Goal: Task Accomplishment & Management: Use online tool/utility

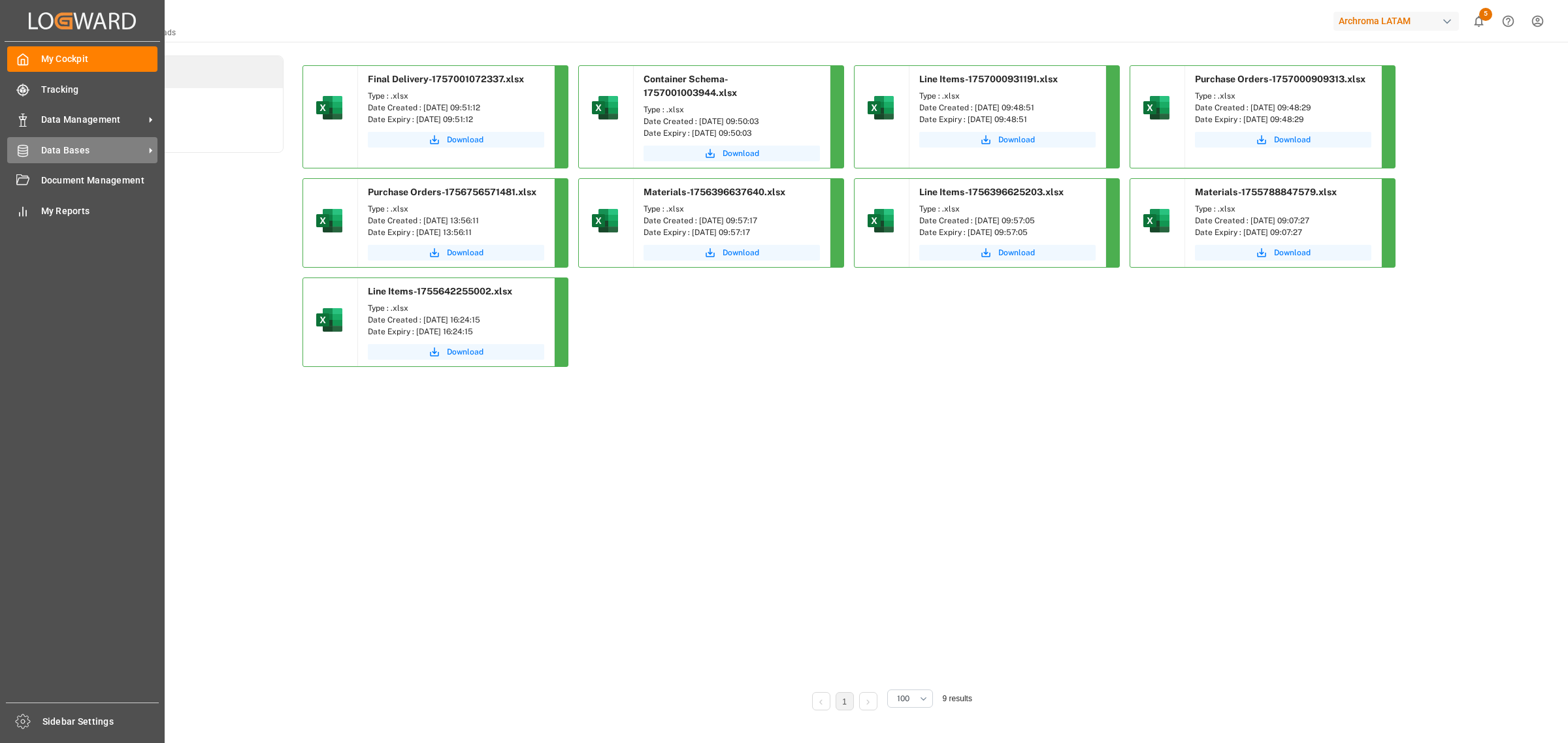
click at [72, 154] on span "Data Bases" at bounding box center [92, 150] width 103 height 14
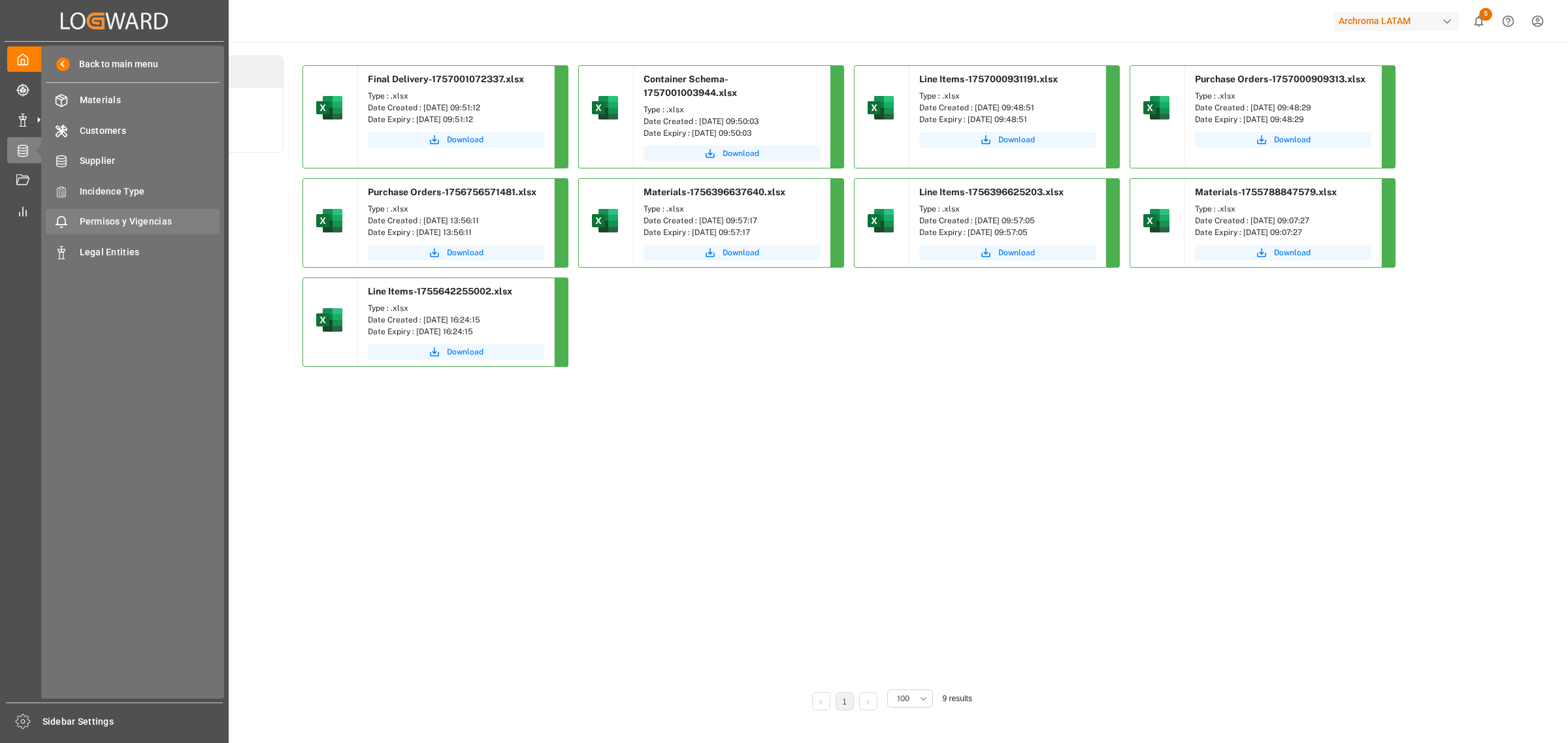
click at [144, 227] on span "Permisos y Vigencias" at bounding box center [149, 222] width 141 height 14
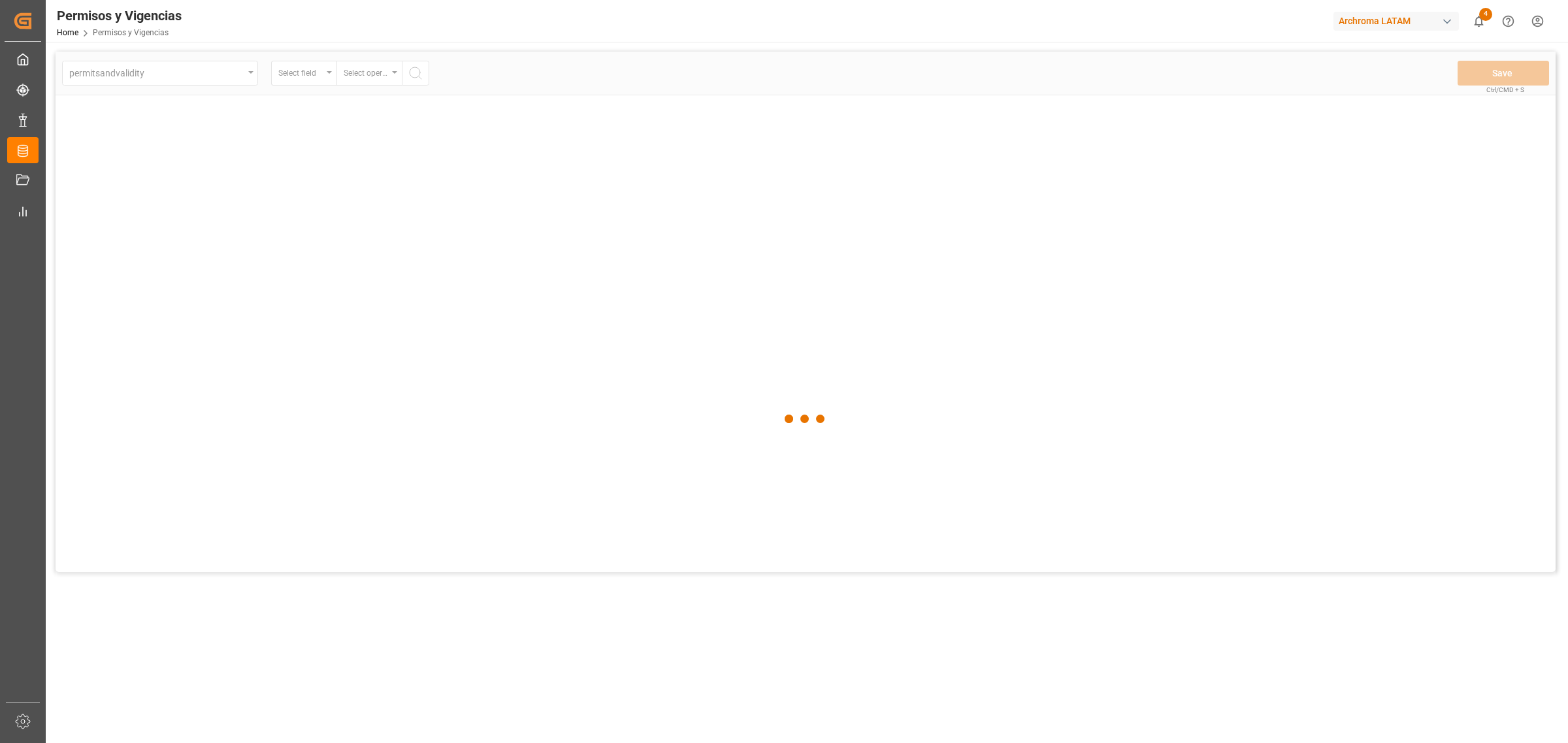
click at [144, 227] on div at bounding box center [805, 419] width 1500 height 736
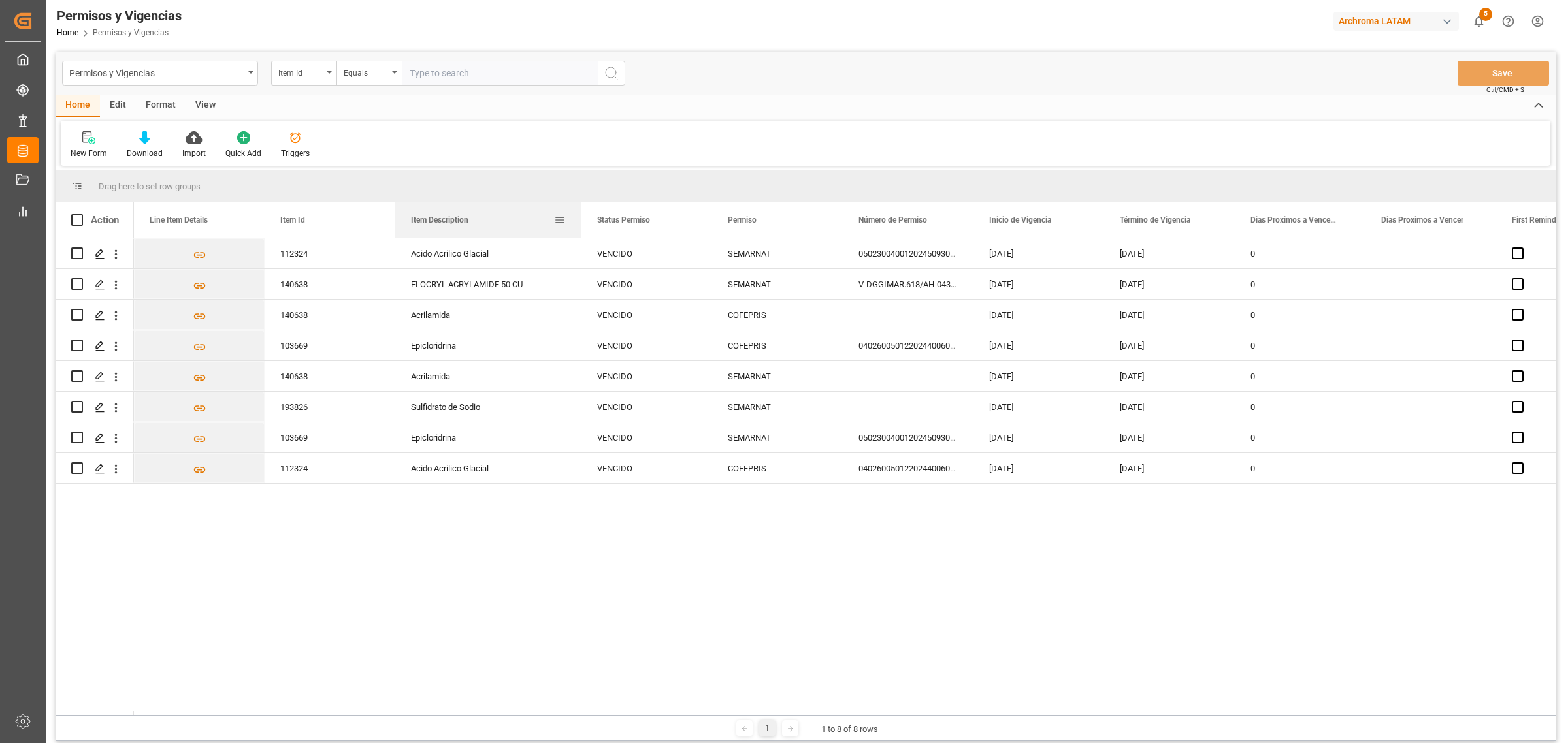
drag, startPoint x: 523, startPoint y: 227, endPoint x: 578, endPoint y: 222, distance: 55.2
click at [579, 222] on div at bounding box center [582, 220] width 6 height 36
click at [944, 639] on div "112324 Acido Acrilico Glacial VENCIDO SEMARNAT 0502300400120245093001954 28-06-…" at bounding box center [845, 477] width 1422 height 477
click at [944, 617] on div "112324 Acido Acrilico Glacial VENCIDO SEMARNAT 0502300400120245093001954 28-06-…" at bounding box center [845, 477] width 1422 height 477
drag, startPoint x: 460, startPoint y: 628, endPoint x: 474, endPoint y: 614, distance: 19.8
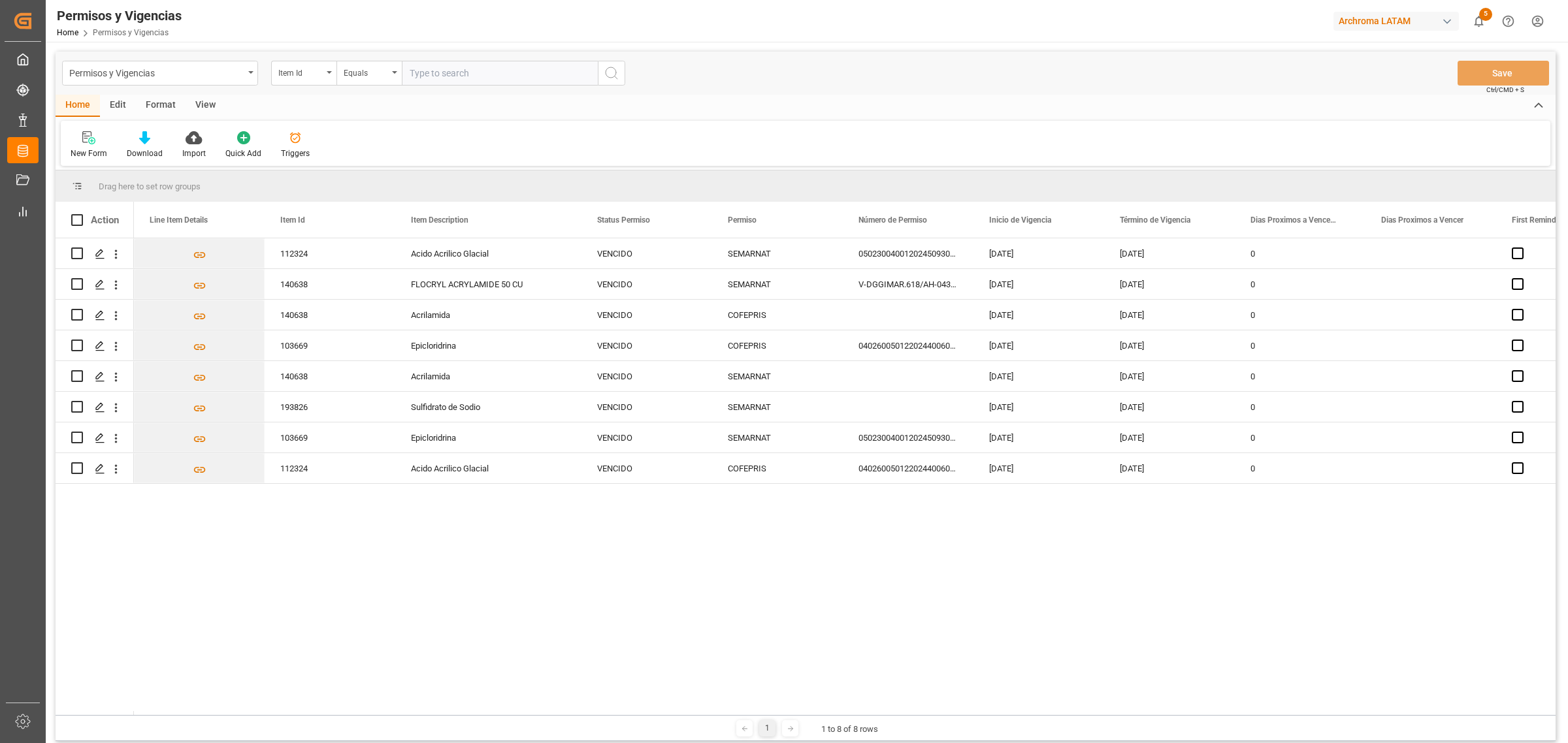
click at [460, 625] on div "112324 Acido Acrilico Glacial VENCIDO SEMARNAT 0502300400120245093001954 28-06-…" at bounding box center [845, 477] width 1422 height 477
click at [475, 601] on div "112324 Acido Acrilico Glacial VENCIDO SEMARNAT 0502300400120245093001954 28-06-…" at bounding box center [845, 477] width 1422 height 477
click at [556, 578] on div "112324 Acido Acrilico Glacial VENCIDO SEMARNAT 0502300400120245093001954 28-06-…" at bounding box center [845, 477] width 1422 height 477
click at [556, 579] on div "112324 Acido Acrilico Glacial VENCIDO SEMARNAT 0502300400120245093001954 28-06-…" at bounding box center [845, 477] width 1422 height 477
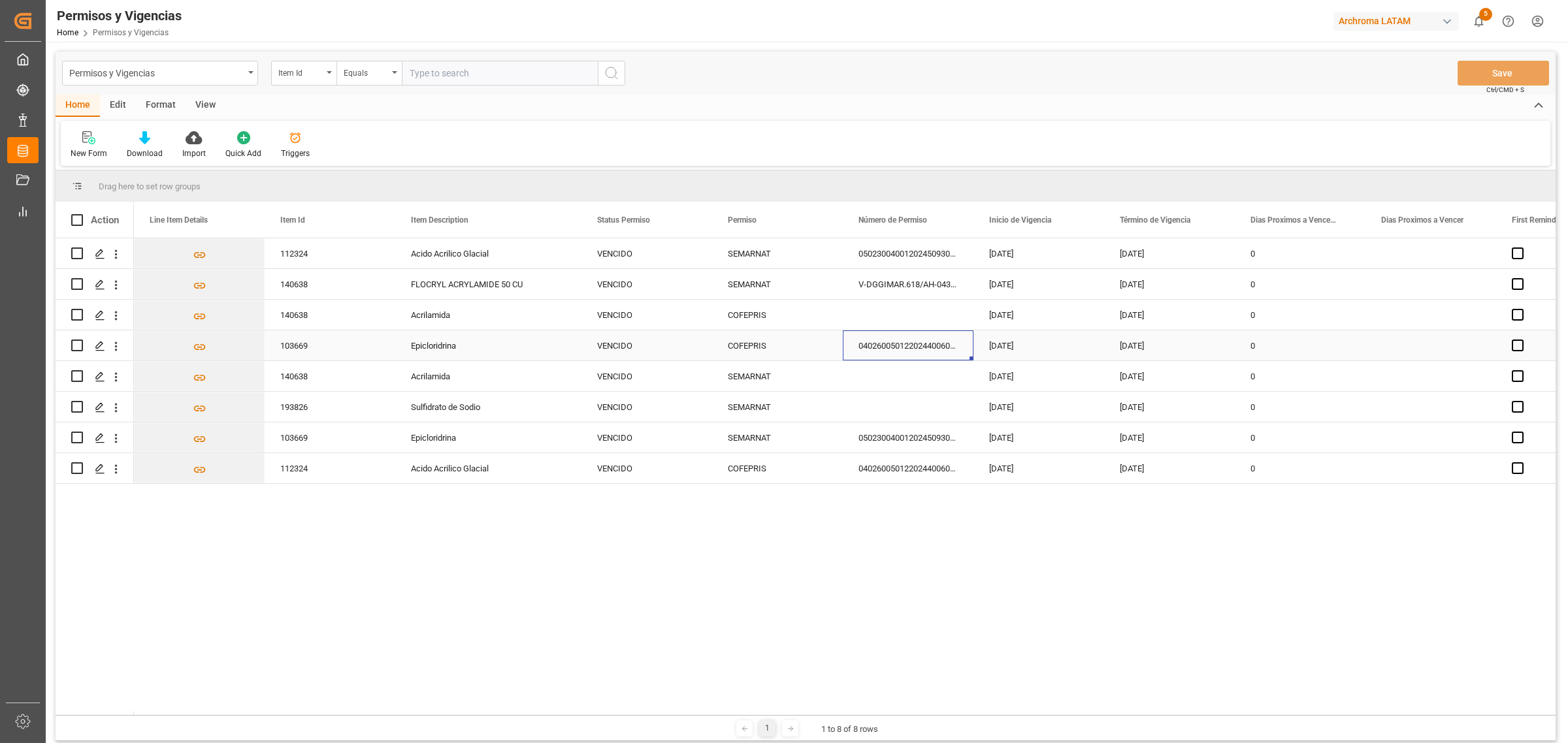
click at [887, 351] on div "0402600501220244006001291" at bounding box center [908, 346] width 131 height 30
click at [887, 351] on input "0402600501220244006001291" at bounding box center [908, 353] width 110 height 25
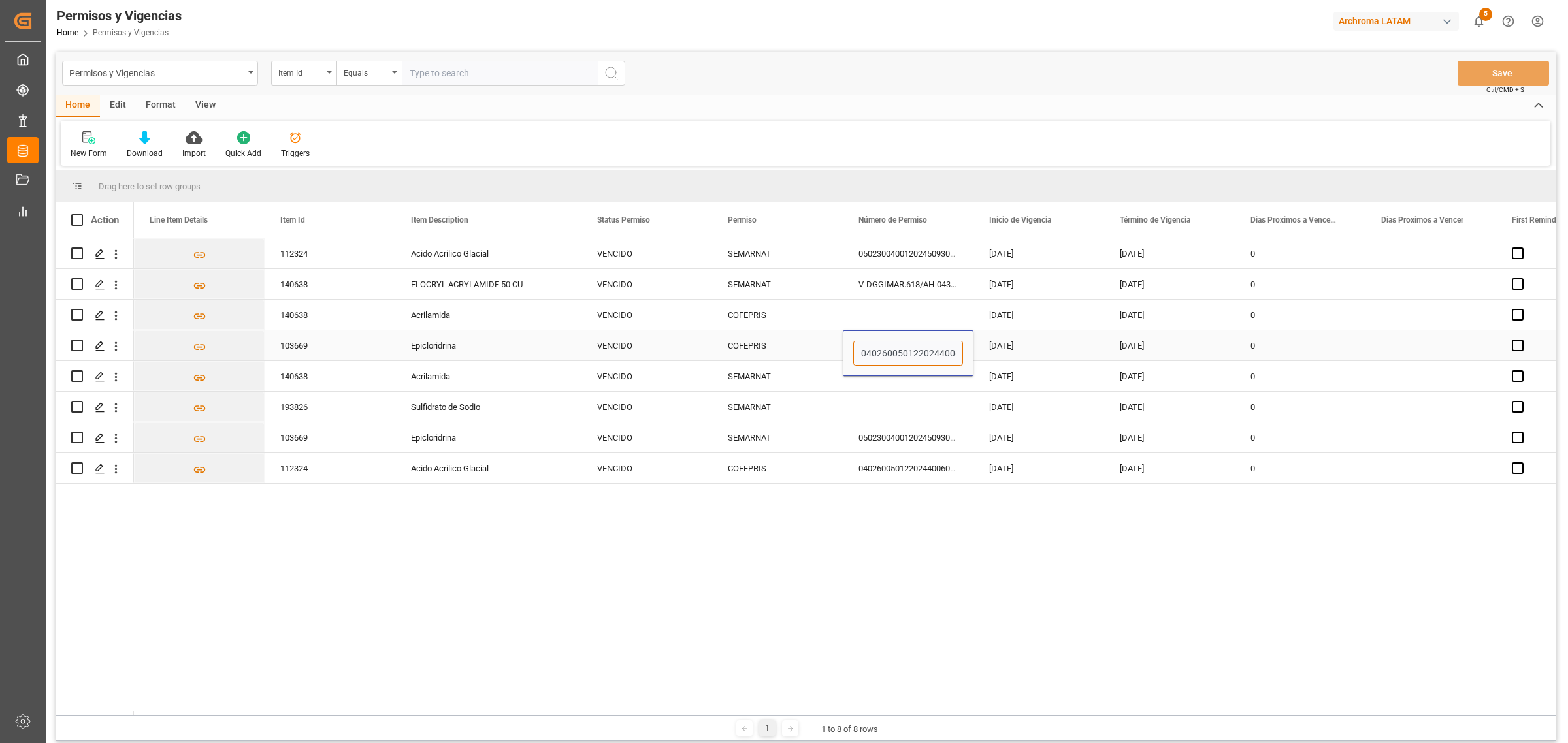
scroll to position [0, 34]
click at [887, 351] on input "0402600501220244006001291" at bounding box center [908, 353] width 110 height 25
paste input "54006000411"
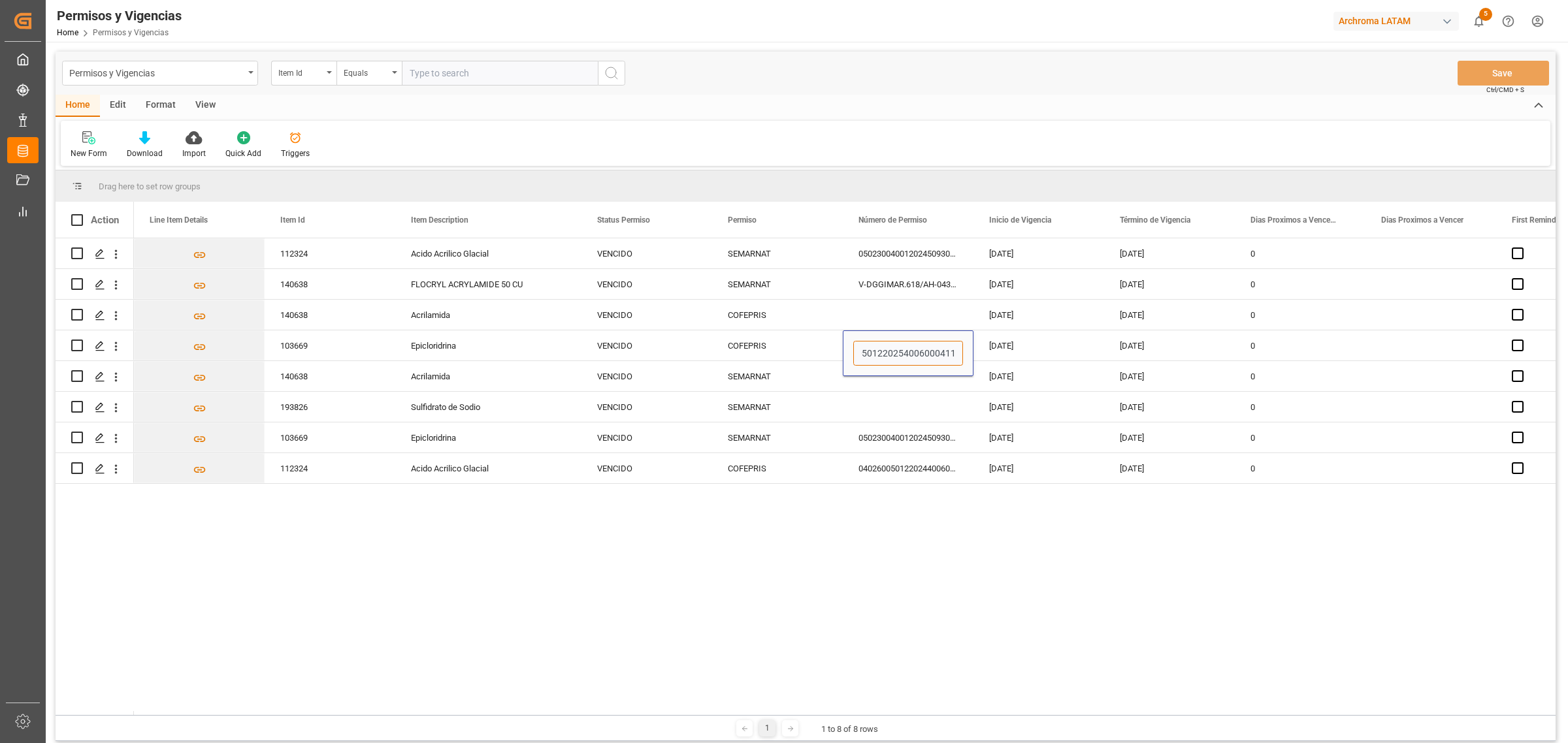
type input "0402600501220254006000411"
click at [1045, 585] on div "112324 Acido Acrilico Glacial VENCIDO SEMARNAT 0502300400120245093001954 28-06-…" at bounding box center [845, 477] width 1422 height 477
click at [1014, 346] on div "20-08-2024" at bounding box center [1038, 346] width 131 height 30
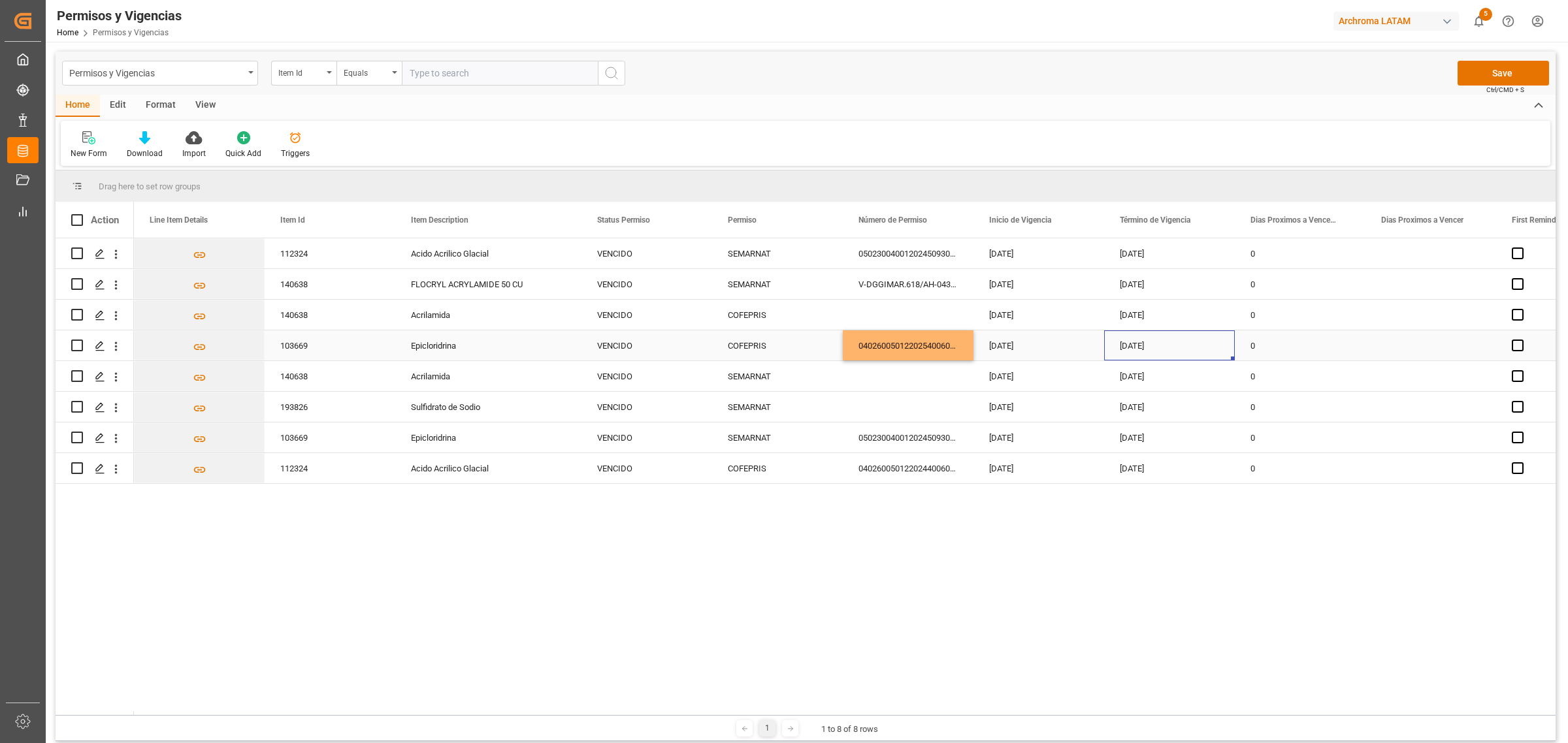
click at [1147, 341] on div "[DATE]" at bounding box center [1169, 346] width 131 height 30
click at [1151, 344] on div "[DATE]" at bounding box center [1169, 346] width 131 height 30
click at [1293, 393] on button "Next Month" at bounding box center [1290, 389] width 7 height 7
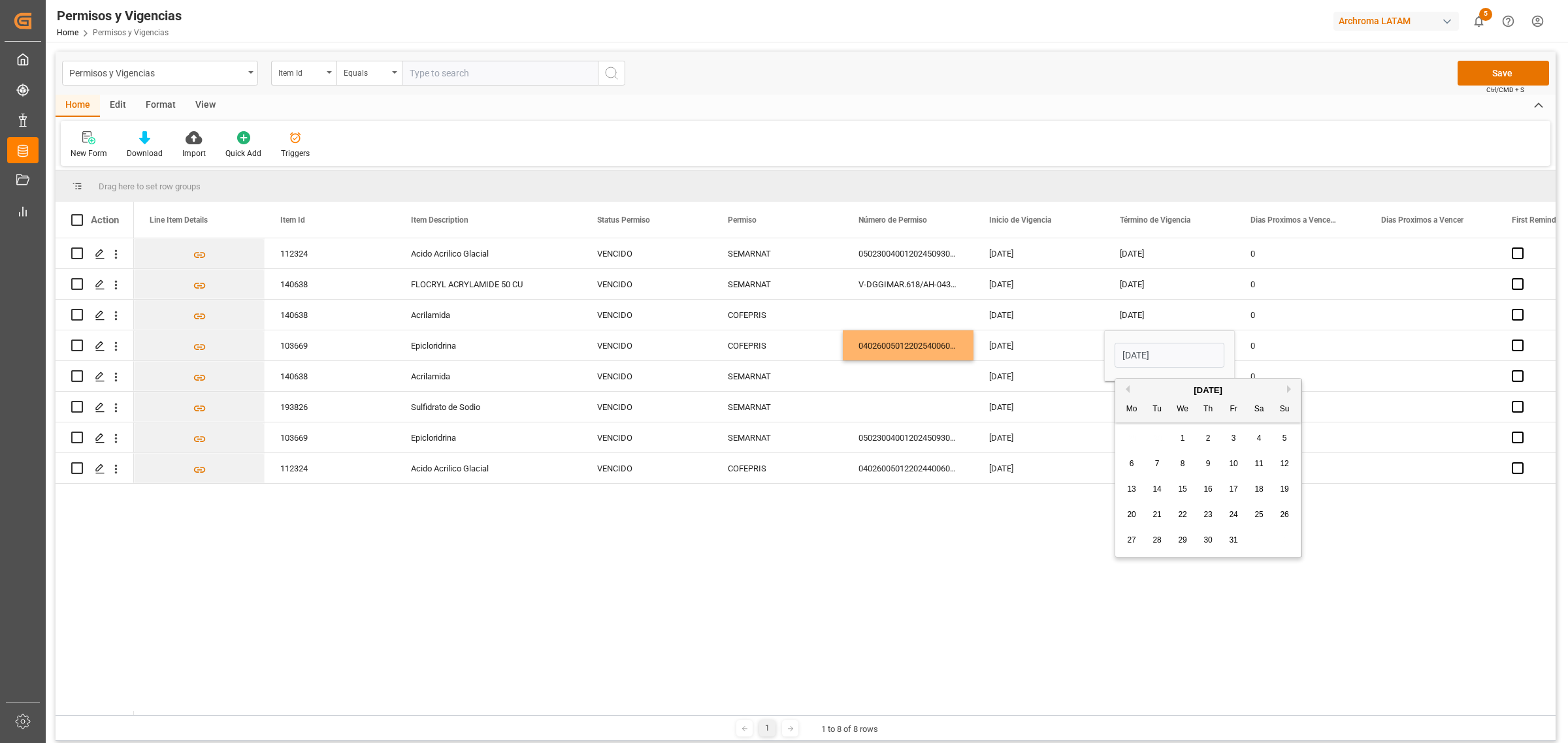
click at [1293, 393] on button "Next Month" at bounding box center [1290, 389] width 7 height 7
click at [1292, 393] on button "Next Month" at bounding box center [1290, 389] width 7 height 7
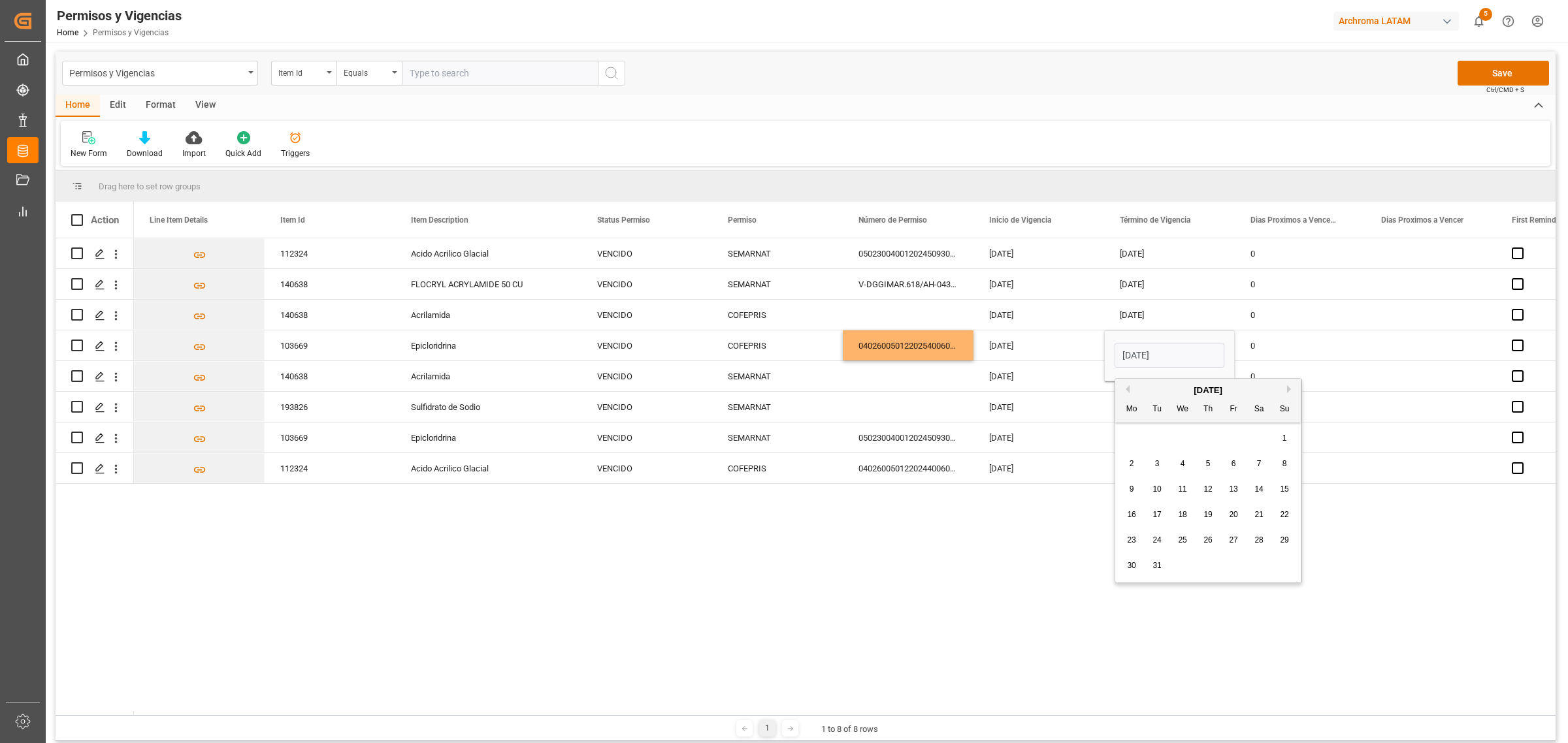
click at [1136, 569] on div "30" at bounding box center [1132, 566] width 17 height 16
type input "30-03-2026"
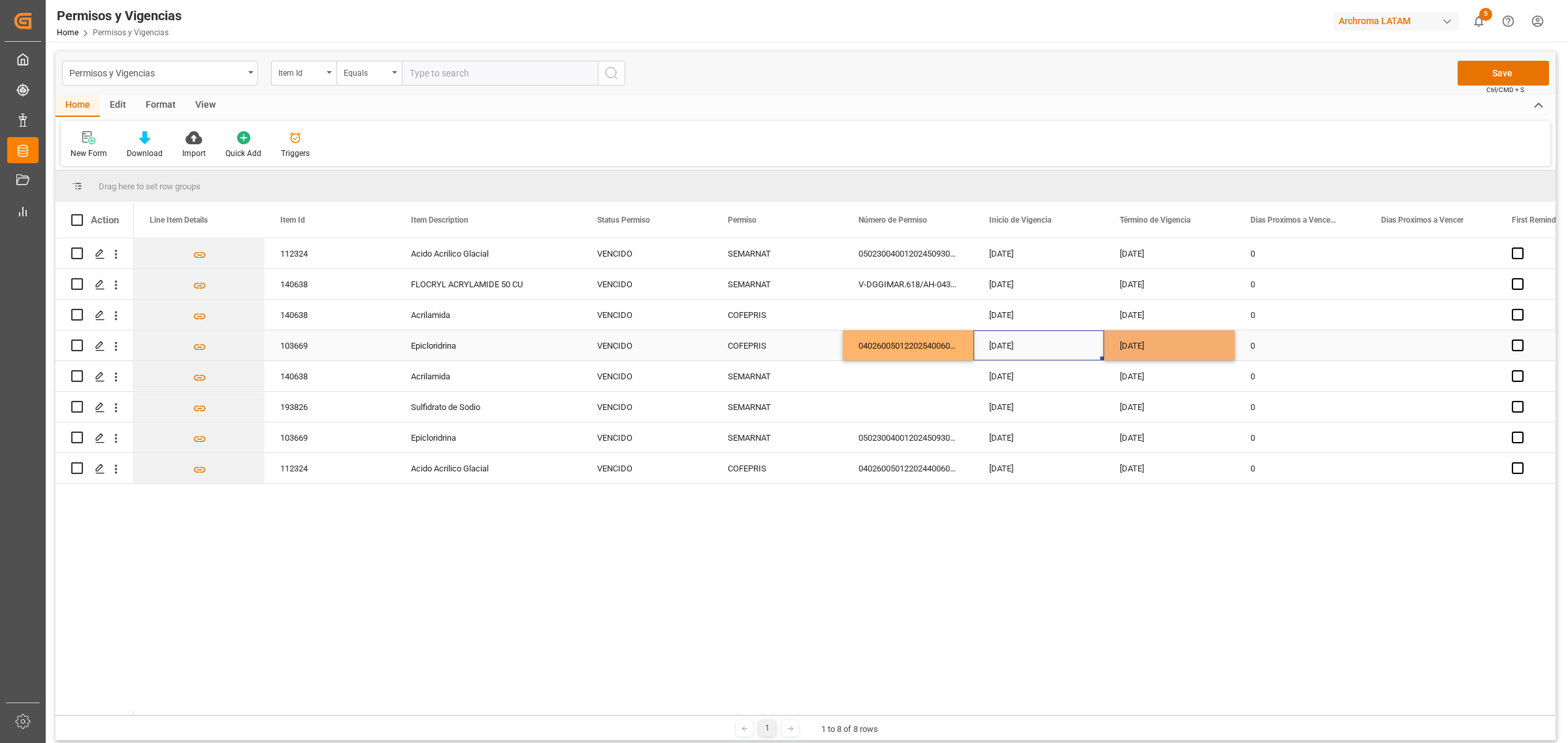
click at [1049, 334] on div "20-08-2024" at bounding box center [1038, 346] width 131 height 30
click at [991, 390] on button "Previous Month" at bounding box center [995, 389] width 7 height 7
click at [991, 388] on button "Previous Month" at bounding box center [995, 389] width 7 height 7
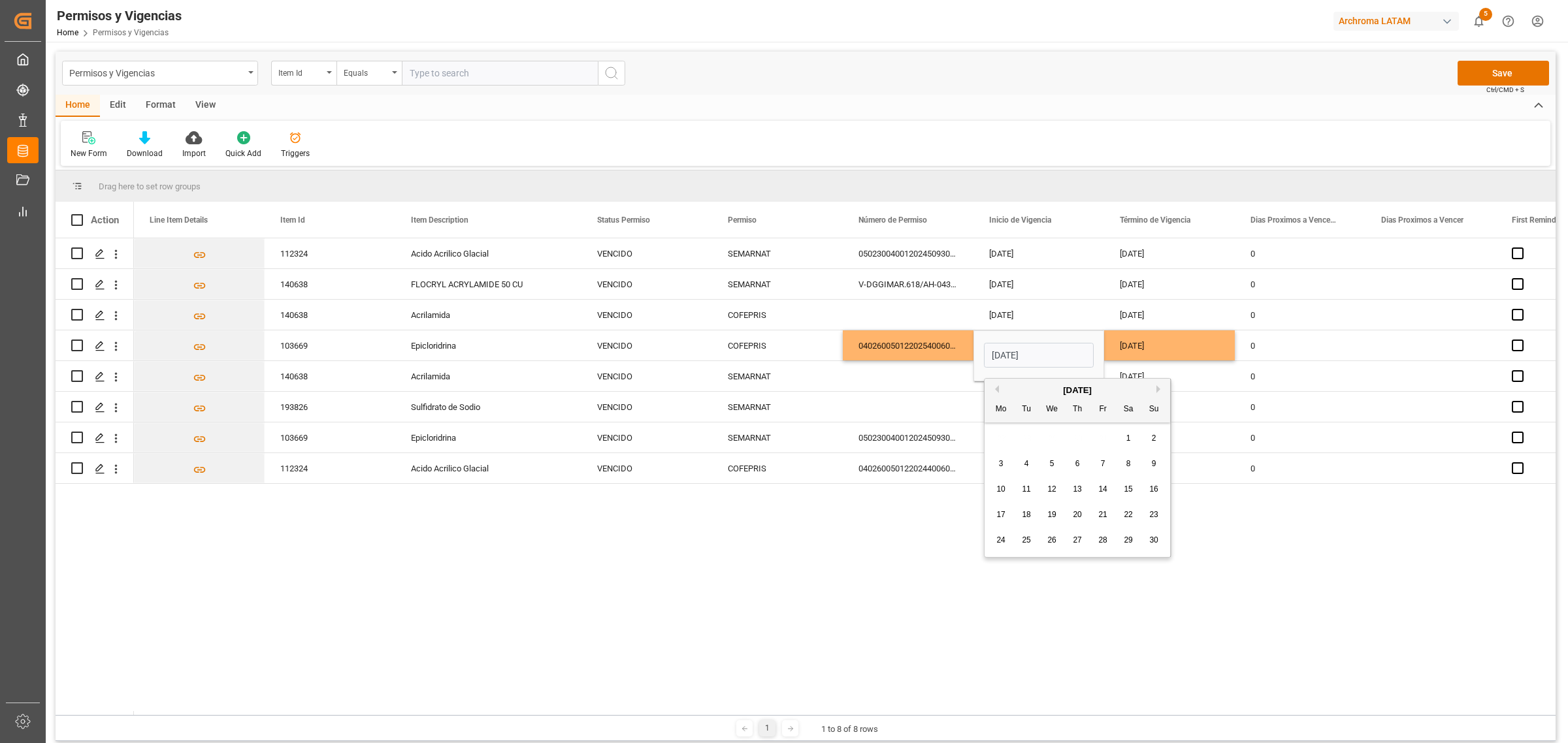
click at [991, 388] on button "Previous Month" at bounding box center [995, 389] width 7 height 7
click at [995, 388] on button "Previous Month" at bounding box center [995, 389] width 7 height 7
click at [1161, 388] on button "Next Month" at bounding box center [1160, 389] width 7 height 7
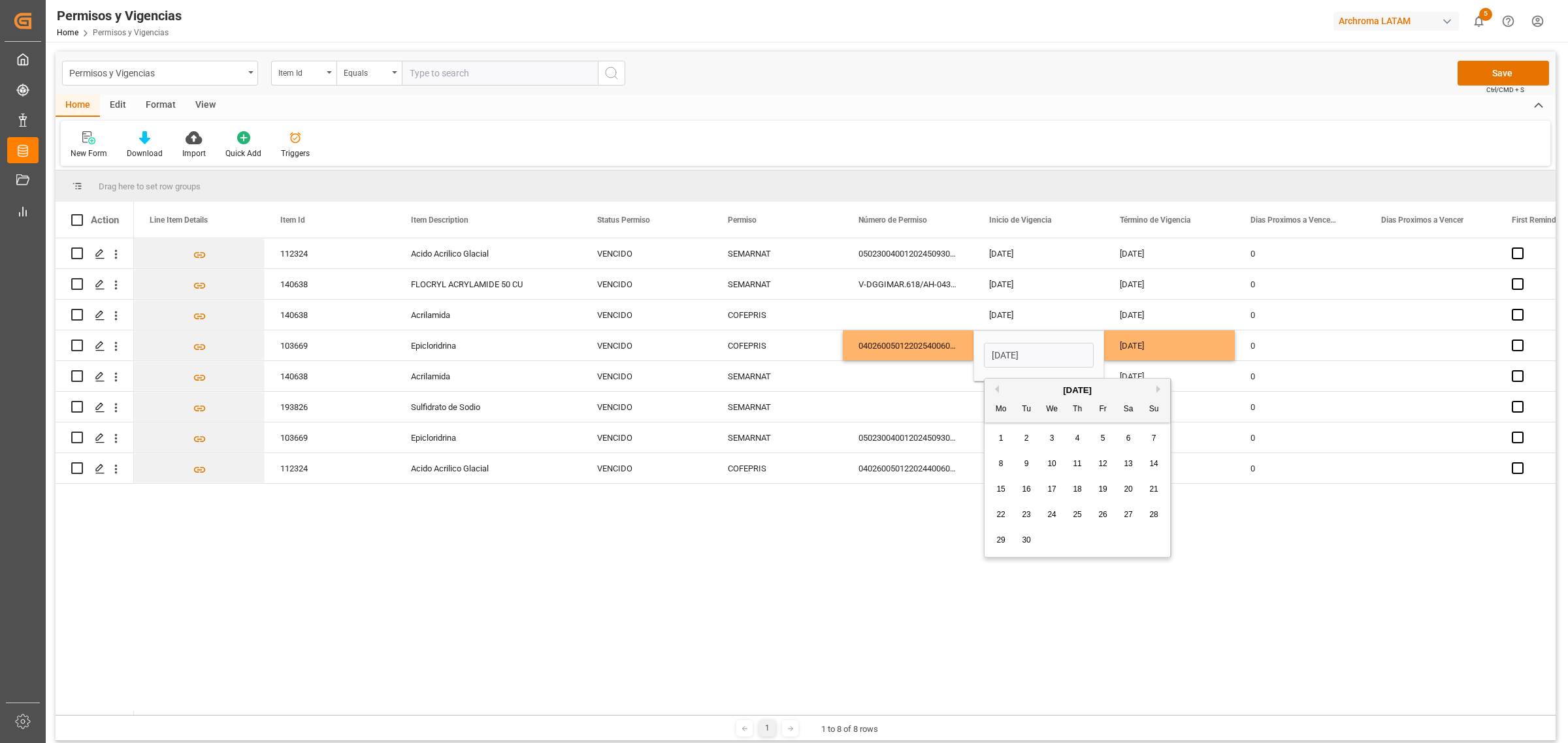
click at [1161, 388] on button "Next Month" at bounding box center [1160, 389] width 7 height 7
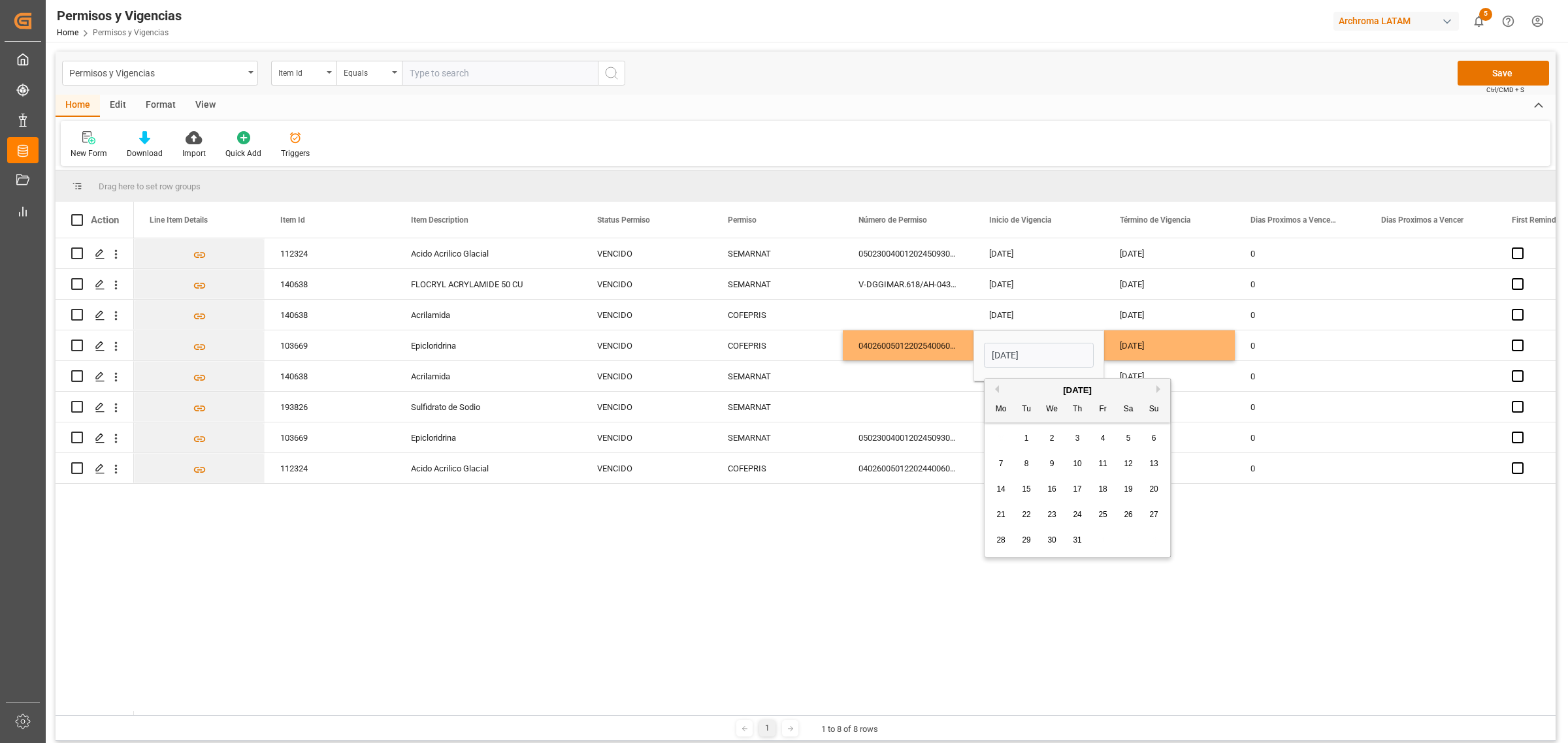
click at [1161, 388] on button "Next Month" at bounding box center [1160, 389] width 7 height 7
click at [1155, 388] on div "February 2025" at bounding box center [1077, 391] width 186 height 13
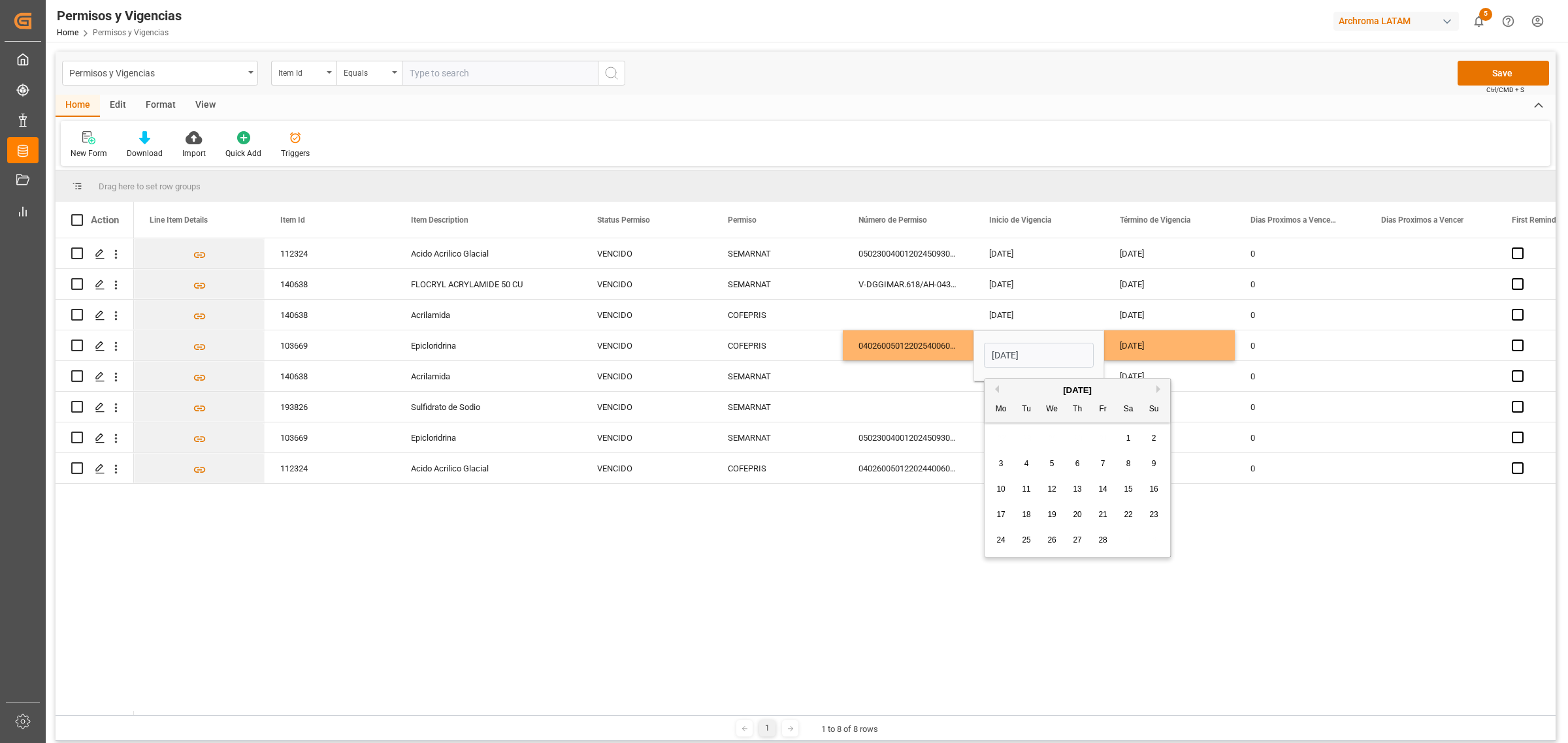
click at [1156, 388] on button "Next Month" at bounding box center [1160, 389] width 7 height 7
click at [1157, 543] on span "30" at bounding box center [1153, 541] width 8 height 9
type input "30-03-2025"
click at [1232, 547] on div "112324 Acido Acrilico Glacial VENCIDO SEMARNAT 0502300400120245093001954 28-06-…" at bounding box center [845, 477] width 1422 height 477
click at [1177, 406] on div "01-05-2025" at bounding box center [1169, 406] width 131 height 30
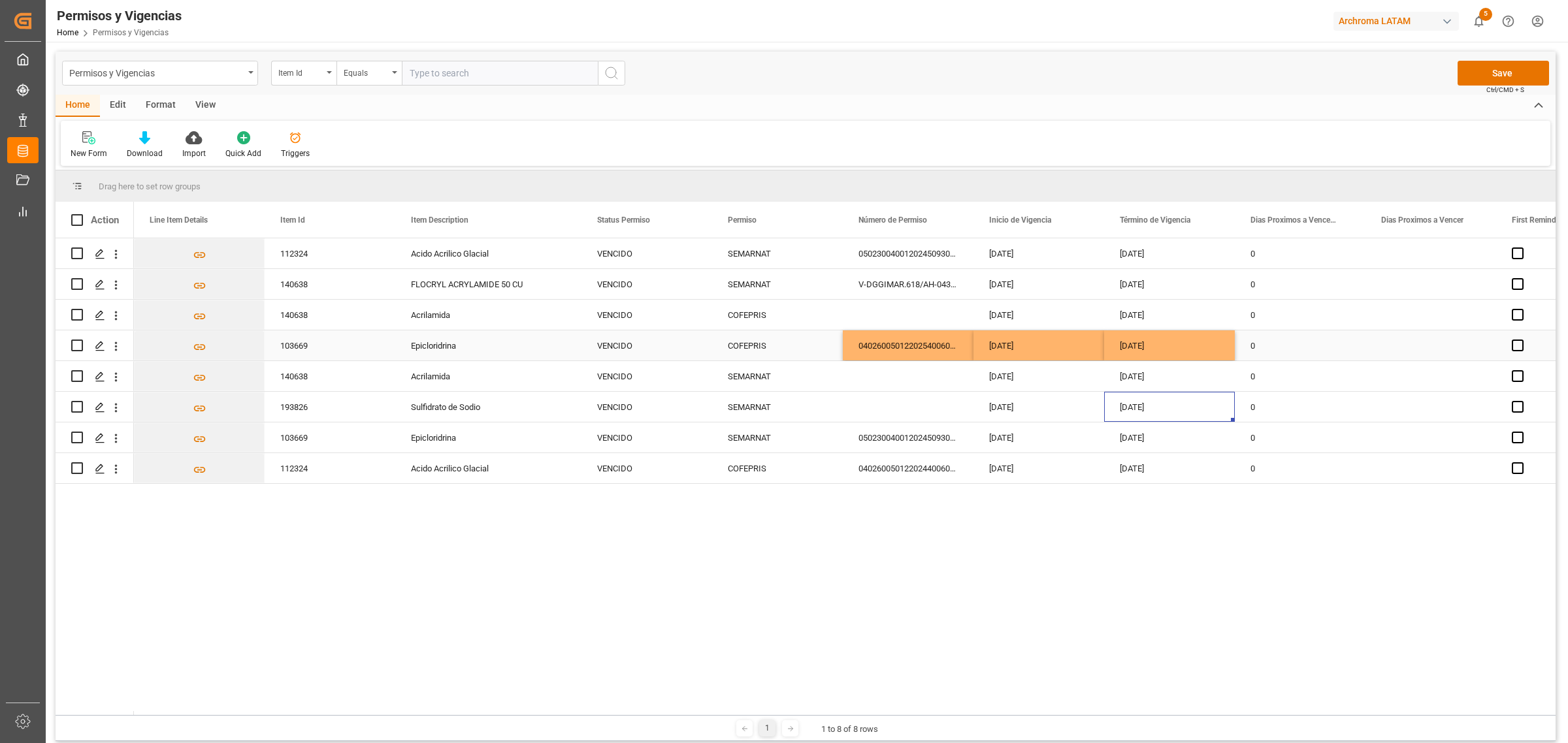
click at [648, 348] on div "VENCIDO" at bounding box center [646, 346] width 100 height 30
click at [648, 348] on input "VENCIDO" at bounding box center [647, 353] width 110 height 25
click at [691, 351] on icon "open menu" at bounding box center [687, 353] width 16 height 16
click at [667, 374] on div "ACTIVO" at bounding box center [647, 391] width 108 height 46
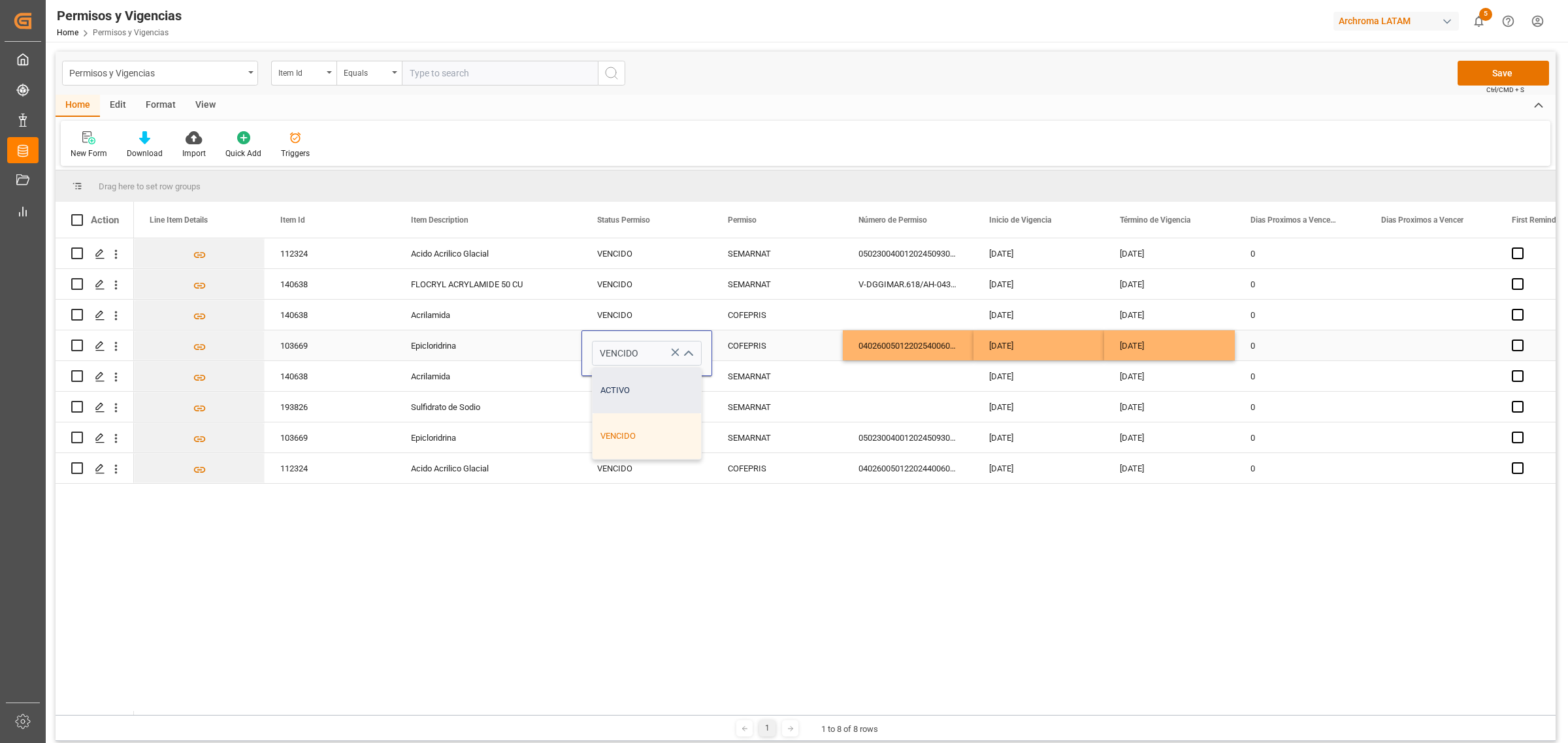
type input "ACTIVO"
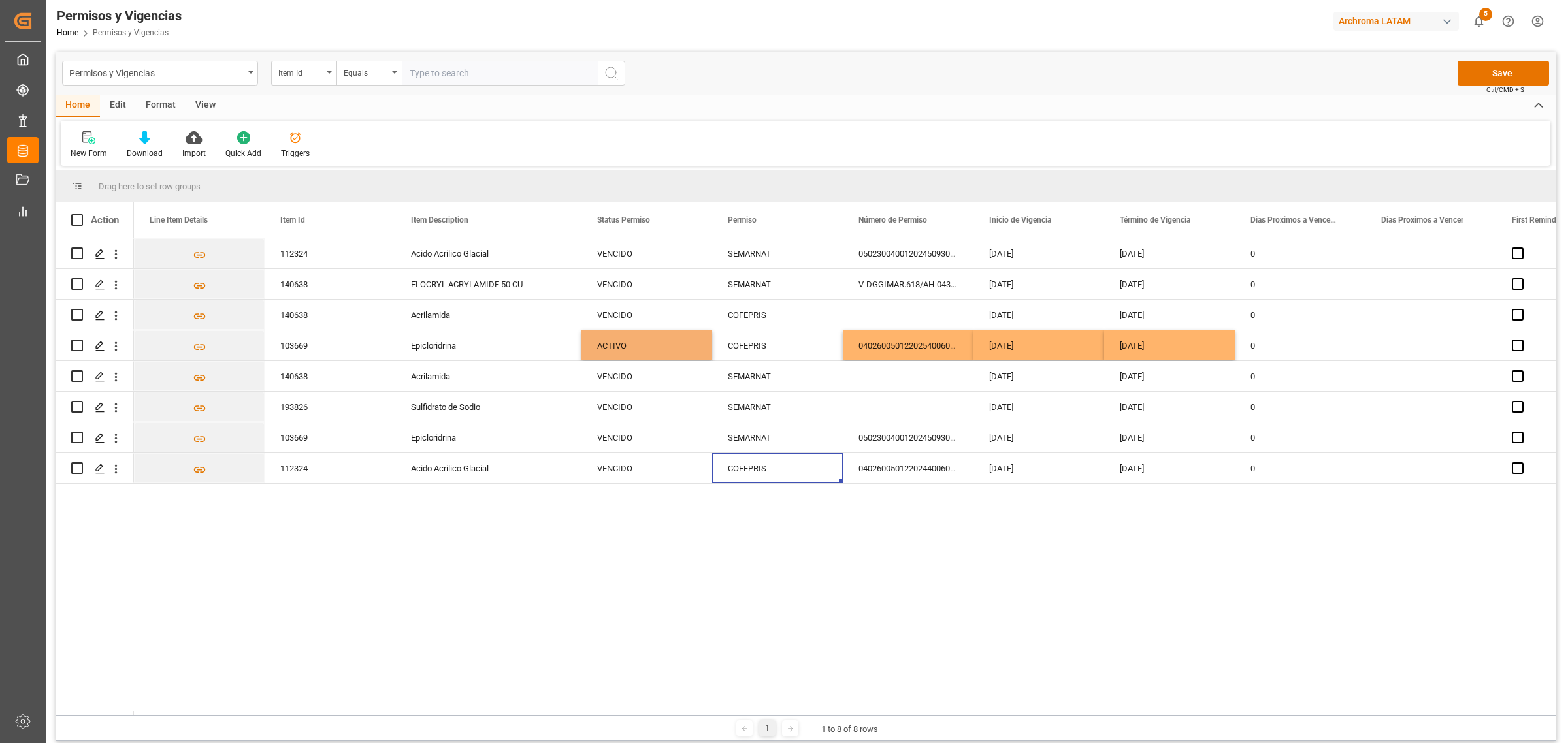
click at [805, 487] on div "112324 Acido Acrilico Glacial VENCIDO SEMARNAT 0502300400120245093001954 28-06-…" at bounding box center [845, 477] width 1422 height 477
click at [1077, 520] on div "112324 Acido Acrilico Glacial VENCIDO SEMARNAT 0502300400120245093001954 28-06-…" at bounding box center [845, 477] width 1422 height 477
click at [1506, 77] on button "Save" at bounding box center [1503, 73] width 91 height 25
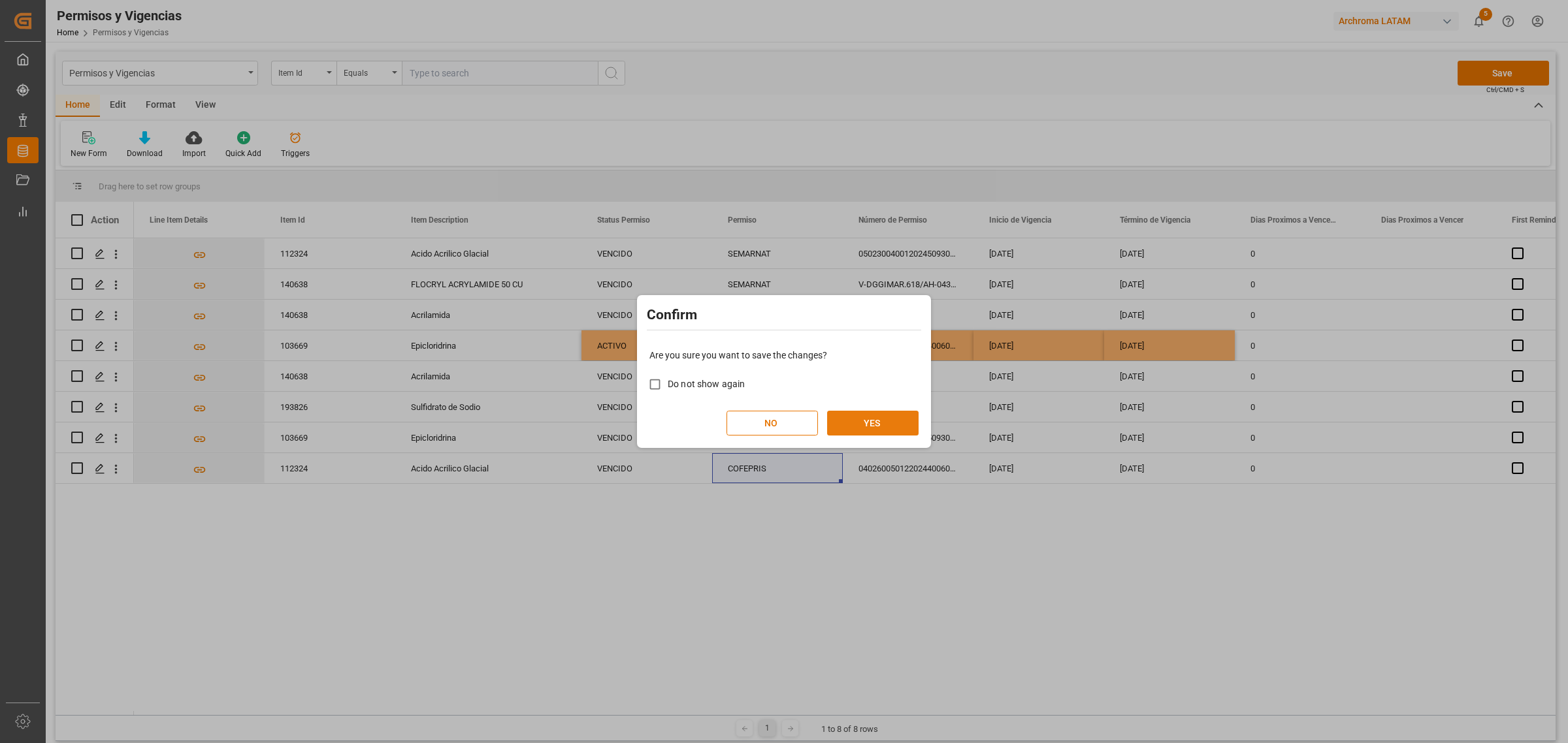
click at [855, 426] on button "YES" at bounding box center [873, 423] width 91 height 25
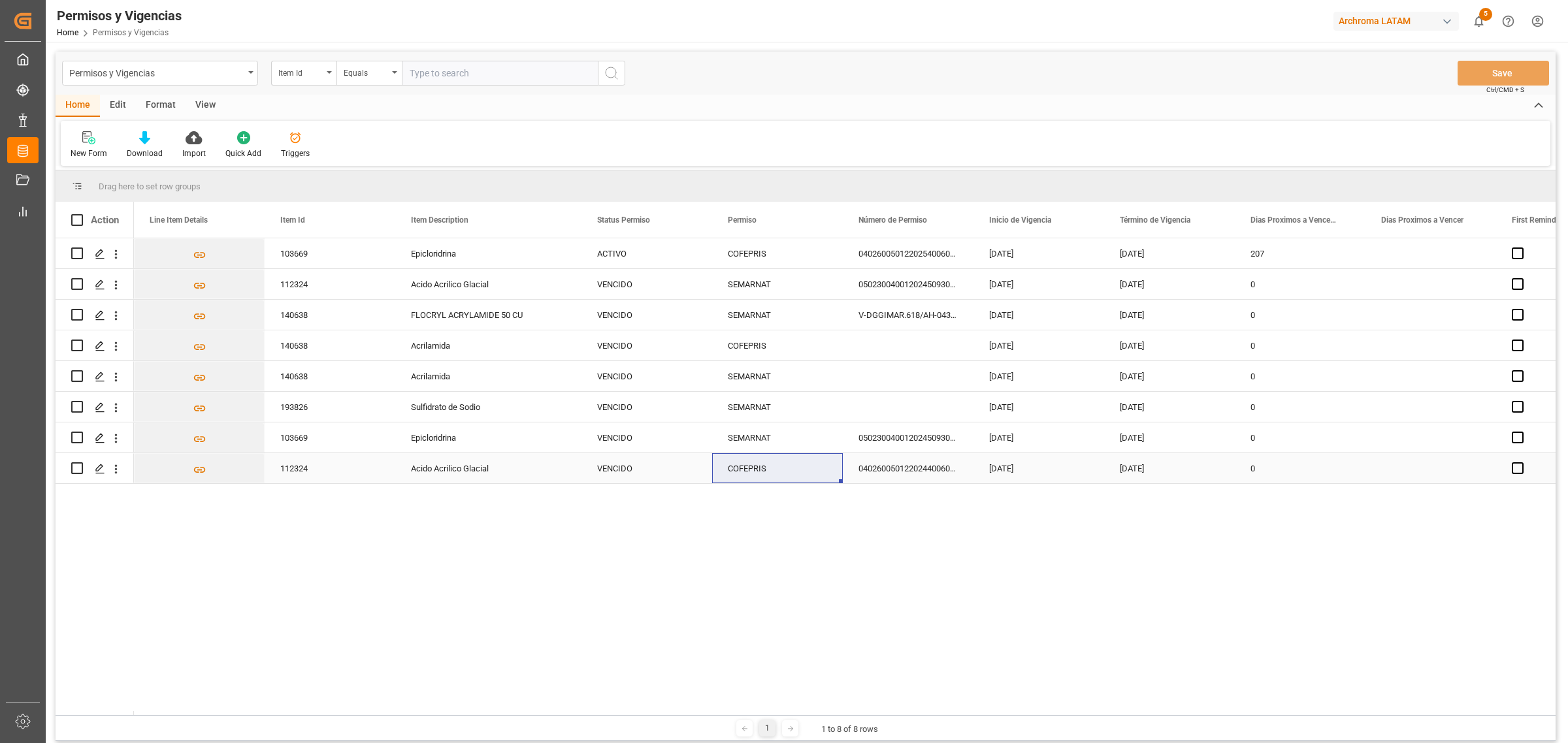
click at [899, 469] on div "0402600501220244006001178" at bounding box center [908, 468] width 131 height 30
type input "0402600501220254006000408"
click at [967, 521] on div "103669 Epicloridrina ACTIVO COFEPRIS 0402600501220254006000411 30-03-2025 30-03…" at bounding box center [845, 477] width 1422 height 477
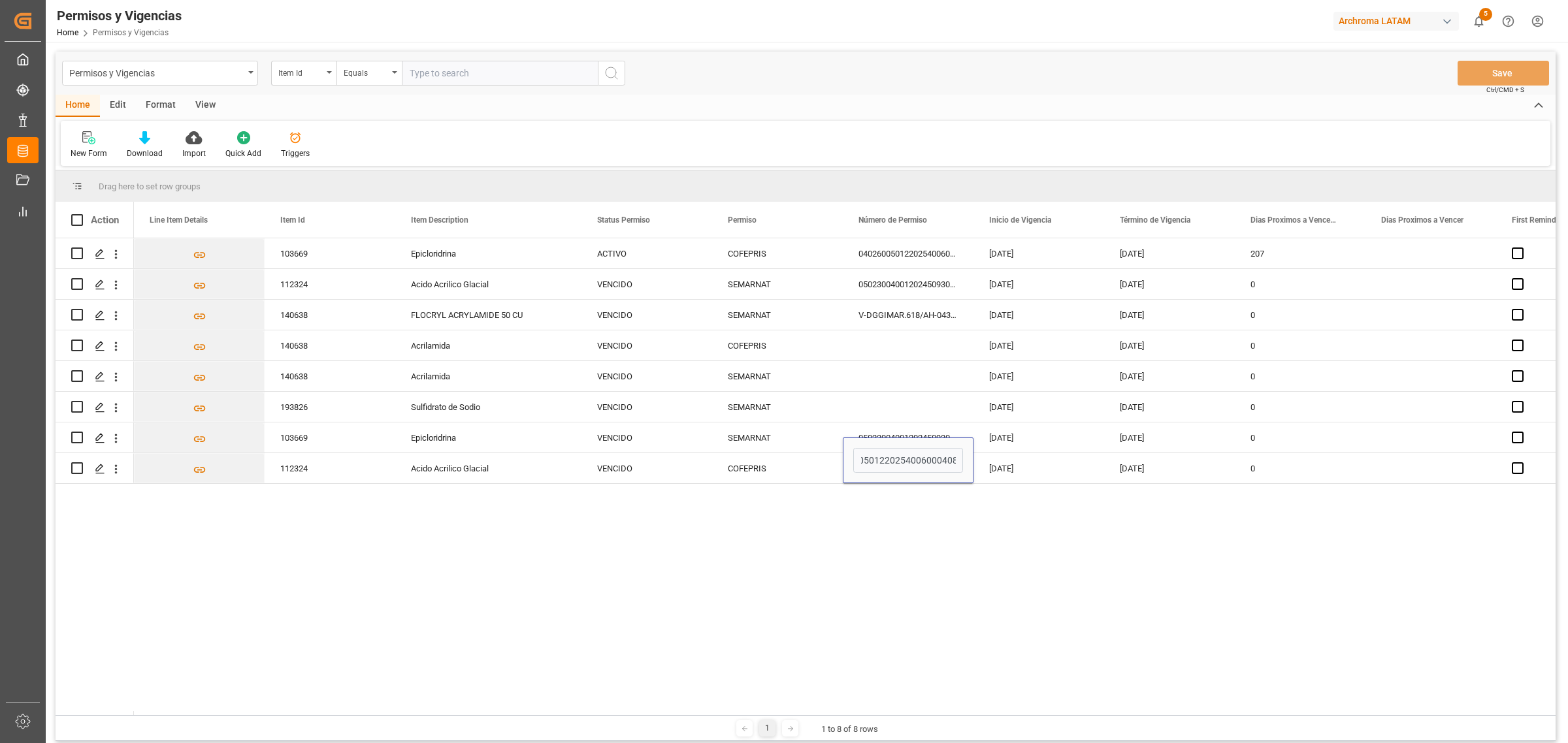
scroll to position [0, 0]
click at [1062, 461] on div "19-07-2024" at bounding box center [1038, 468] width 131 height 30
click at [1042, 468] on div "19-07-2024" at bounding box center [1038, 468] width 131 height 30
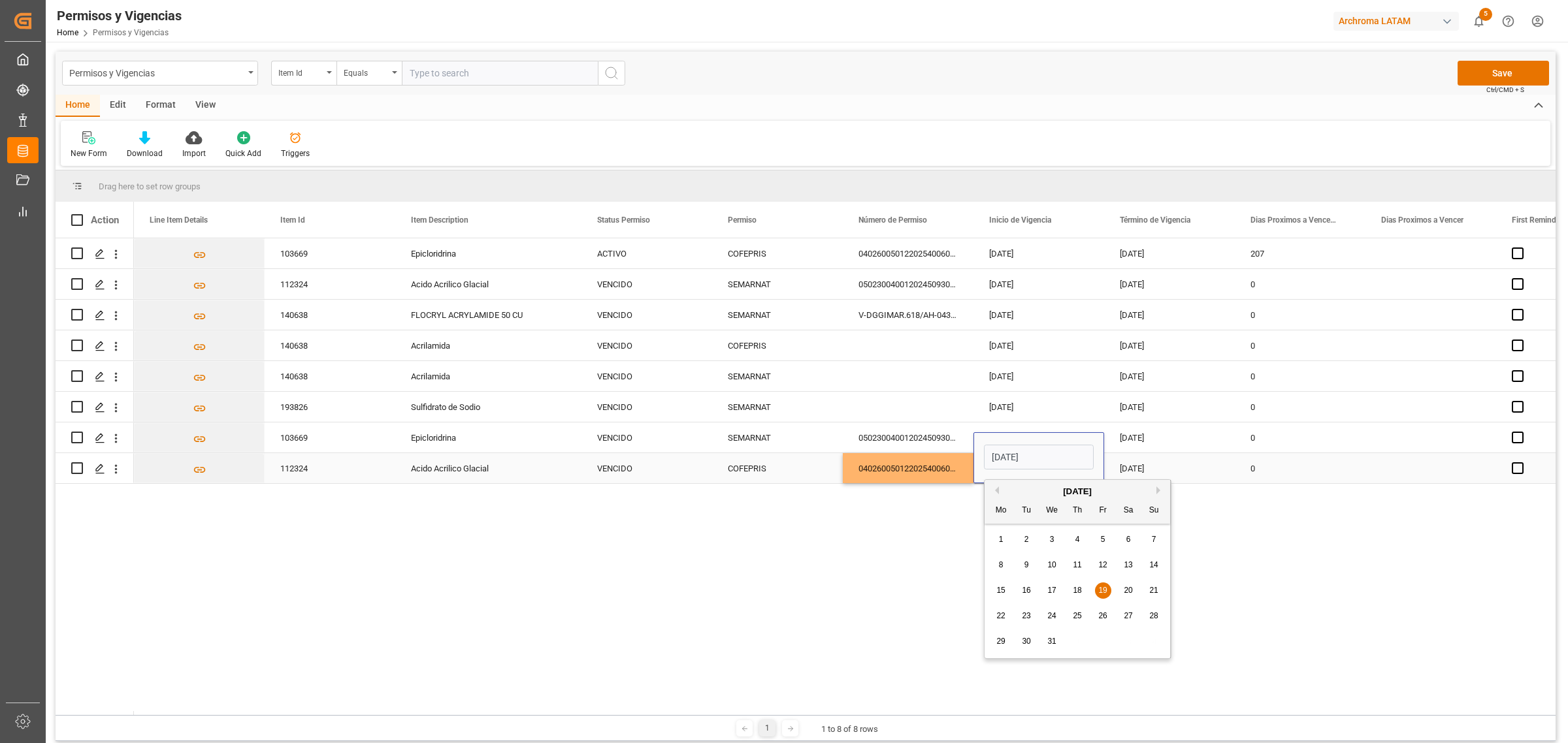
click at [1042, 468] on input "19-07-2024" at bounding box center [1038, 457] width 110 height 25
click at [1149, 490] on div "July 2024" at bounding box center [1077, 492] width 186 height 13
click at [1154, 490] on div "July 2024" at bounding box center [1077, 492] width 186 height 13
click at [1156, 490] on button "Next Month" at bounding box center [1160, 490] width 7 height 7
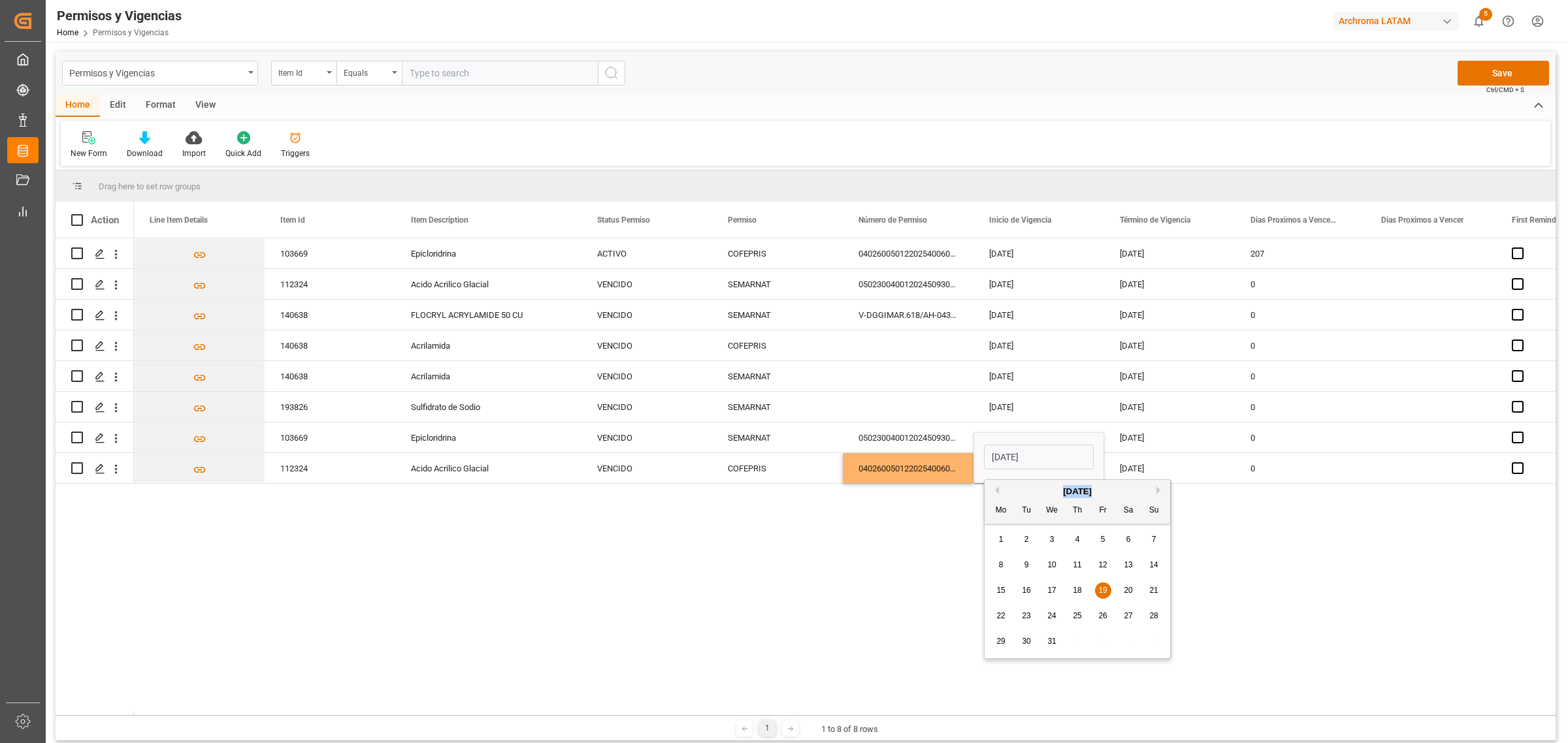
click at [1156, 490] on button "Next Month" at bounding box center [1160, 490] width 7 height 7
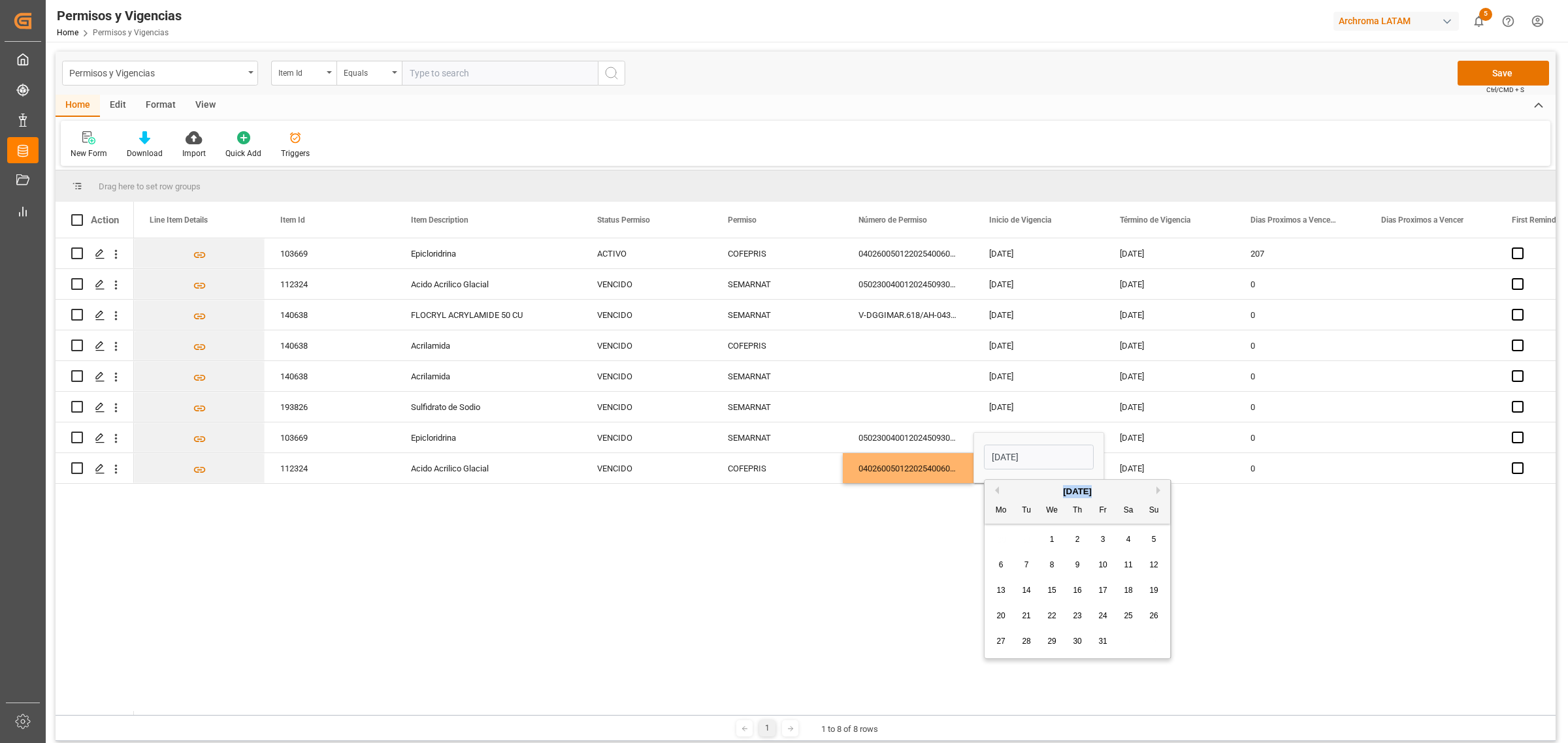
click at [1156, 490] on button "Next Month" at bounding box center [1160, 490] width 7 height 7
click at [1150, 639] on span "30" at bounding box center [1153, 641] width 8 height 9
type input "30-03-2025"
click at [1204, 588] on div "103669 Epicloridrina ACTIVO COFEPRIS 0402600501220254006000411 30-03-2025 30-03…" at bounding box center [845, 477] width 1422 height 477
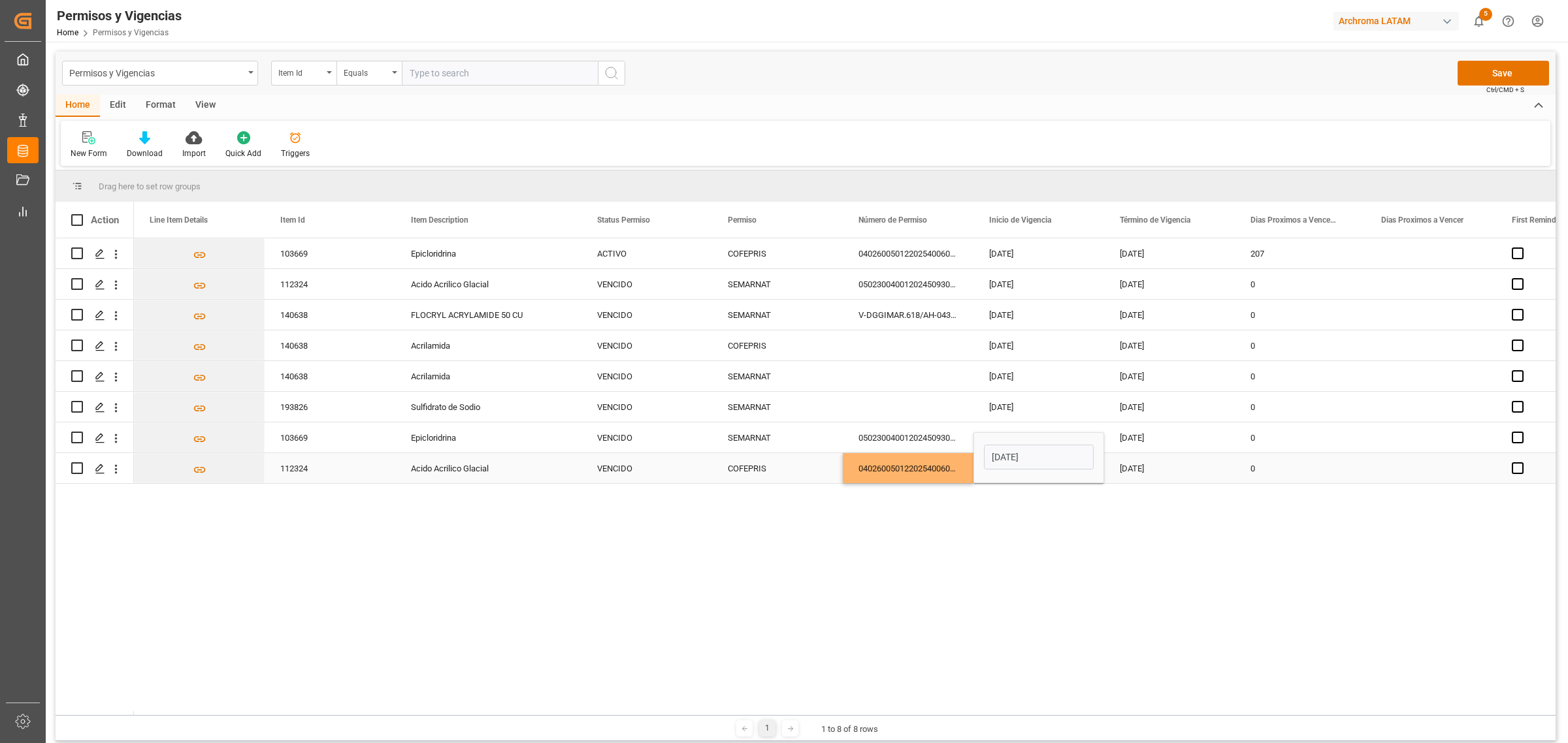
click at [1162, 475] on div "19-07-2025" at bounding box center [1169, 468] width 131 height 30
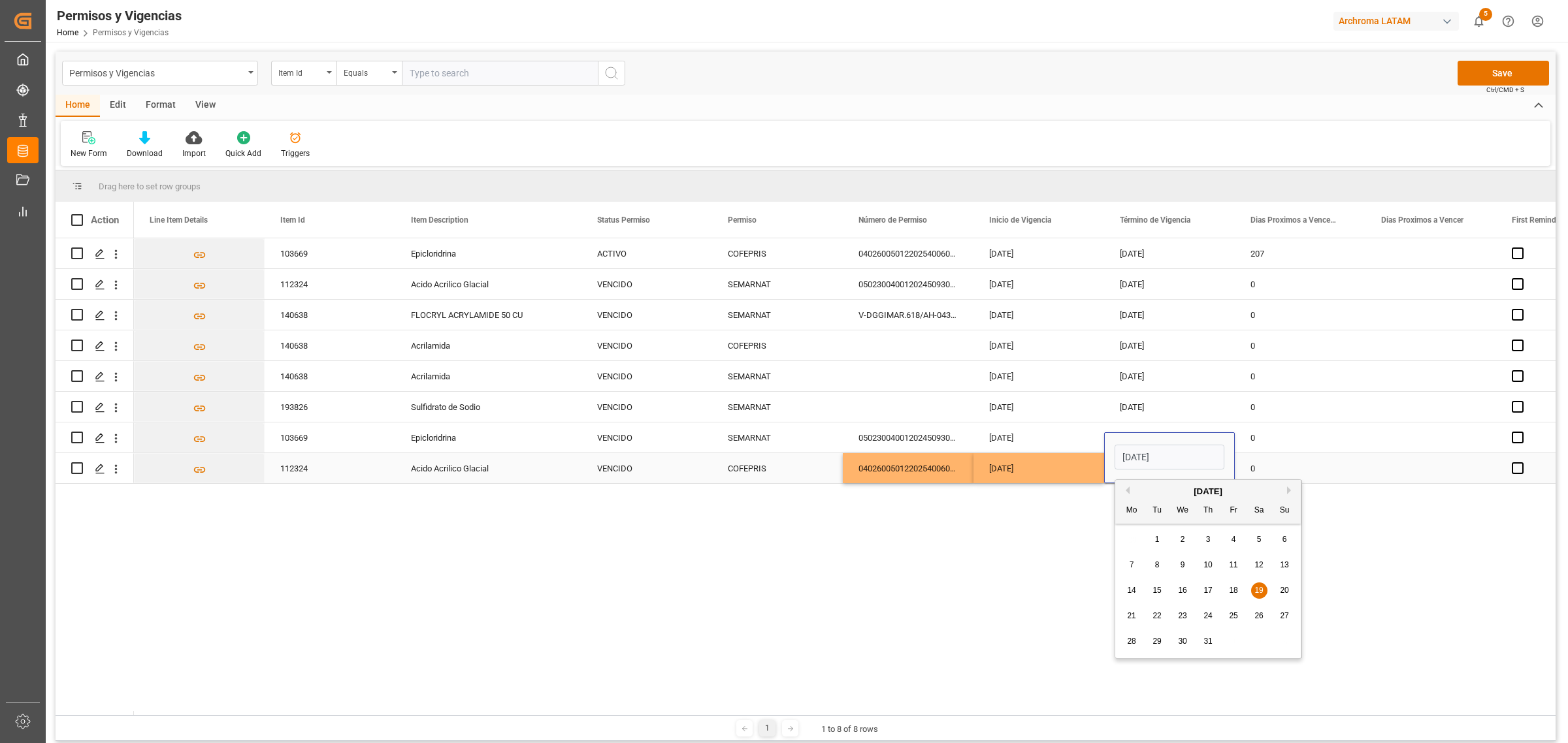
click at [1175, 458] on input "19-07-2025" at bounding box center [1169, 457] width 110 height 25
click at [1290, 486] on div "July 2025" at bounding box center [1207, 492] width 186 height 13
click at [1290, 487] on div "Previous Month Next Month July 2025 Mo Tu We Th Fr Sa Su 30 1 2 3 4 5 6 7 8 9 1…" at bounding box center [1207, 569] width 187 height 180
click at [1288, 488] on button "Next Month" at bounding box center [1290, 490] width 7 height 7
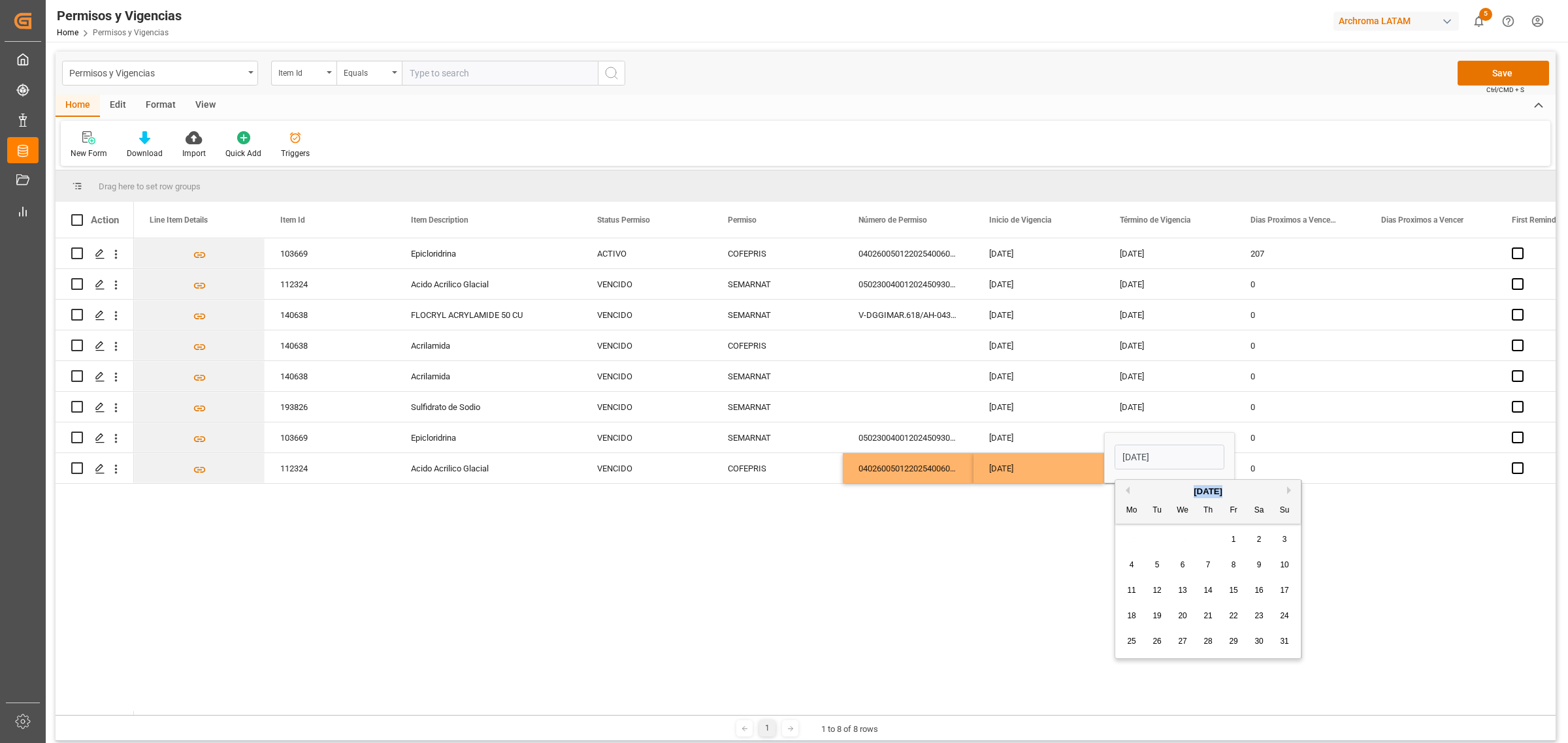
click at [1288, 488] on button "Next Month" at bounding box center [1290, 490] width 7 height 7
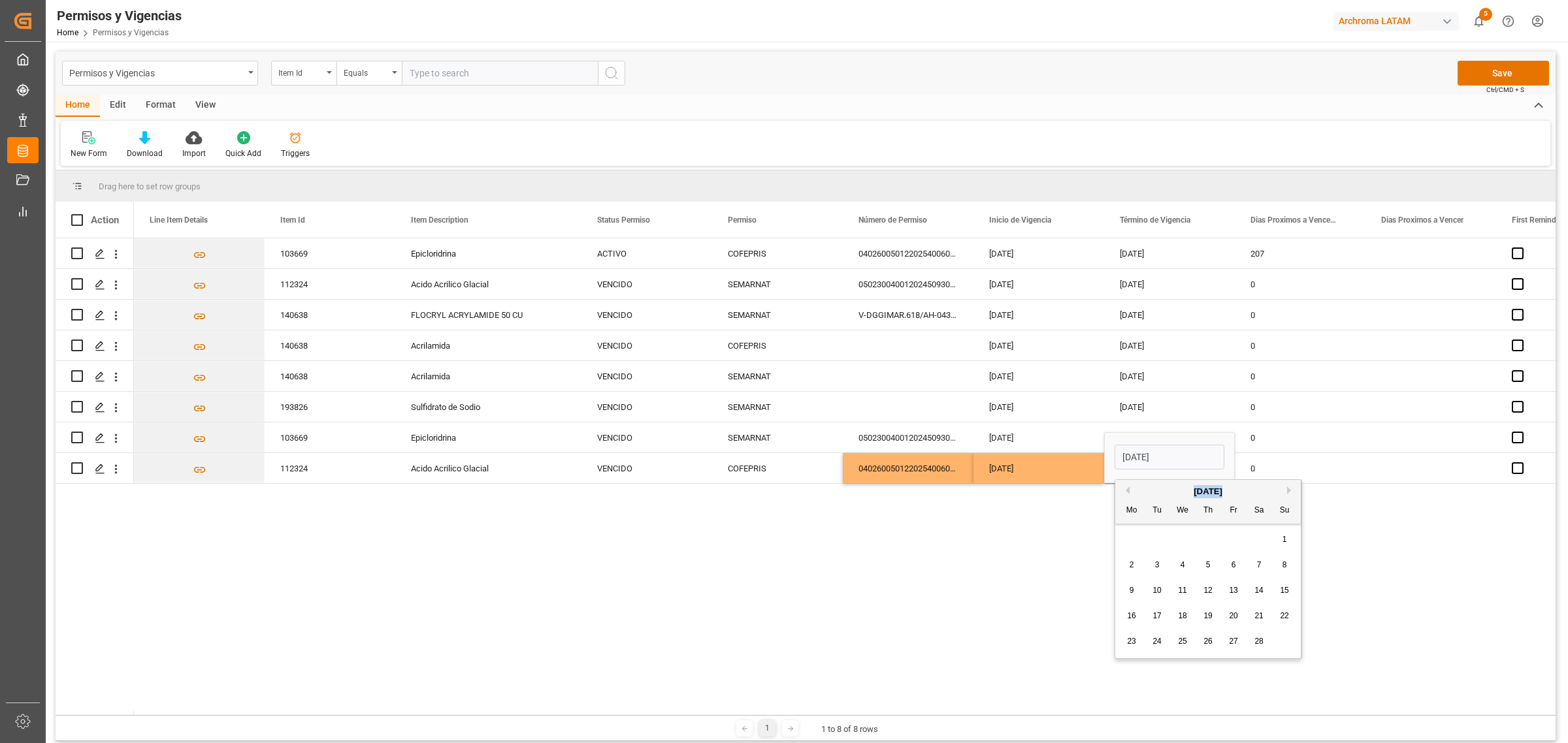
click at [1288, 488] on button "Next Month" at bounding box center [1290, 490] width 7 height 7
click at [1129, 667] on span "30" at bounding box center [1131, 667] width 8 height 9
type input "30-03-2026"
click at [1119, 641] on div "103669 Epicloridrina ACTIVO COFEPRIS 0402600501220254006000411 30-03-2025 30-03…" at bounding box center [845, 477] width 1422 height 477
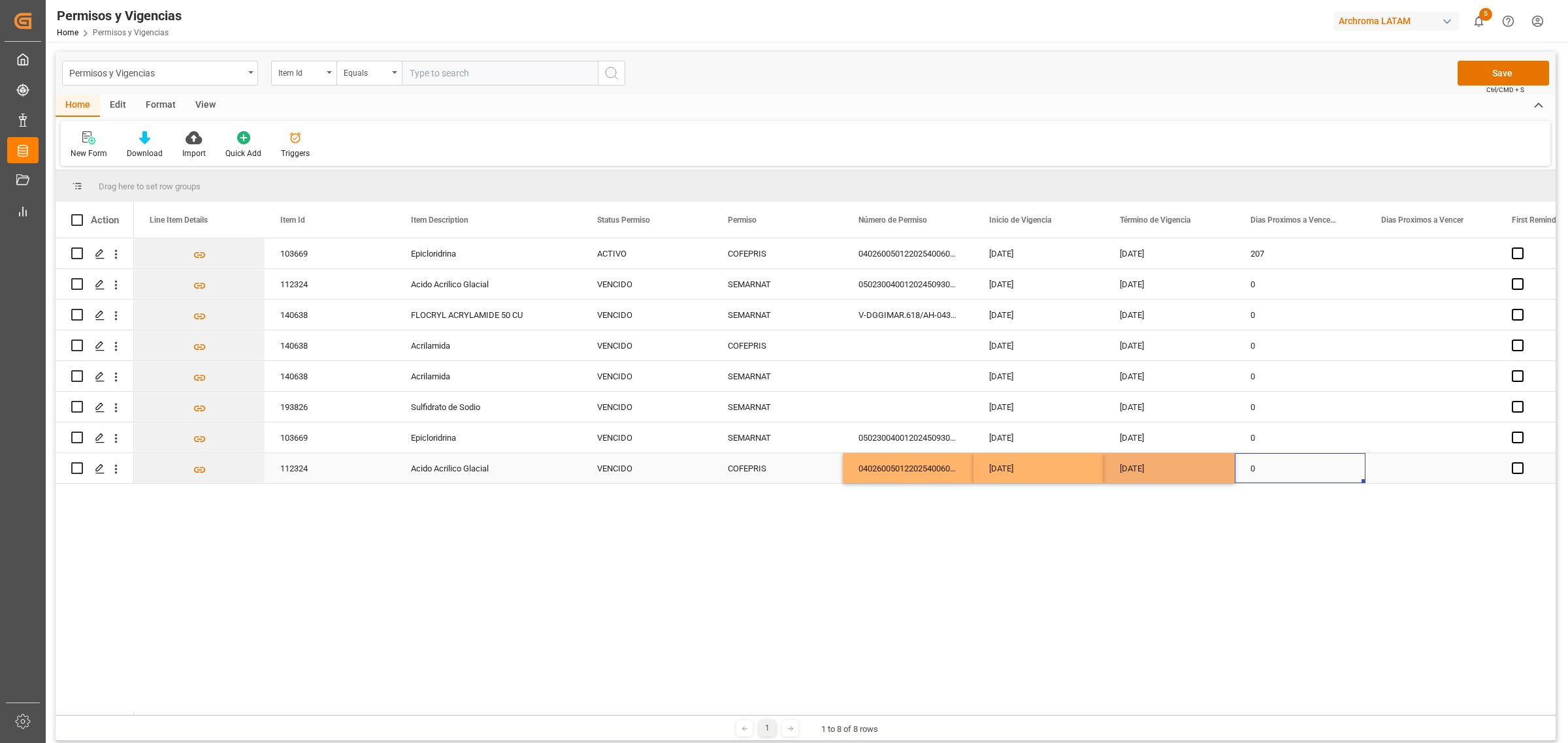
click at [1348, 475] on div "0" at bounding box center [1300, 468] width 131 height 30
click at [1314, 536] on div "103669 Epicloridrina ACTIVO COFEPRIS 0402600501220254006000411 30-03-2025 30-03…" at bounding box center [845, 477] width 1422 height 477
click at [1481, 76] on button "Save" at bounding box center [1503, 73] width 91 height 25
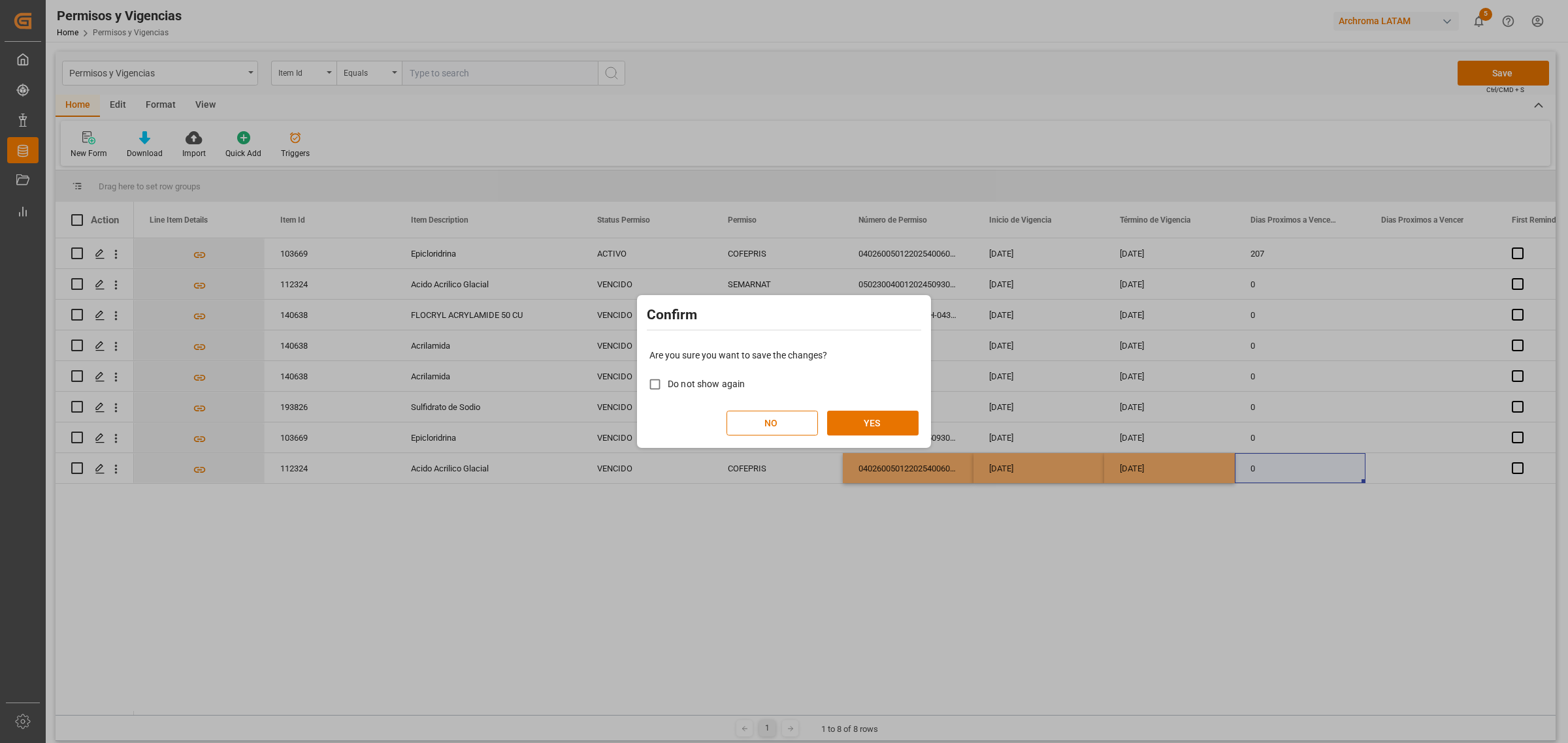
drag, startPoint x: 765, startPoint y: 426, endPoint x: 704, endPoint y: 454, distance: 67.1
click at [765, 426] on button "NO" at bounding box center [772, 423] width 91 height 25
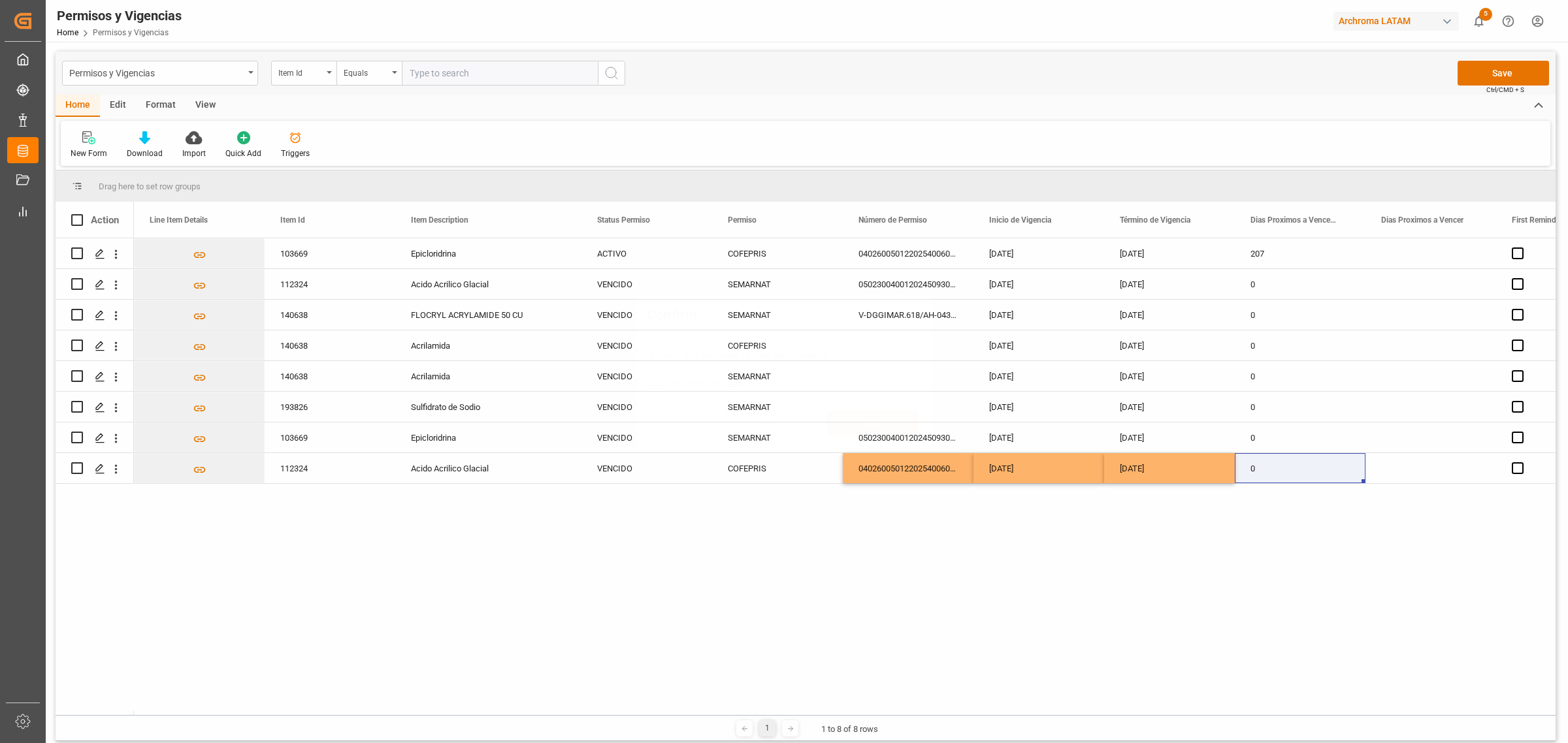
click at [640, 471] on div "VENCIDO" at bounding box center [646, 469] width 100 height 30
click at [680, 465] on icon "open menu" at bounding box center [687, 461] width 16 height 16
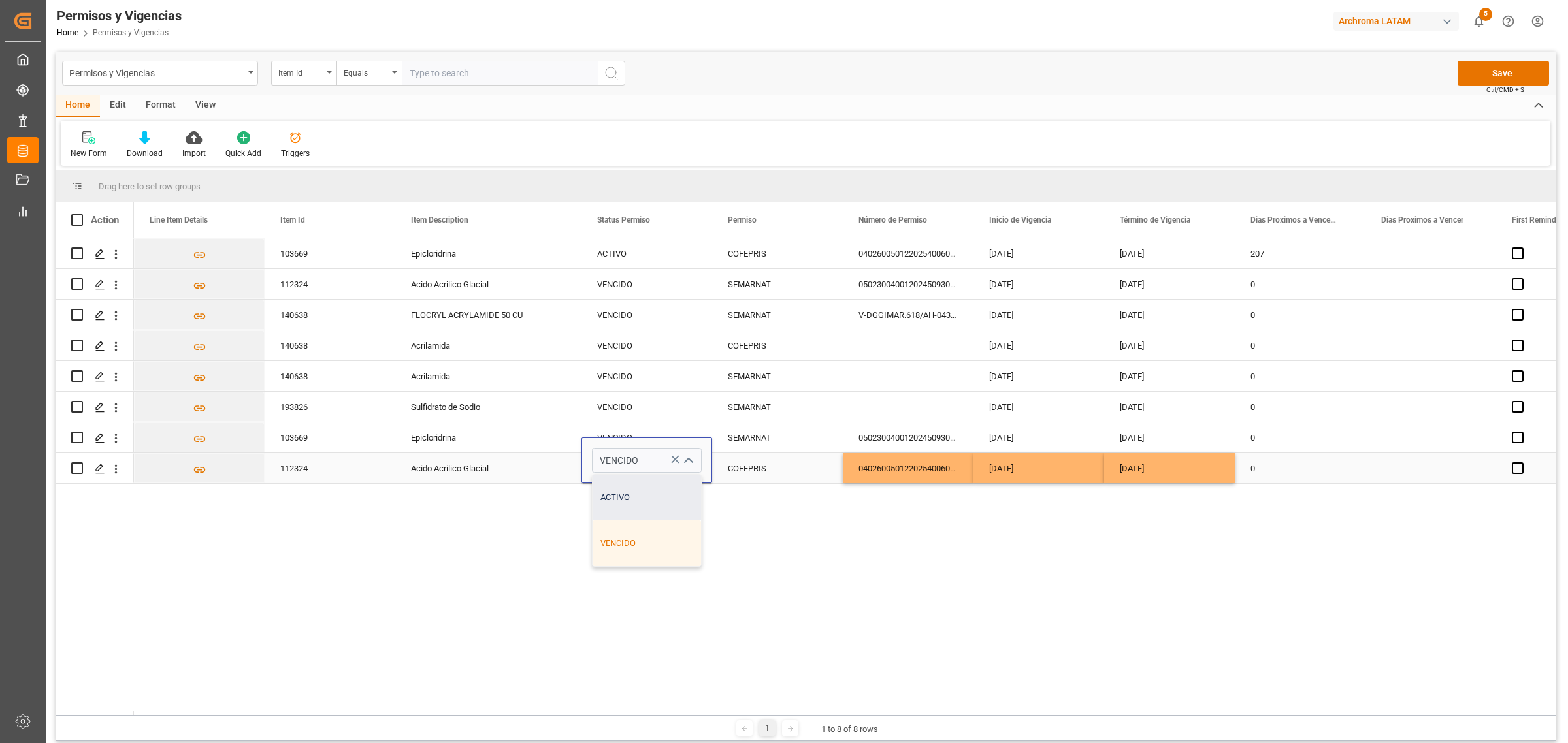
click at [667, 494] on div "ACTIVO" at bounding box center [647, 497] width 108 height 46
type input "ACTIVO"
click at [824, 530] on div "103669 Epicloridrina ACTIVO COFEPRIS 0402600501220254006000411 30-03-2025 30-03…" at bounding box center [845, 477] width 1422 height 477
click at [1491, 72] on button "Save" at bounding box center [1503, 73] width 91 height 25
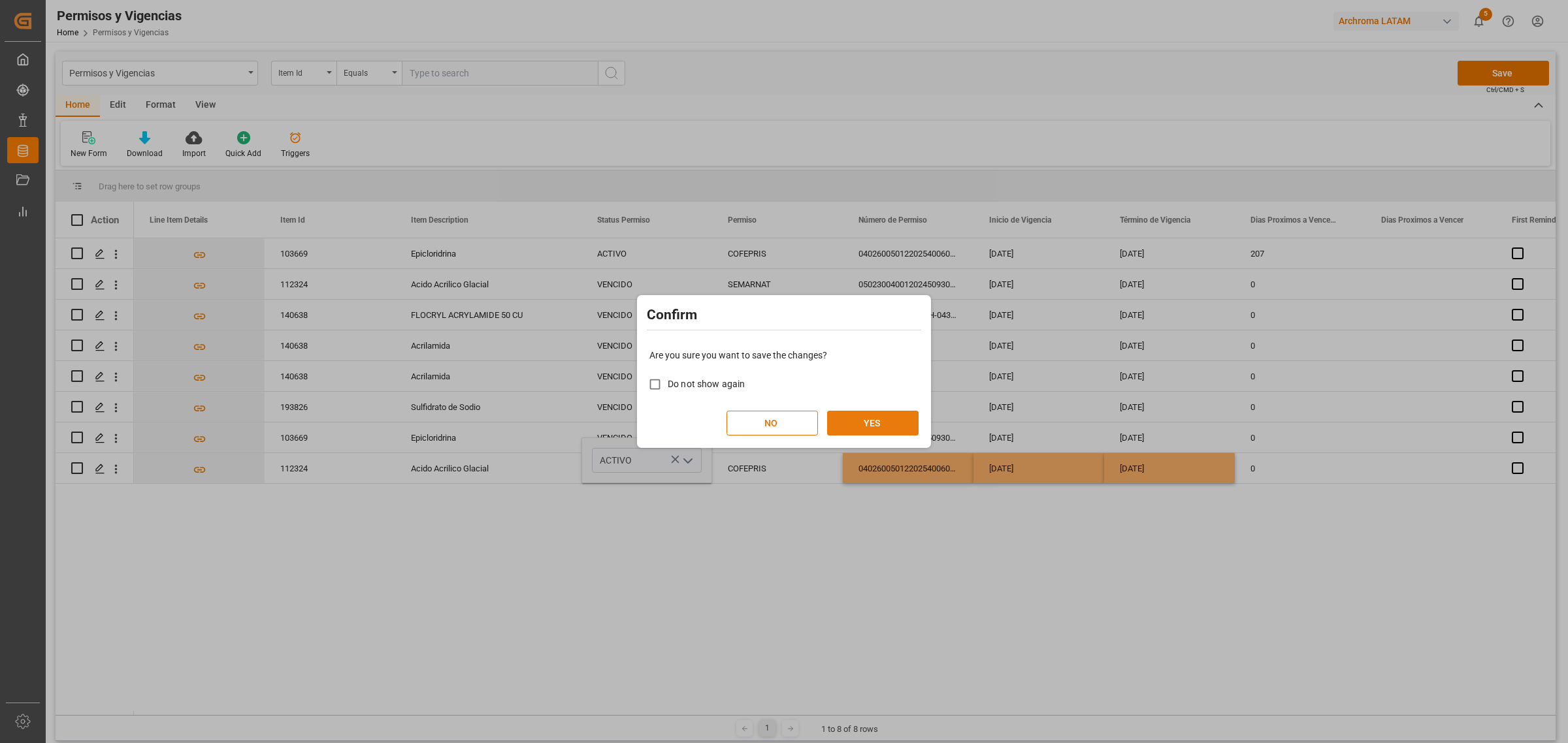
click at [851, 427] on button "YES" at bounding box center [873, 423] width 91 height 25
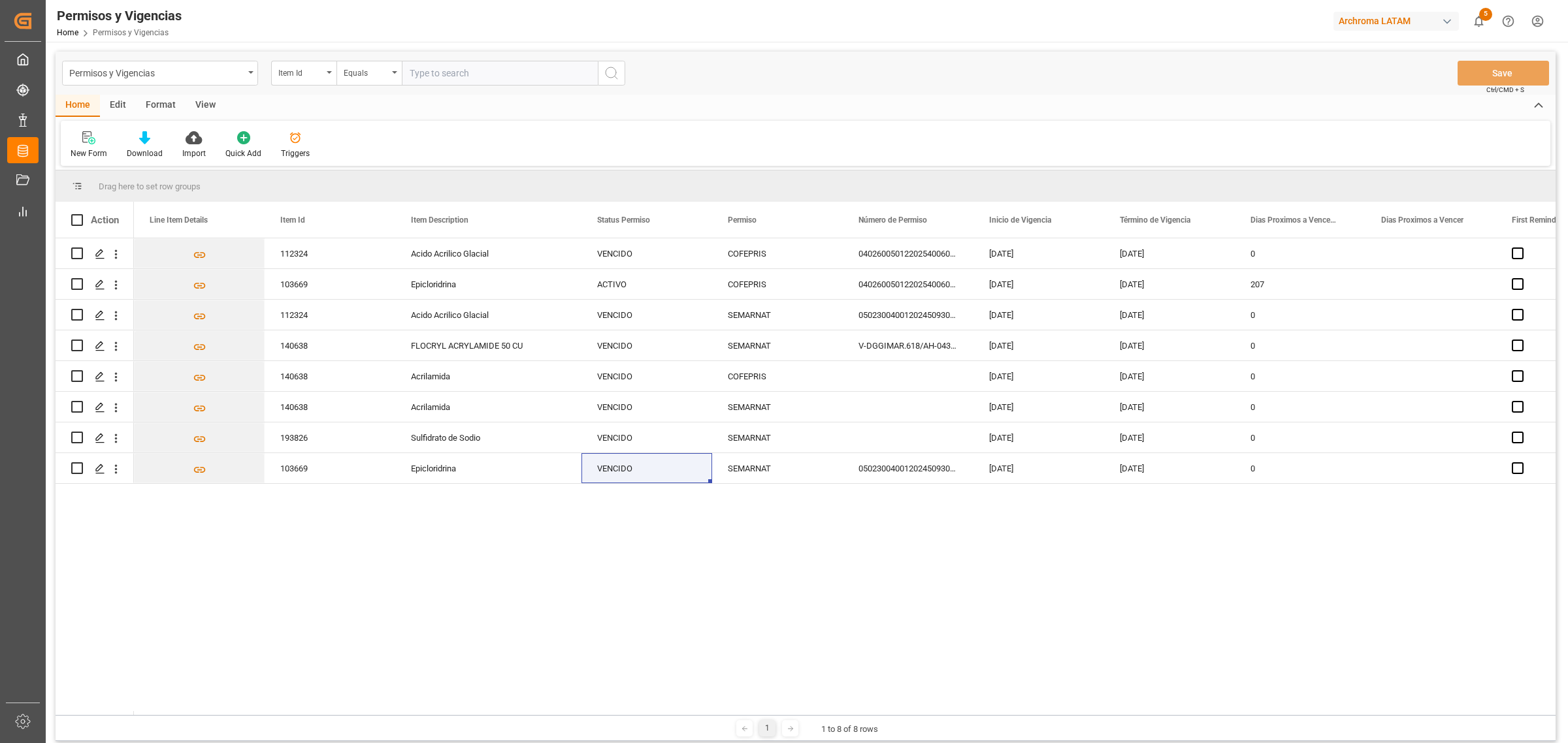
click at [824, 558] on div "112324 Acido Acrilico Glacial VENCIDO COFEPRIS 0402600501220254006000408 30-03-…" at bounding box center [845, 477] width 1422 height 477
click at [931, 464] on div "0502300400120245093001988" at bounding box center [908, 468] width 131 height 30
click at [931, 464] on input "0502300400120245093001988" at bounding box center [908, 461] width 110 height 25
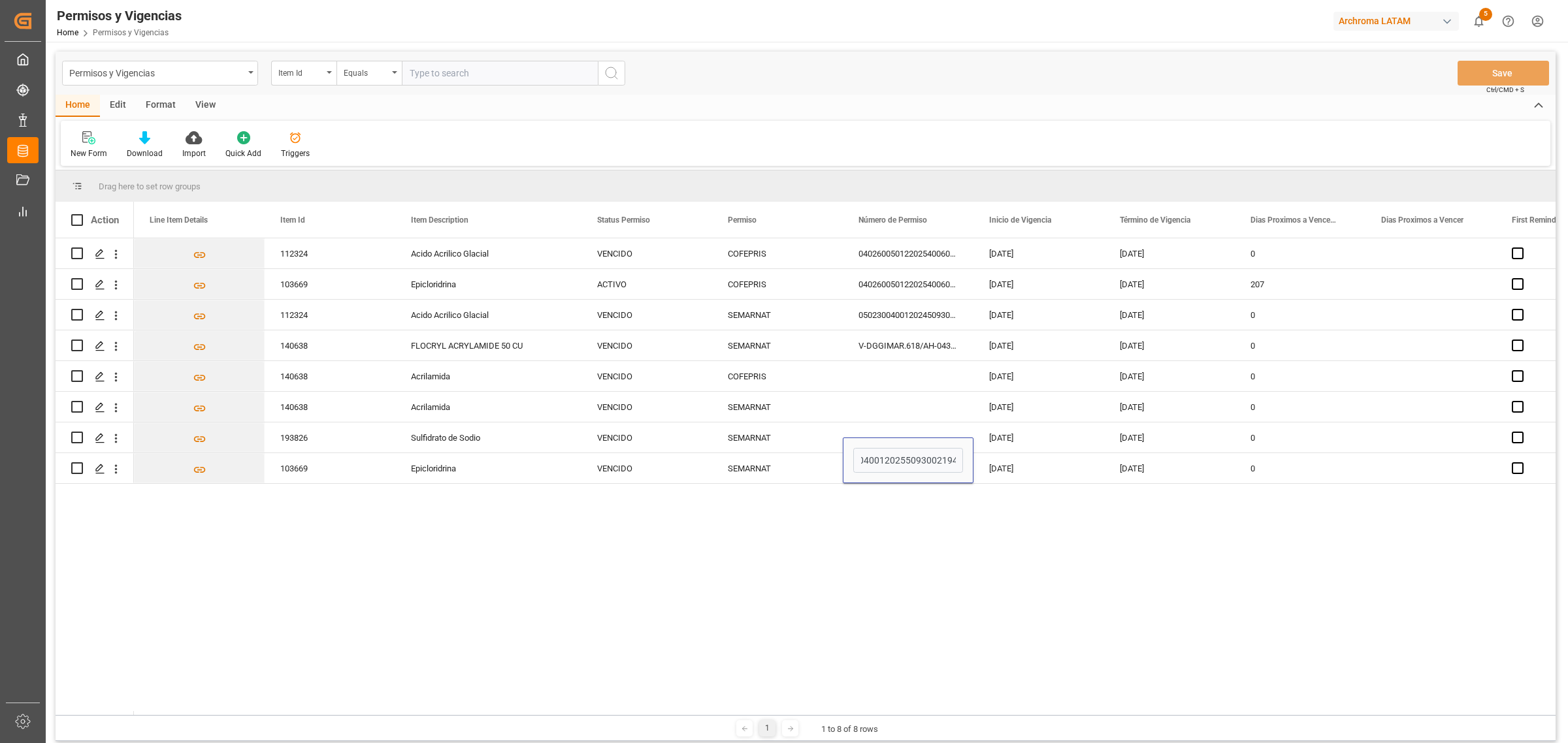
type input "0502300400120255093002194"
click at [988, 572] on div "112324 Acido Acrilico Glacial VENCIDO COFEPRIS 0402600501220254006000408 30-03-…" at bounding box center [845, 477] width 1422 height 477
click at [1027, 505] on div "112324 Acido Acrilico Glacial VENCIDO COFEPRIS 0402600501220254006000408 30-03-…" at bounding box center [845, 477] width 1422 height 477
click at [1029, 471] on div "01-07-2024" at bounding box center [1038, 468] width 131 height 30
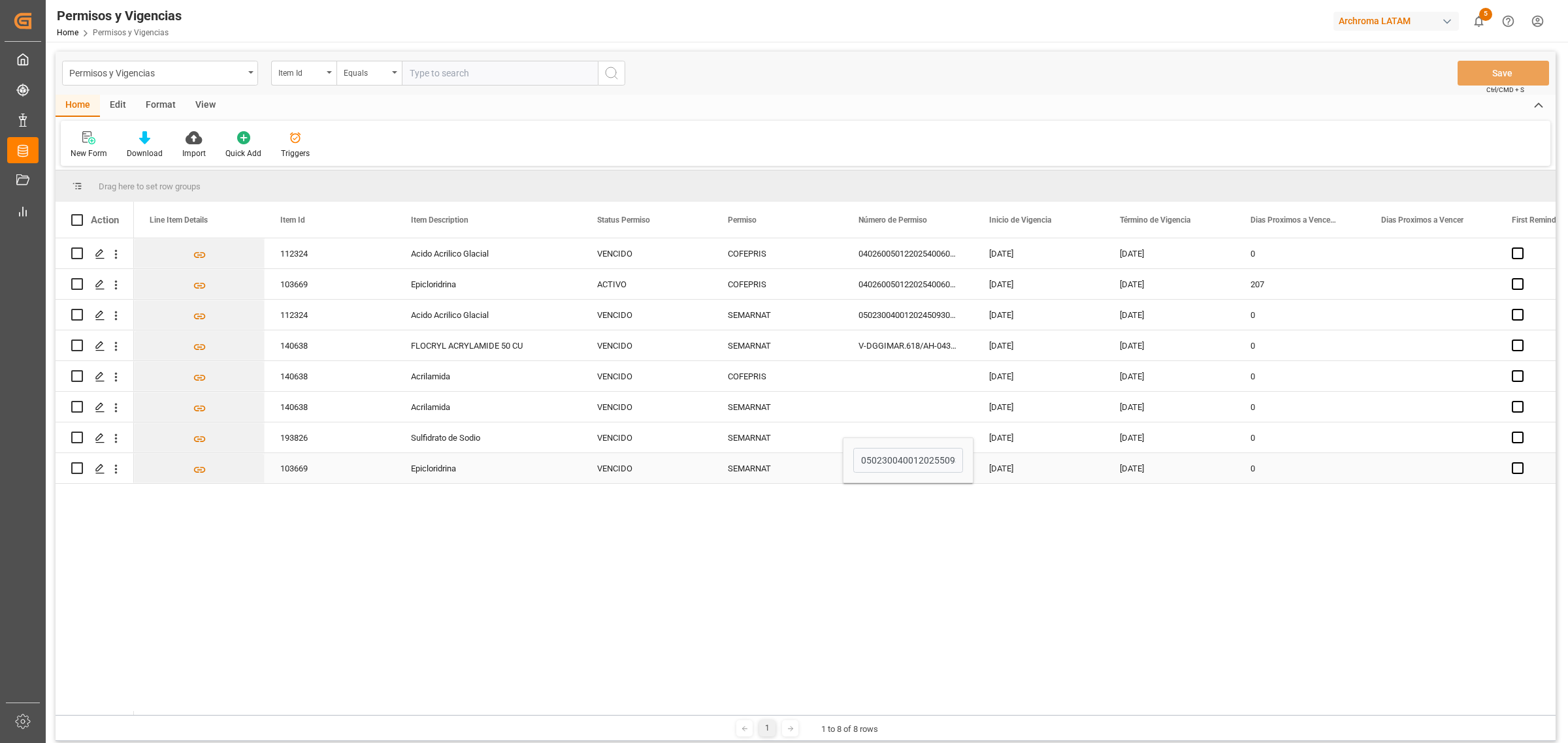
click at [1029, 471] on div "01-07-2024" at bounding box center [1038, 468] width 131 height 30
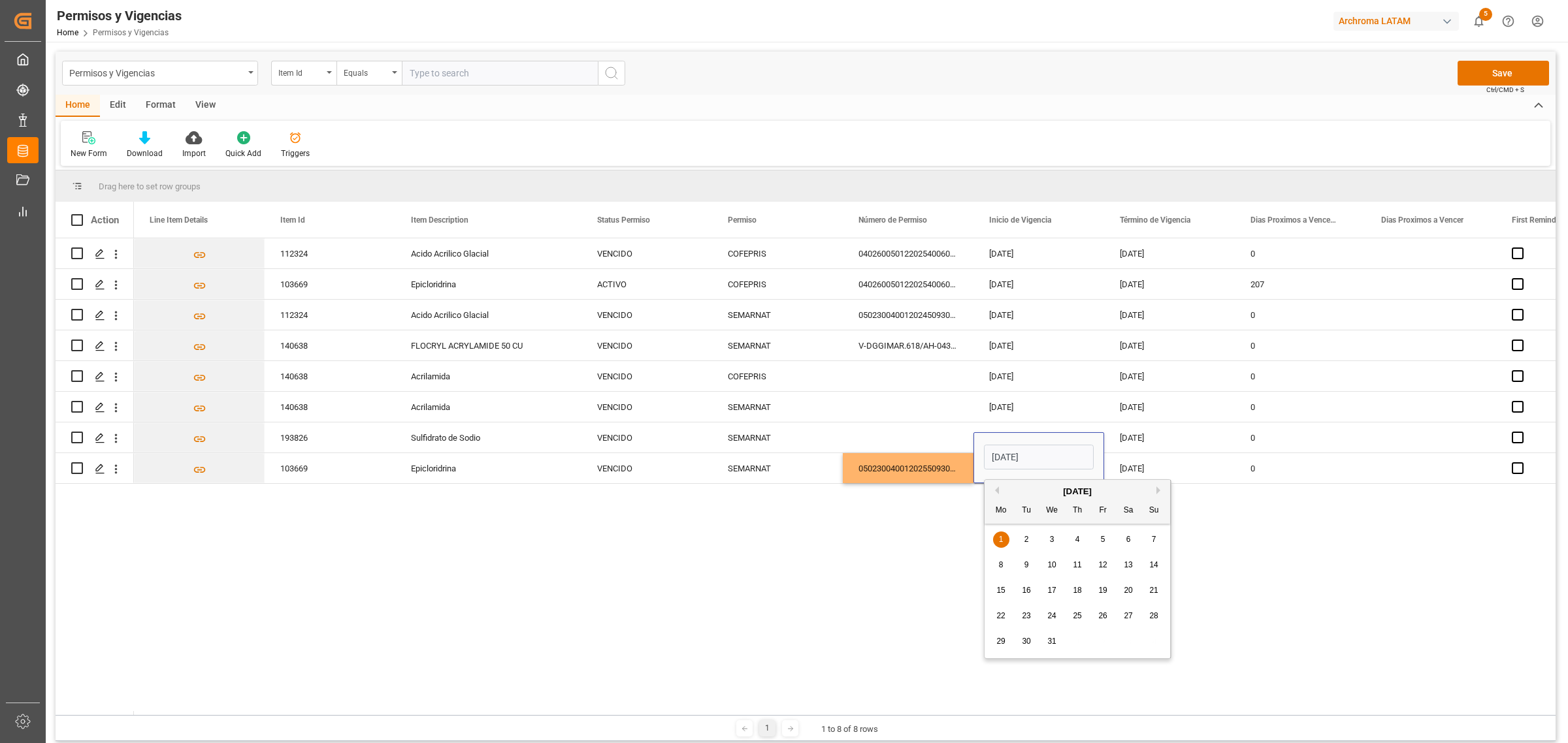
click at [993, 562] on div "8" at bounding box center [1001, 565] width 17 height 16
click at [1090, 573] on div "112324 Acido Acrilico Glacial VENCIDO COFEPRIS 0402600501220254006000408 30-03-…" at bounding box center [845, 477] width 1422 height 477
click at [1066, 461] on input "08-07-2024" at bounding box center [1038, 457] width 110 height 25
type input "08-07-2025"
click at [1302, 563] on div "112324 Acido Acrilico Glacial VENCIDO COFEPRIS 0402600501220254006000408 30-03-…" at bounding box center [845, 477] width 1422 height 477
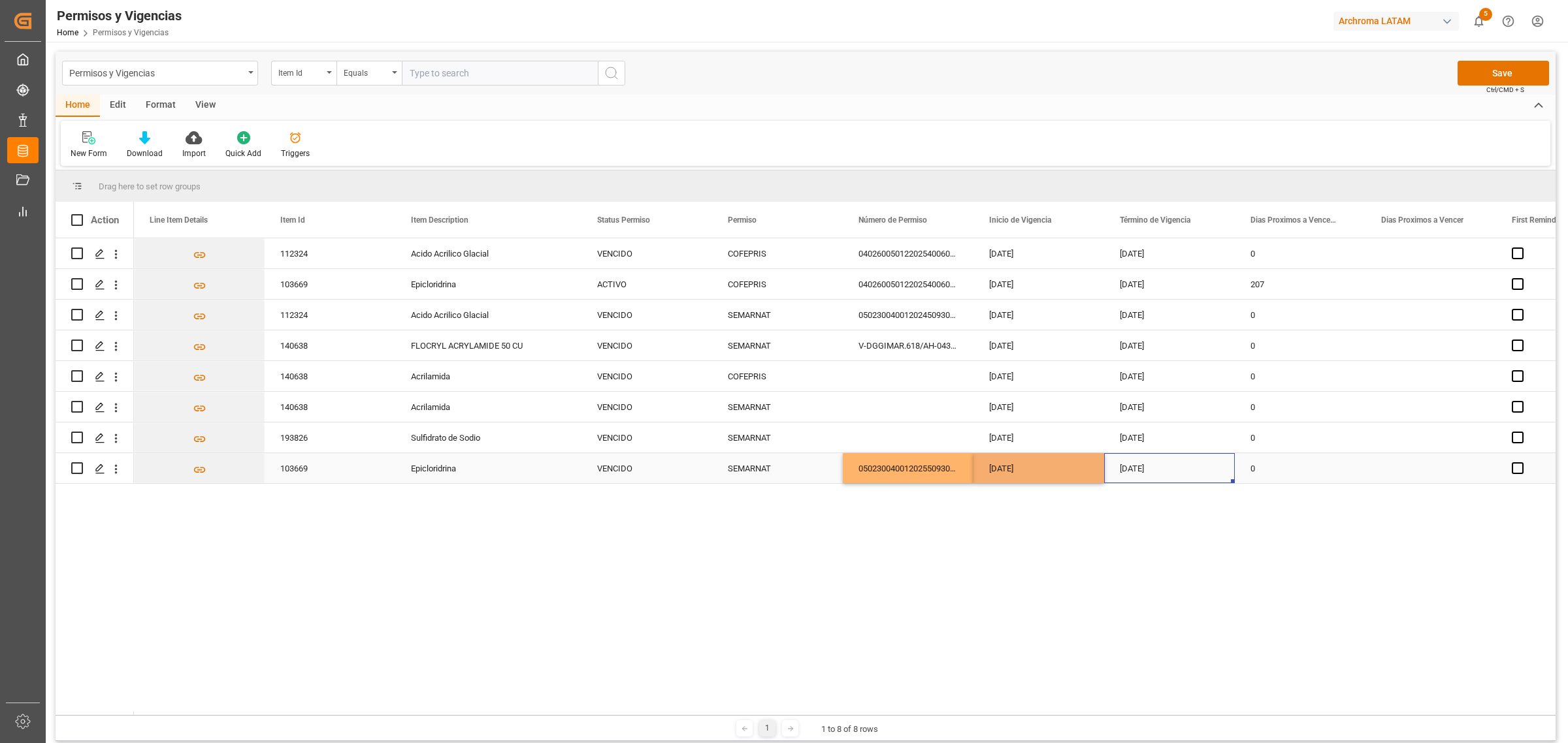
click at [1174, 459] on div "01-05-2025" at bounding box center [1169, 468] width 131 height 30
click at [1177, 465] on div "01-05-2025" at bounding box center [1169, 468] width 131 height 30
click at [1290, 488] on button "Next Month" at bounding box center [1290, 490] width 7 height 7
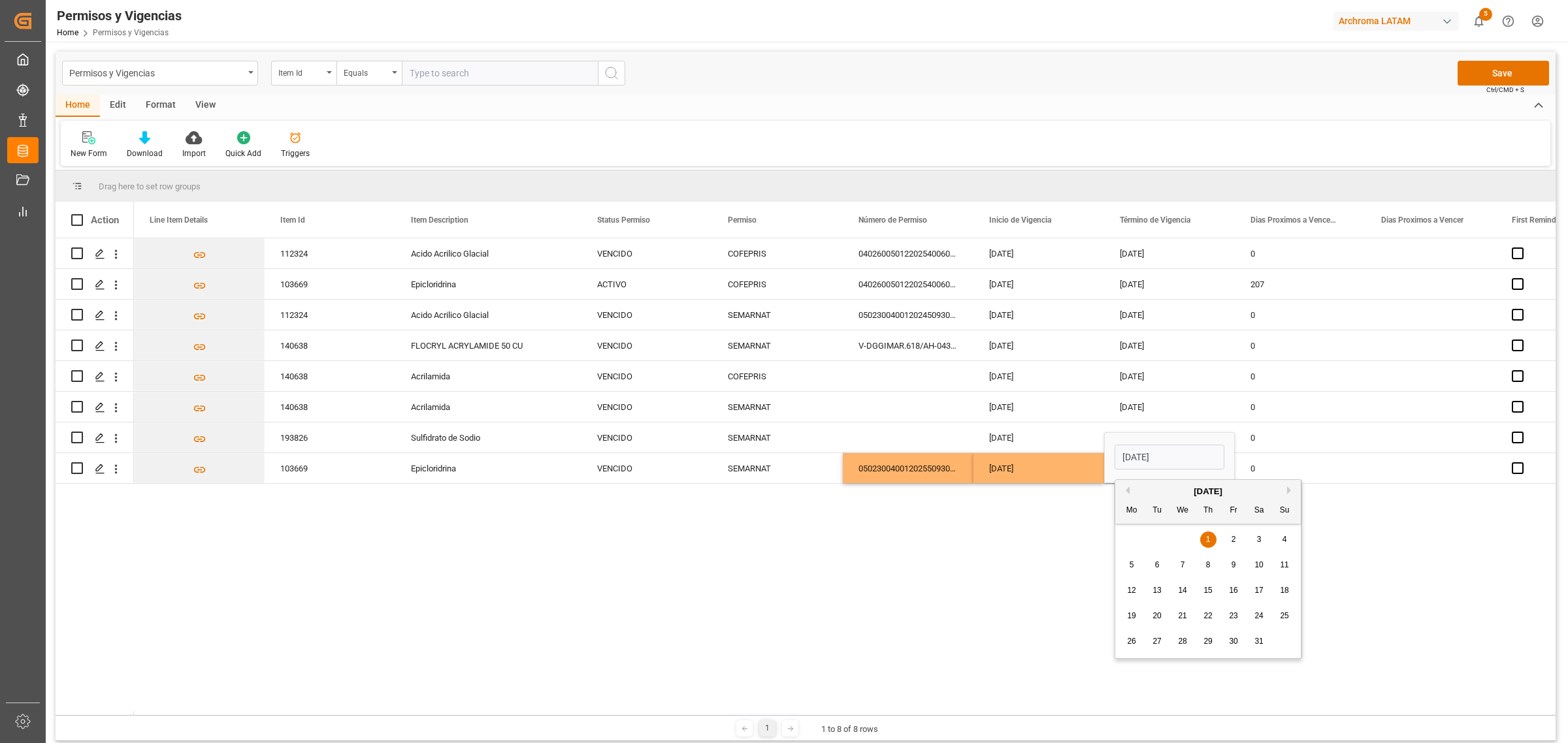
click at [1290, 488] on button "Next Month" at bounding box center [1290, 490] width 7 height 7
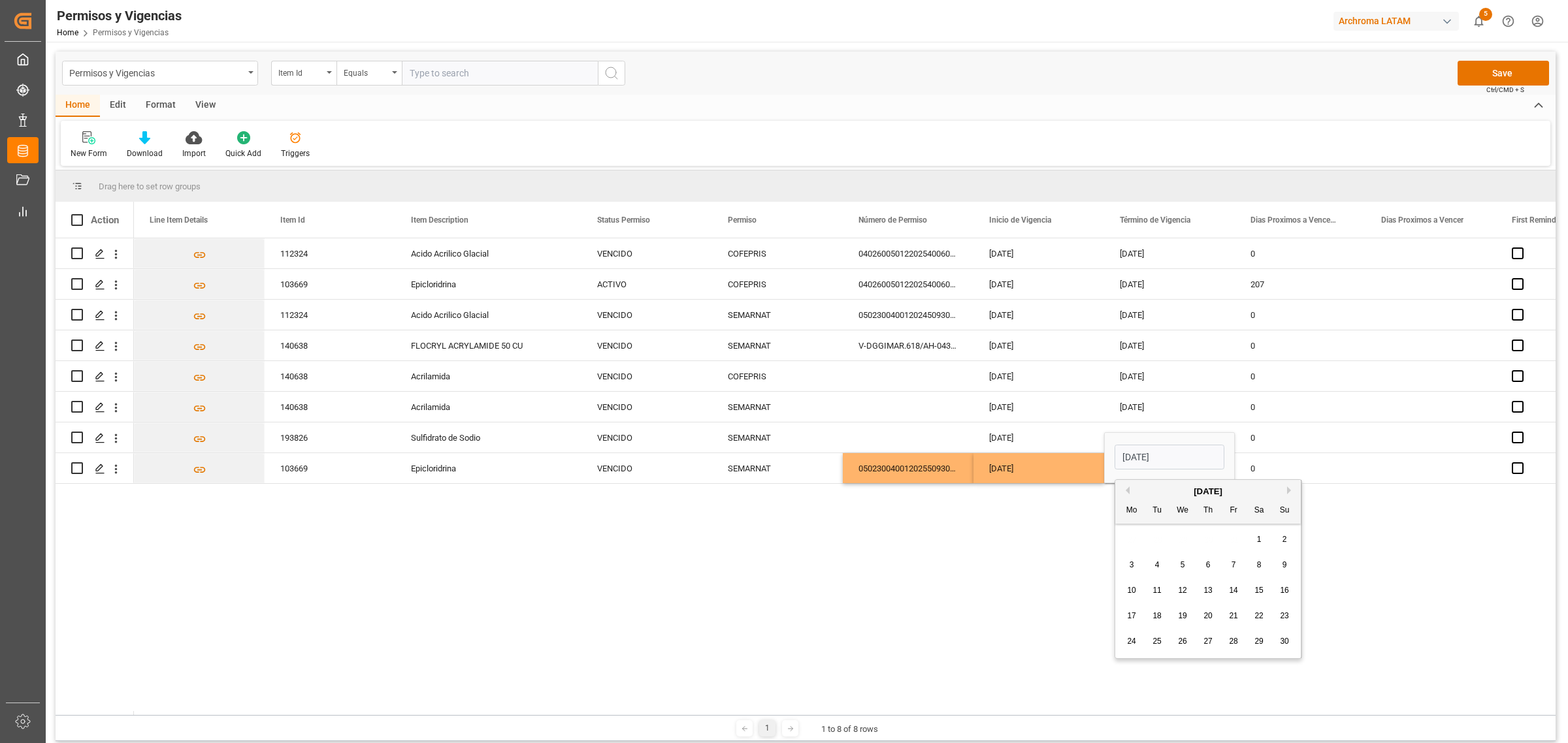
click at [1290, 488] on button "Next Month" at bounding box center [1290, 490] width 7 height 7
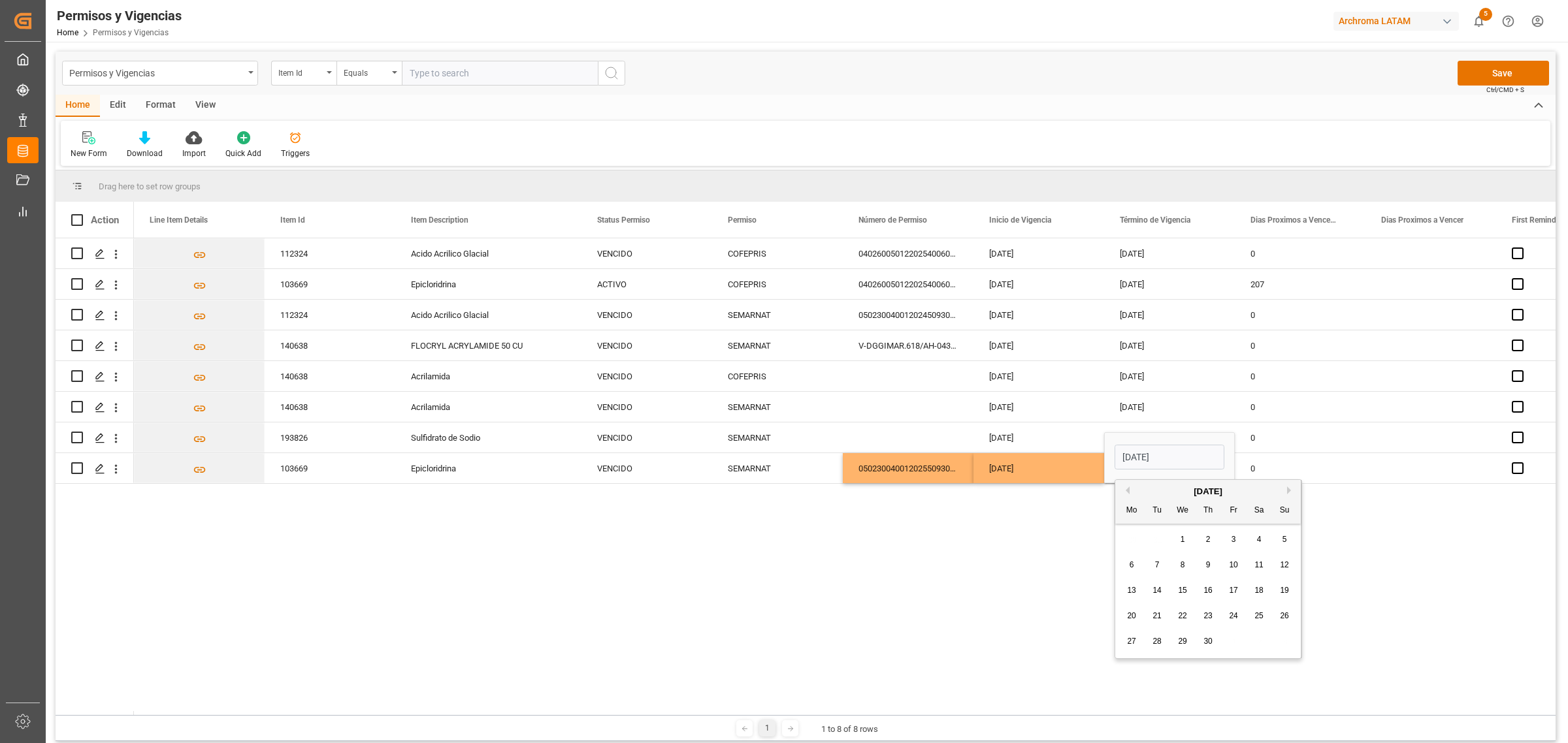
click at [1290, 488] on button "Next Month" at bounding box center [1290, 490] width 7 height 7
click at [1131, 541] on span "1" at bounding box center [1132, 540] width 5 height 9
type input "01-06-2026"
drag, startPoint x: 1072, startPoint y: 569, endPoint x: 1078, endPoint y: 562, distance: 9.2
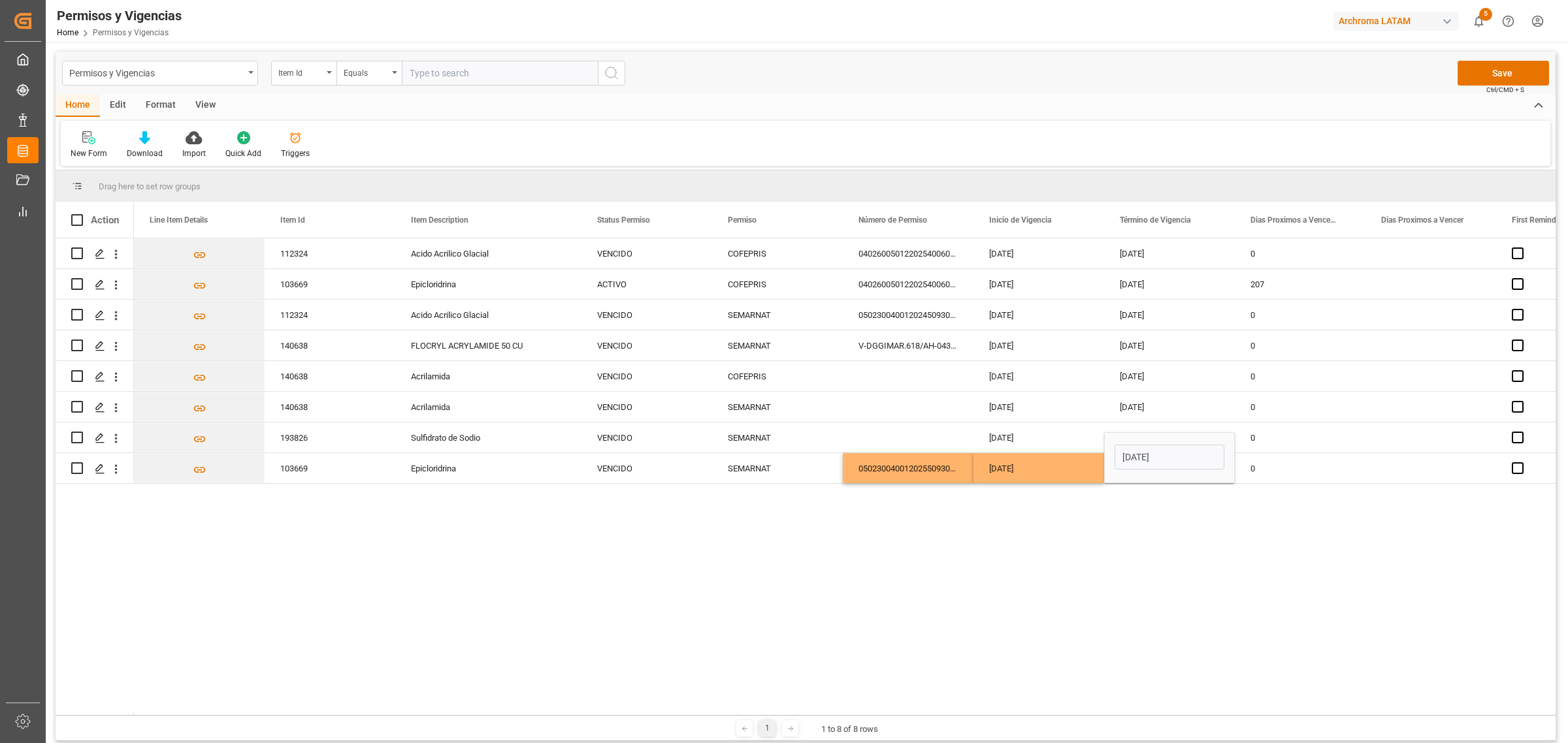
click at [1070, 569] on div "112324 Acido Acrilico Glacial VENCIDO COFEPRIS 0402600501220254006000408 30-03-…" at bounding box center [845, 477] width 1422 height 477
click at [1286, 467] on div "0" at bounding box center [1300, 468] width 131 height 30
click at [1278, 534] on div "112324 Acido Acrilico Glacial VENCIDO COFEPRIS 0402600501220254006000408 30-03-…" at bounding box center [845, 477] width 1422 height 477
click at [634, 471] on div "VENCIDO" at bounding box center [646, 469] width 100 height 30
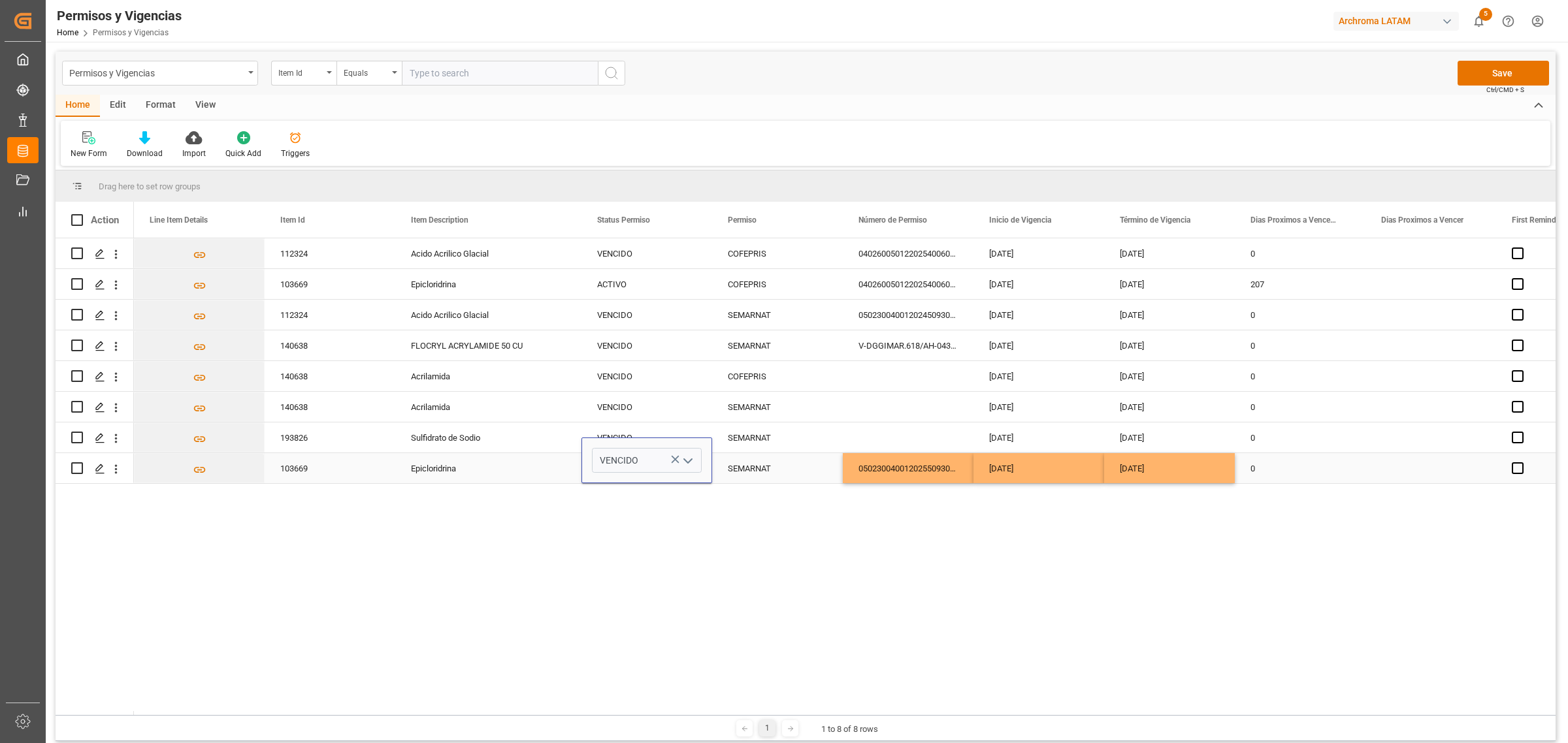
click at [687, 455] on icon "open menu" at bounding box center [687, 461] width 16 height 16
click at [665, 477] on div "ACTIVO" at bounding box center [647, 497] width 108 height 46
type input "ACTIVO"
click at [841, 540] on div "112324 Acido Acrilico Glacial VENCIDO COFEPRIS 0402600501220254006000408 30-03-…" at bounding box center [845, 477] width 1422 height 477
click at [1498, 73] on button "Save" at bounding box center [1503, 73] width 91 height 25
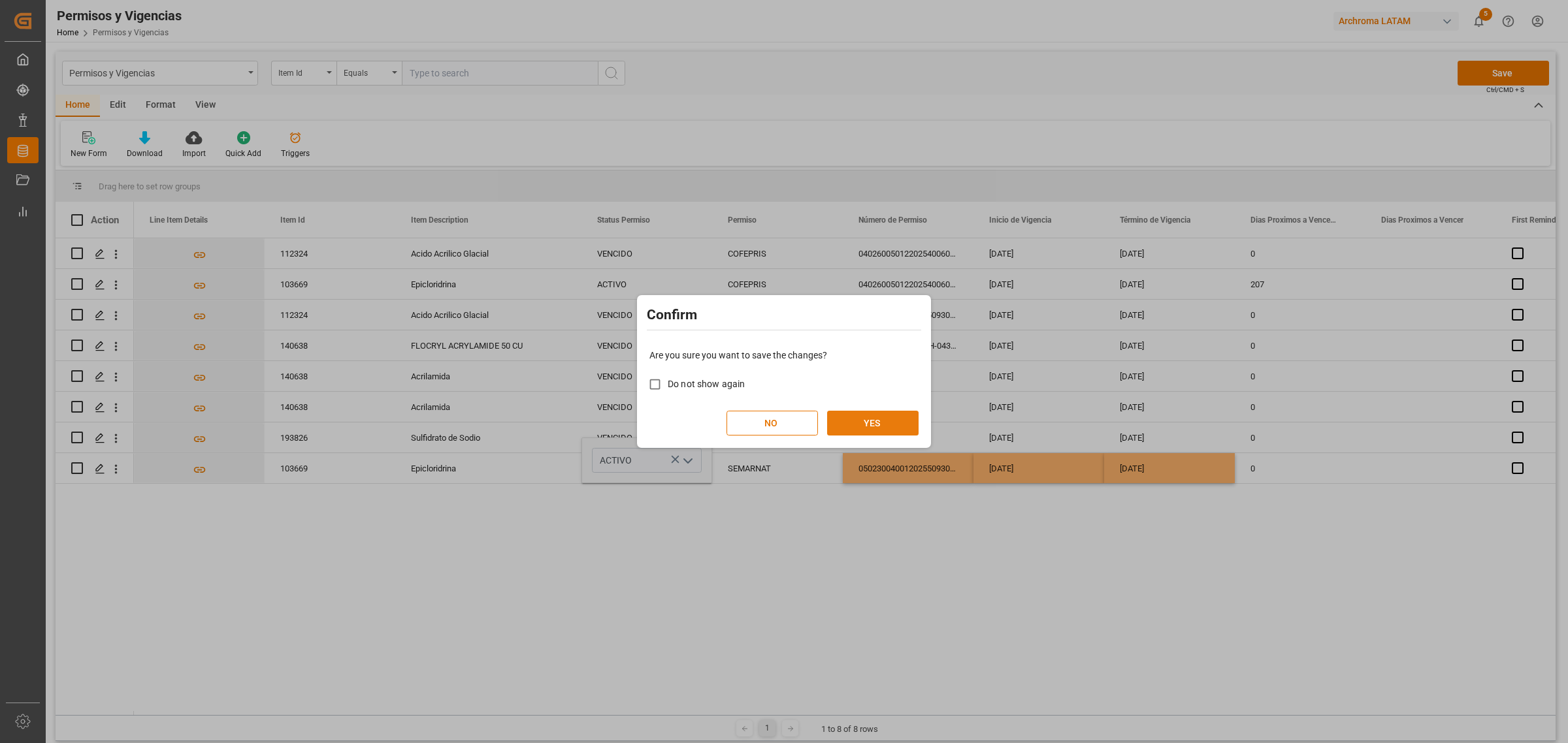
click at [892, 420] on button "YES" at bounding box center [873, 423] width 91 height 25
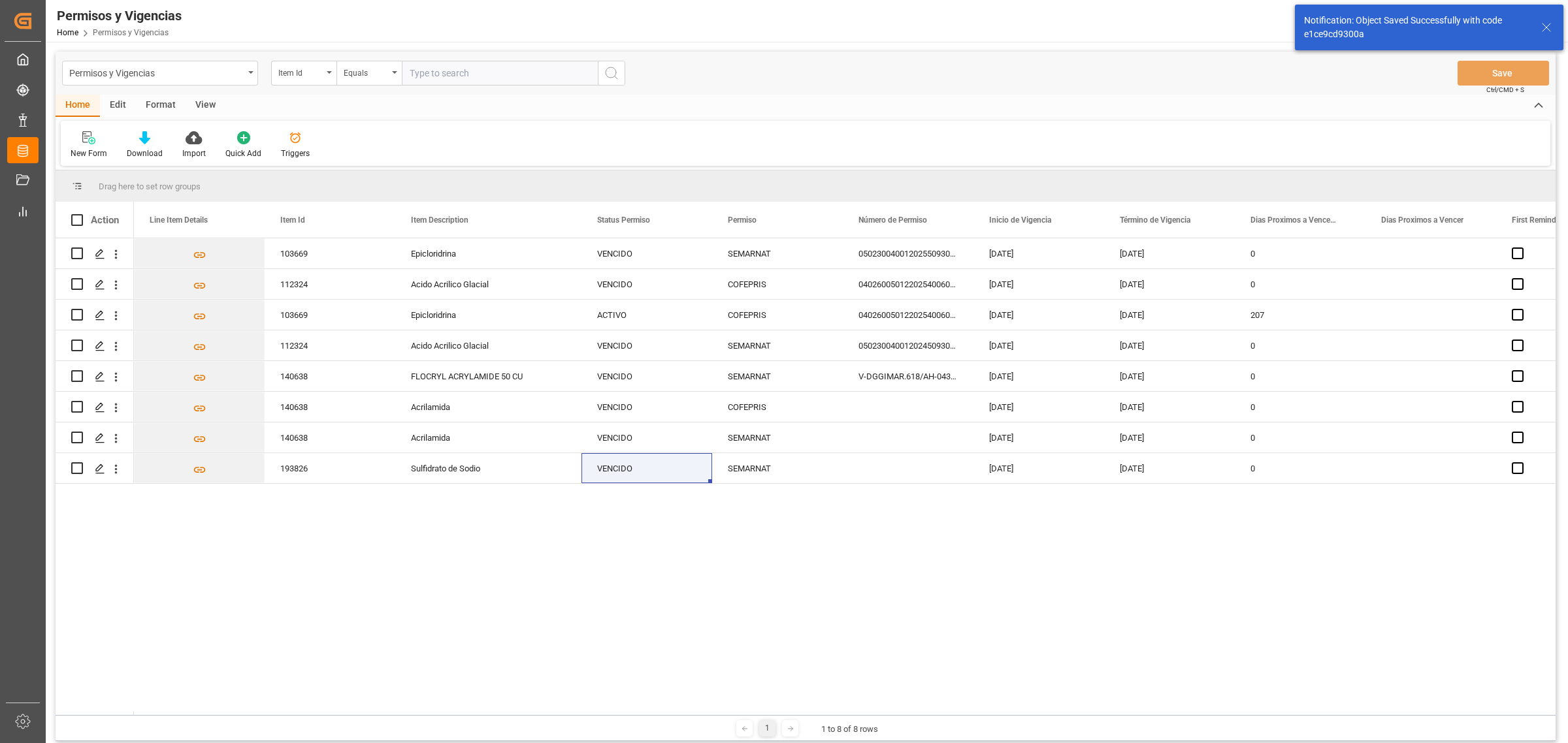
click at [876, 614] on div "103669 Epicloridrina VENCIDO SEMARNAT 0502300400120255093002194 08-07-2025 01-0…" at bounding box center [845, 477] width 1422 height 477
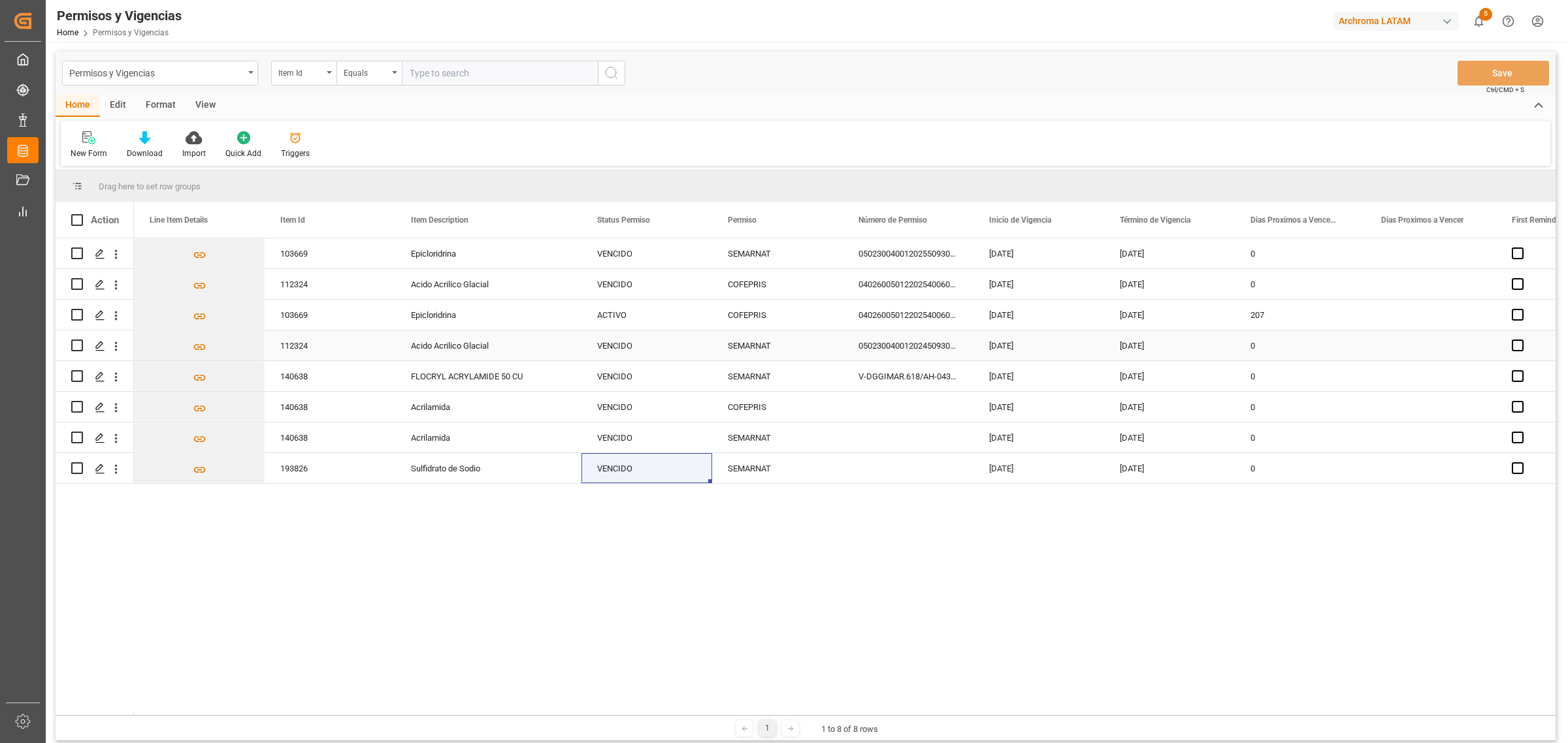
click at [901, 347] on div "0502300400120245093001954" at bounding box center [908, 346] width 131 height 30
click at [901, 347] on input "0502300400120245093001954" at bounding box center [908, 353] width 110 height 25
paste input "55093002192"
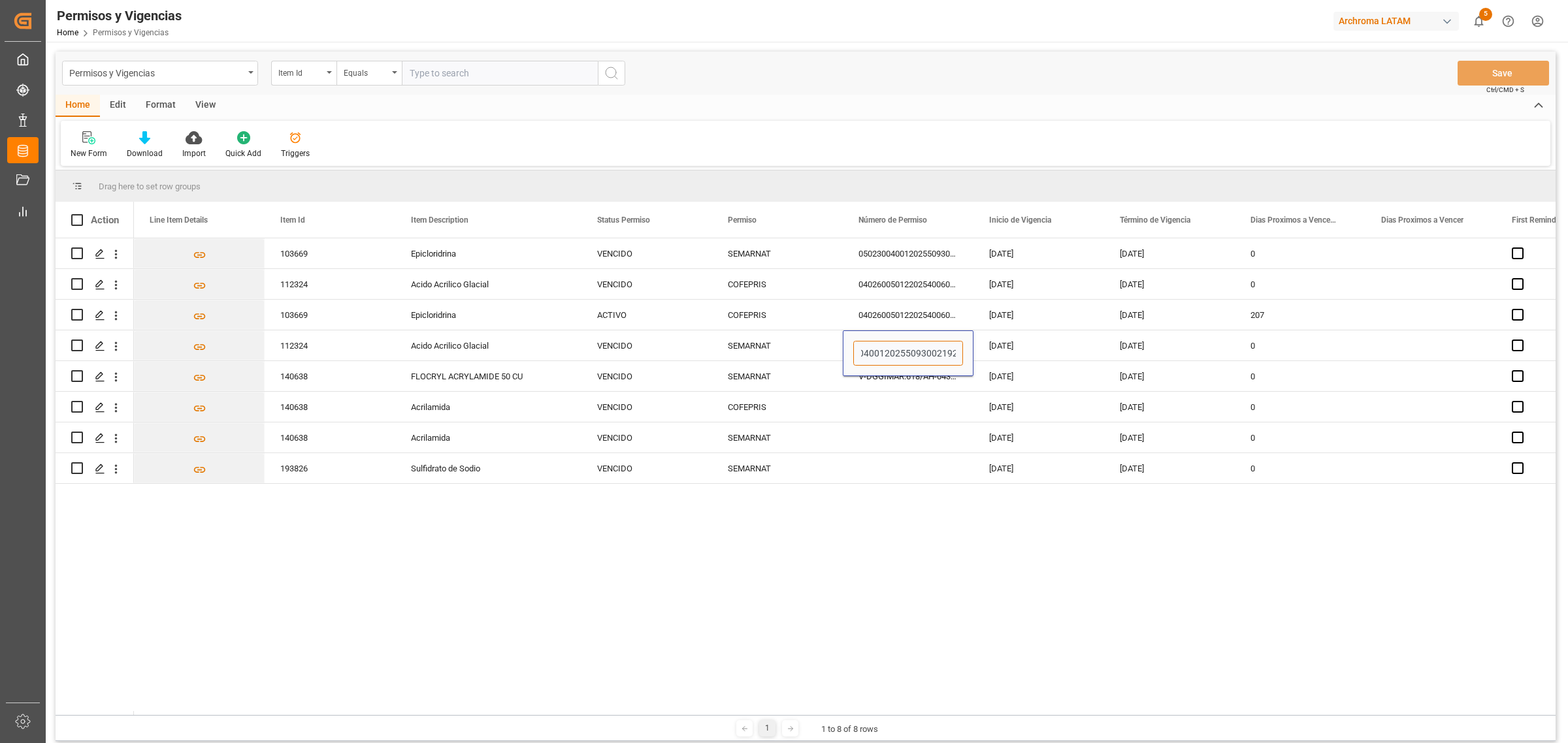
type input "0502300400120255093002192"
click at [983, 605] on div "103669 Epicloridrina VENCIDO SEMARNAT 0502300400120255093002194 08-07-2025 01-0…" at bounding box center [845, 477] width 1422 height 477
click at [1012, 351] on div "28-06-2024" at bounding box center [1038, 346] width 131 height 30
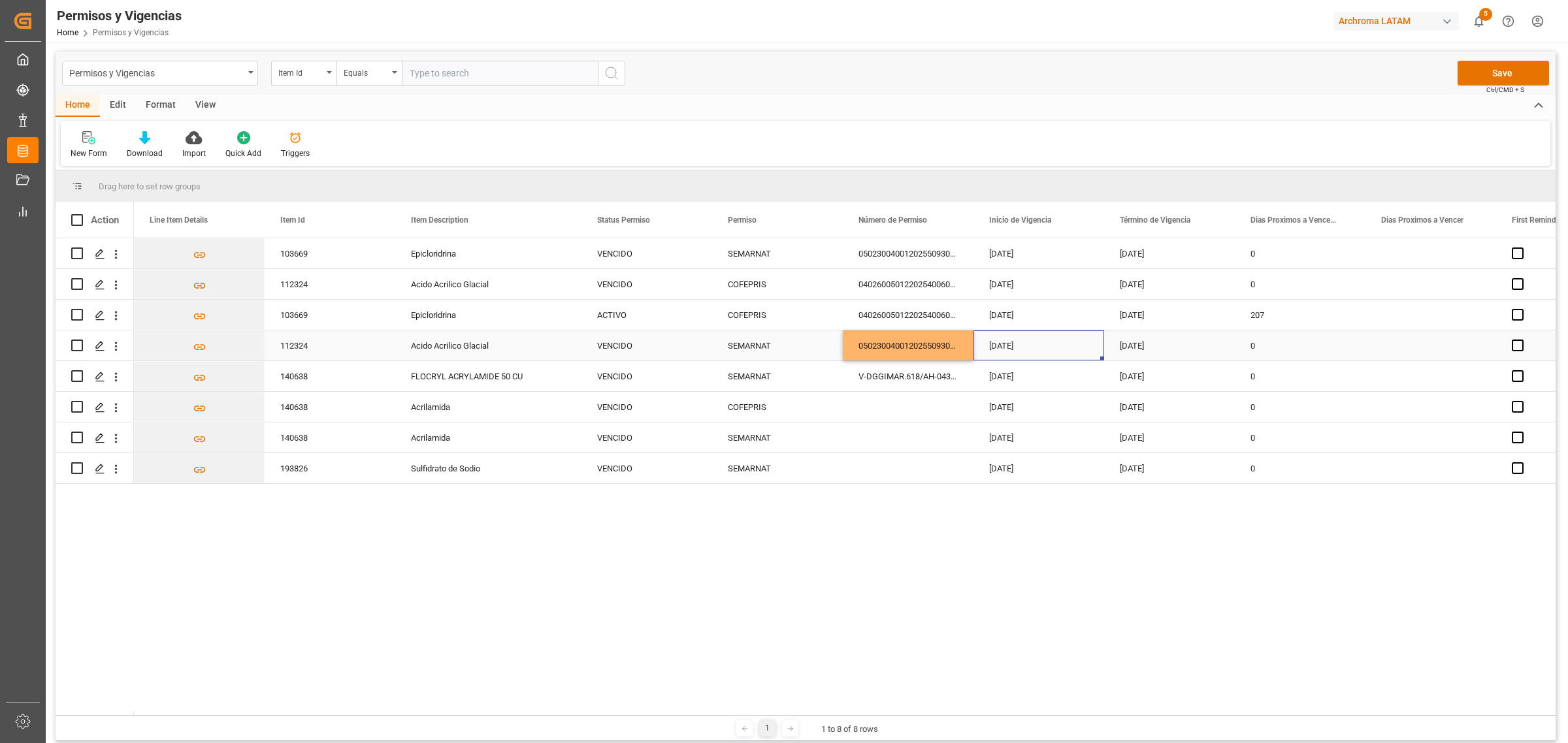
click at [1012, 351] on div "28-06-2024" at bounding box center [1038, 346] width 131 height 30
click at [1011, 351] on input "28-06-2024" at bounding box center [1038, 355] width 110 height 25
click at [1003, 461] on span "8" at bounding box center [1000, 464] width 5 height 9
click at [1049, 351] on input "08-07-2024" at bounding box center [1038, 355] width 110 height 25
type input "08-07-2025"
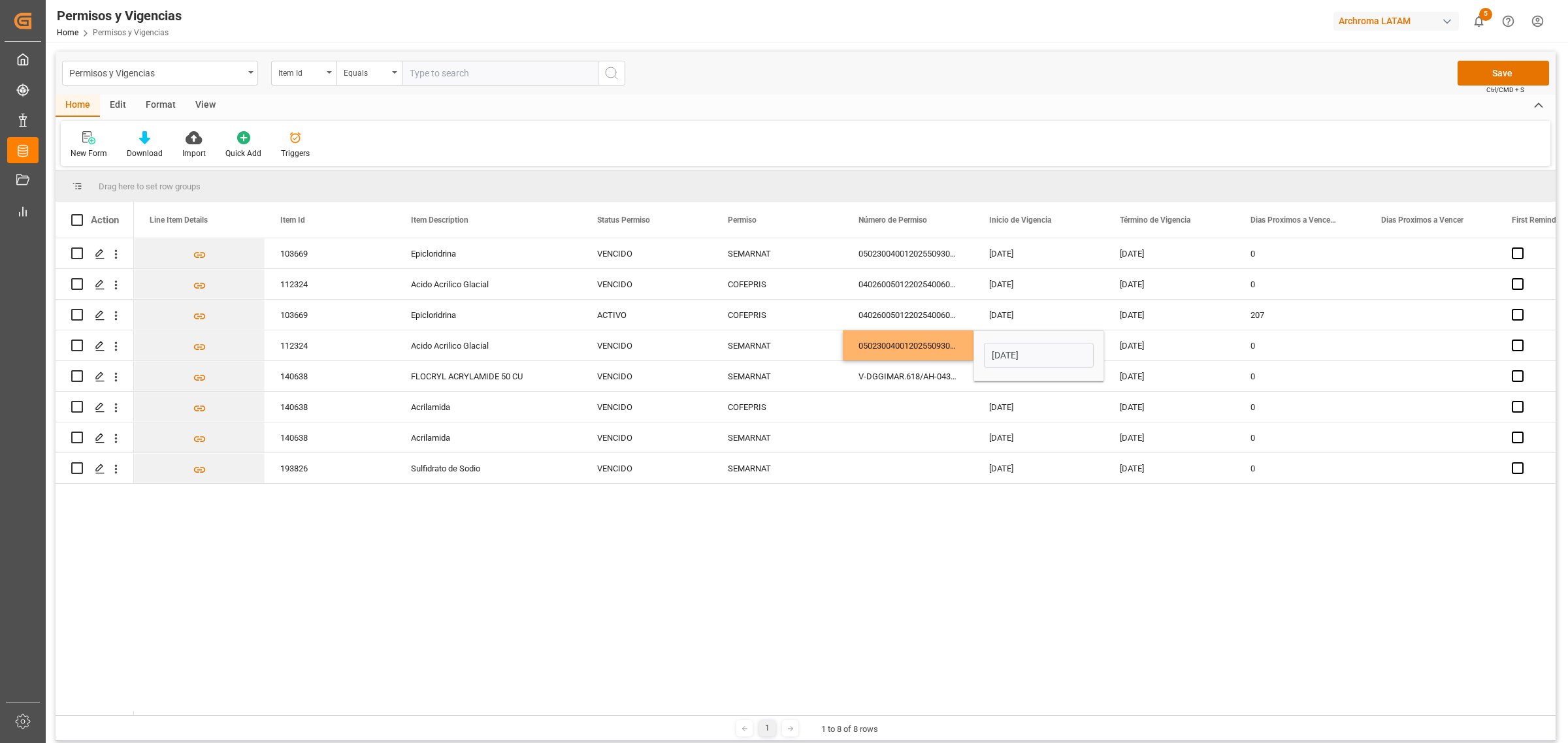
click at [1200, 562] on div "103669 Epicloridrina VENCIDO SEMARNAT 0502300400120255093002194 08-07-2025 01-0…" at bounding box center [845, 477] width 1422 height 477
click at [1189, 351] on div "01-05-2025" at bounding box center [1169, 346] width 131 height 30
click at [1189, 350] on div "01-05-2025" at bounding box center [1169, 346] width 131 height 30
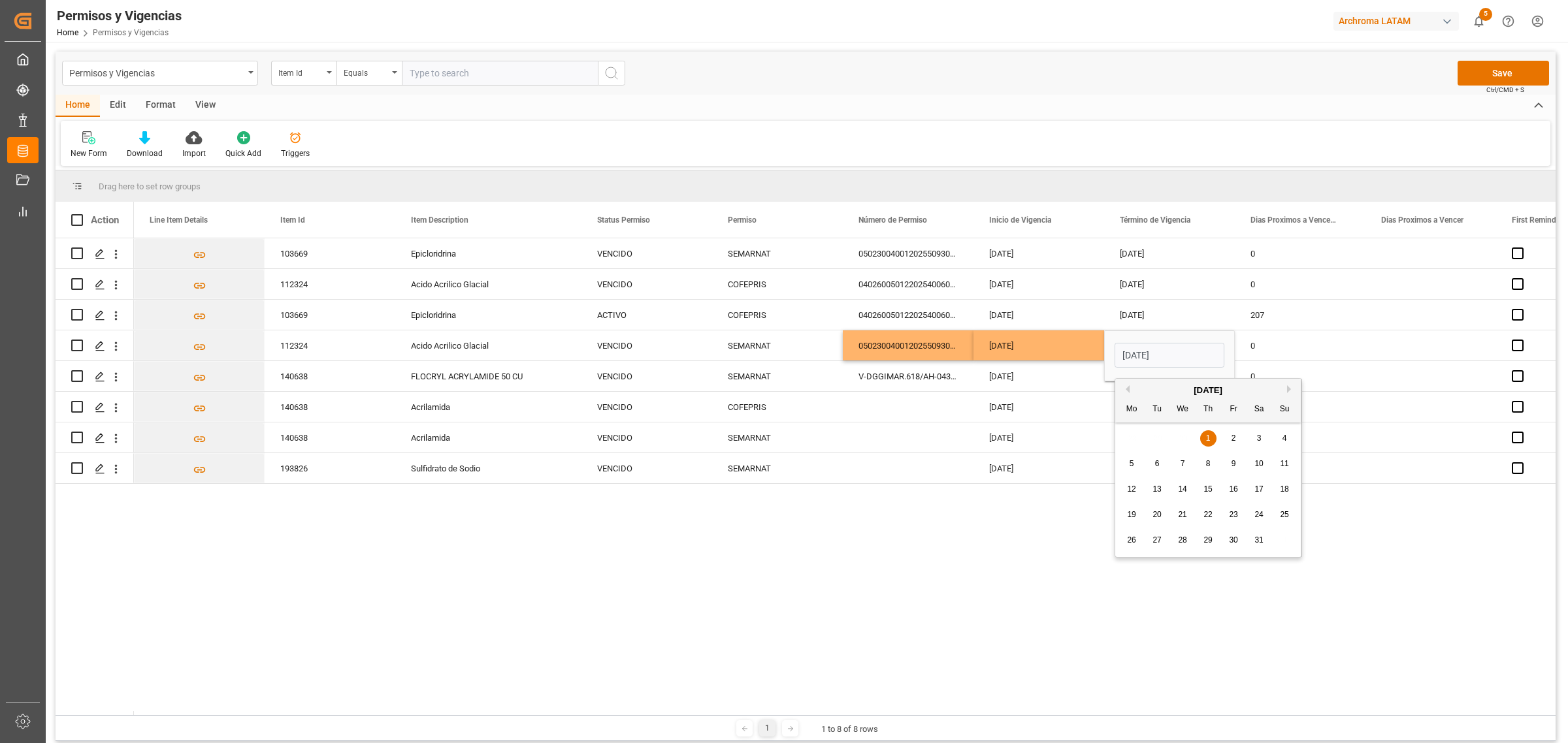
click at [1288, 388] on button "Next Month" at bounding box center [1290, 389] width 7 height 7
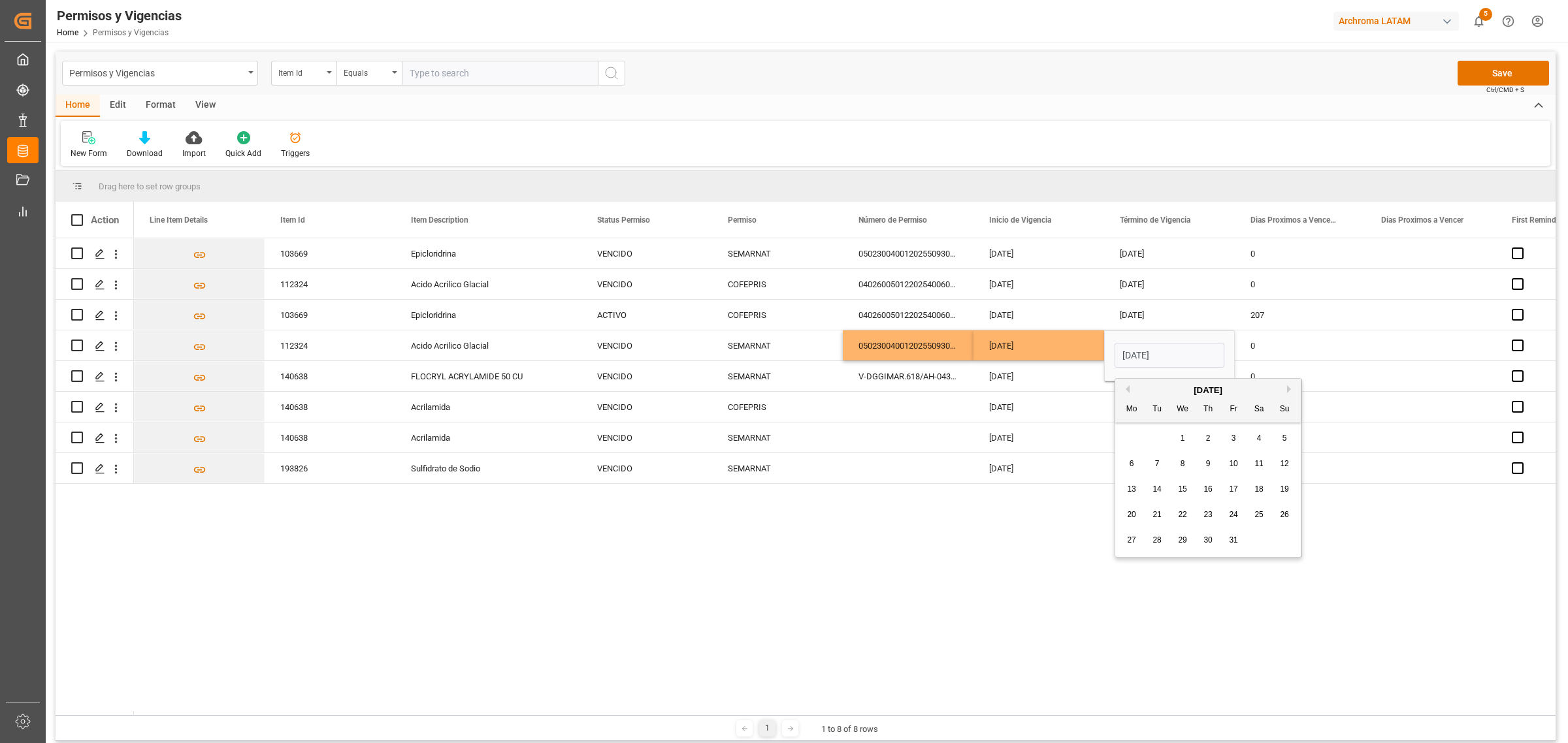
click at [1288, 388] on button "Next Month" at bounding box center [1290, 389] width 7 height 7
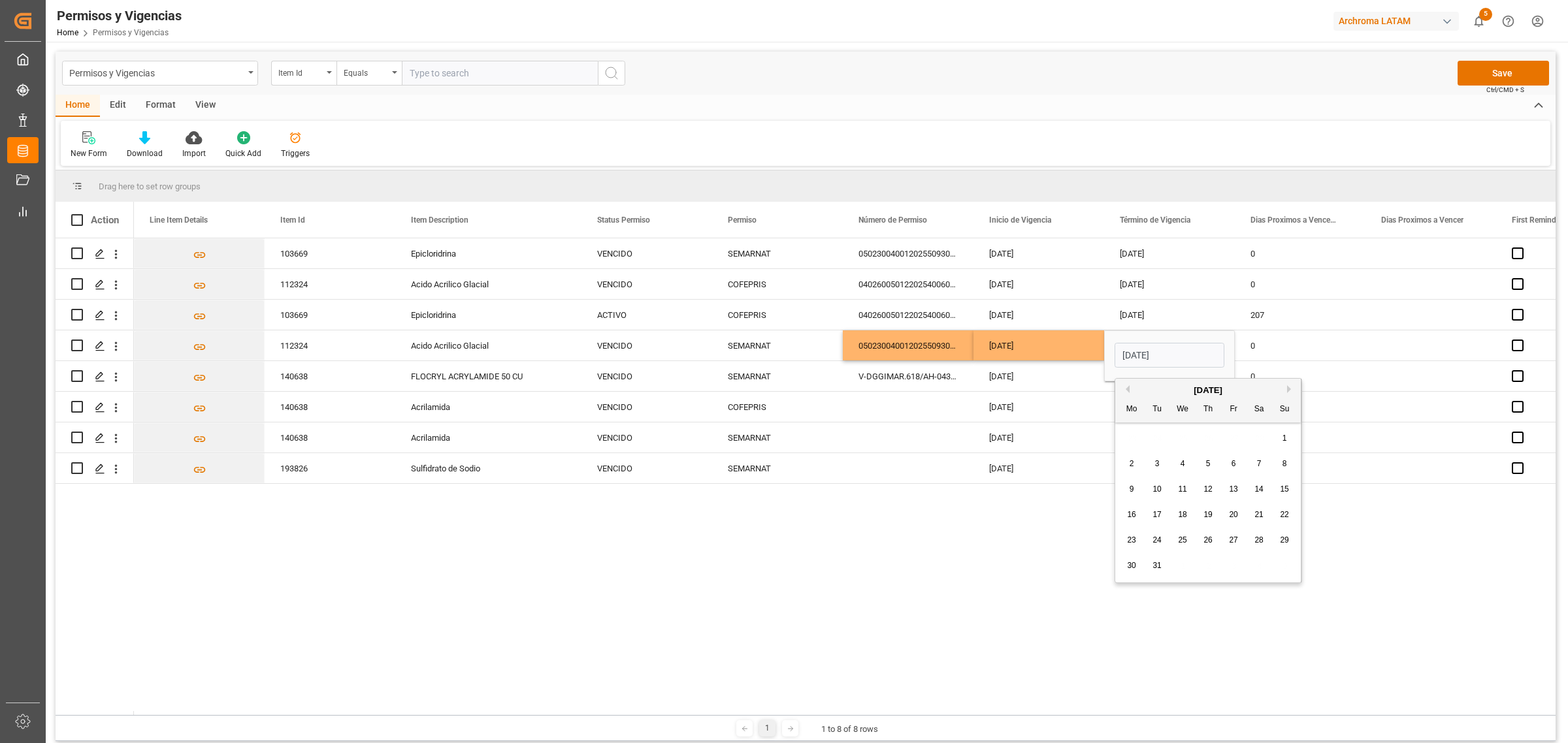
click at [1288, 388] on button "Next Month" at bounding box center [1290, 389] width 7 height 7
click at [1127, 438] on div "1" at bounding box center [1132, 438] width 17 height 16
type input "01-06-2026"
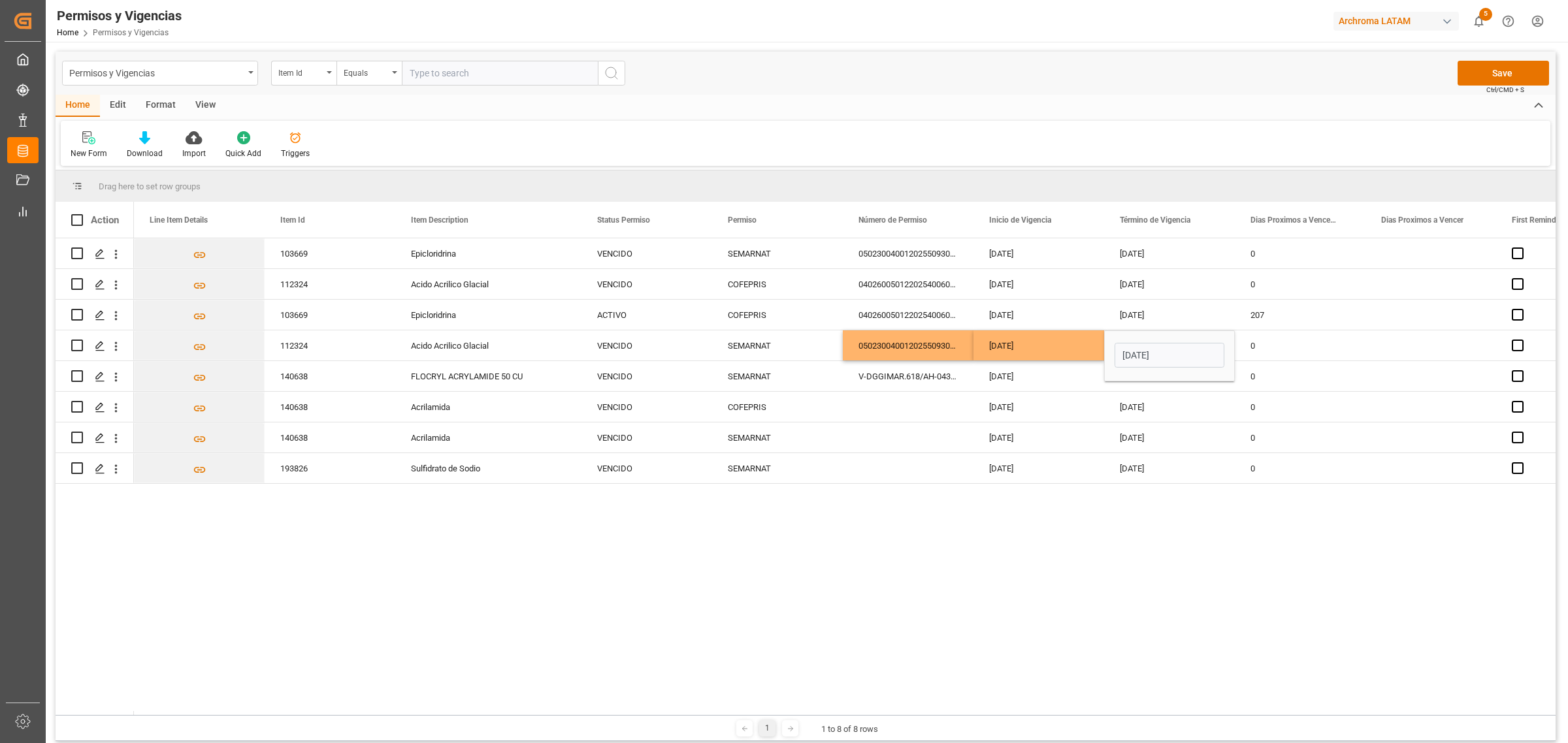
drag, startPoint x: 1184, startPoint y: 560, endPoint x: 1187, endPoint y: 544, distance: 16.3
click at [1184, 557] on div "103669 Epicloridrina VENCIDO SEMARNAT 0502300400120255093002194 08-07-2025 01-0…" at bounding box center [845, 477] width 1422 height 477
click at [1336, 411] on div "0" at bounding box center [1300, 406] width 131 height 30
click at [611, 347] on div "VENCIDO" at bounding box center [646, 346] width 100 height 30
click at [639, 344] on div "VENCIDO" at bounding box center [646, 346] width 100 height 30
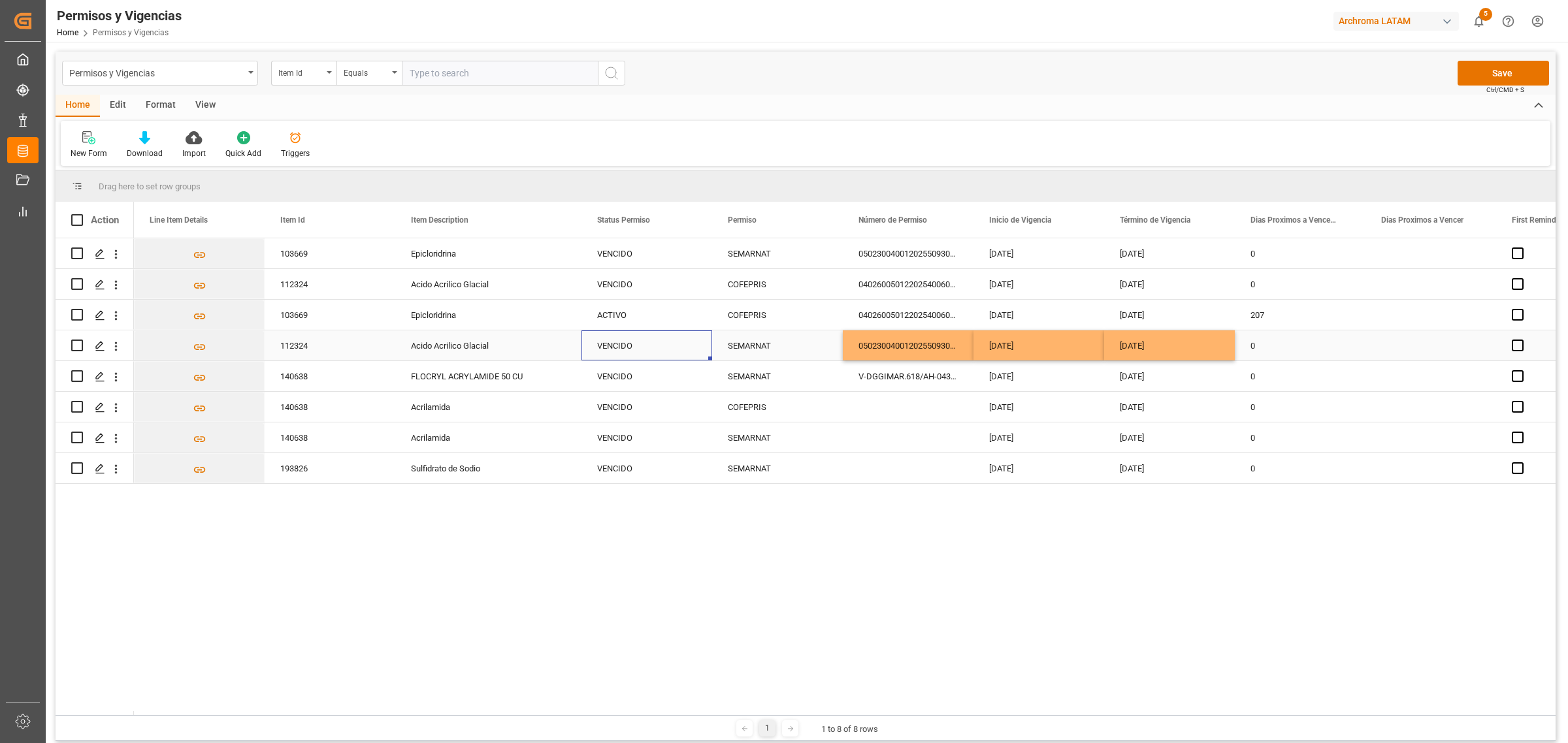
click at [639, 344] on div "VENCIDO" at bounding box center [646, 346] width 100 height 30
click at [691, 356] on icon "open menu" at bounding box center [687, 353] width 16 height 16
click at [657, 398] on div "ACTIVO" at bounding box center [647, 391] width 108 height 46
type input "ACTIVO"
drag, startPoint x: 983, startPoint y: 543, endPoint x: 987, endPoint y: 521, distance: 22.4
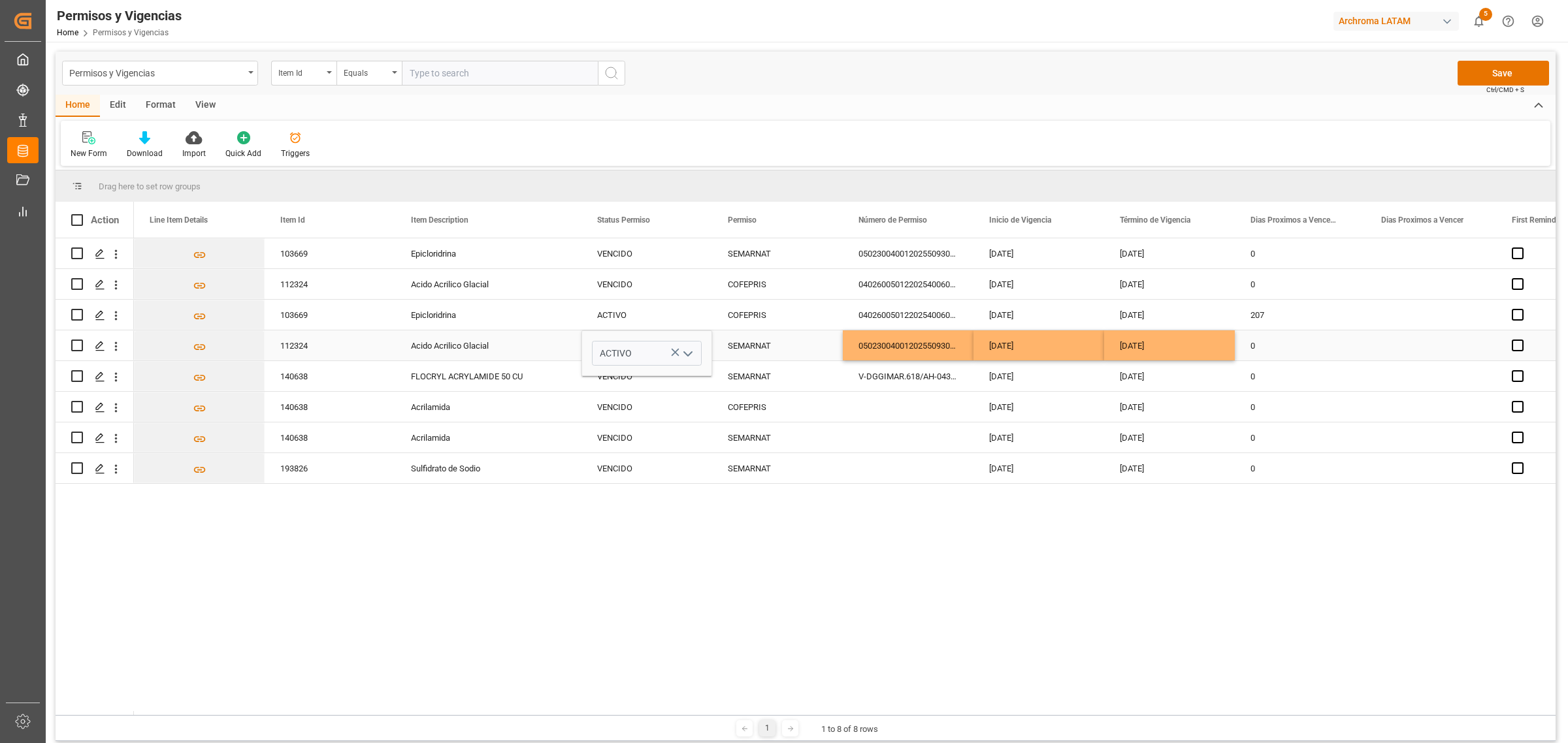
click at [984, 541] on div "103669 Epicloridrina VENCIDO SEMARNAT 0502300400120255093002194 08-07-2025 01-0…" at bounding box center [845, 477] width 1422 height 477
click at [1459, 82] on button "Save" at bounding box center [1503, 73] width 91 height 25
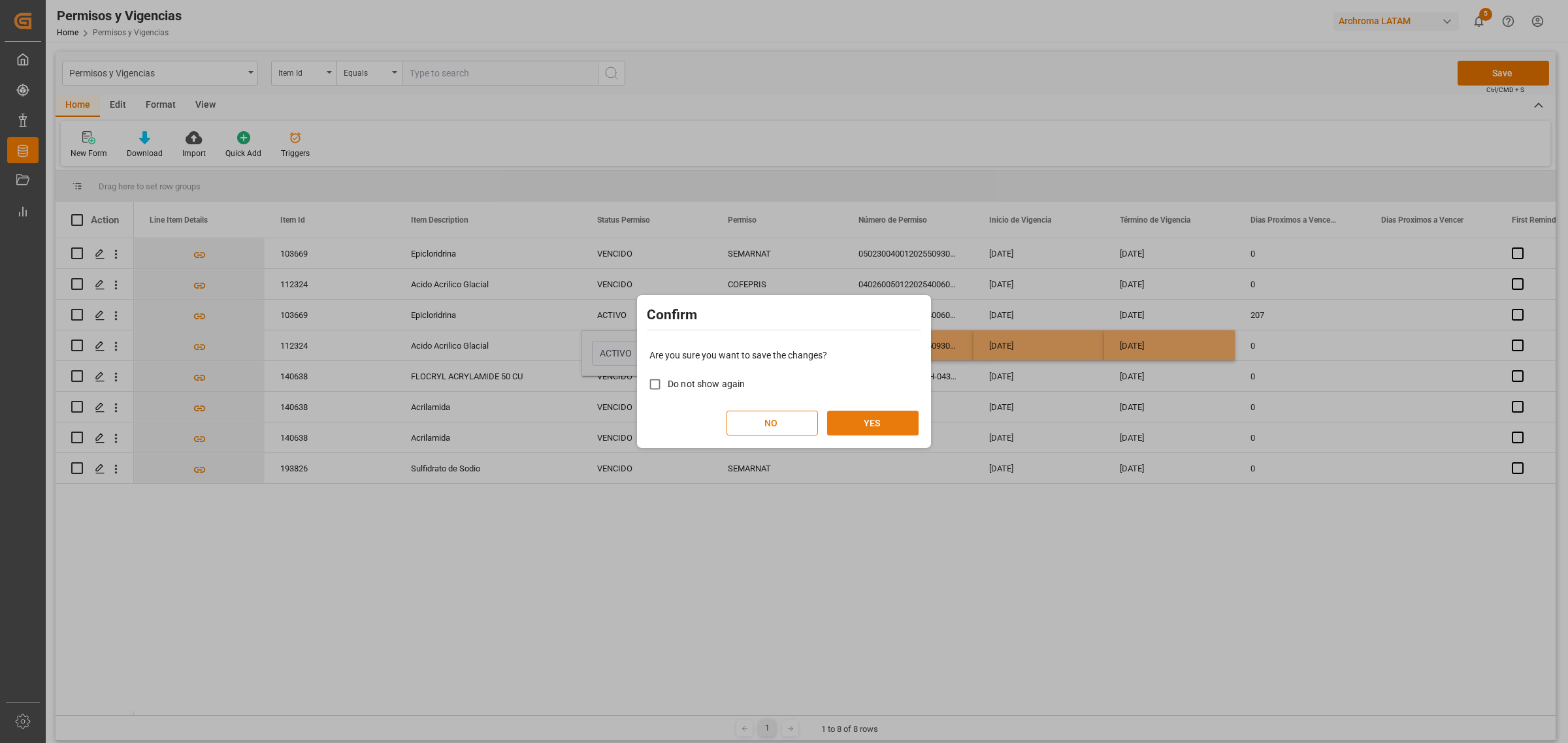
click at [875, 434] on button "YES" at bounding box center [873, 423] width 91 height 25
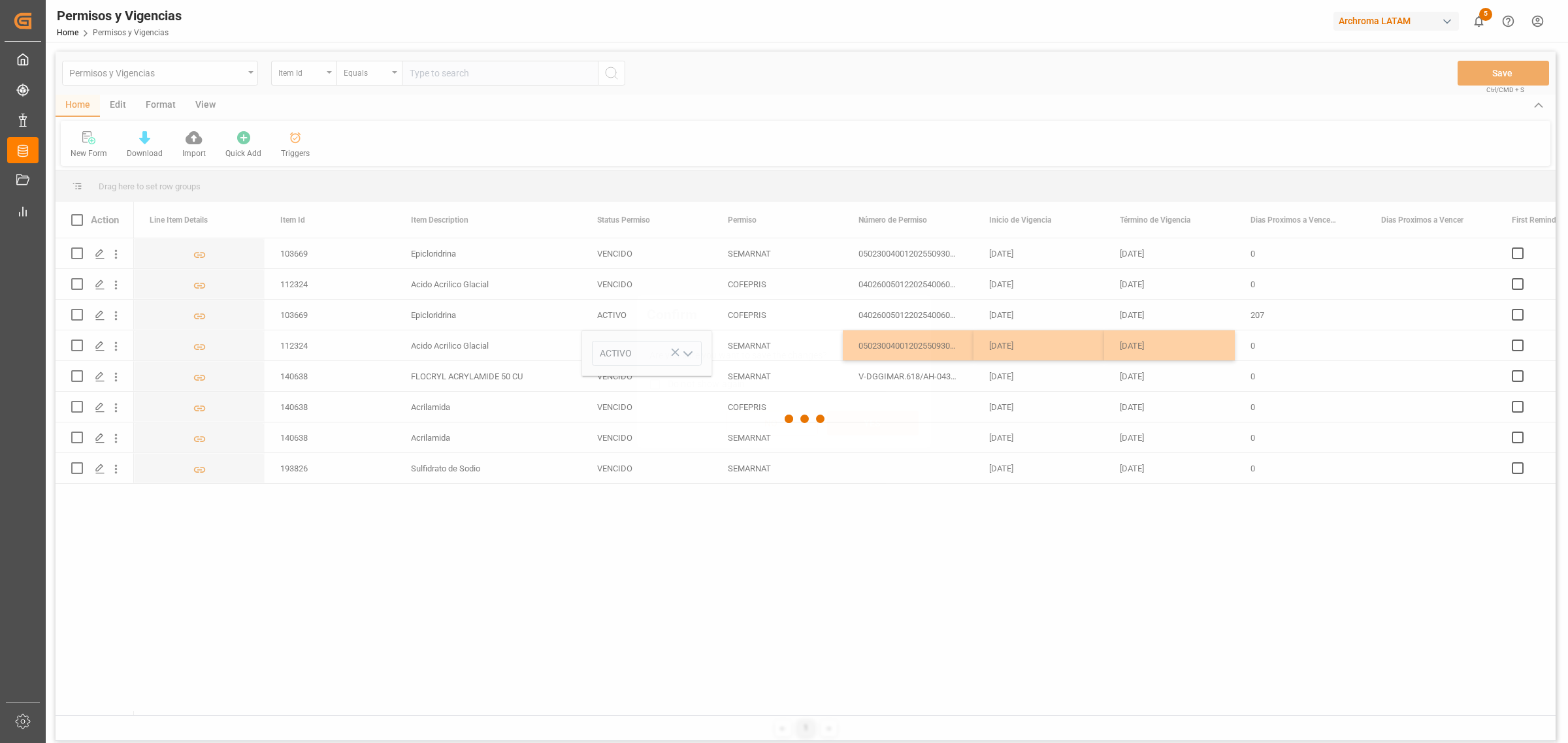
click at [948, 628] on div "Confirm Are you sure you want to save the changes? Do not show again NO YES" at bounding box center [784, 371] width 1568 height 743
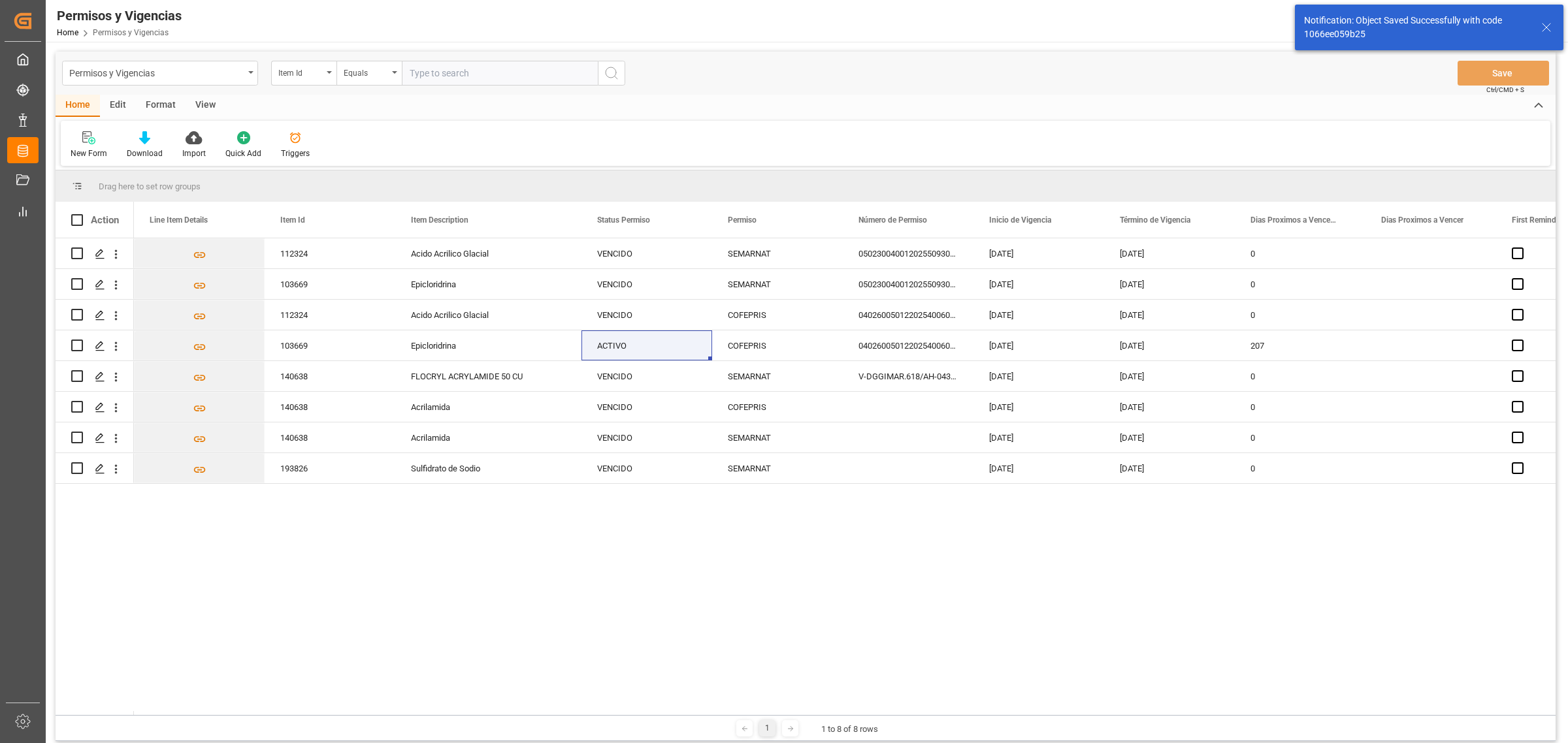
click at [833, 601] on div "112324 Acido Acrilico Glacial VENCIDO SEMARNAT 0502300400120255093002192 08-07-…" at bounding box center [845, 477] width 1422 height 477
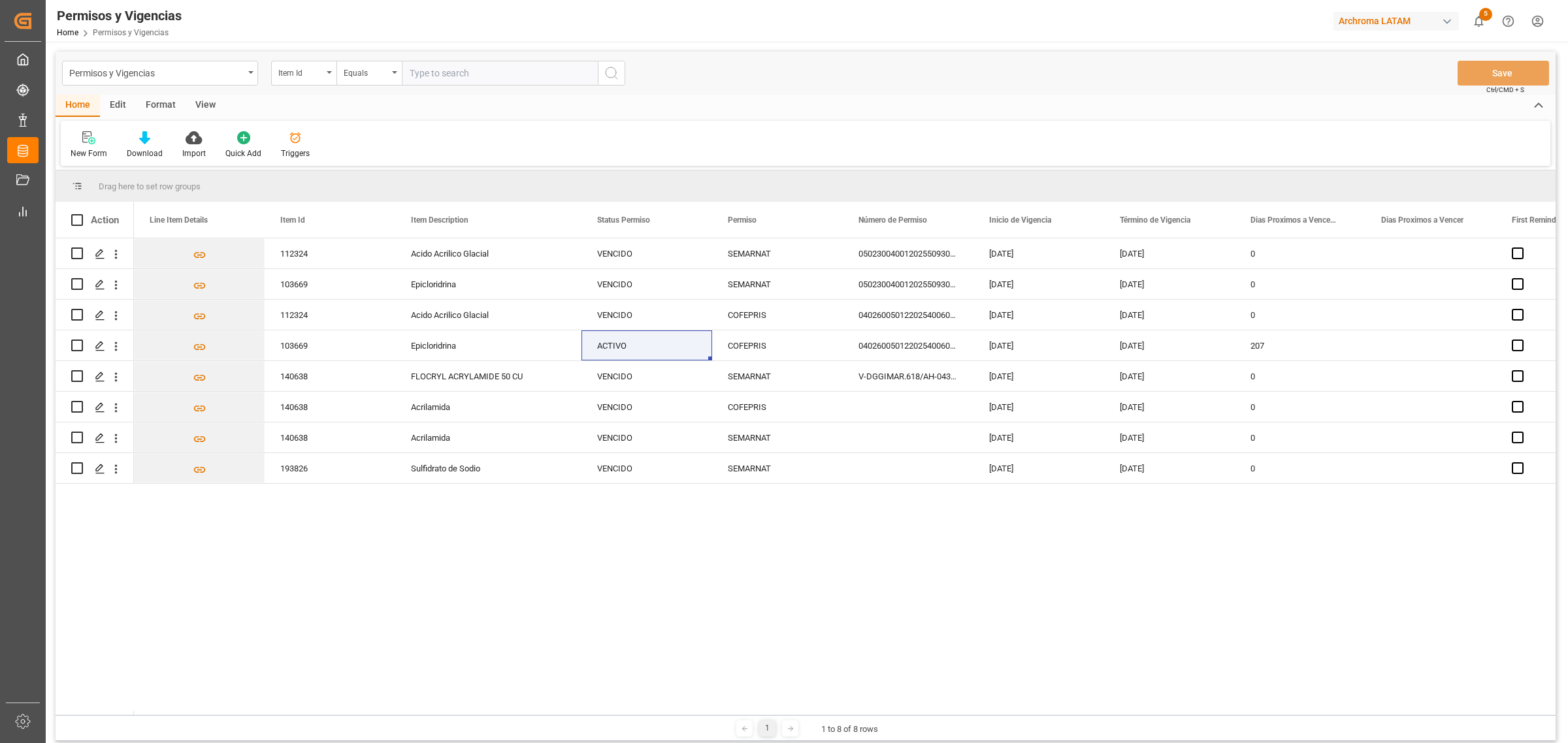
click at [824, 577] on div "112324 Acido Acrilico Glacial VENCIDO SEMARNAT 0502300400120255093002192 08-07-…" at bounding box center [845, 477] width 1422 height 477
click at [738, 538] on div "112324 Acido Acrilico Glacial VENCIDO SEMARNAT 0502300400120255093002192 08-07-…" at bounding box center [845, 477] width 1422 height 477
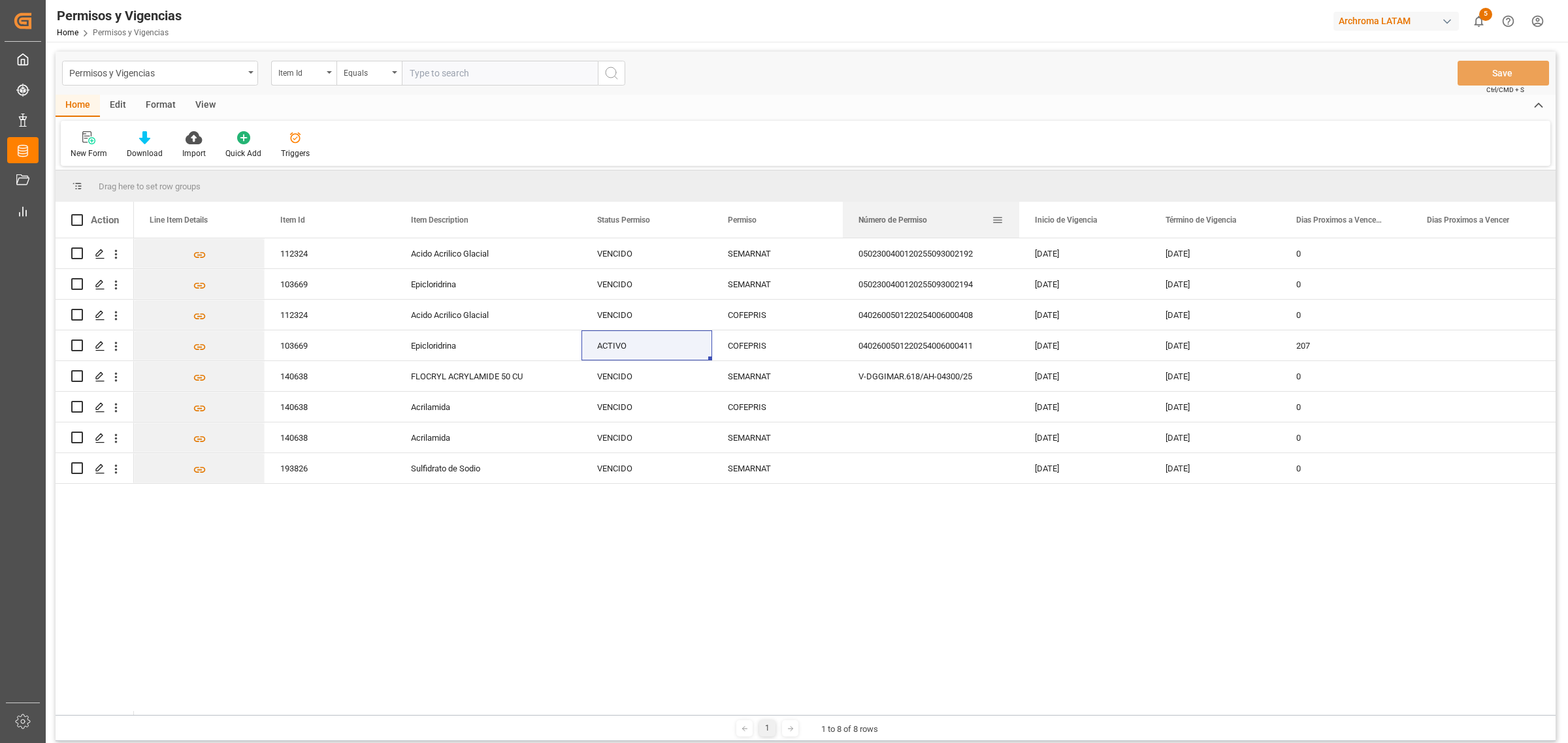
drag, startPoint x: 977, startPoint y: 219, endPoint x: 1018, endPoint y: 219, distance: 41.0
click at [1018, 219] on div at bounding box center [1019, 220] width 6 height 36
click at [1011, 616] on div "112324 Acido Acrilico Glacial VENCIDO SEMARNAT 0502300400120255093002192 08-07-…" at bounding box center [845, 477] width 1422 height 477
click at [665, 312] on div "VENCIDO" at bounding box center [646, 315] width 100 height 30
click at [656, 351] on div "ACTIVO" at bounding box center [646, 346] width 100 height 30
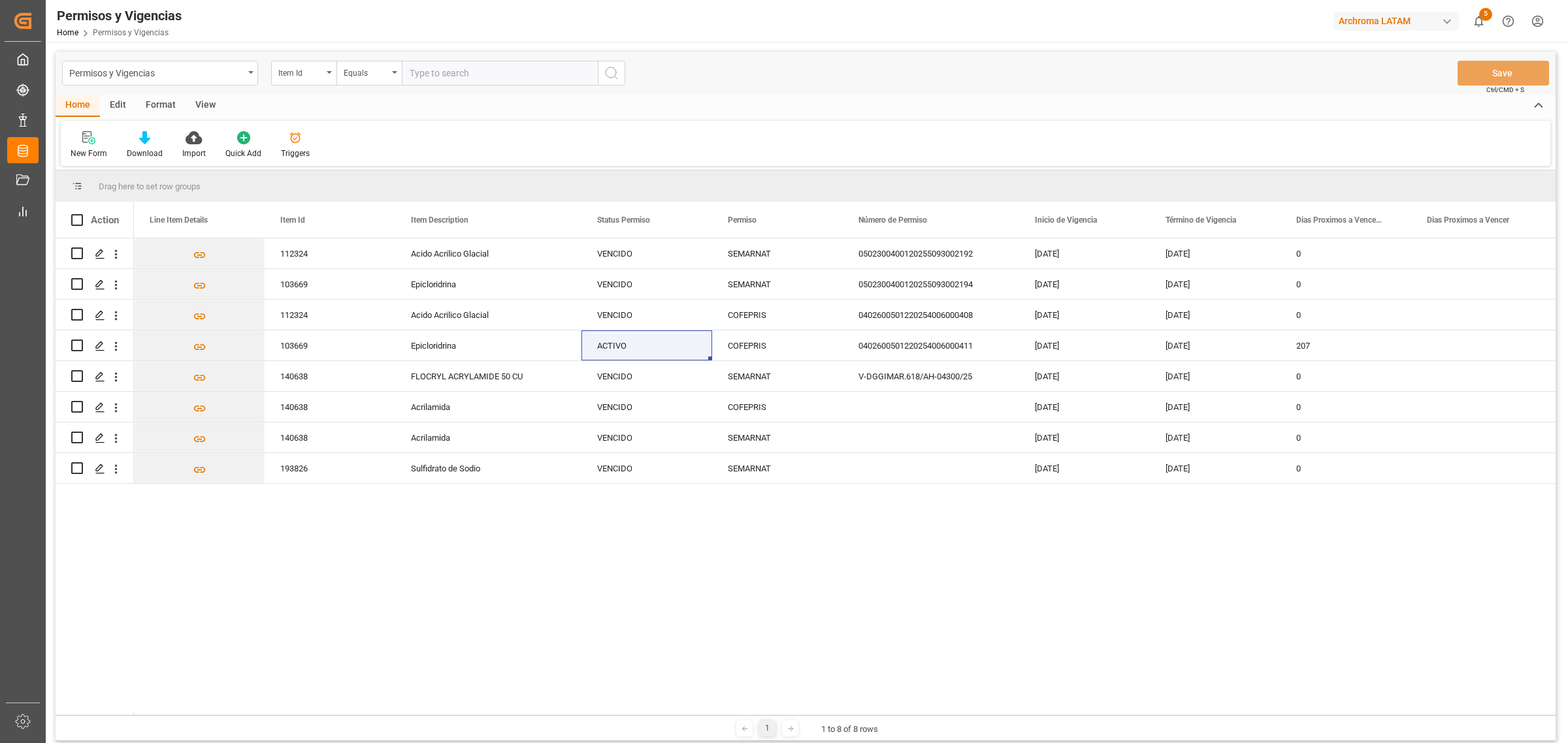
click at [1029, 592] on div "112324 Acido Acrilico Glacial VENCIDO SEMARNAT 0502300400120255093002192 08-07-…" at bounding box center [845, 477] width 1422 height 477
click at [660, 376] on div "VENCIDO" at bounding box center [646, 377] width 100 height 30
click at [501, 488] on div "112324 Acido Acrilico Glacial VENCIDO SEMARNAT 0502300400120255093002192 08-07-…" at bounding box center [845, 477] width 1422 height 477
click at [117, 376] on icon "open menu" at bounding box center [116, 377] width 14 height 14
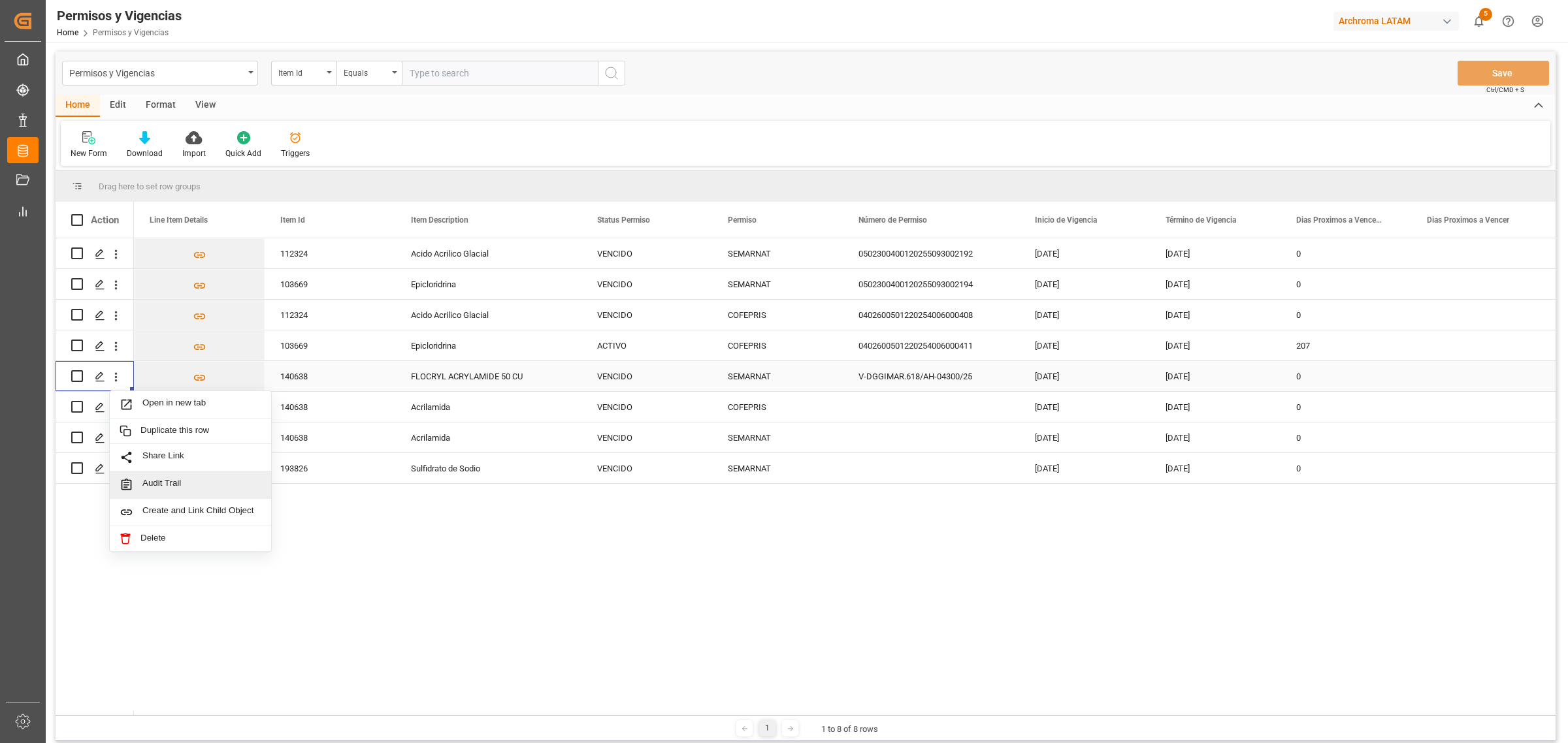
click at [152, 481] on span "Audit Trail" at bounding box center [202, 485] width 119 height 14
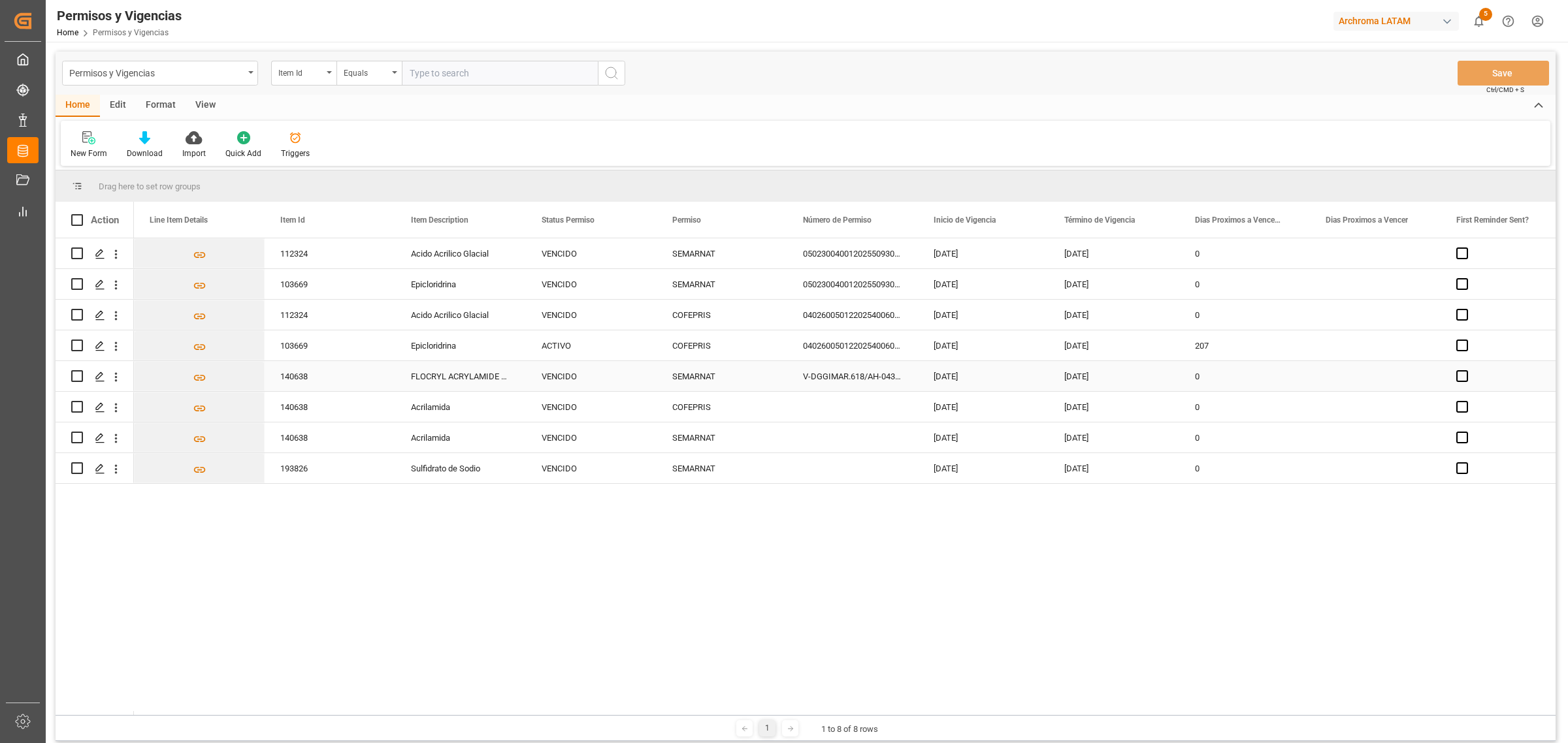
click at [591, 376] on div "VENCIDO" at bounding box center [591, 377] width 100 height 30
click at [591, 376] on input "VENCIDO" at bounding box center [591, 384] width 110 height 25
click at [626, 389] on icon "open menu" at bounding box center [632, 384] width 16 height 16
click at [599, 416] on div "ACTIVO" at bounding box center [591, 420] width 108 height 46
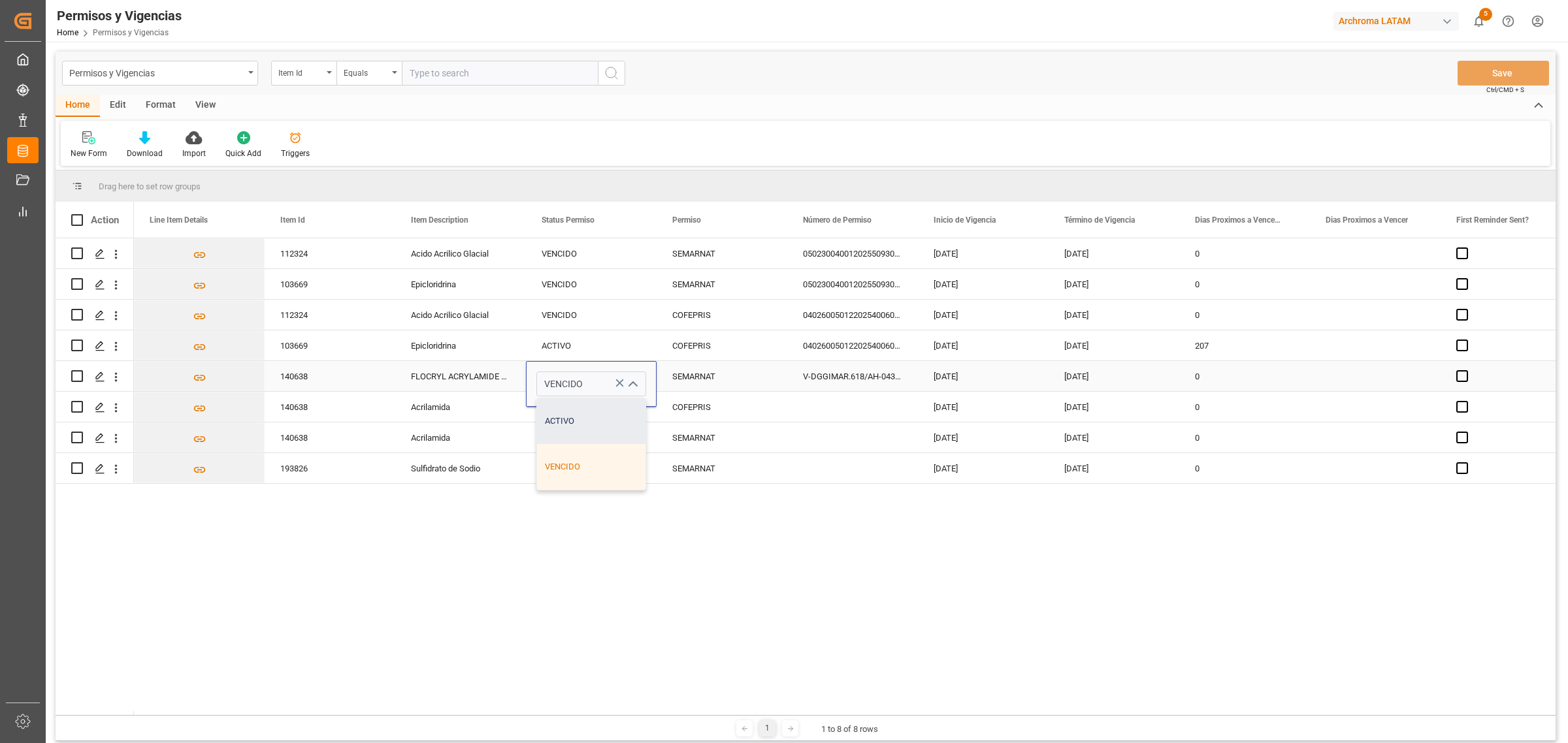
type input "ACTIVO"
click at [725, 544] on div "112324 Acido Acrilico Glacial VENCIDO SEMARNAT 0502300400120255093002192 08-07-…" at bounding box center [845, 477] width 1422 height 477
click at [606, 308] on div "VENCIDO" at bounding box center [591, 315] width 100 height 30
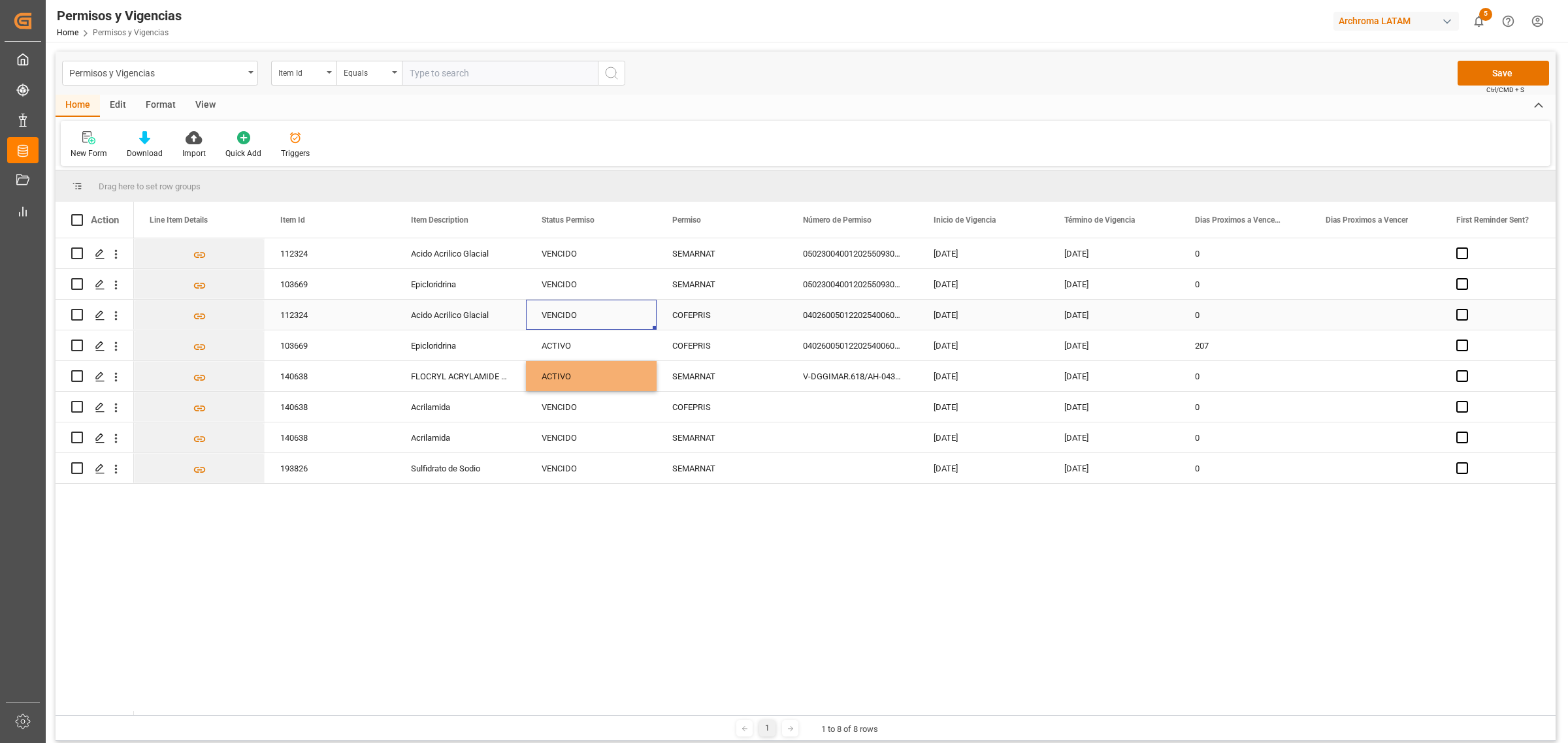
click at [606, 308] on div "VENCIDO" at bounding box center [591, 315] width 100 height 30
click at [647, 327] on div "VENCIDO" at bounding box center [591, 323] width 130 height 25
click at [634, 322] on icon "open menu" at bounding box center [632, 323] width 16 height 16
click at [606, 351] on div "ACTIVO" at bounding box center [591, 360] width 108 height 46
type input "ACTIVO"
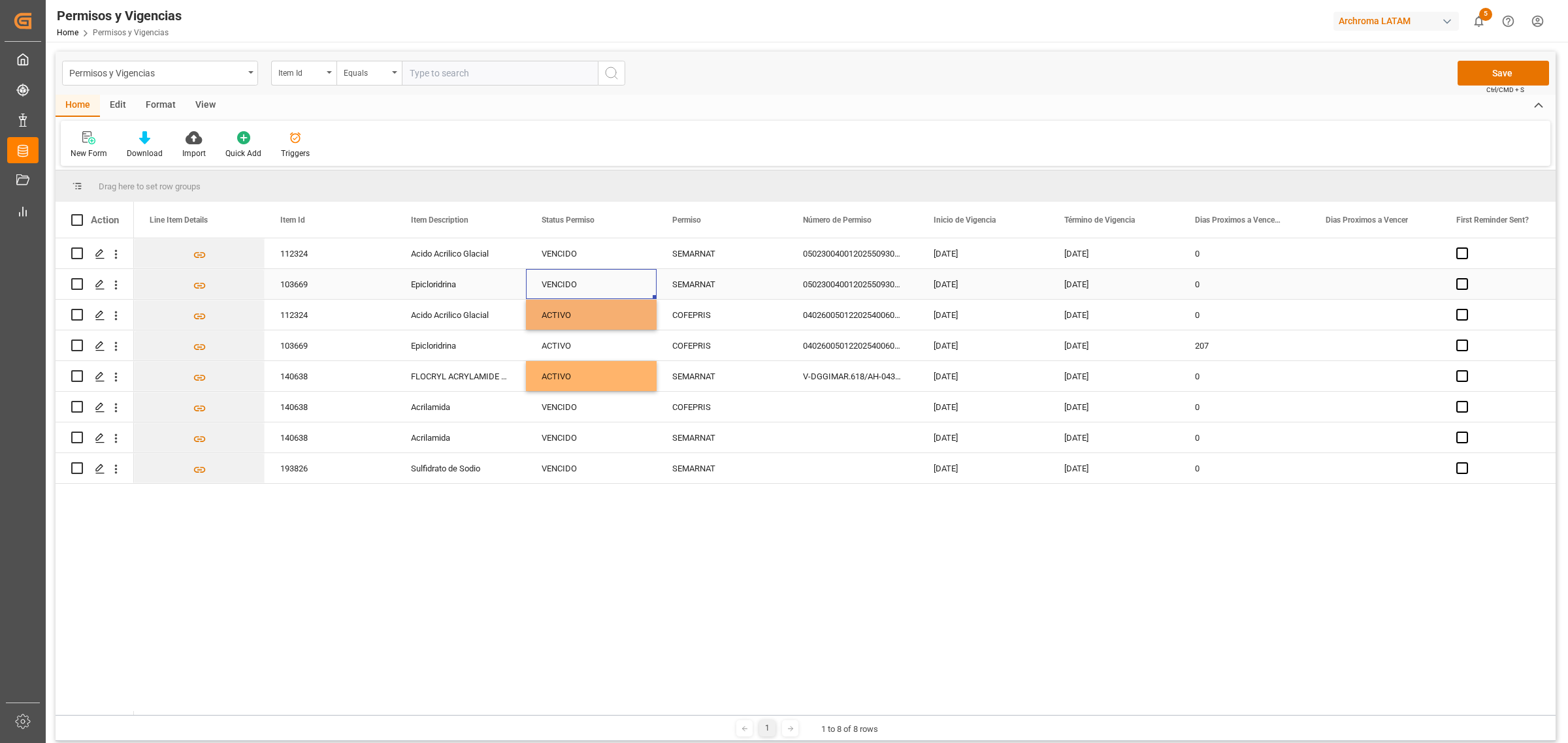
click at [626, 278] on div "VENCIDO" at bounding box center [591, 284] width 100 height 30
click at [632, 288] on icon "open menu" at bounding box center [632, 293] width 16 height 16
click at [593, 320] on div "ACTIVO" at bounding box center [591, 329] width 108 height 46
type input "ACTIVO"
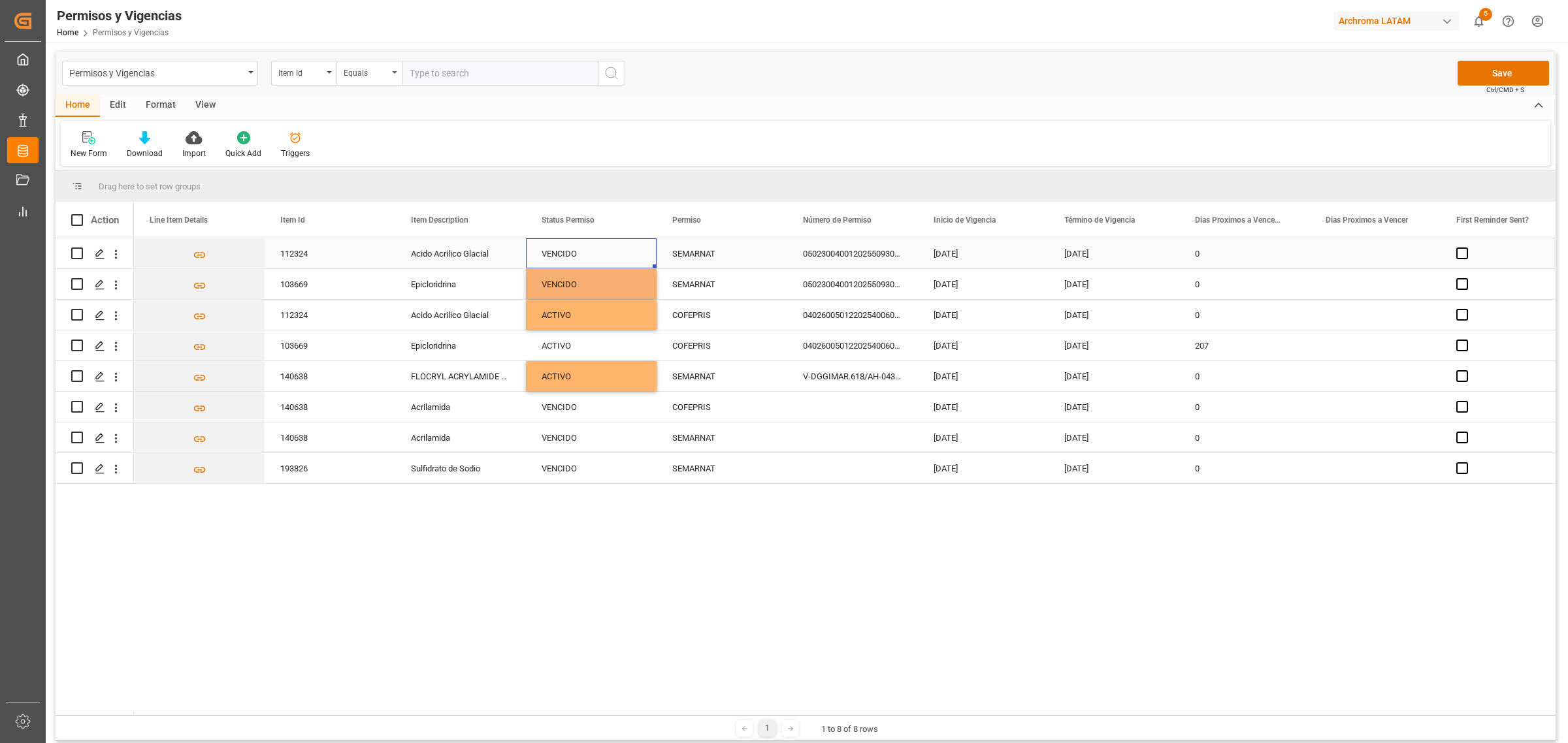
click at [616, 243] on div "VENCIDO" at bounding box center [591, 254] width 100 height 30
click at [636, 260] on polyline "open menu" at bounding box center [632, 262] width 7 height 4
click at [624, 279] on div "ACTIVO" at bounding box center [591, 298] width 108 height 46
type input "ACTIVO"
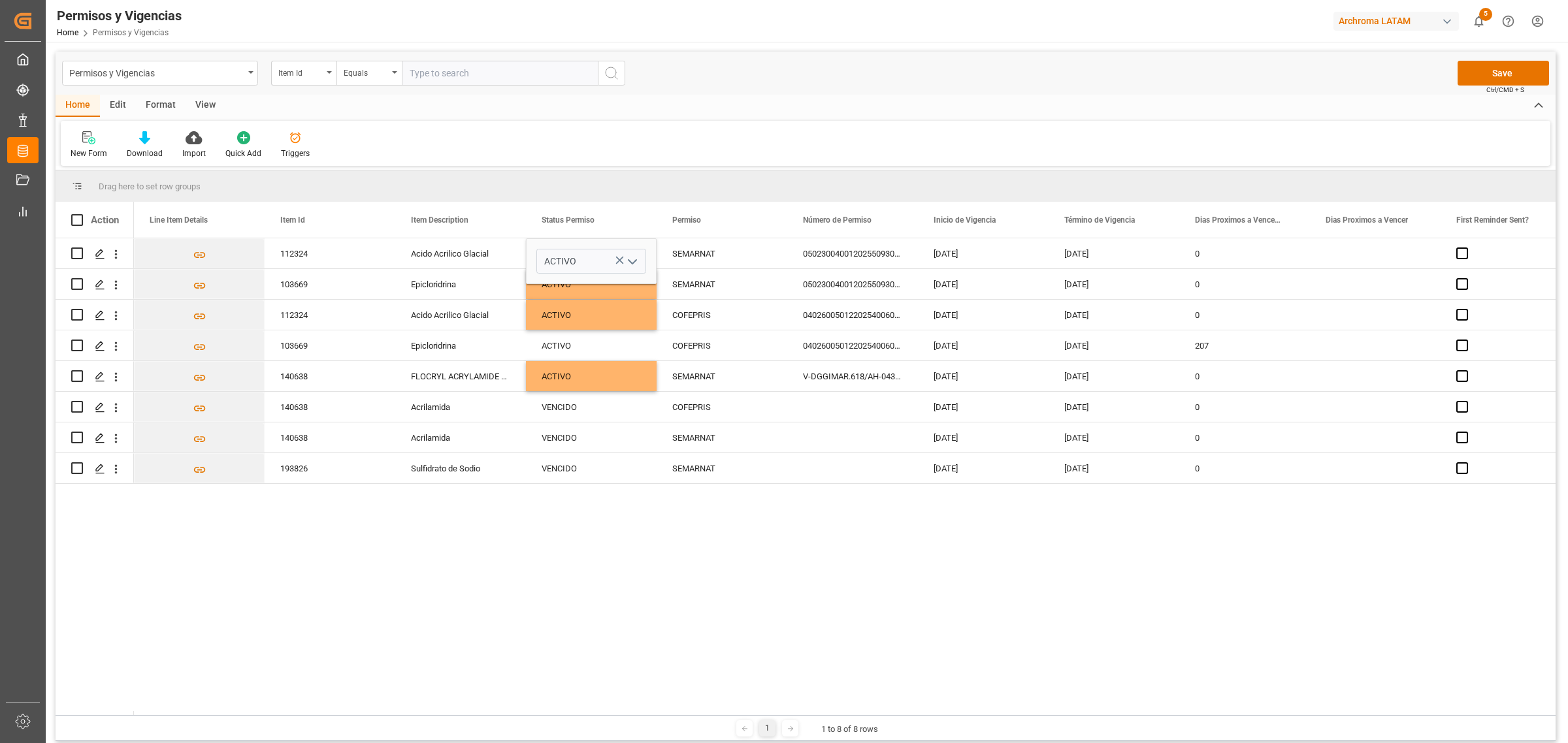
click at [857, 554] on div "112324 Acido Acrilico Glacial ACTIVO SEMARNAT 0502300400120255093002192 08-07-2…" at bounding box center [845, 477] width 1422 height 477
click at [1478, 65] on button "Save" at bounding box center [1503, 73] width 91 height 25
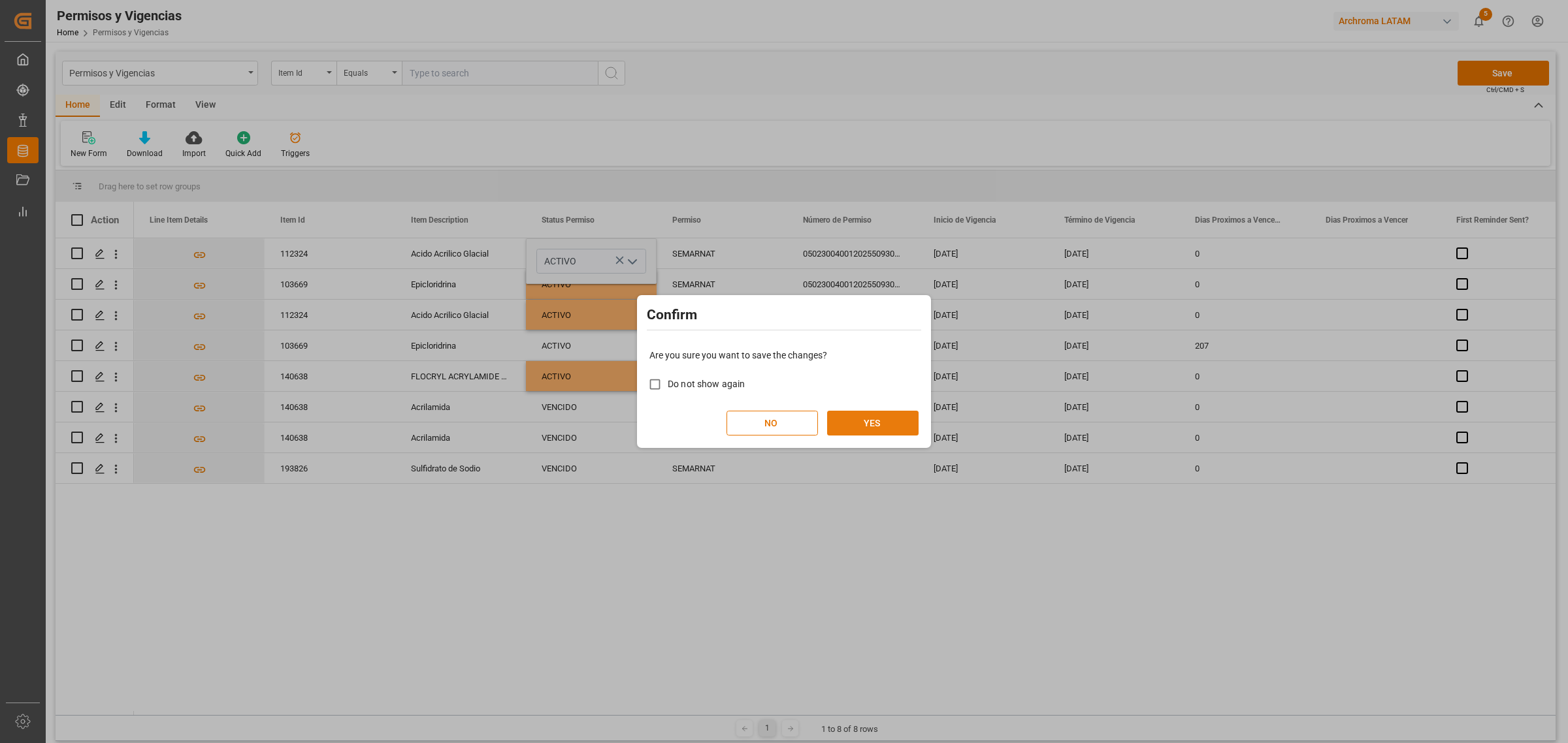
click at [862, 421] on button "YES" at bounding box center [873, 423] width 91 height 25
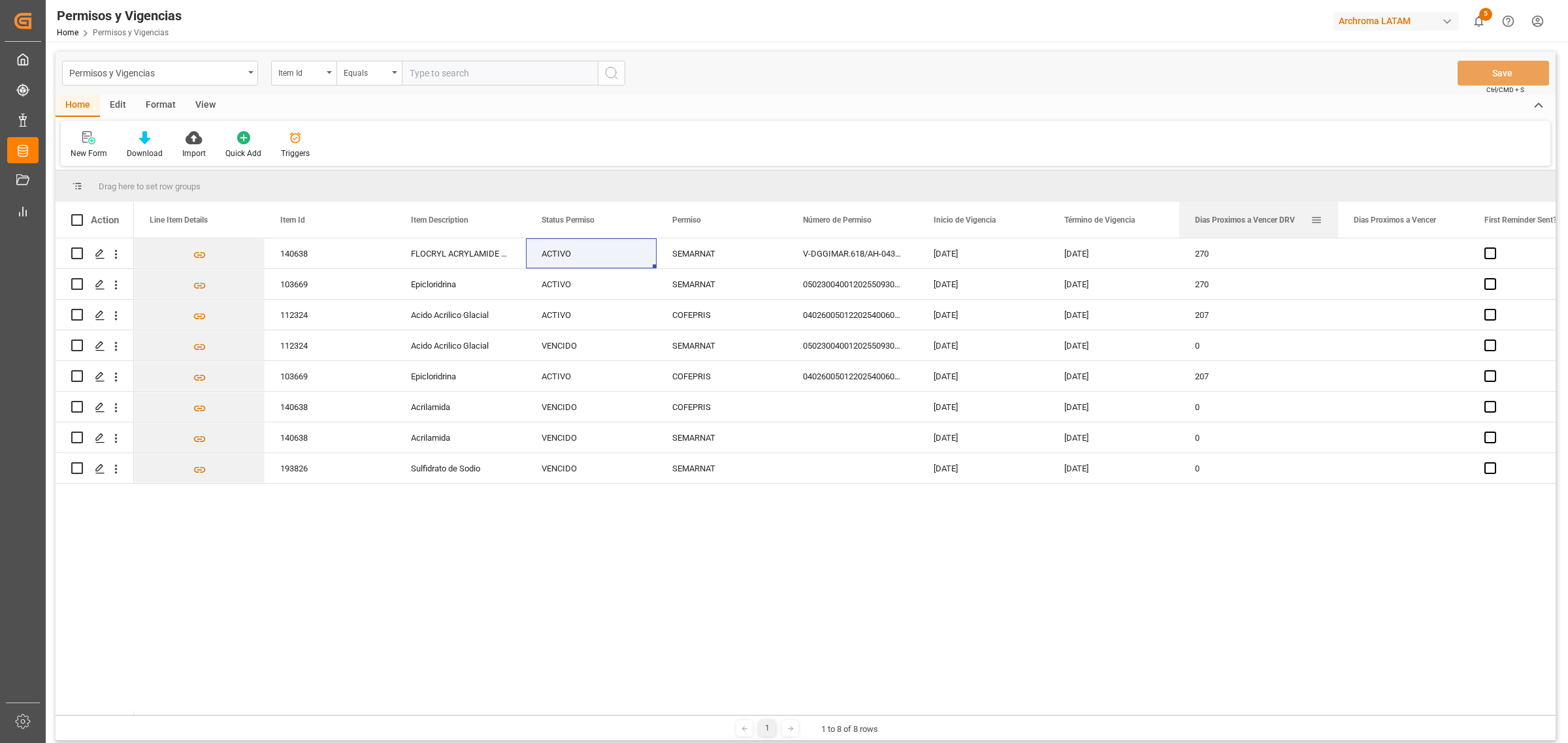
drag, startPoint x: 1306, startPoint y: 224, endPoint x: 1335, endPoint y: 229, distance: 29.4
click at [1335, 229] on div at bounding box center [1338, 220] width 6 height 36
click at [1086, 351] on div "01-06-2026" at bounding box center [1114, 346] width 131 height 30
click at [586, 344] on div "VENCIDO" at bounding box center [591, 346] width 100 height 30
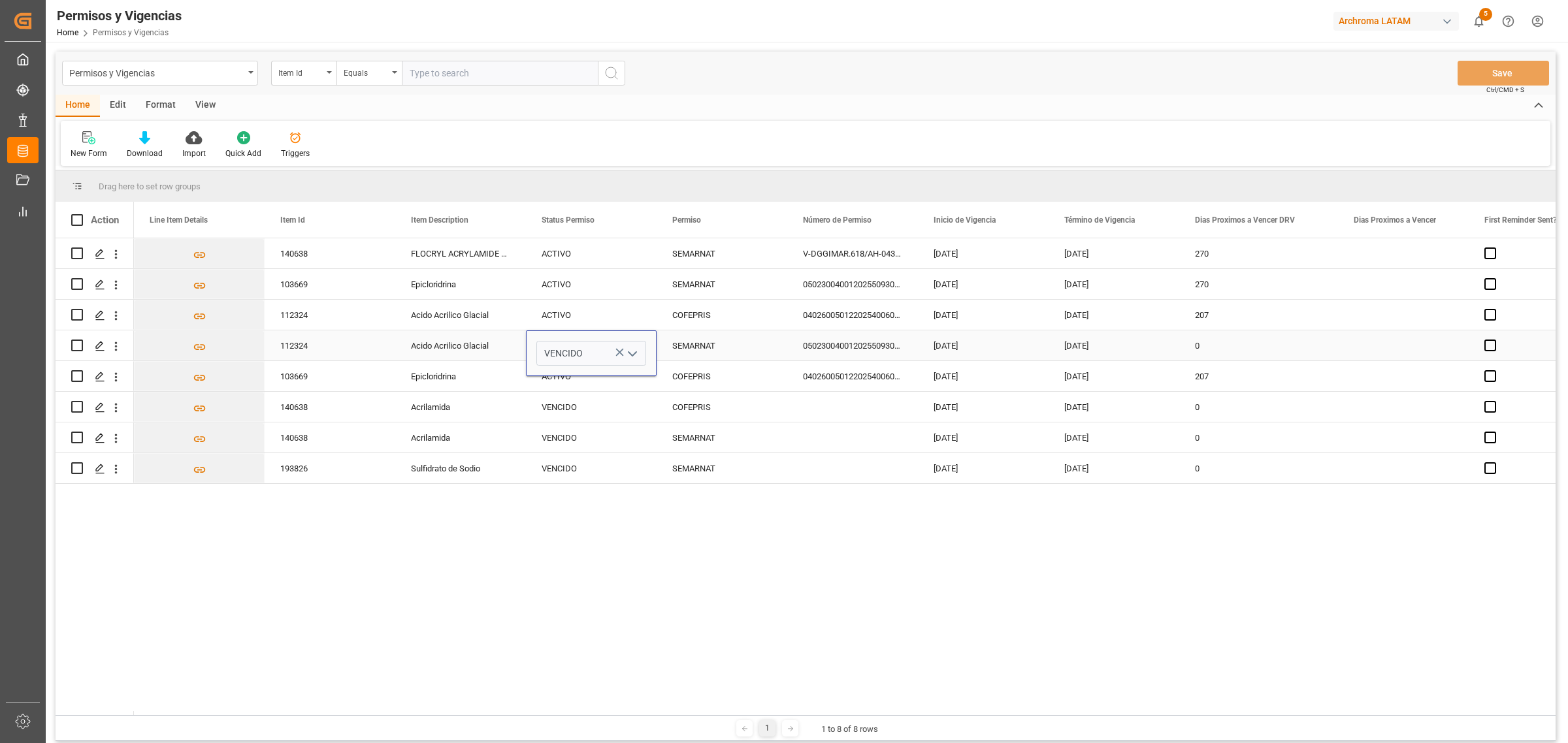
click at [634, 351] on icon "open menu" at bounding box center [632, 353] width 16 height 16
click at [606, 374] on div "ACTIVO" at bounding box center [591, 391] width 108 height 46
type input "ACTIVO"
click at [755, 445] on div "SEMARNAT" at bounding box center [722, 438] width 100 height 30
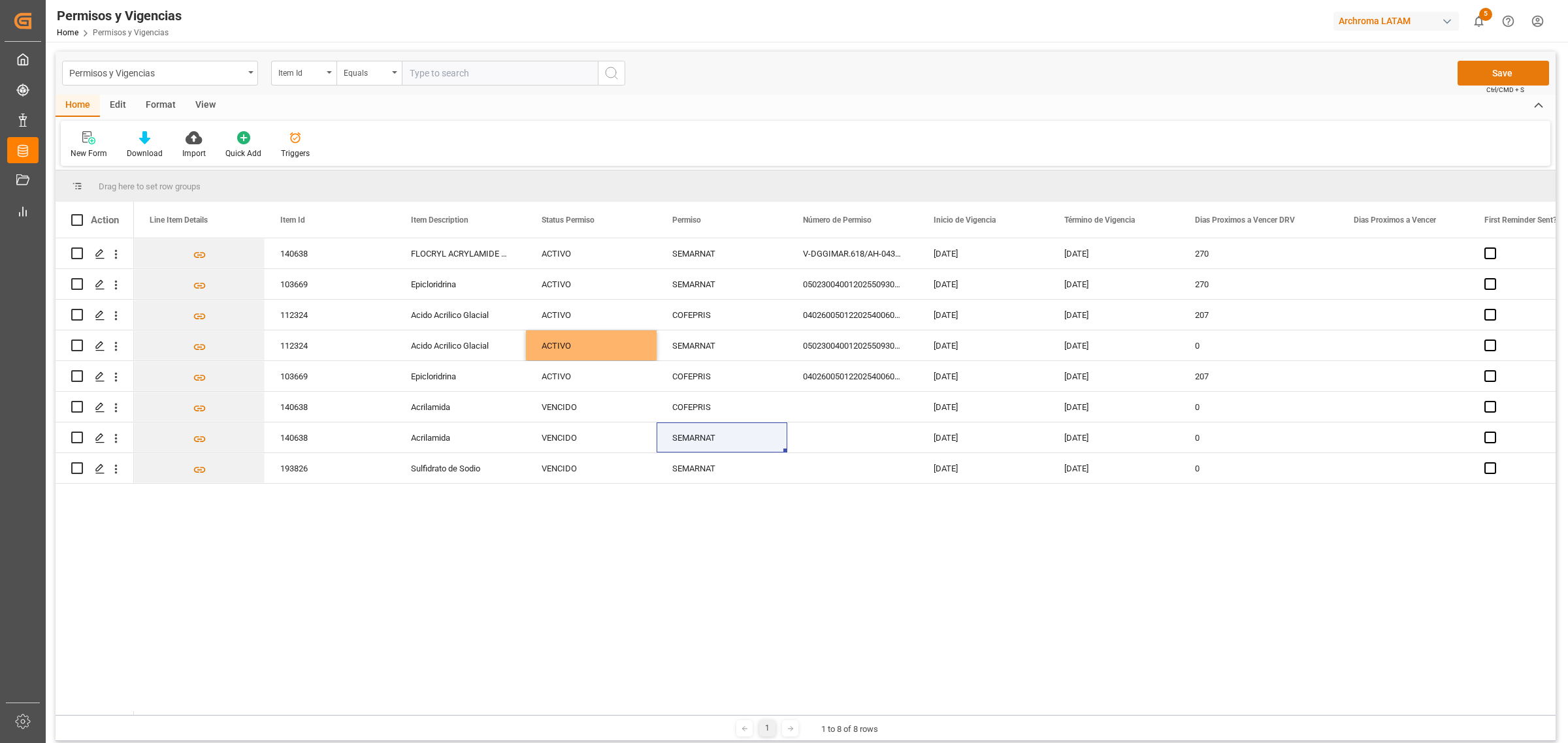
click at [1490, 61] on button "Save" at bounding box center [1503, 73] width 91 height 25
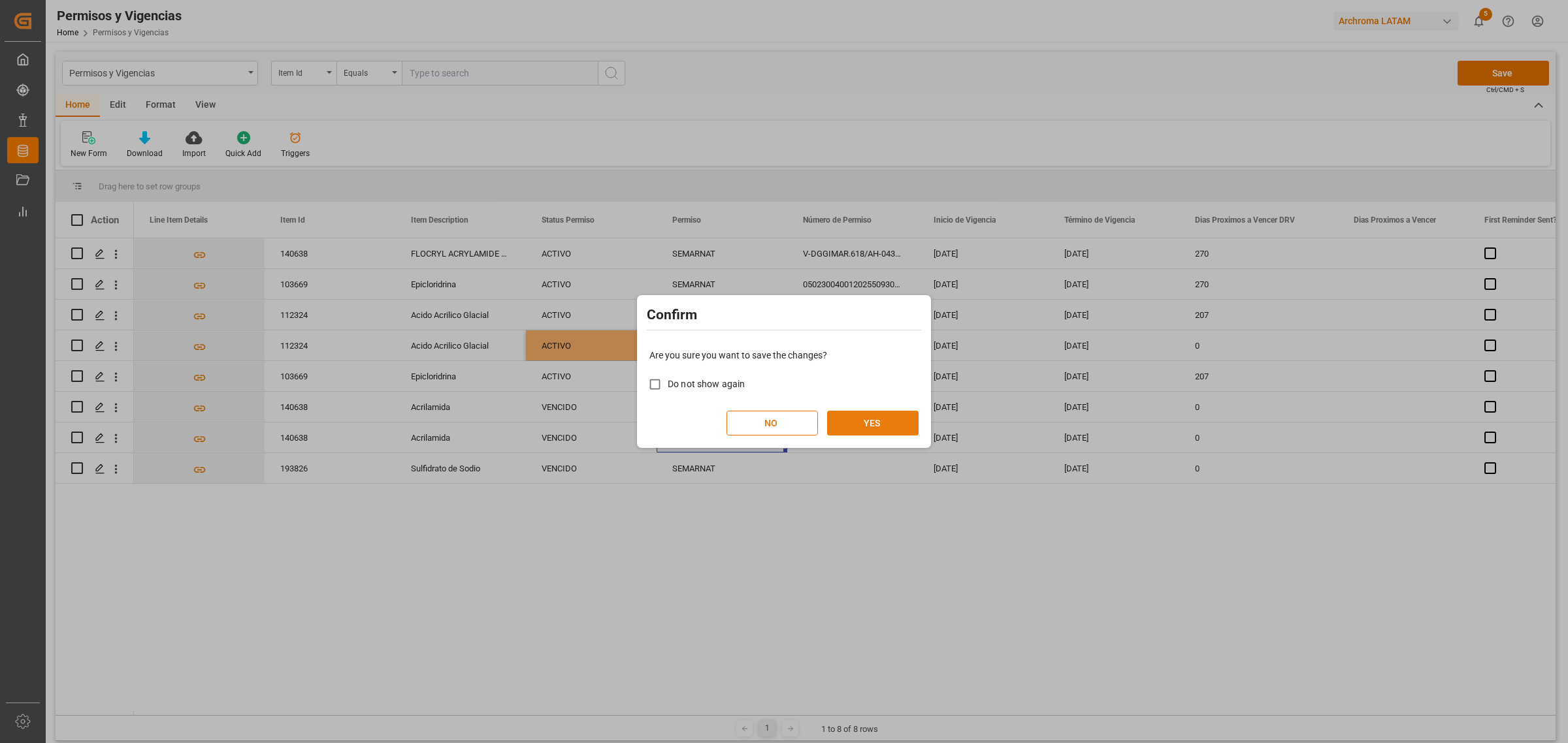
click at [874, 413] on button "YES" at bounding box center [873, 423] width 91 height 25
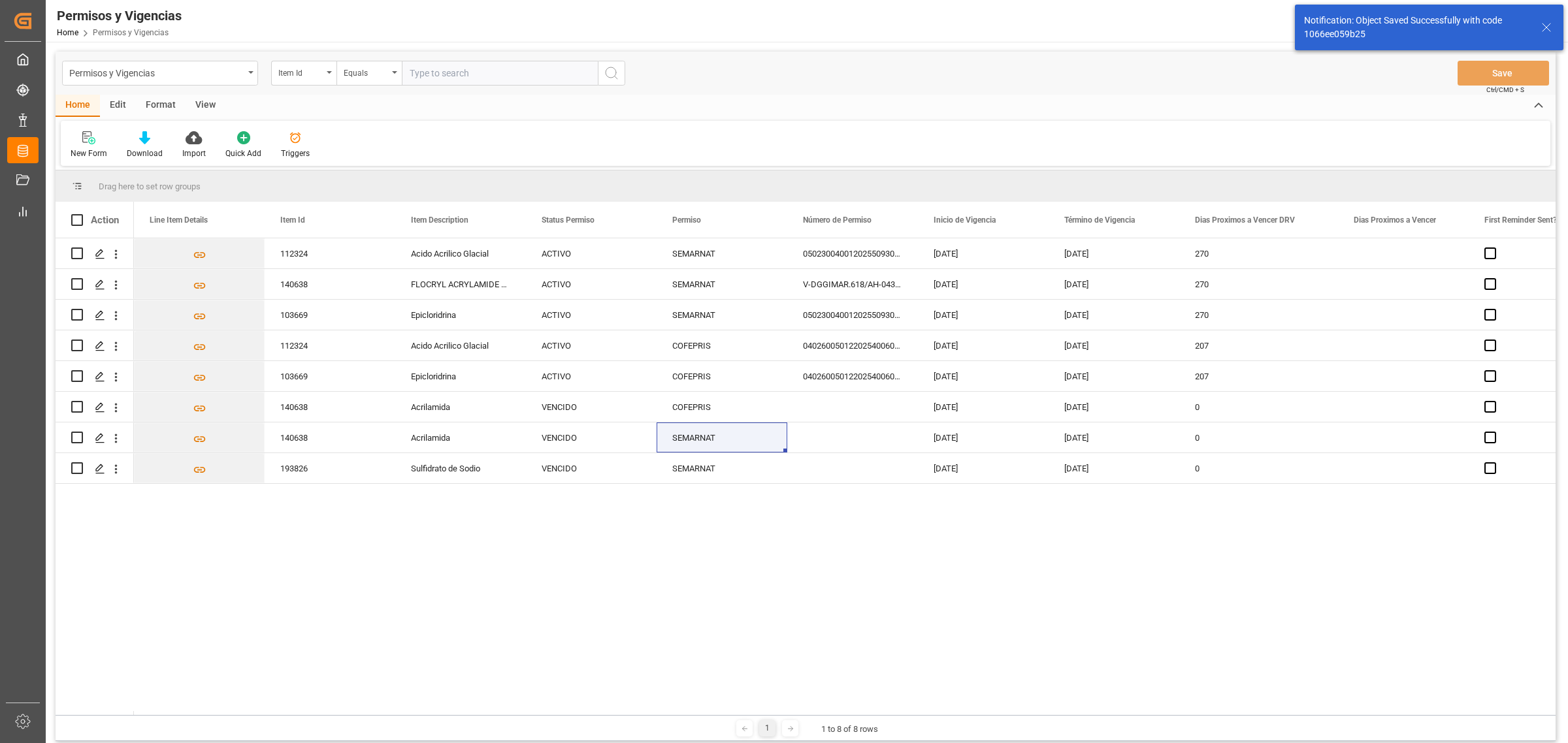
click at [802, 569] on div "112324 Acido Acrilico Glacial ACTIVO SEMARNAT 0502300400120255093002192 08-07-2…" at bounding box center [845, 477] width 1422 height 477
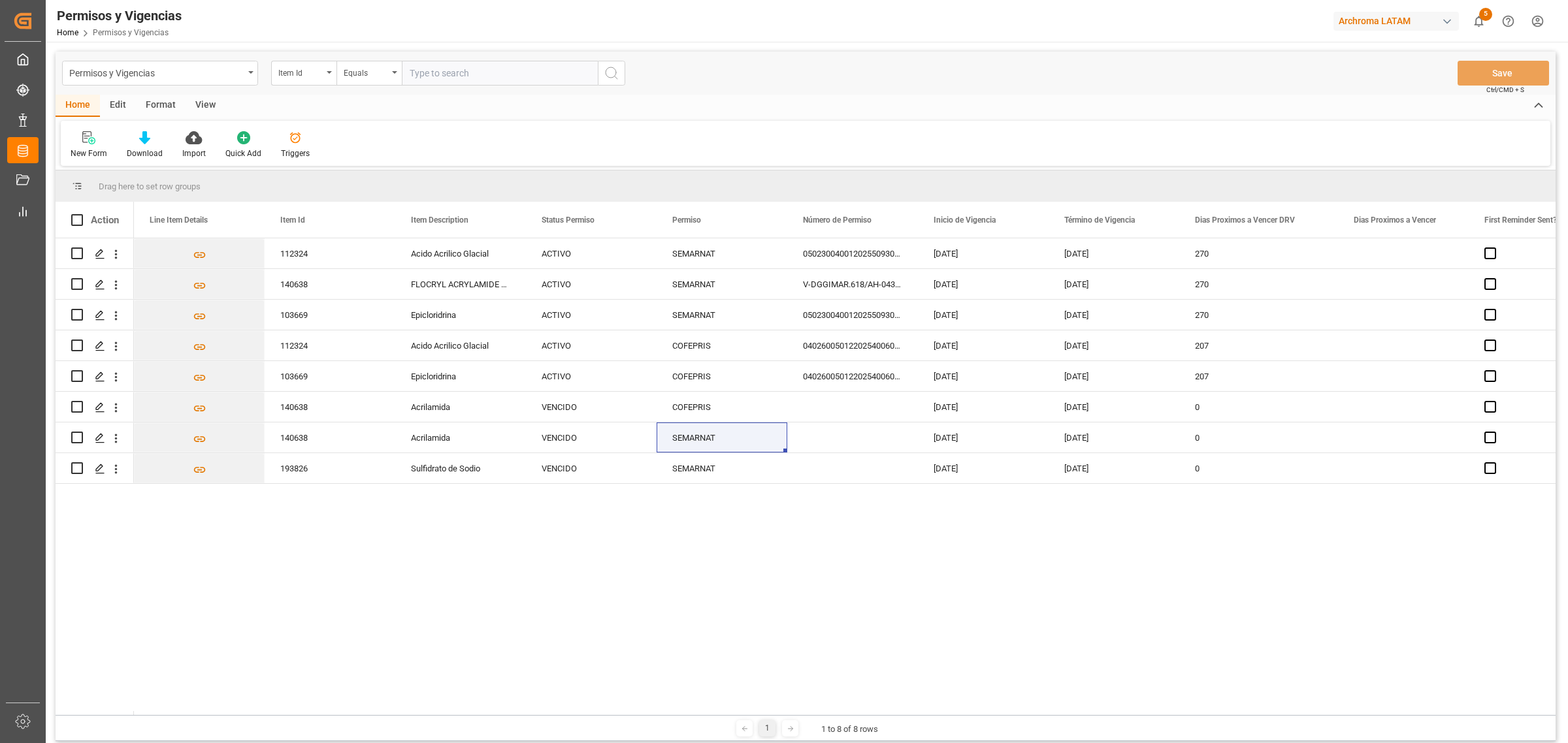
click at [569, 614] on div "112324 Acido Acrilico Glacial ACTIVO SEMARNAT 0502300400120255093002192 08-07-2…" at bounding box center [845, 477] width 1422 height 477
click at [294, 145] on div "Triggers" at bounding box center [296, 144] width 48 height 29
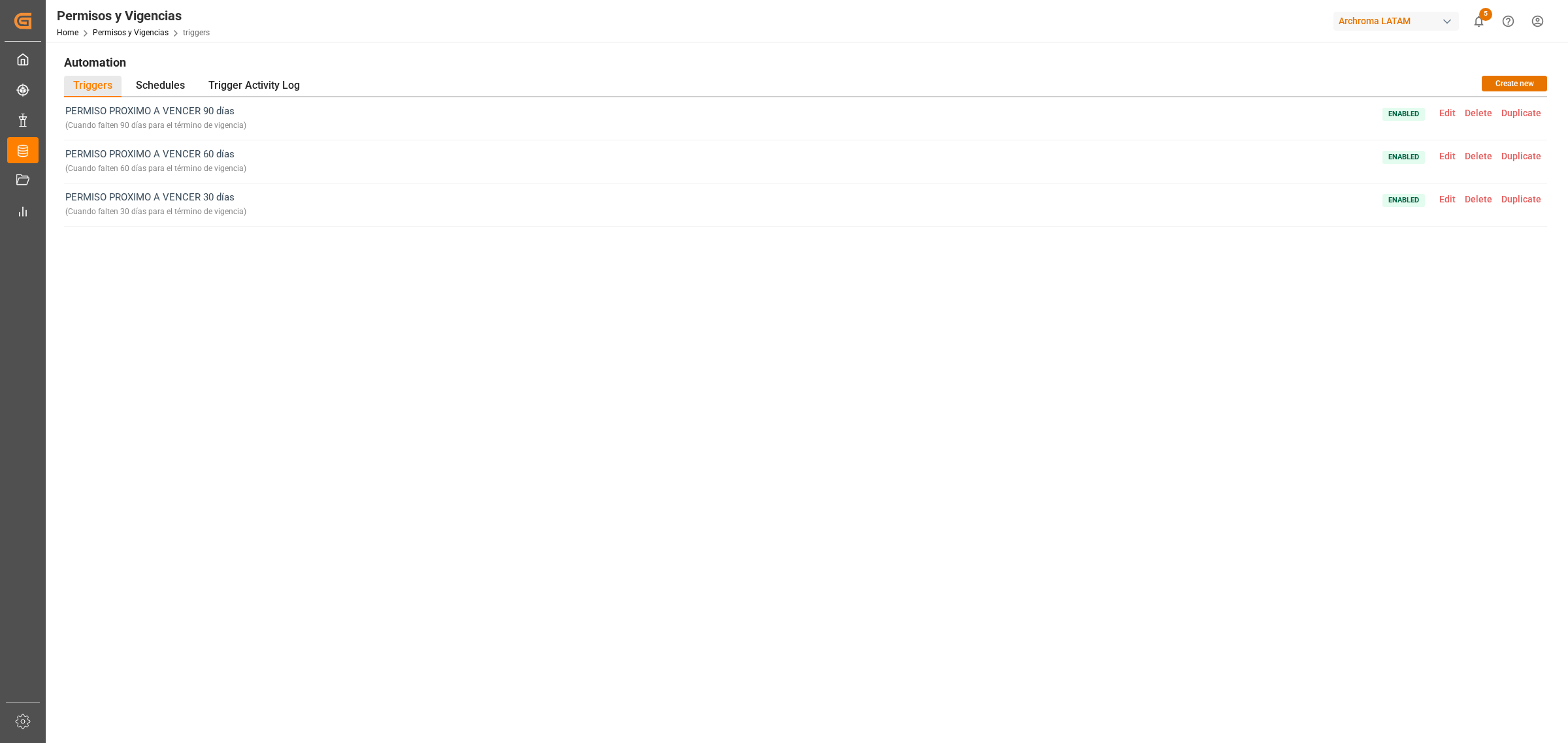
click at [1447, 117] on span "Edit" at bounding box center [1447, 113] width 25 height 10
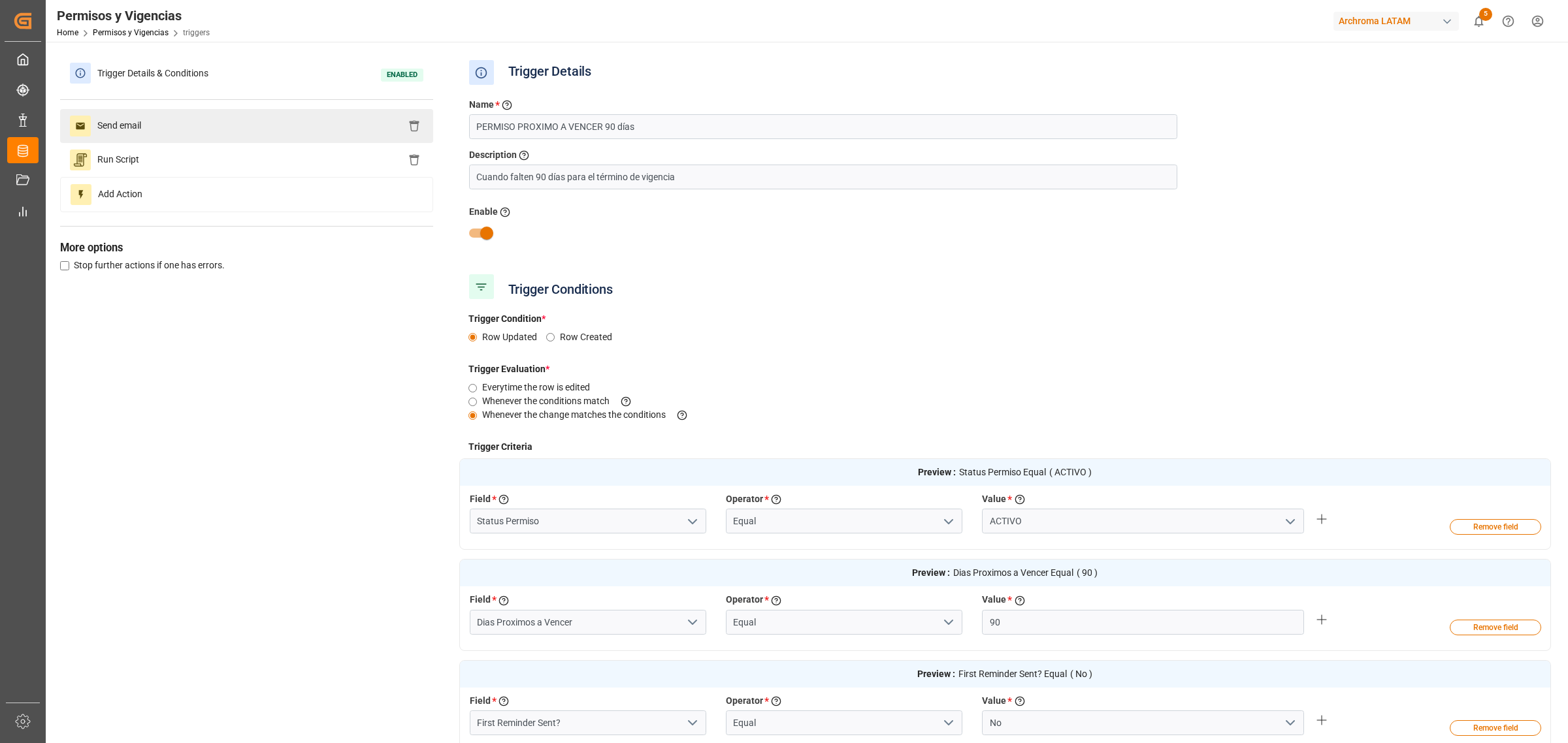
click at [239, 122] on div "Send email" at bounding box center [246, 126] width 373 height 34
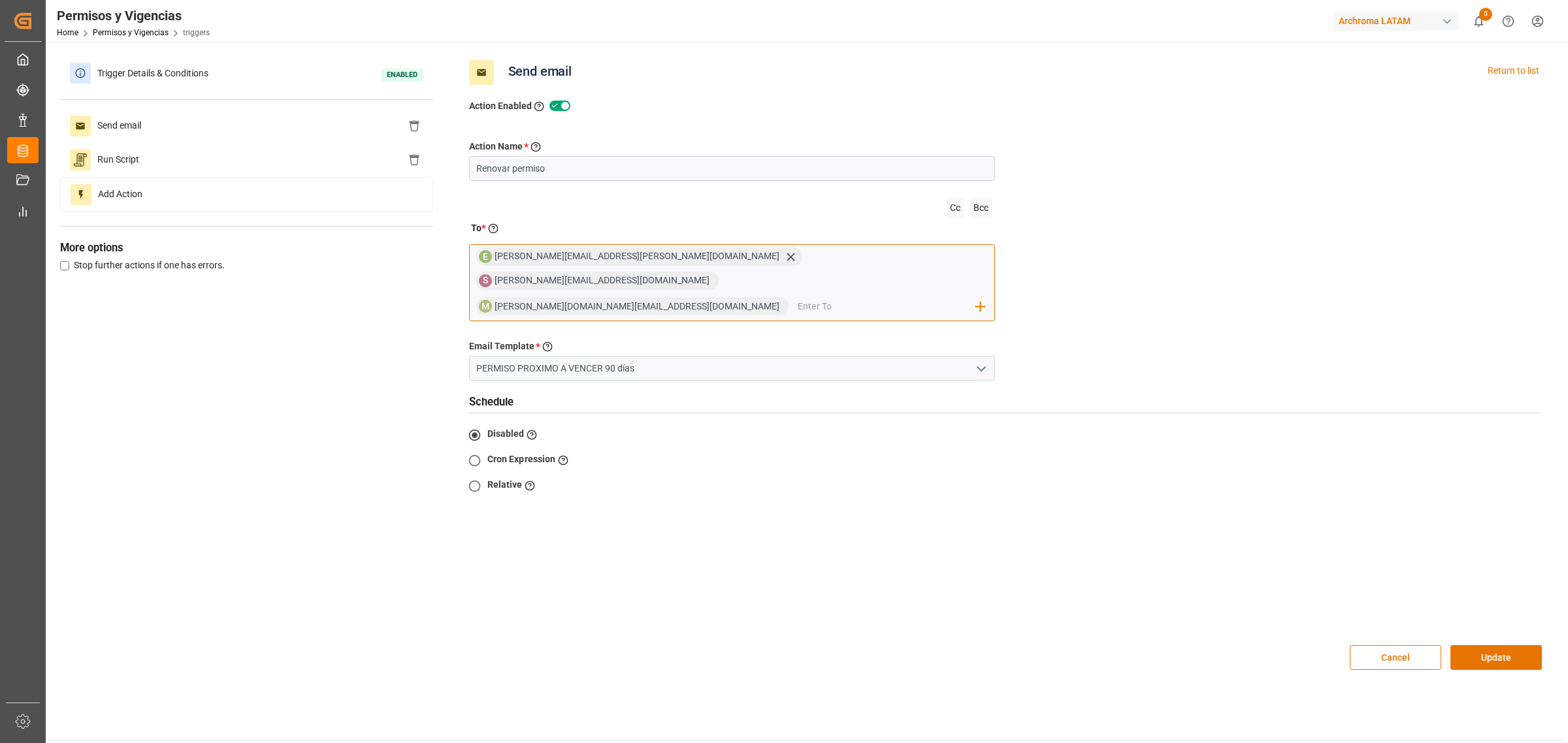
click at [798, 297] on input "email" at bounding box center [887, 307] width 178 height 20
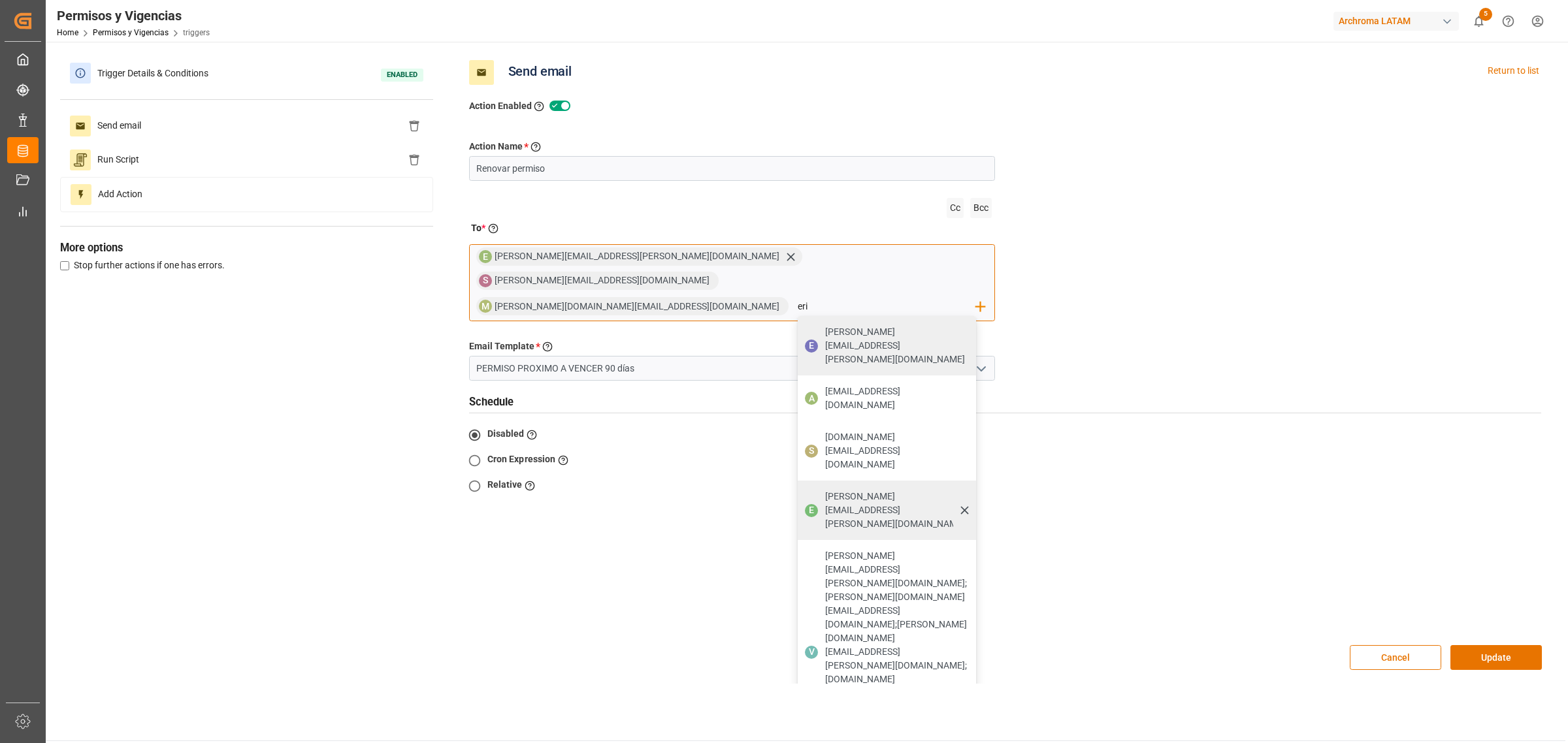
type input "eri"
click at [798, 481] on div "E erika.cervantes@leschaco.com" at bounding box center [887, 511] width 178 height 60
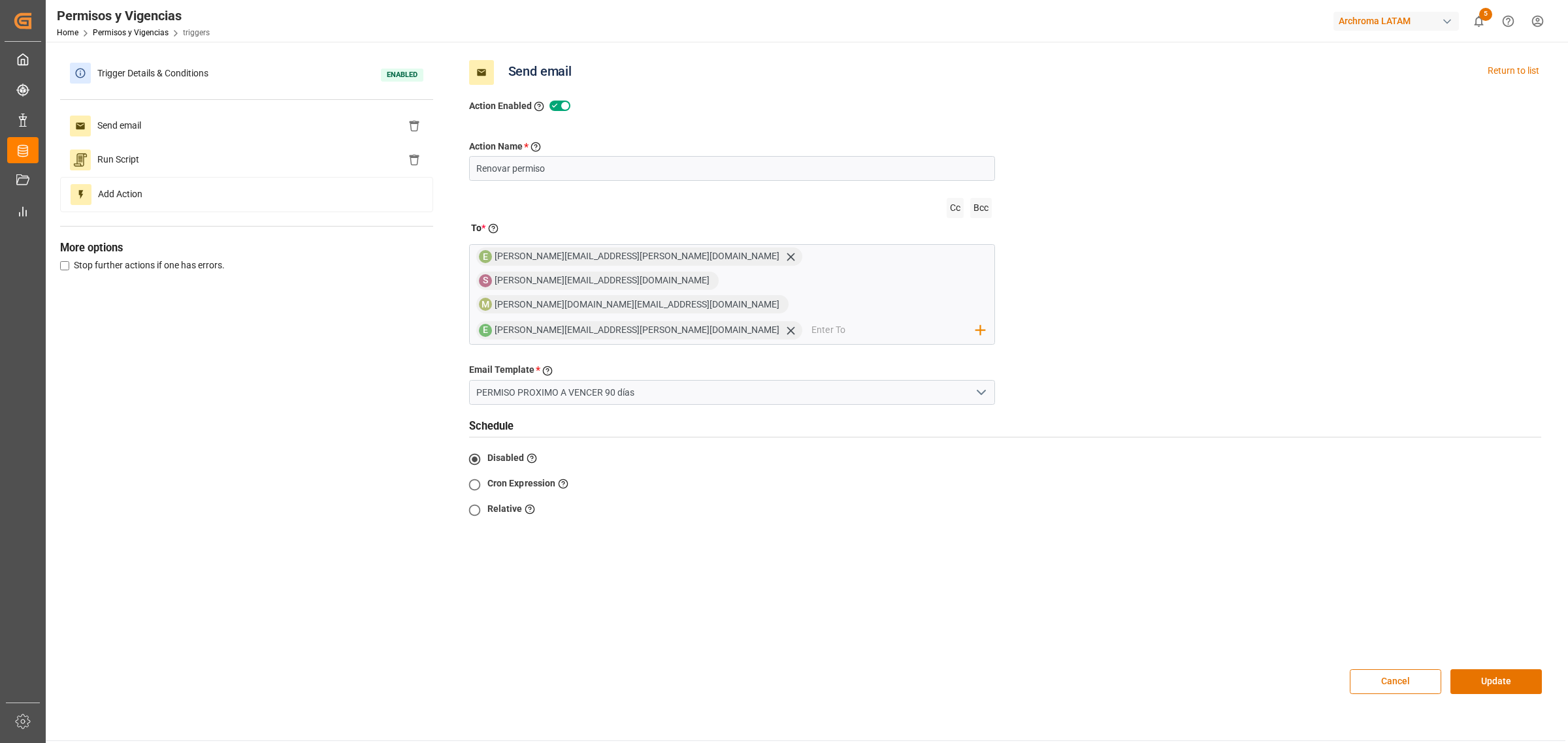
click at [912, 449] on div "Disabled Select this to not create any schedule Cron Expression Enter a cron ex…" at bounding box center [736, 489] width 536 height 86
click at [1366, 669] on button "Cancel" at bounding box center [1396, 681] width 91 height 25
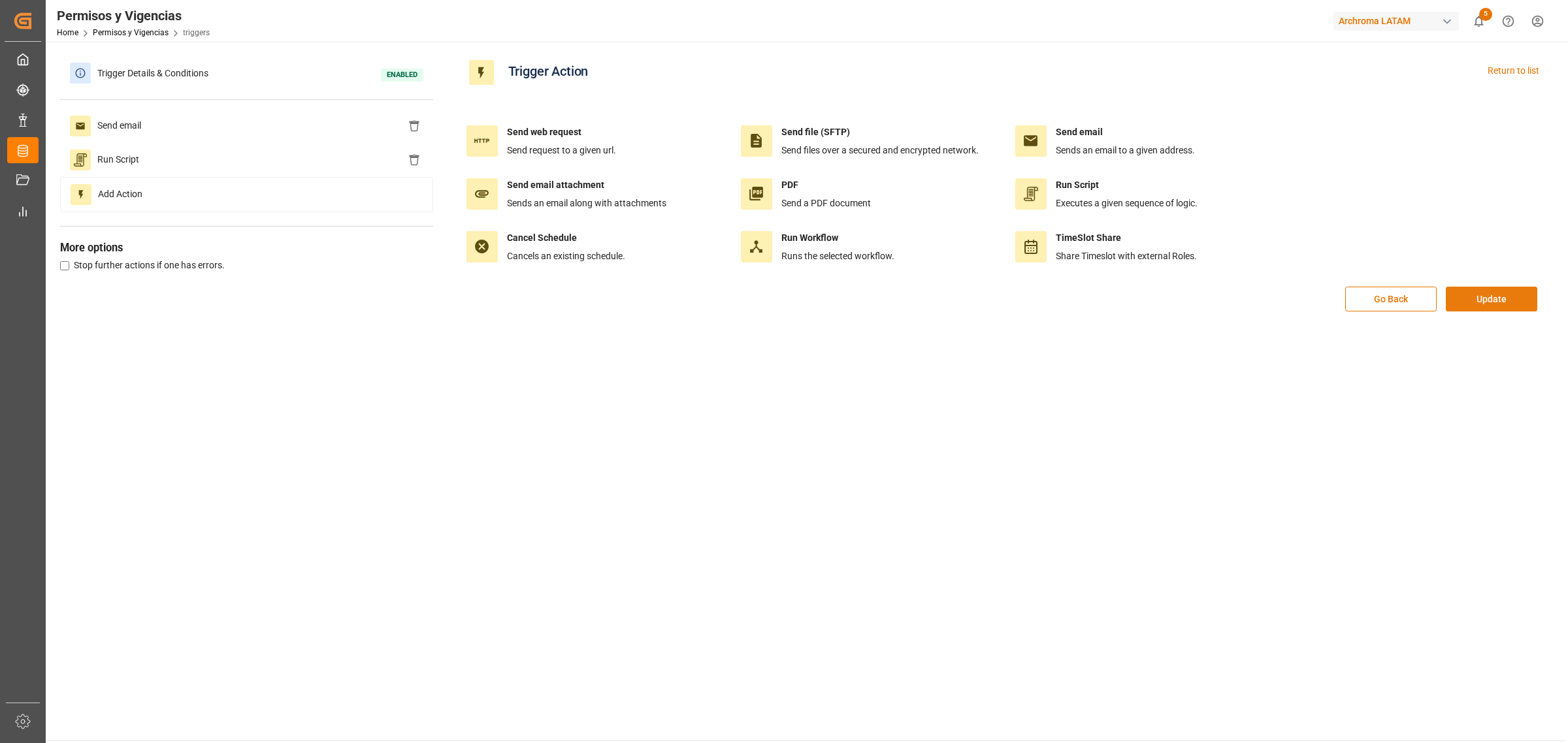
click at [1498, 304] on button "Update" at bounding box center [1492, 299] width 91 height 25
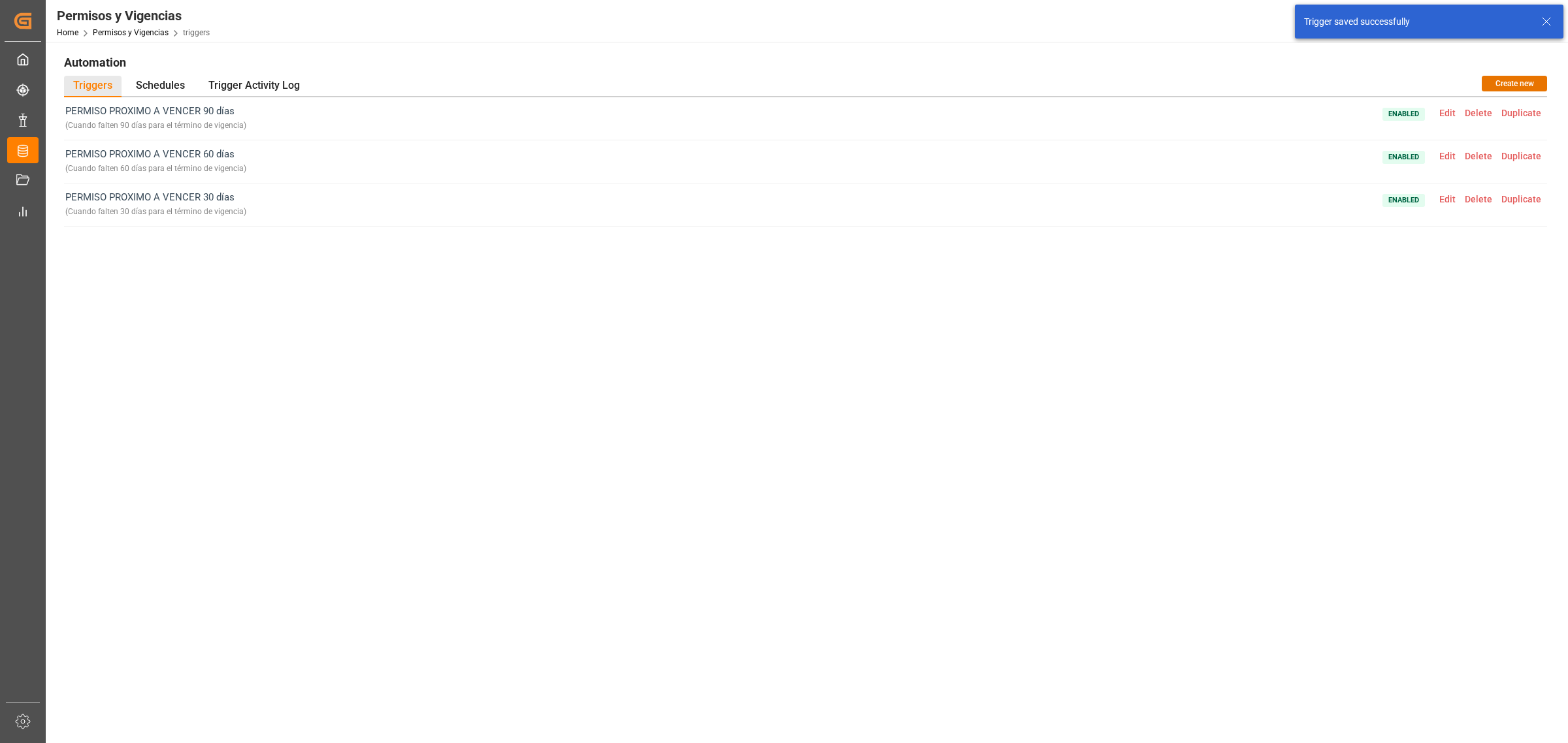
click at [1550, 19] on icon at bounding box center [1546, 21] width 16 height 16
click at [1409, 486] on div "PERMISO PROXIMO A VENCER 90 días ( Cuando falten 90 días para el término de vig…" at bounding box center [805, 352] width 1483 height 512
click at [1356, 523] on div "PERMISO PROXIMO A VENCER 90 días ( Cuando falten 90 días para el término de vig…" at bounding box center [805, 352] width 1483 height 512
click at [152, 30] on link "Permisos y Vigencias" at bounding box center [131, 33] width 76 height 9
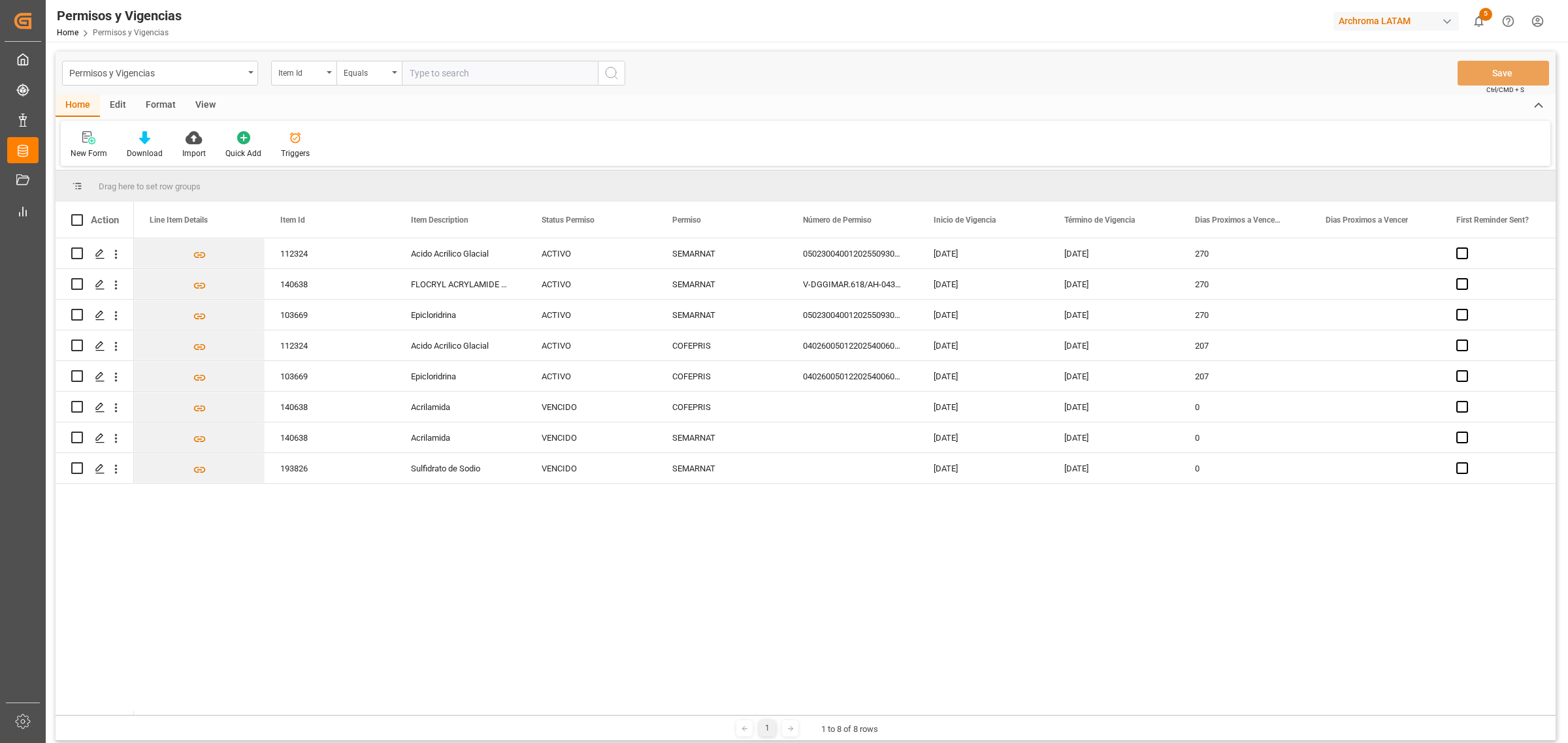
click at [918, 608] on div "112324 Acido Acrilico Glacial ACTIVO SEMARNAT 0502300400120255093002192 08-07-2…" at bounding box center [845, 477] width 1422 height 477
click at [906, 611] on div "112324 Acido Acrilico Glacial ACTIVO SEMARNAT 0502300400120255093002192 08-07-2…" at bounding box center [845, 477] width 1422 height 477
click at [1396, 21] on div "Archroma LATAM" at bounding box center [1396, 21] width 126 height 19
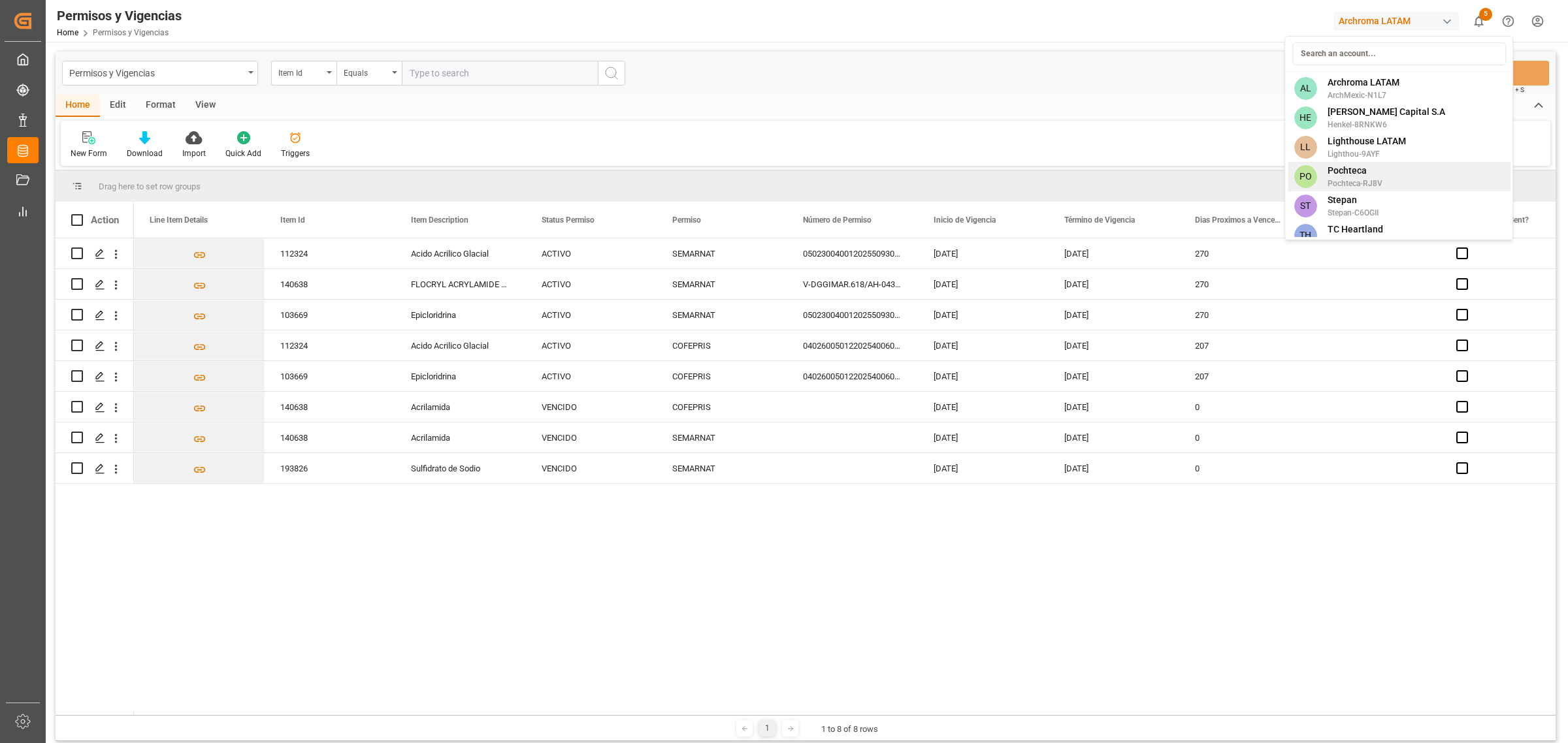
click at [1412, 186] on div "PO Pochteca Pochteca-RJ8V" at bounding box center [1398, 177] width 223 height 30
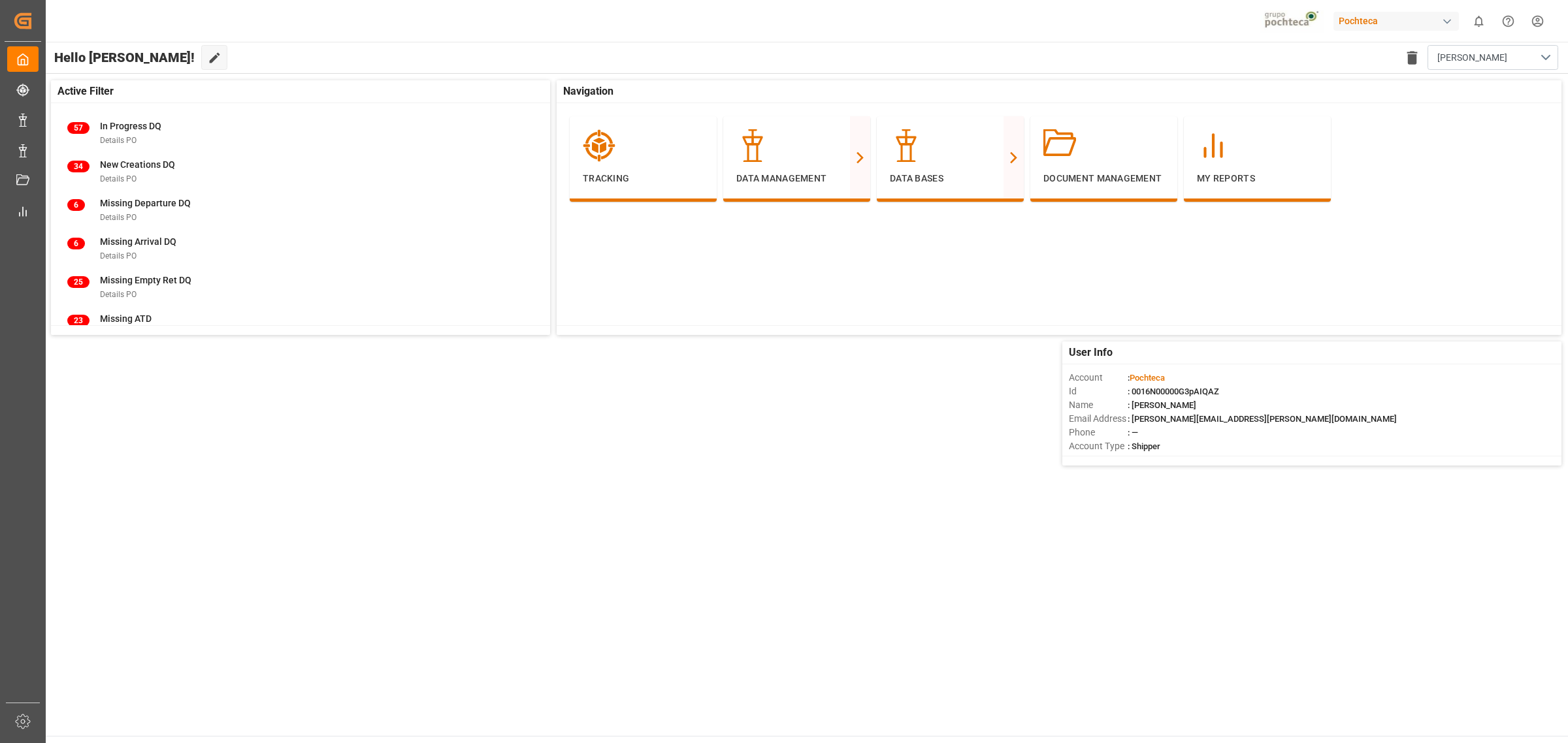
click at [475, 533] on main "Hello Elsie! Edit Cockpit Delete template Elsie Active Filter 57 In Progress DQ…" at bounding box center [806, 389] width 1523 height 695
click at [997, 551] on main "Hello Elsie! Edit Cockpit Delete template Elsie Active Filter 57 In Progress DQ…" at bounding box center [806, 389] width 1523 height 695
click at [557, 552] on main "Hello Elsie! Edit Cockpit Delete template Elsie Active Filter 57 In Progress DQ…" at bounding box center [806, 389] width 1523 height 695
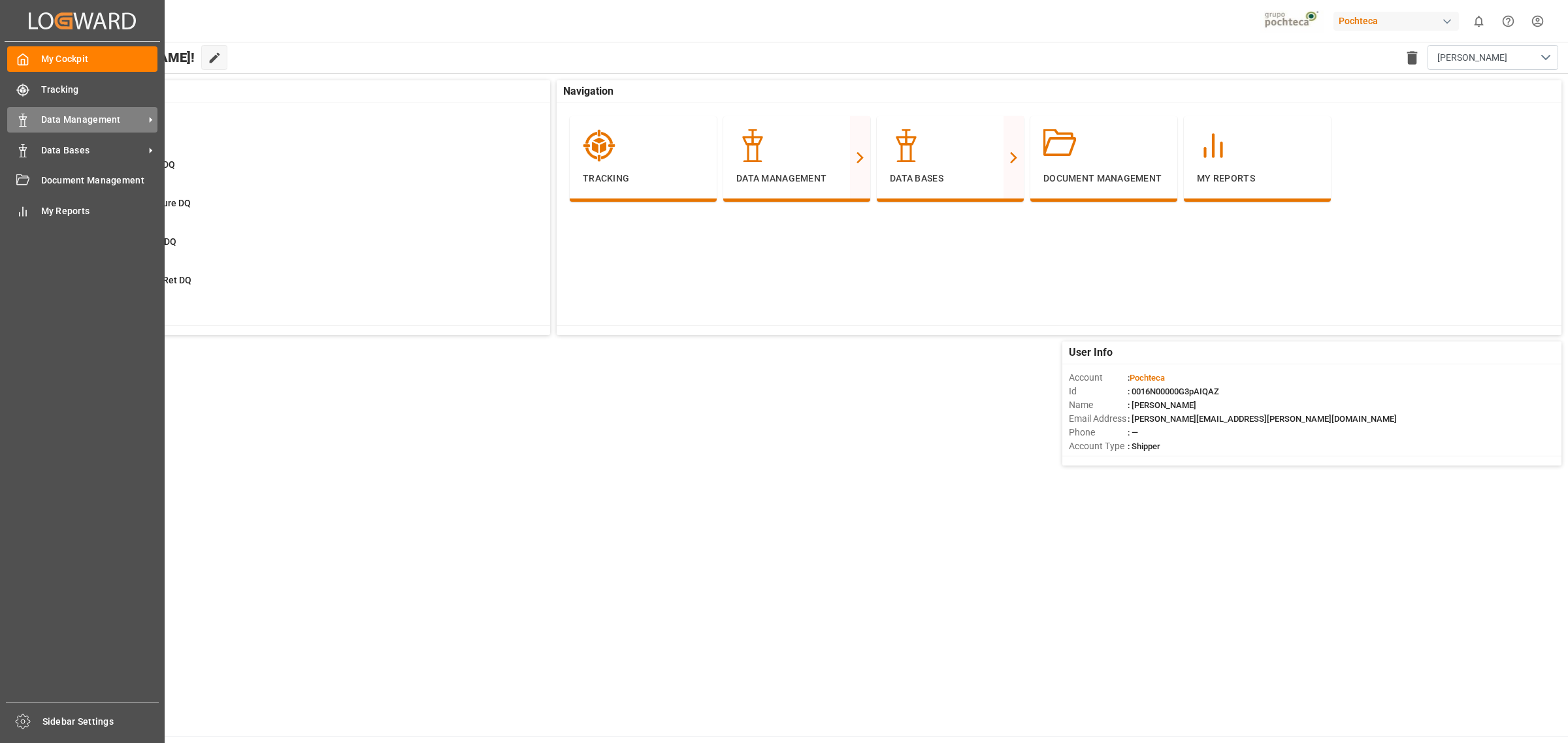
click at [121, 121] on span "Data Management" at bounding box center [92, 119] width 103 height 14
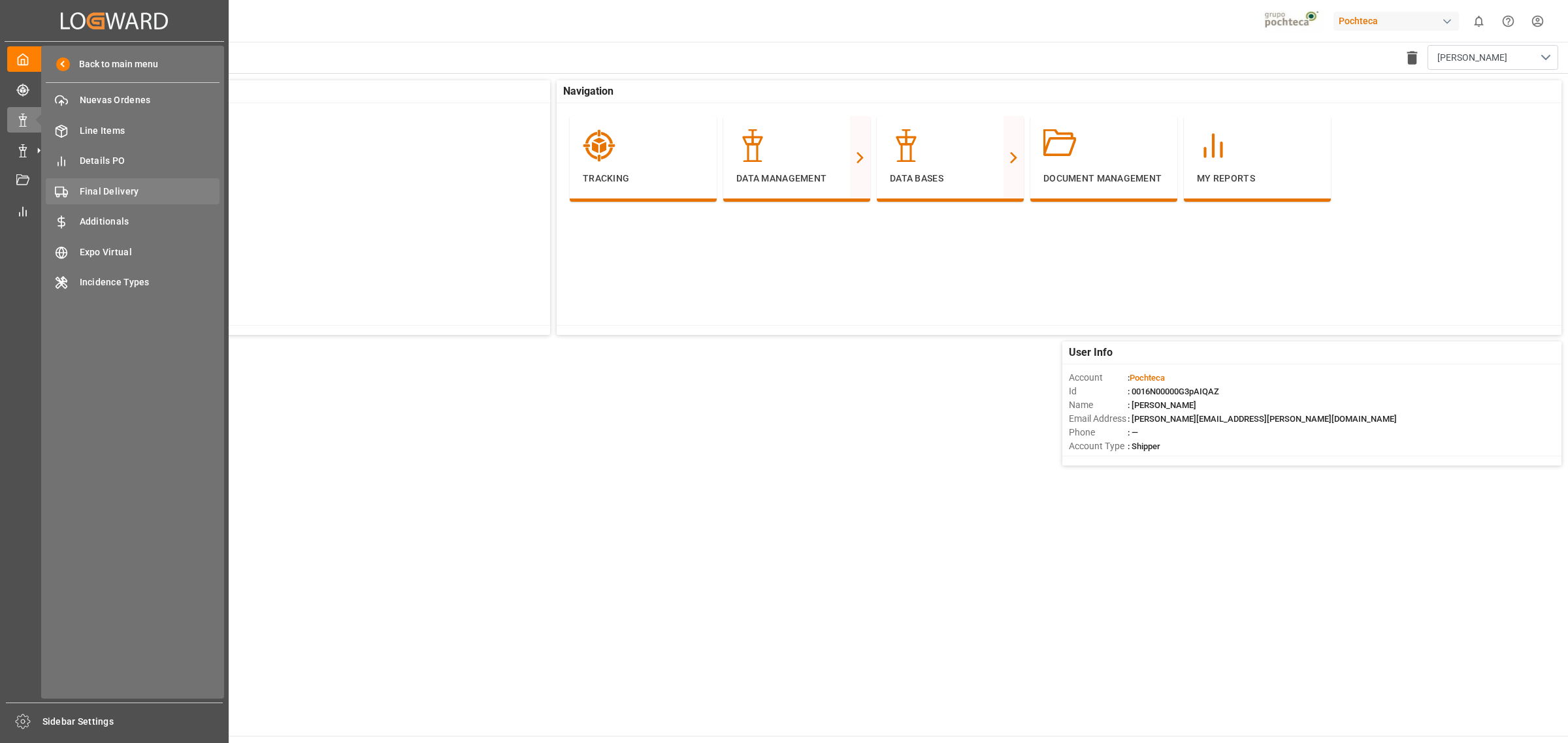
click at [139, 186] on span "Final Delivery" at bounding box center [149, 191] width 141 height 14
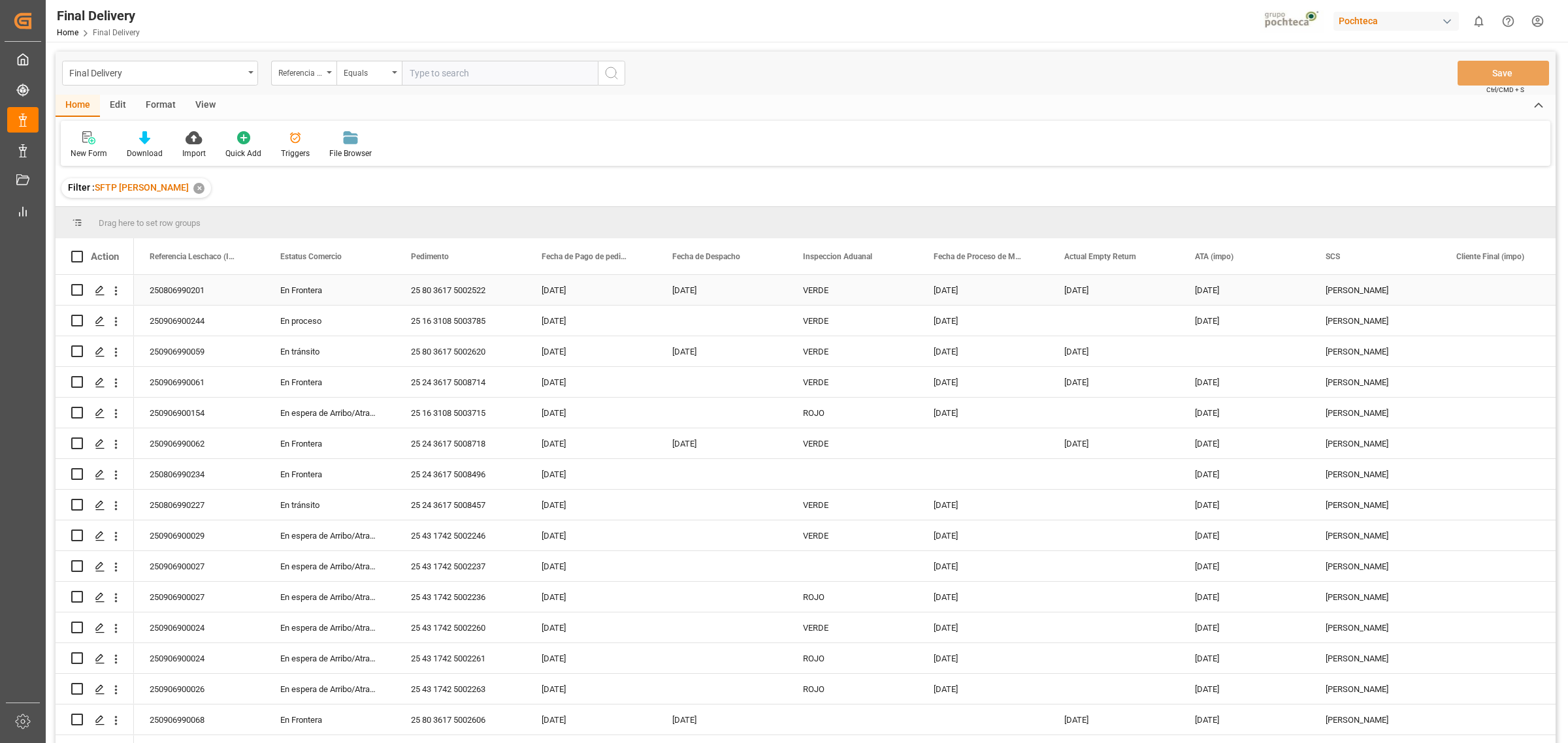
click at [106, 291] on div "Press SPACE to select this row." at bounding box center [99, 291] width 20 height 24
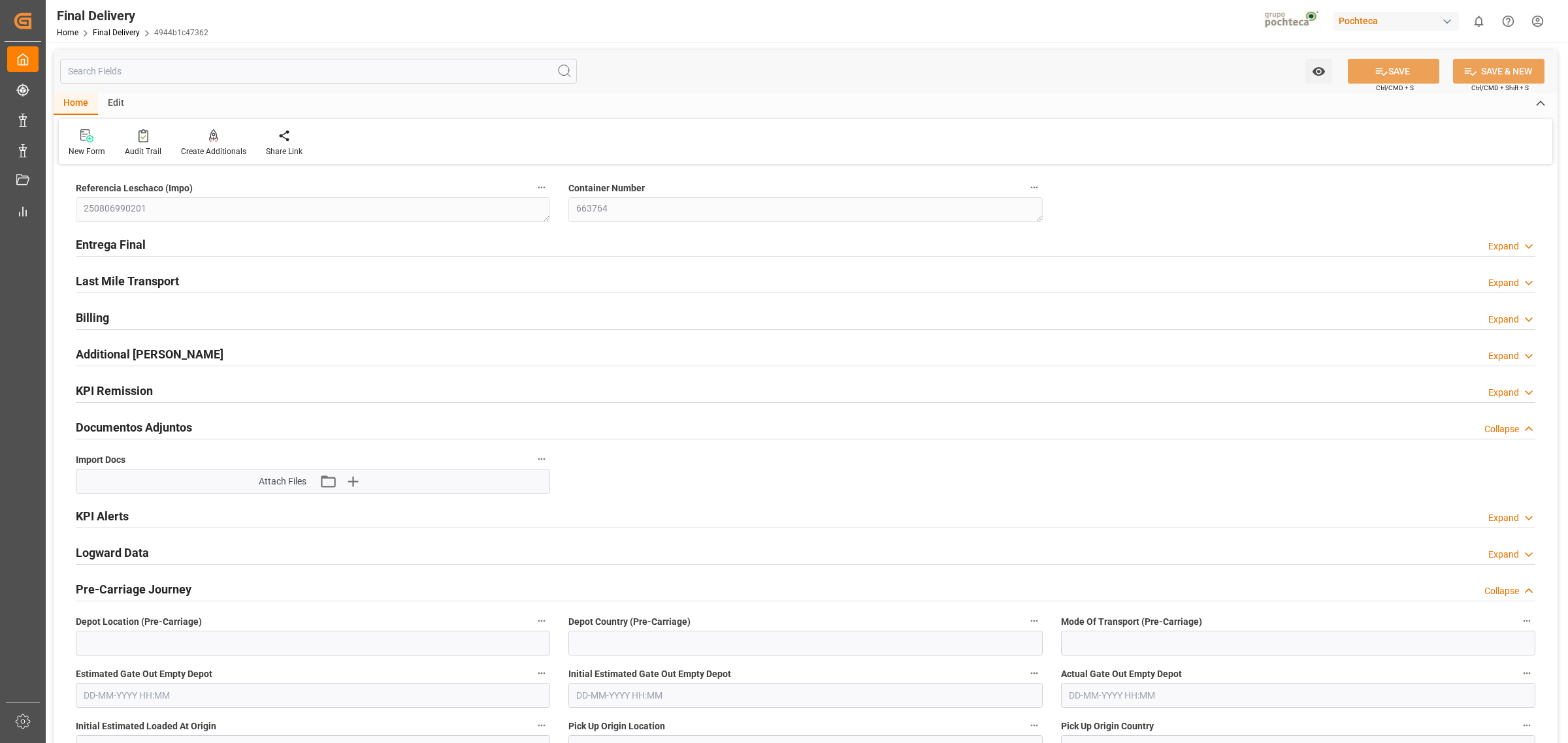
click at [246, 426] on div "Documentos Adjuntos Collapse" at bounding box center [805, 426] width 1459 height 25
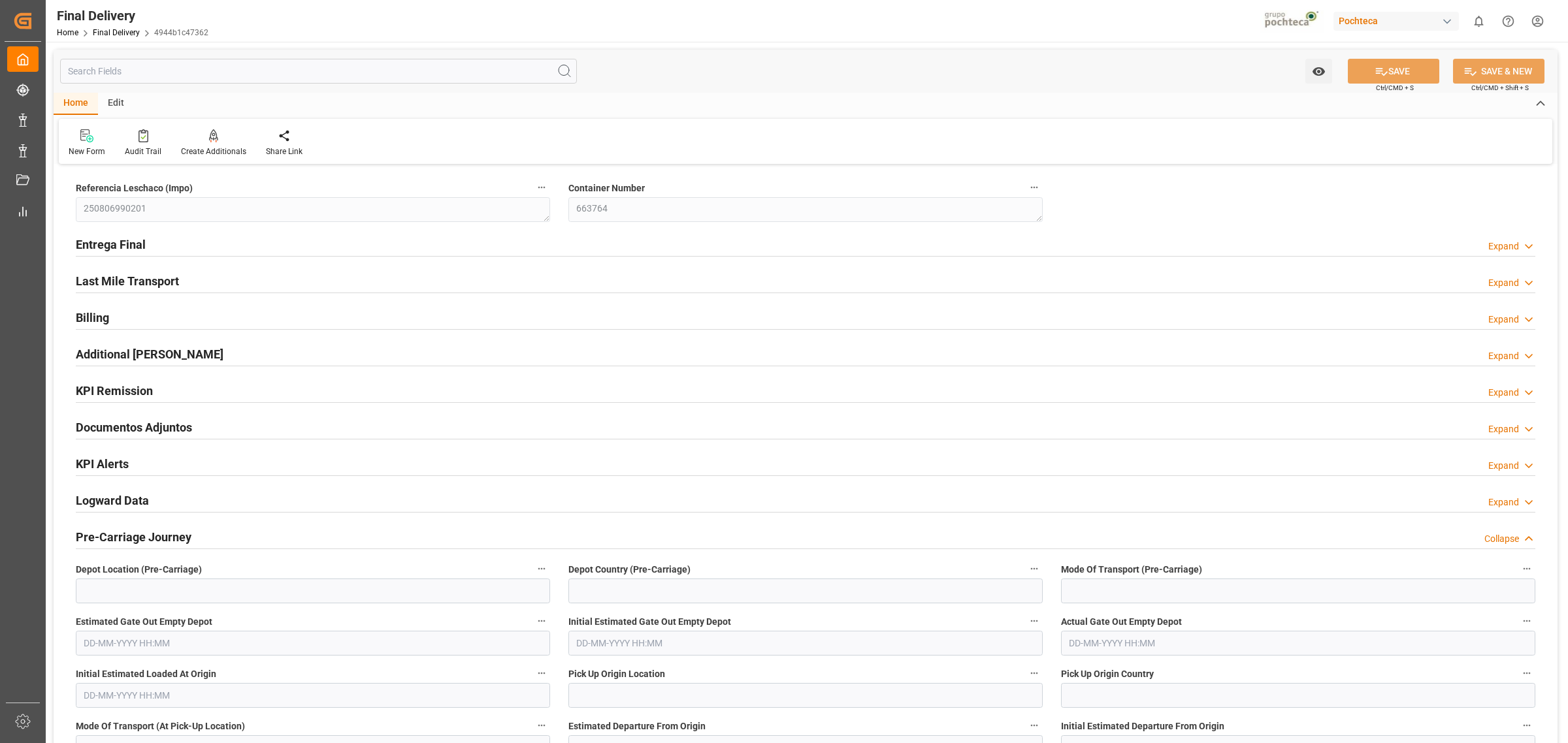
click at [240, 424] on div "Documentos Adjuntos Expand" at bounding box center [805, 426] width 1459 height 25
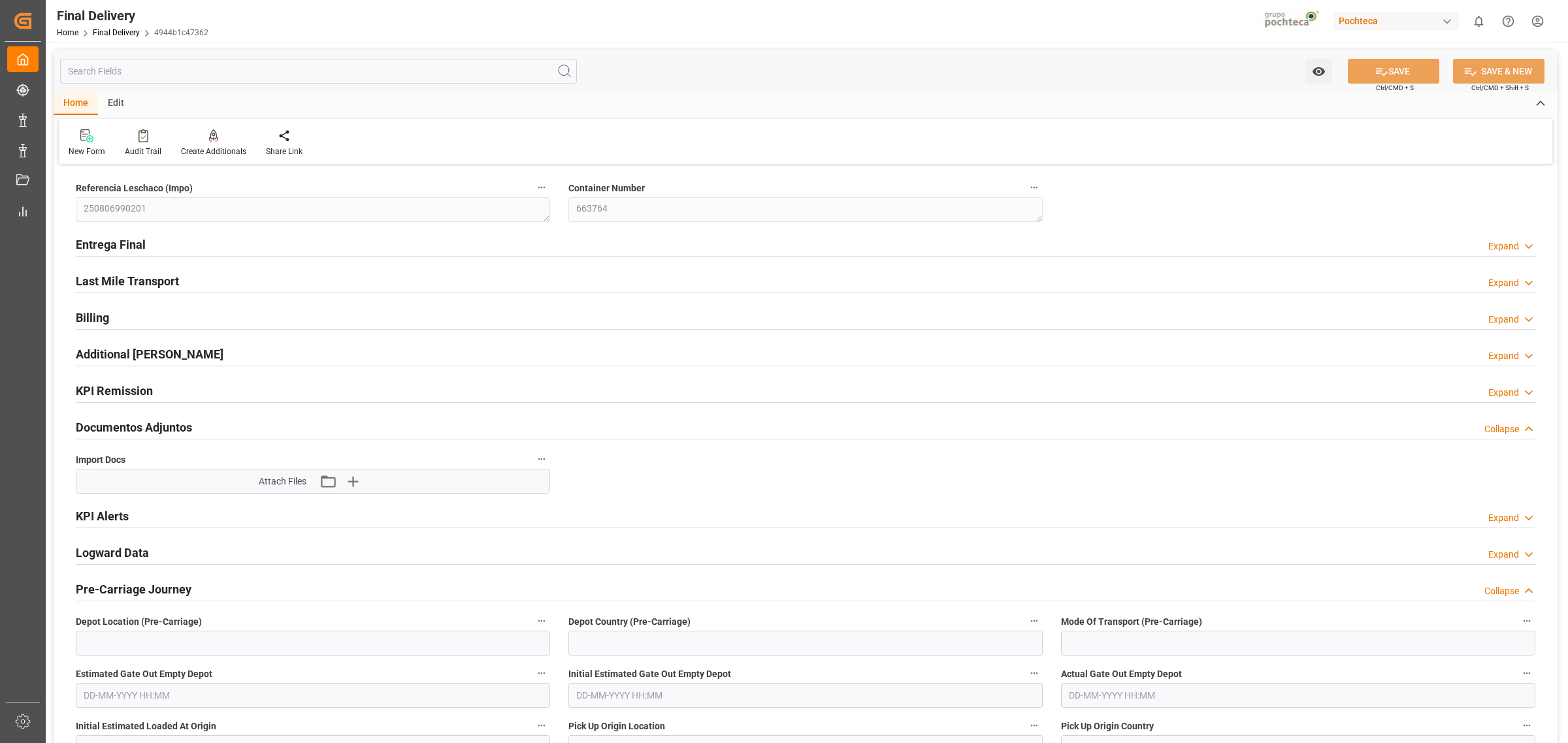
click at [199, 422] on div "Documentos Adjuntos Collapse" at bounding box center [805, 426] width 1459 height 25
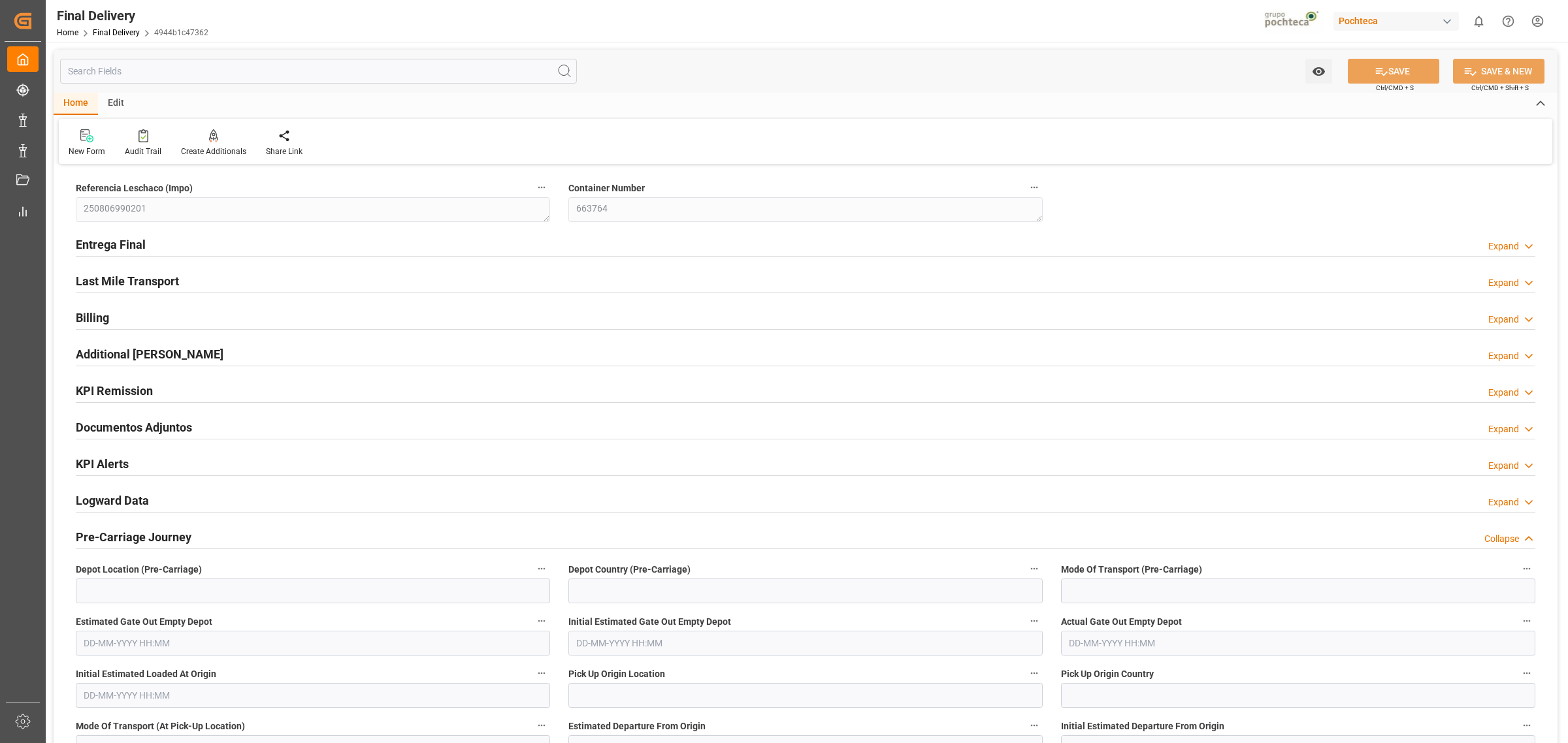
click at [199, 422] on div "Documentos Adjuntos Expand" at bounding box center [805, 426] width 1459 height 25
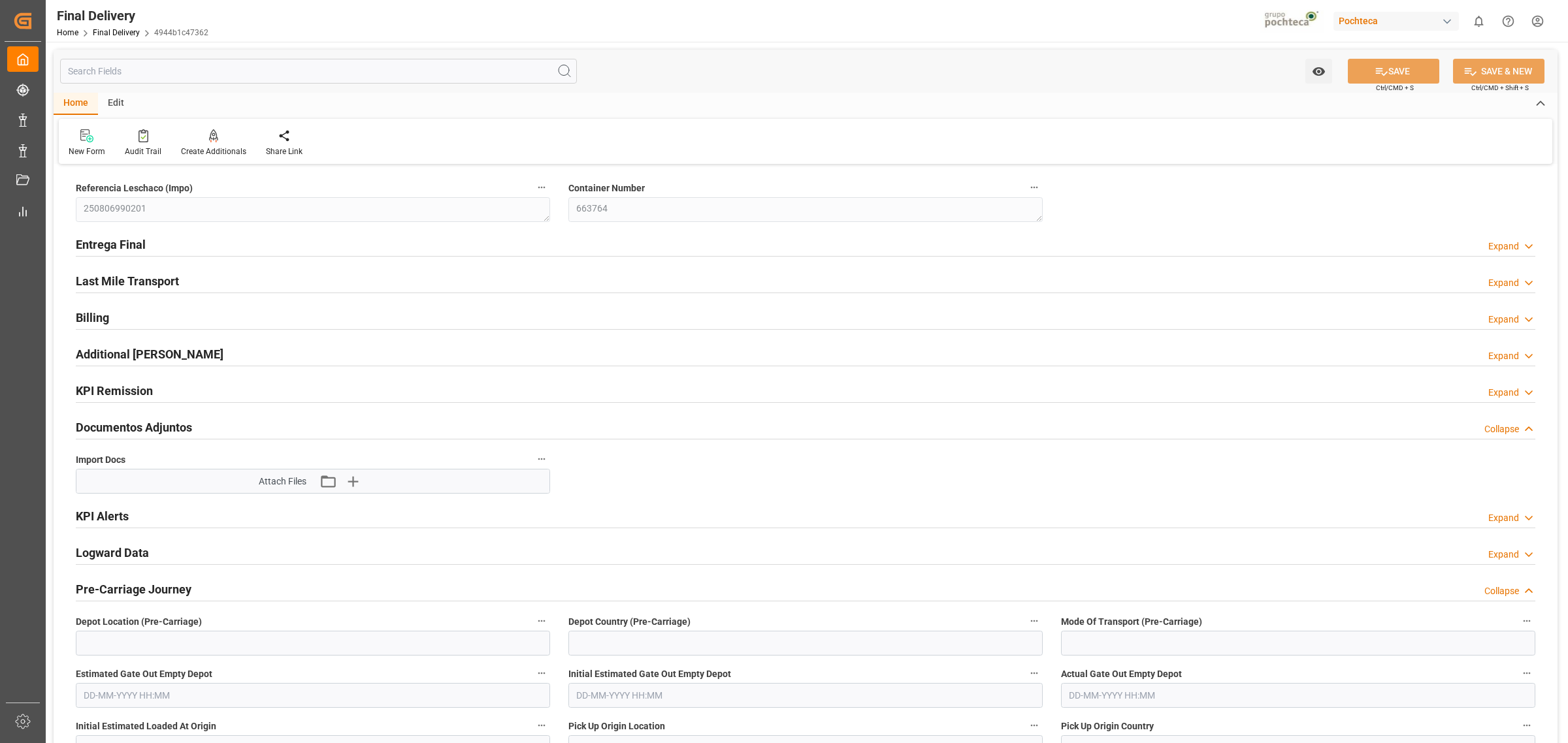
click at [199, 422] on div "Documentos Adjuntos Collapse" at bounding box center [805, 426] width 1459 height 25
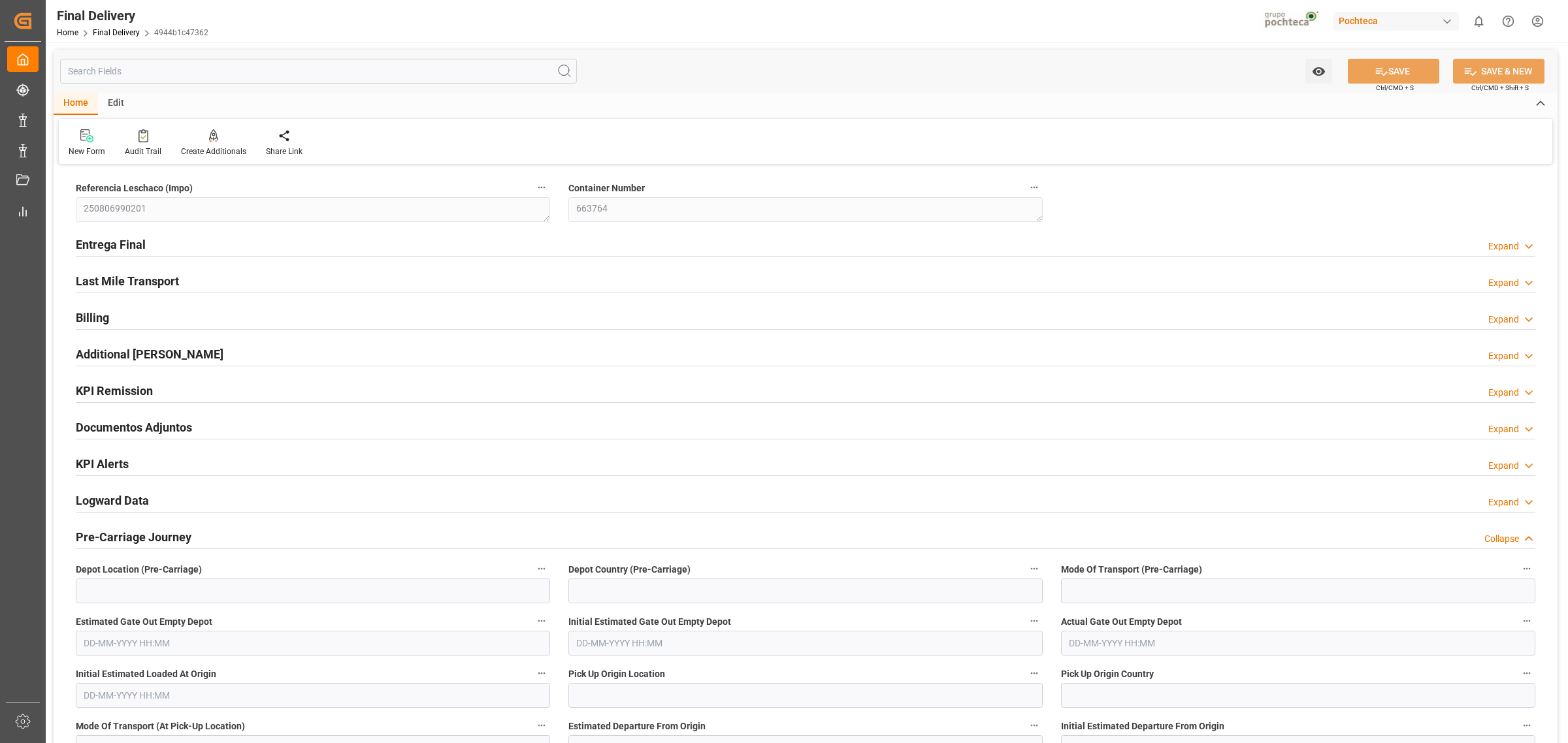
click at [199, 422] on div "Documentos Adjuntos Expand" at bounding box center [805, 426] width 1459 height 25
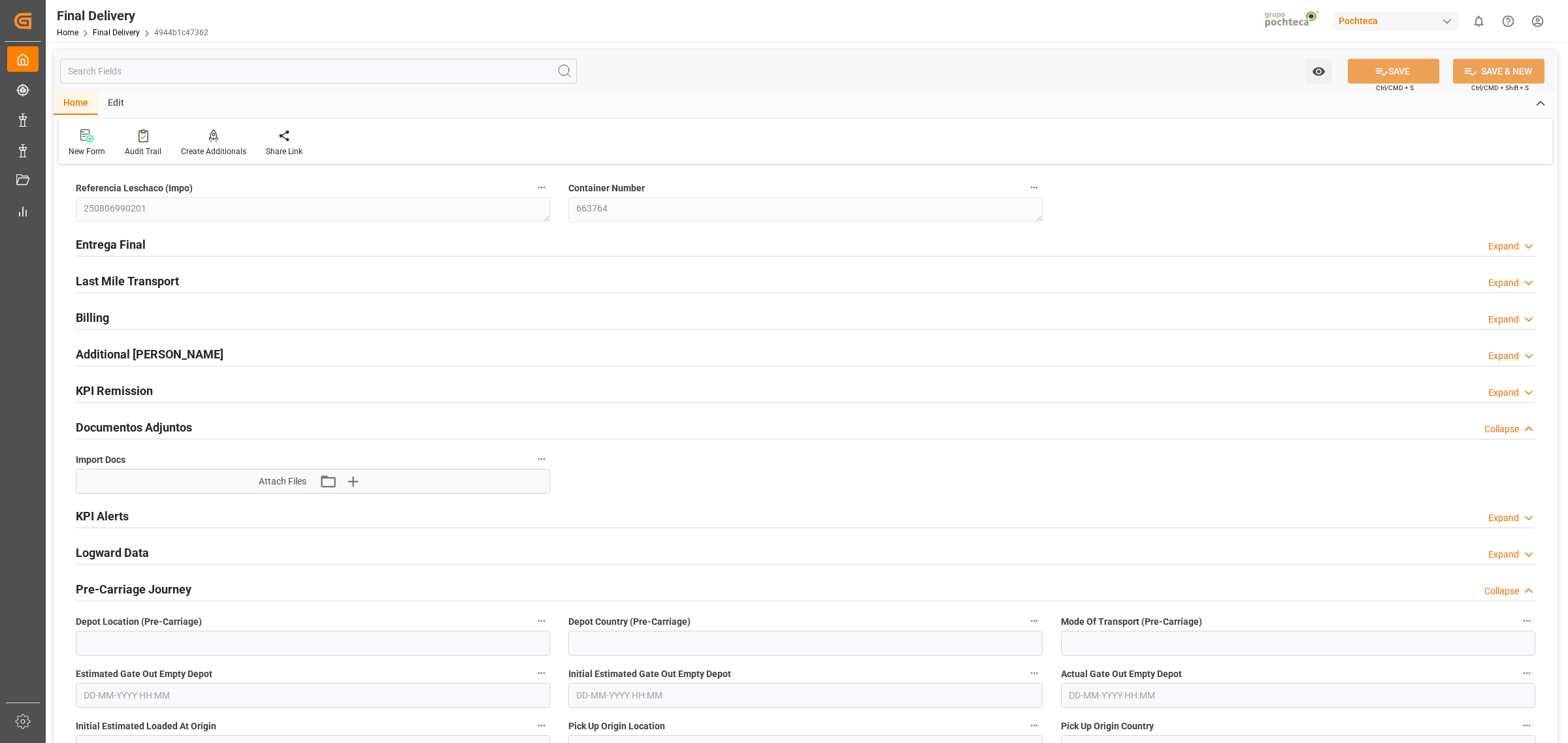
click at [201, 397] on div "KPI Remission Expand" at bounding box center [805, 390] width 1459 height 25
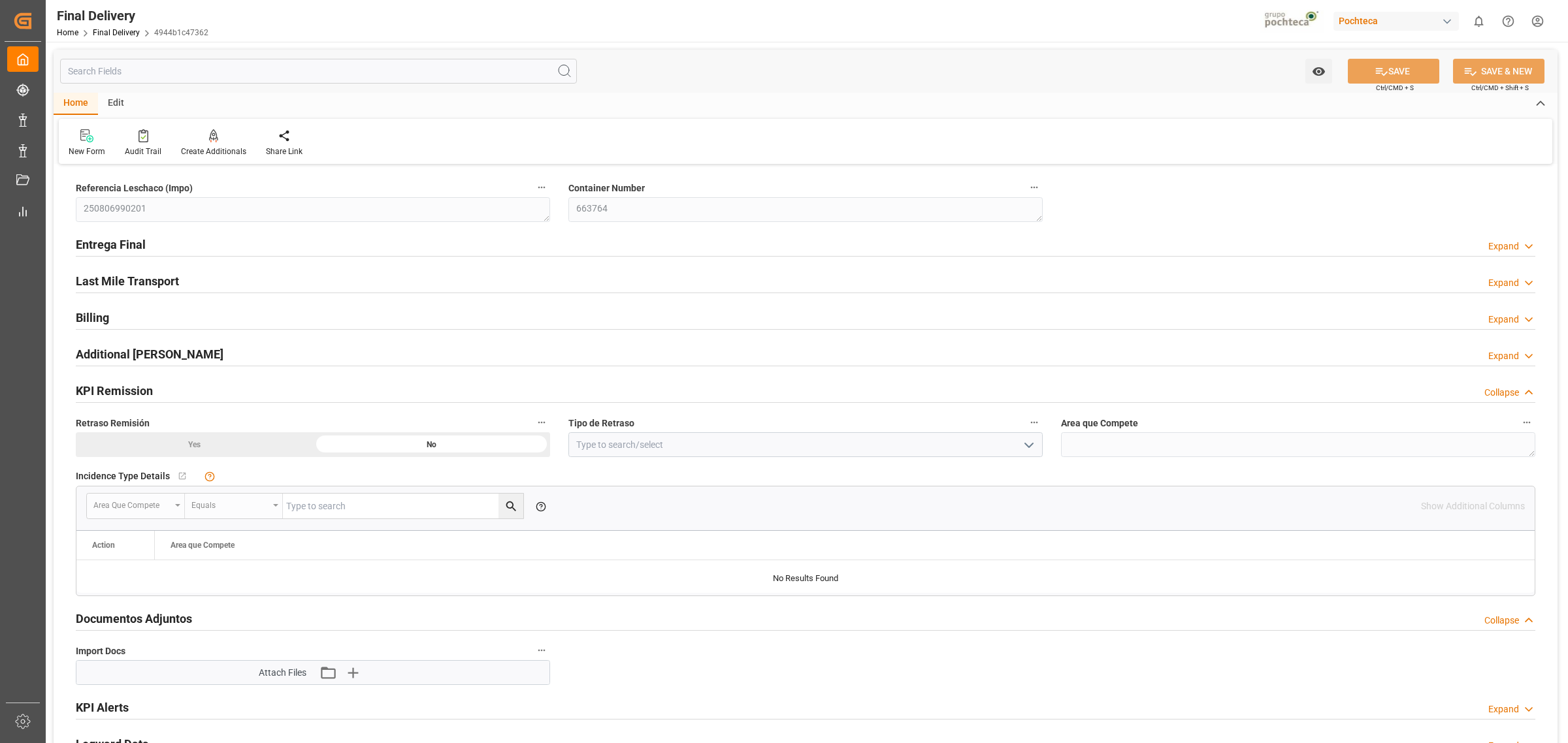
click at [215, 357] on div "Additional Billings Expand" at bounding box center [805, 353] width 1459 height 25
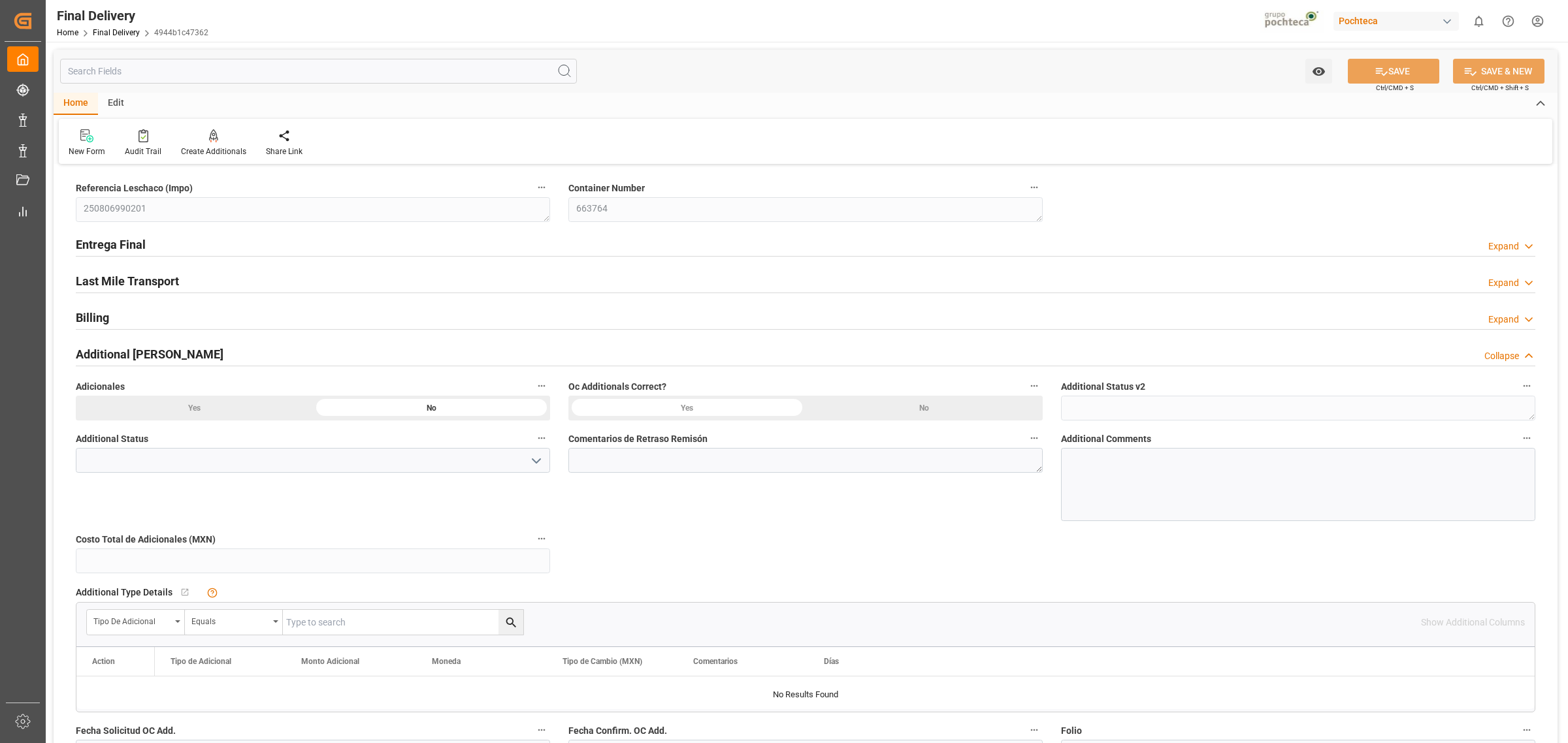
click at [203, 279] on div "Last Mile Transport Expand" at bounding box center [805, 280] width 1459 height 25
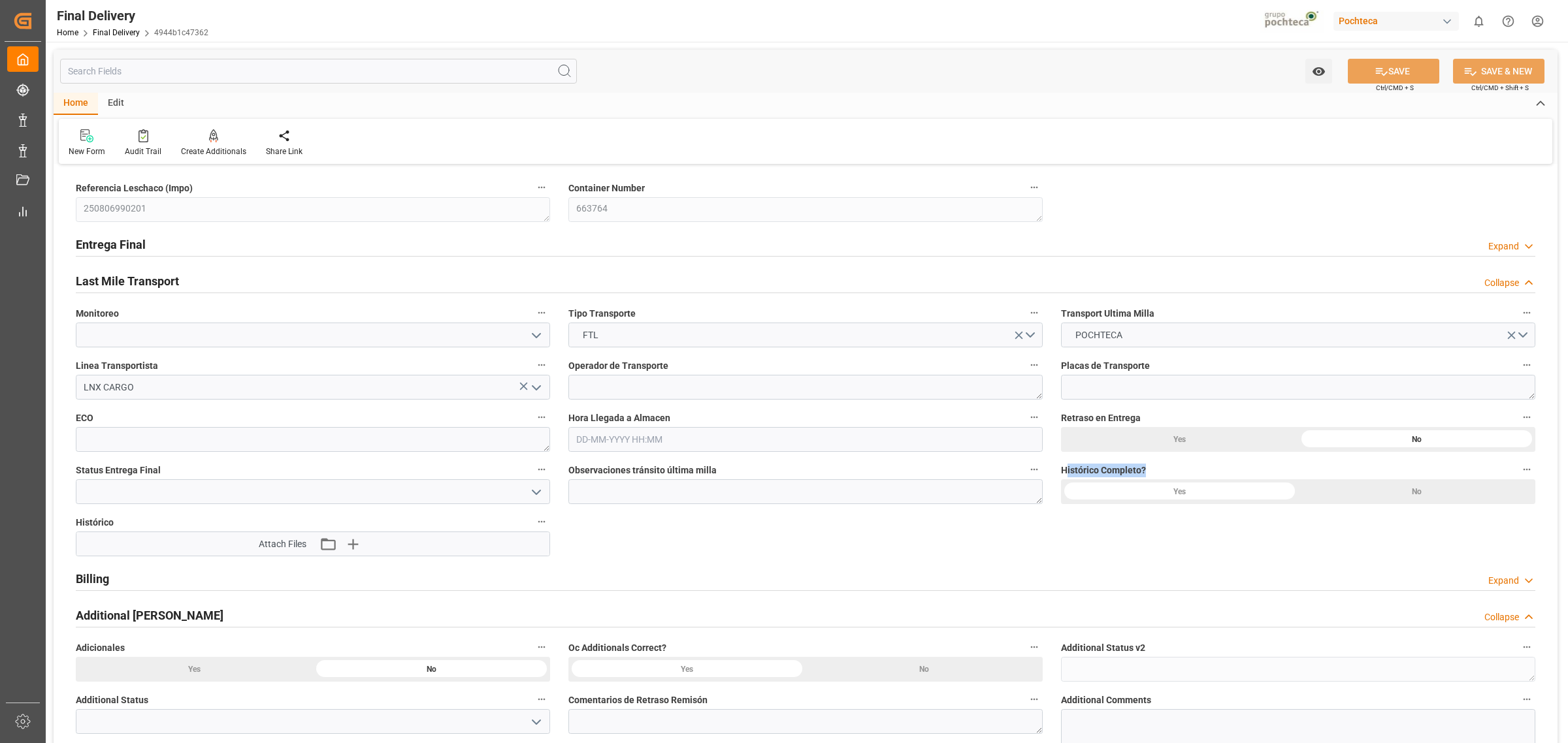
drag, startPoint x: 1065, startPoint y: 469, endPoint x: 1204, endPoint y: 475, distance: 139.1
click at [1204, 475] on label "Histórico Completo?" at bounding box center [1298, 471] width 475 height 19
click at [1519, 475] on button "Histórico Completo?" at bounding box center [1527, 470] width 17 height 17
drag, startPoint x: 1204, startPoint y: 475, endPoint x: 1040, endPoint y: 475, distance: 164.0
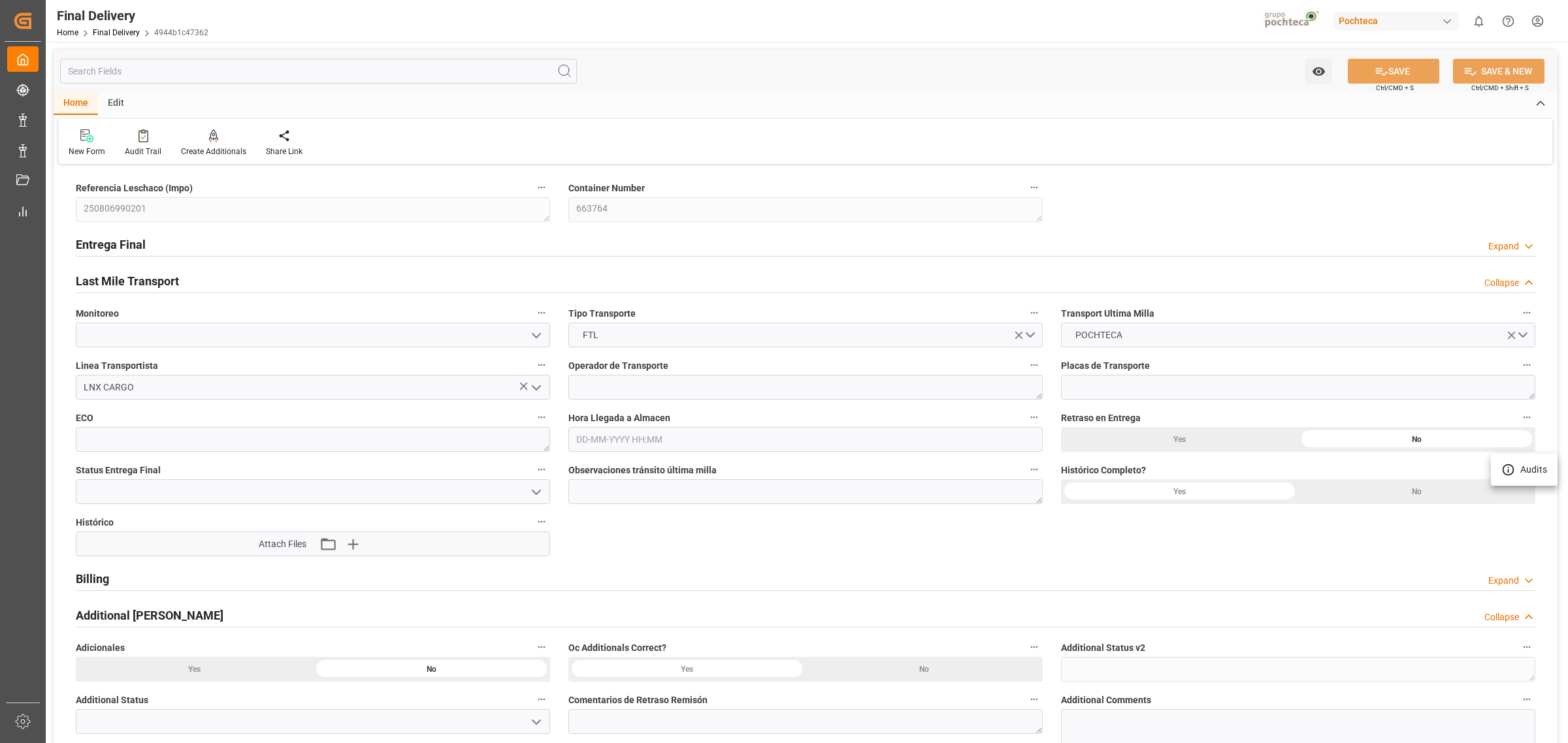
click at [1040, 475] on div at bounding box center [784, 371] width 1568 height 743
click at [392, 552] on div "Attach Files Attach existing file Upload new file" at bounding box center [312, 543] width 473 height 23
click at [126, 103] on div "Edit" at bounding box center [116, 104] width 36 height 22
click at [282, 142] on div at bounding box center [304, 135] width 45 height 14
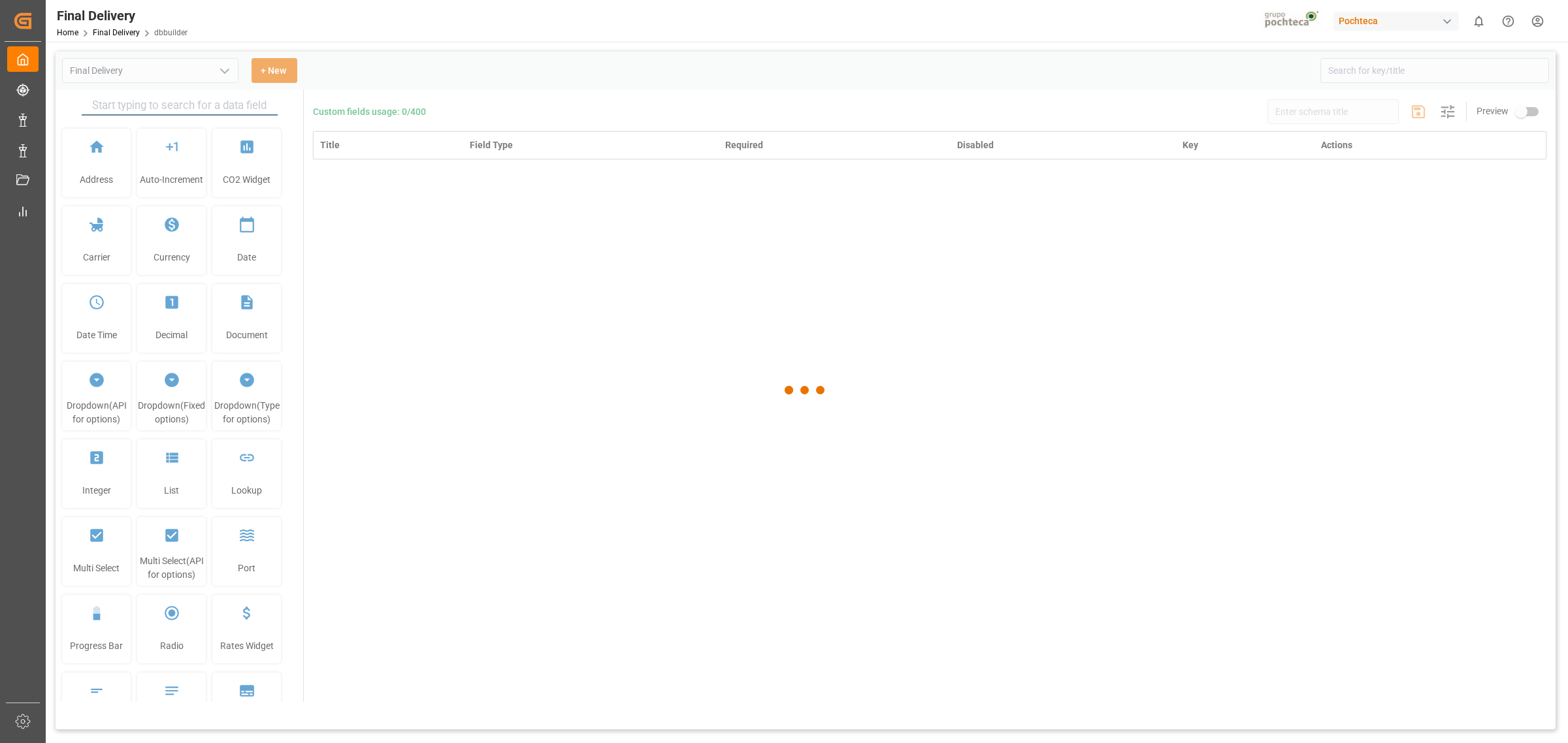
scroll to position [151, 0]
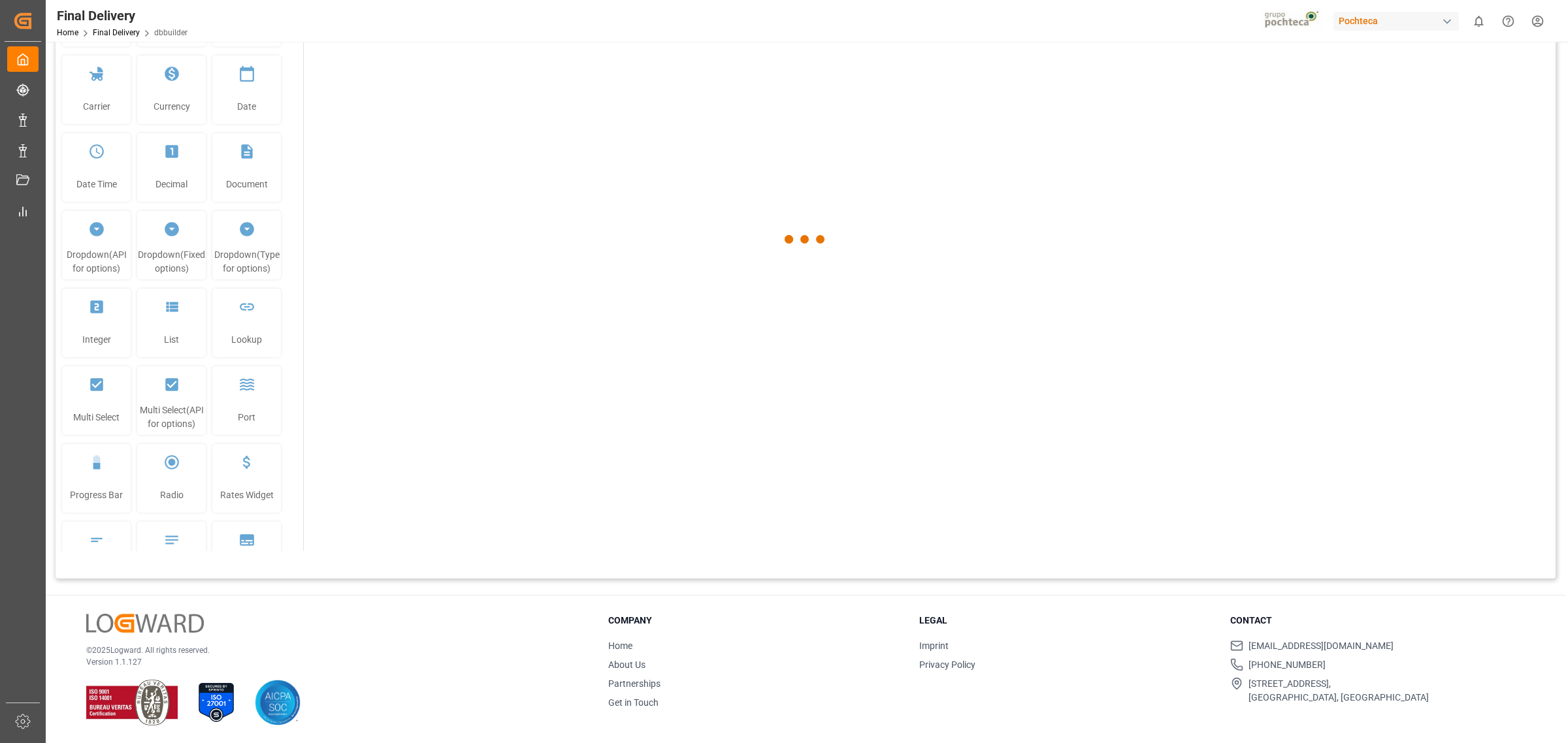
type input "Final Delivery"
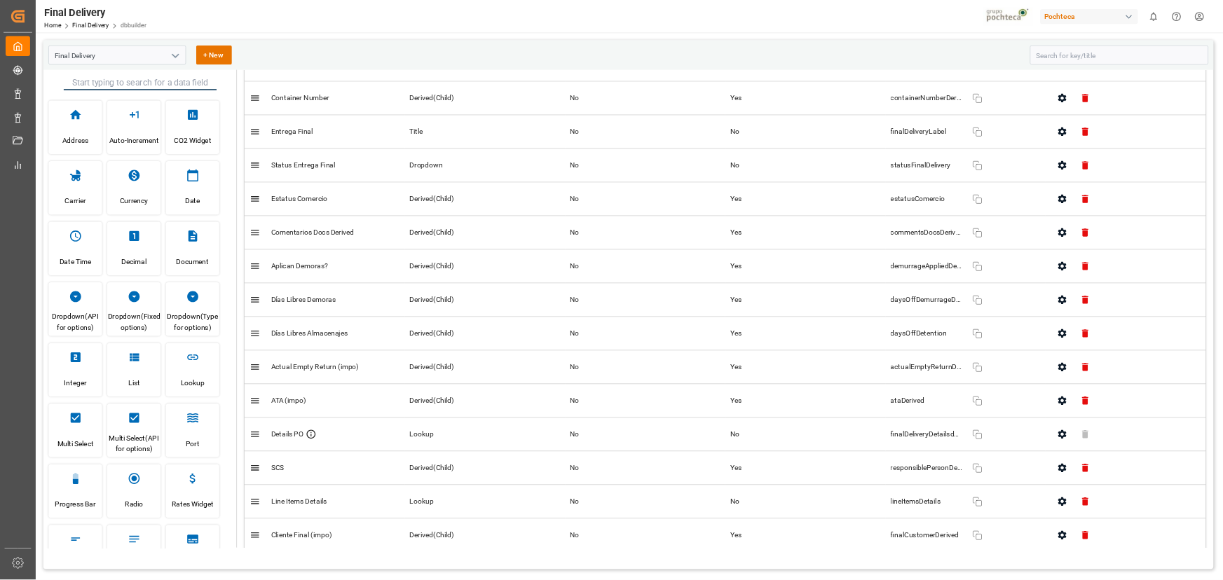
scroll to position [175, 0]
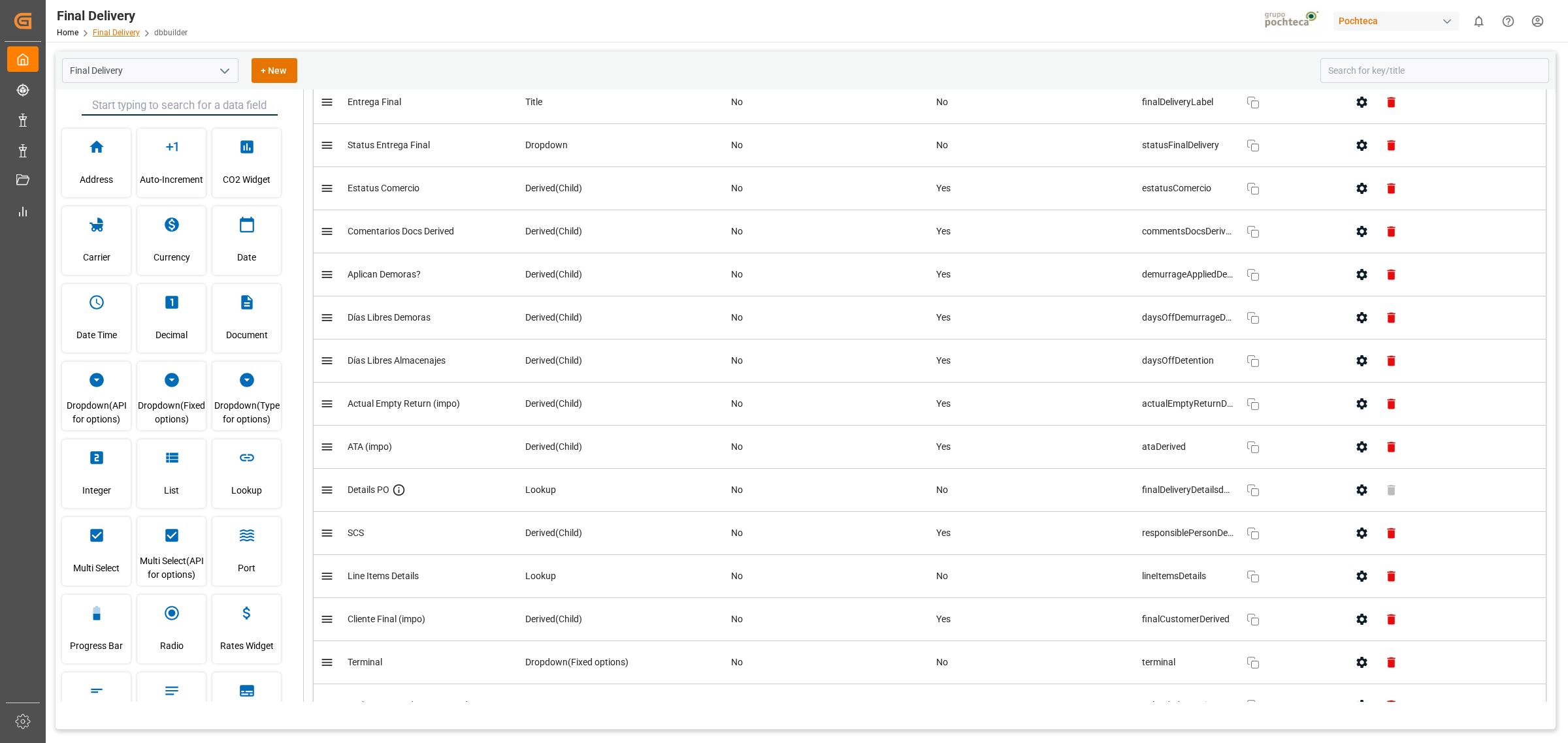
click at [121, 36] on link "Final Delivery" at bounding box center [117, 33] width 47 height 9
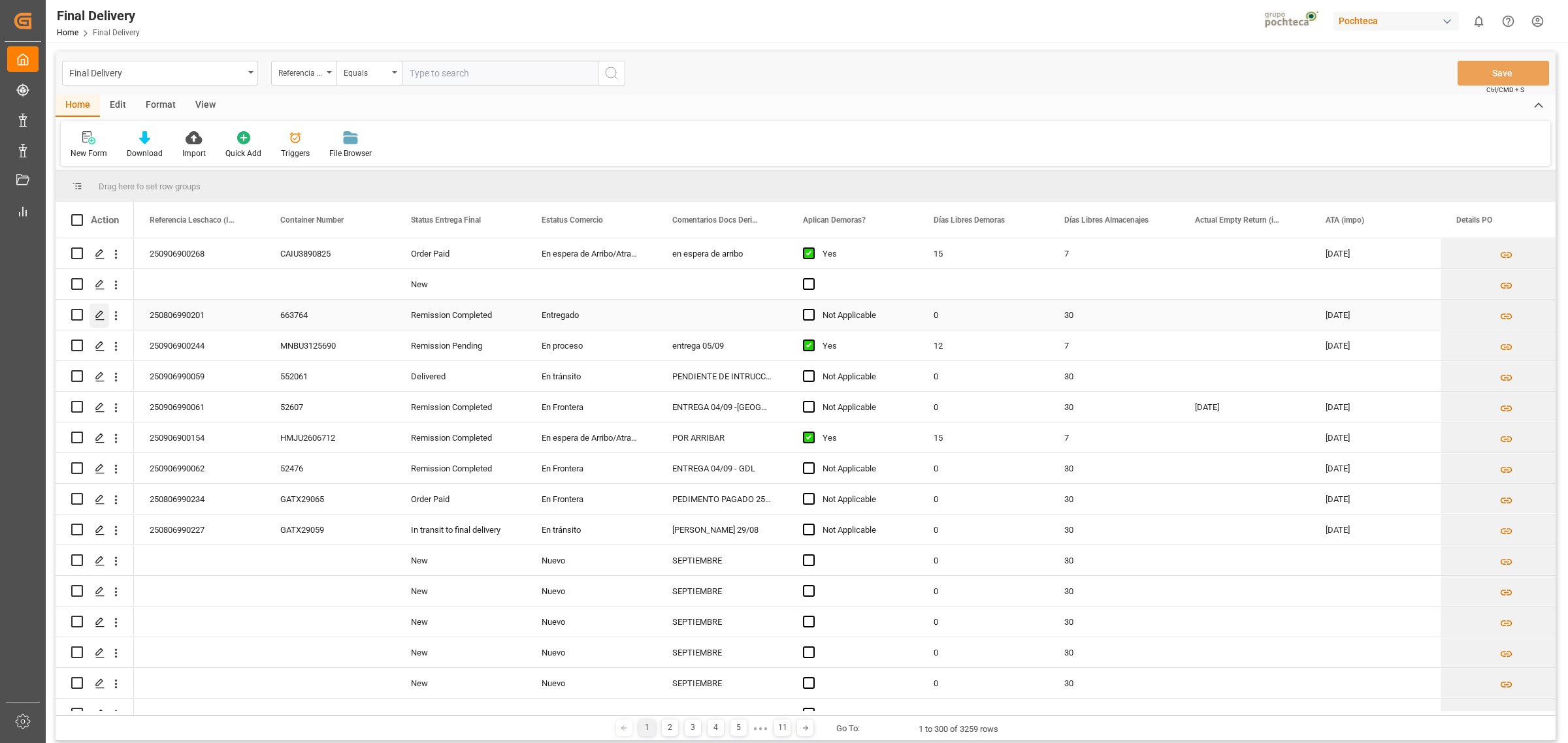
click at [100, 320] on line "Press SPACE to select this row." at bounding box center [100, 320] width 7 height 0
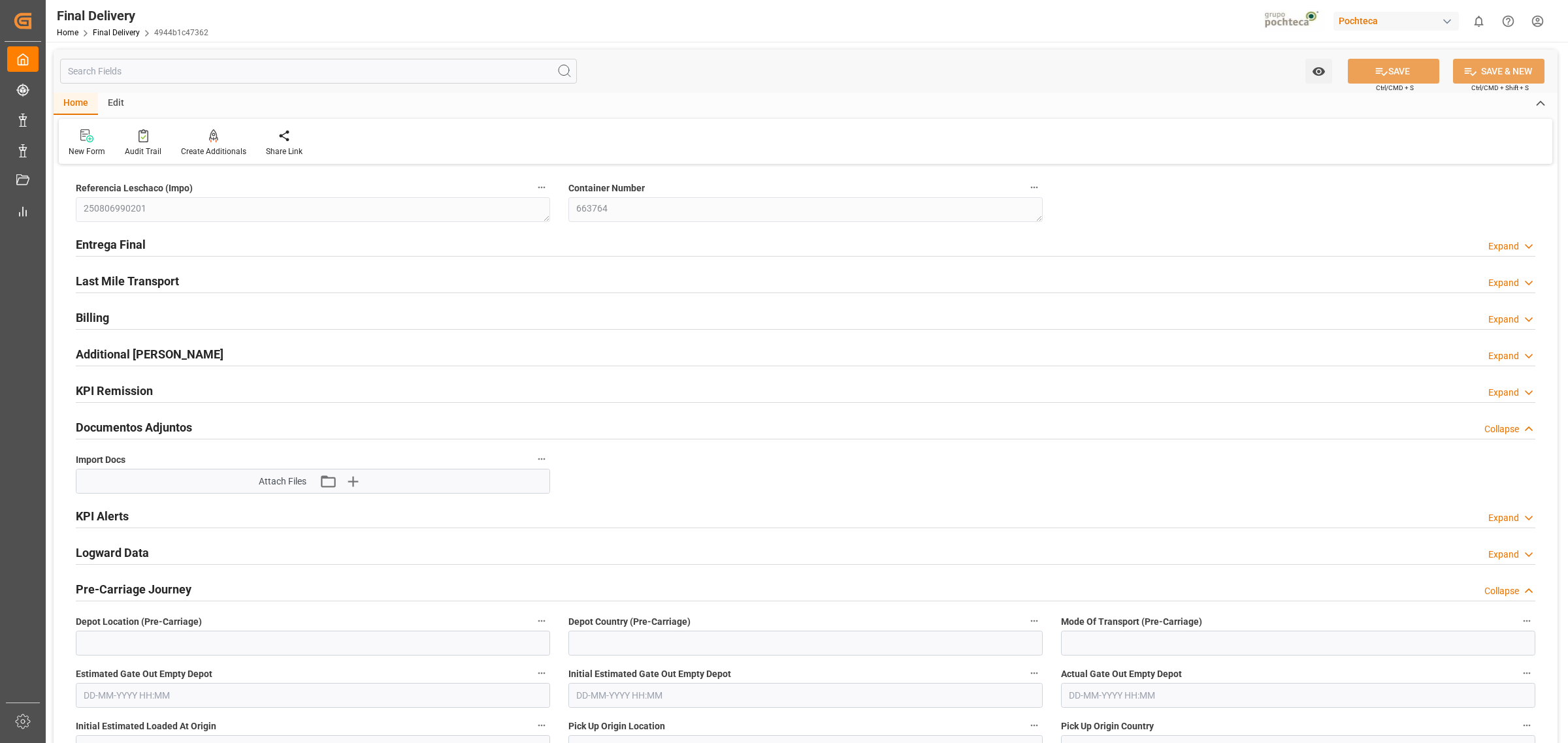
click at [743, 280] on div "Last Mile Transport Expand" at bounding box center [805, 280] width 1459 height 25
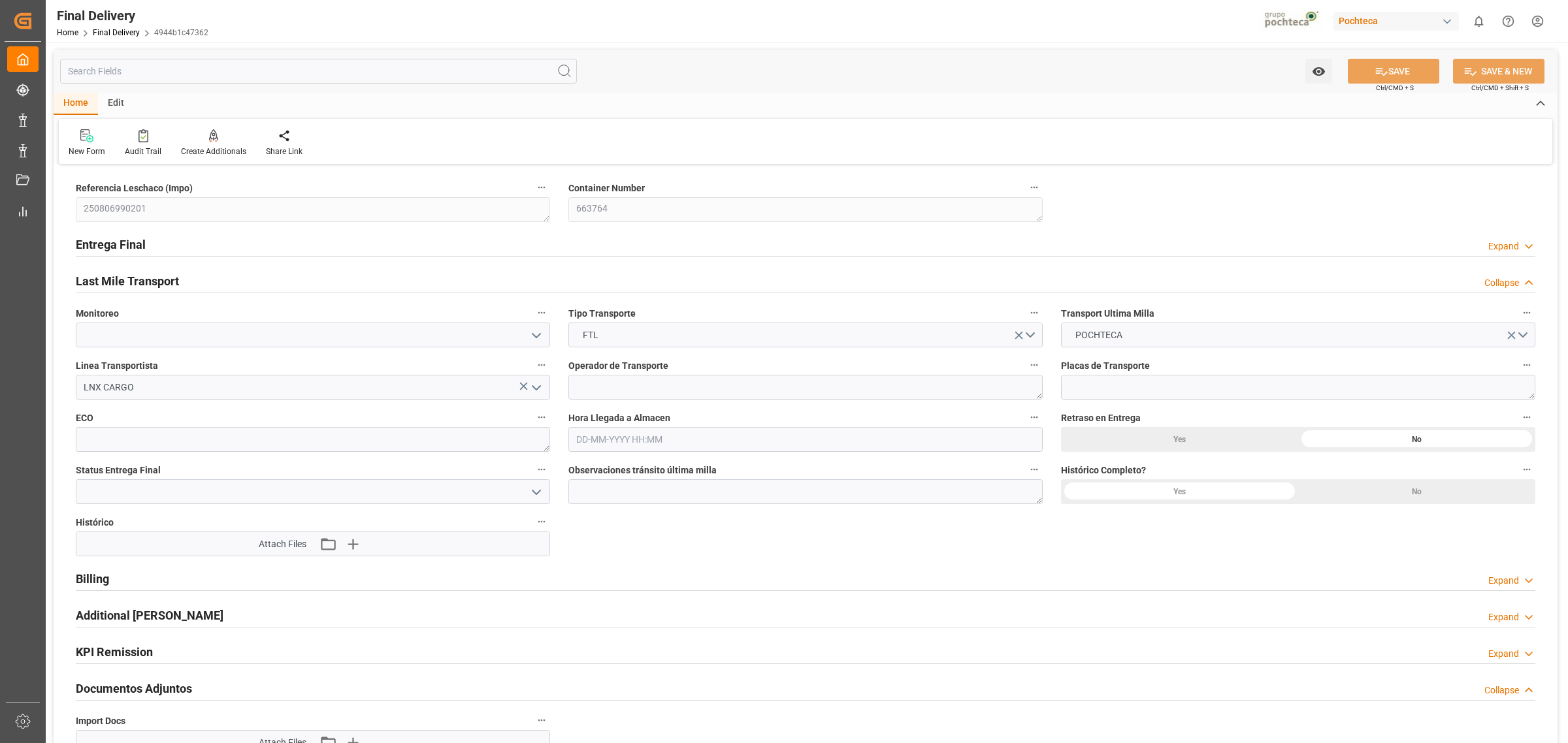
click at [660, 242] on div "Entrega Final Expand" at bounding box center [805, 243] width 1459 height 25
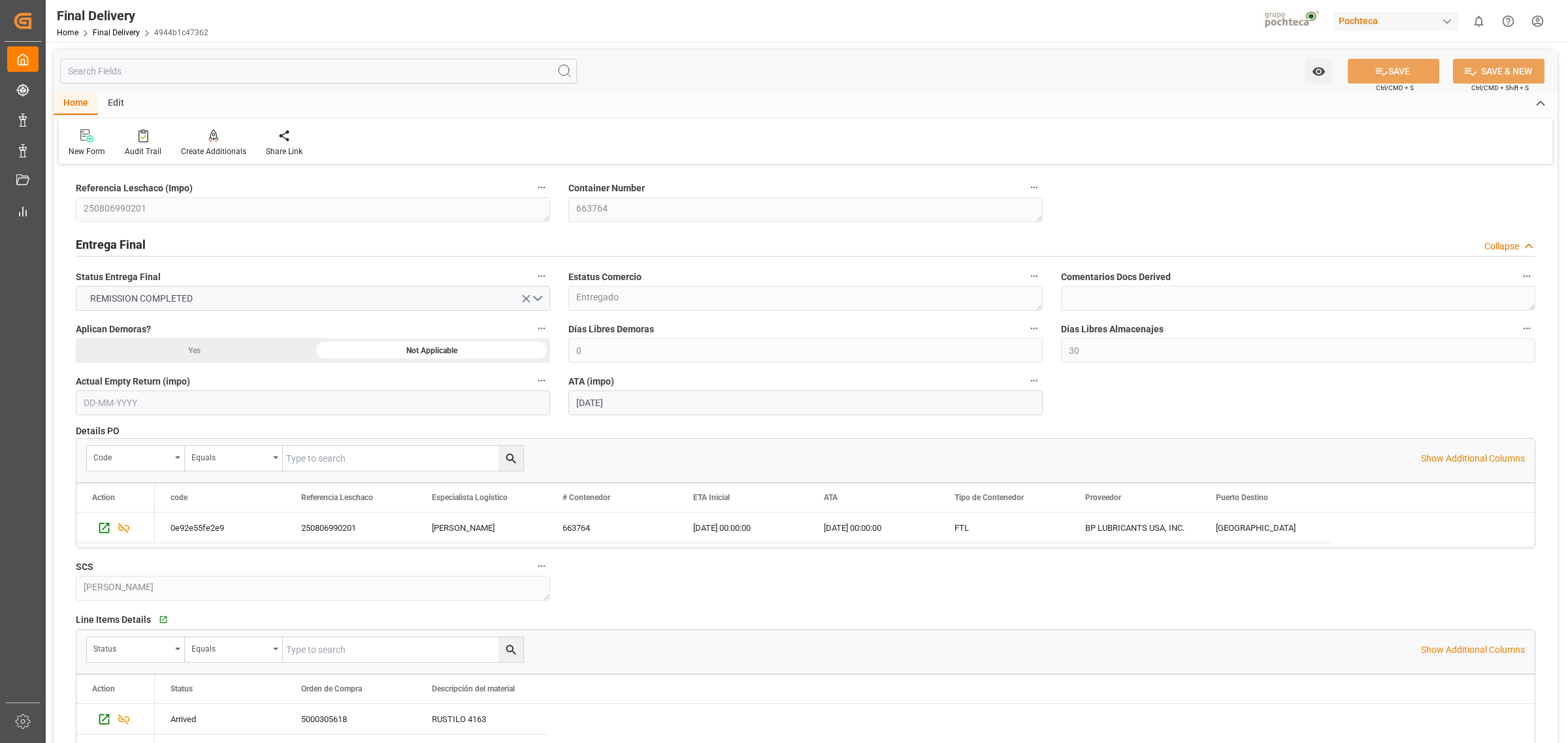
click at [660, 242] on div "Entrega Final Collapse" at bounding box center [805, 243] width 1459 height 25
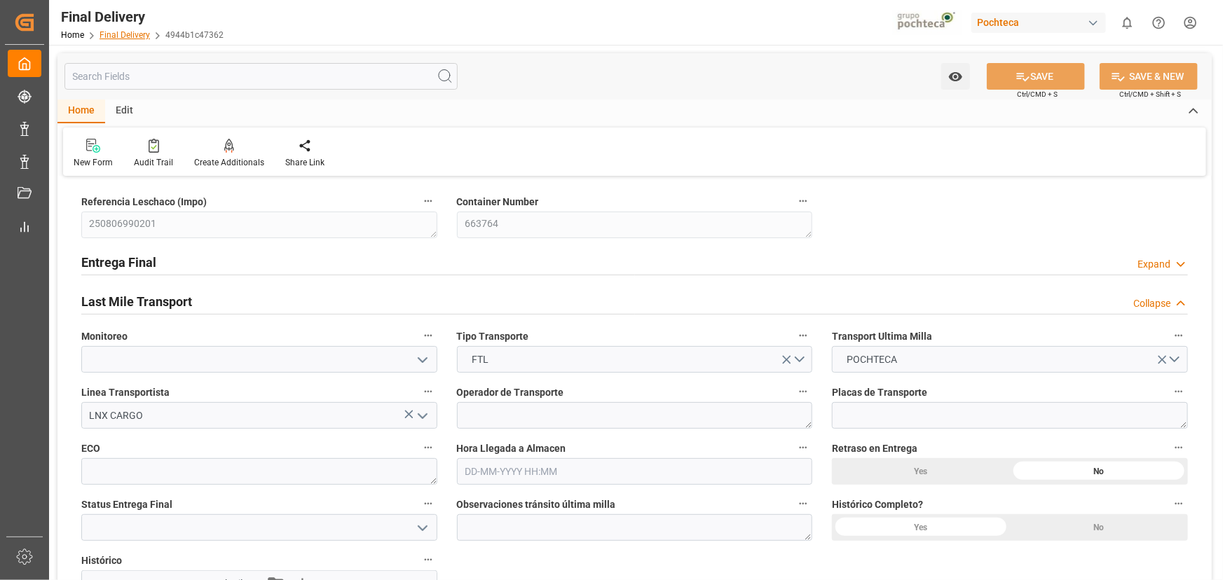
click at [124, 36] on link "Final Delivery" at bounding box center [125, 35] width 50 height 10
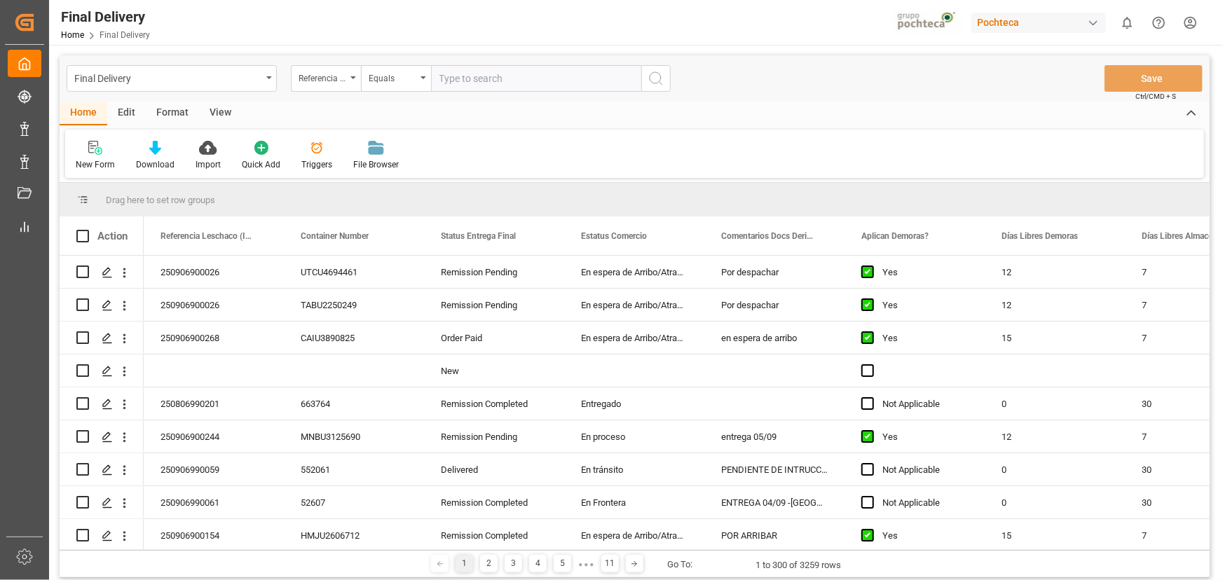
click at [122, 114] on div "Edit" at bounding box center [126, 114] width 39 height 24
click at [283, 147] on icon at bounding box center [290, 148] width 14 height 14
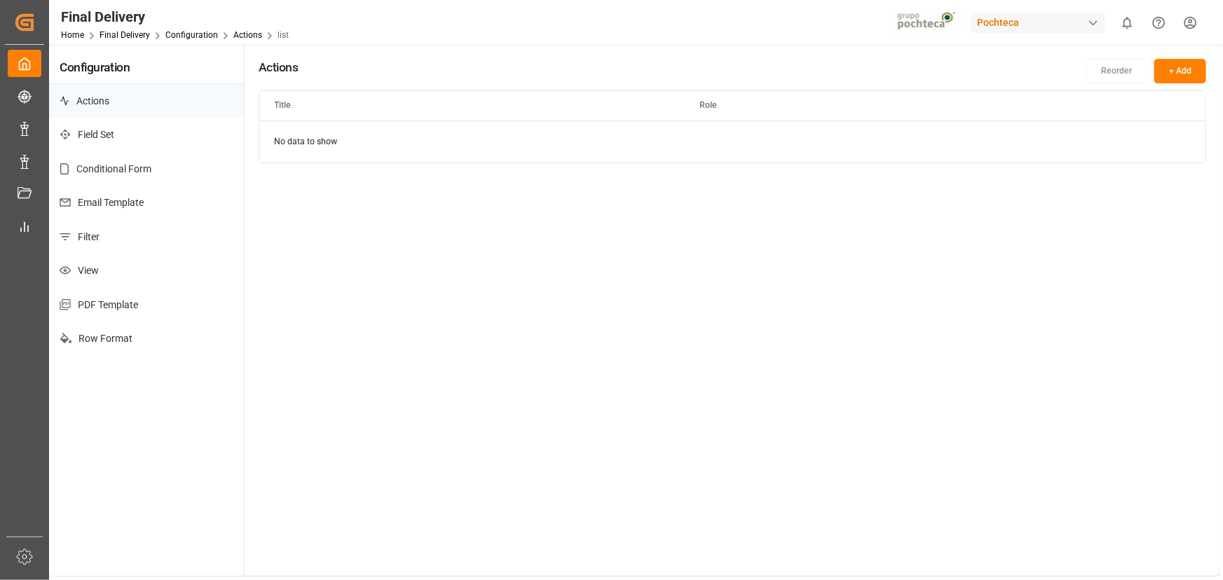
click at [139, 203] on p "Email Template" at bounding box center [146, 203] width 195 height 34
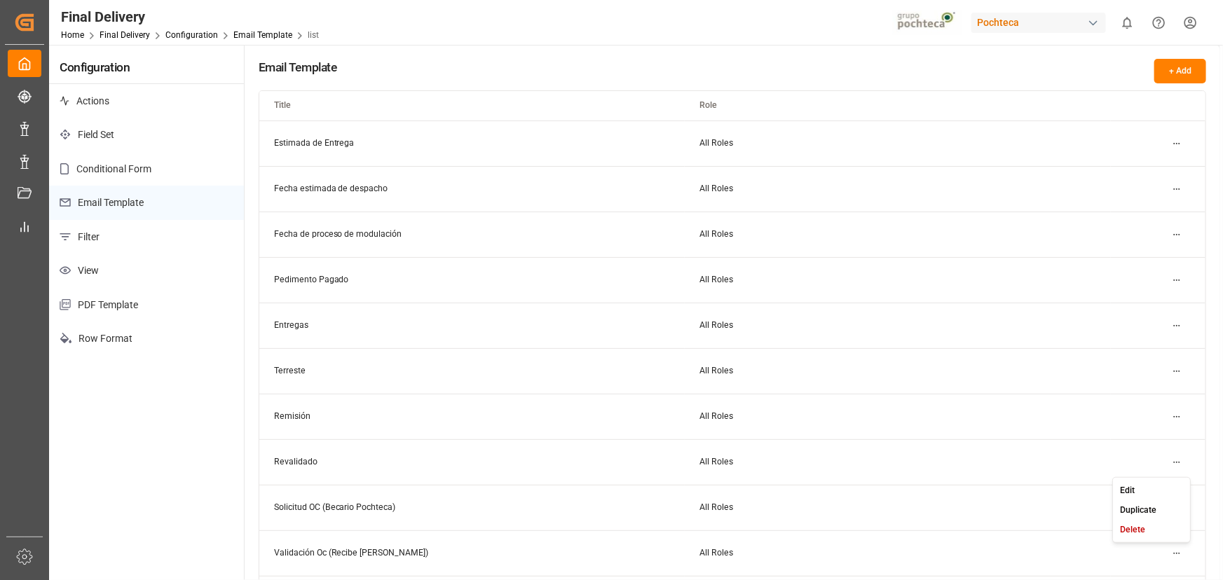
click at [1170, 464] on html "Created by potrace 1.15, written by Peter Selinger 2001-2017 Created by potrace…" at bounding box center [611, 290] width 1223 height 580
click at [1147, 493] on div "Edit" at bounding box center [1152, 490] width 72 height 20
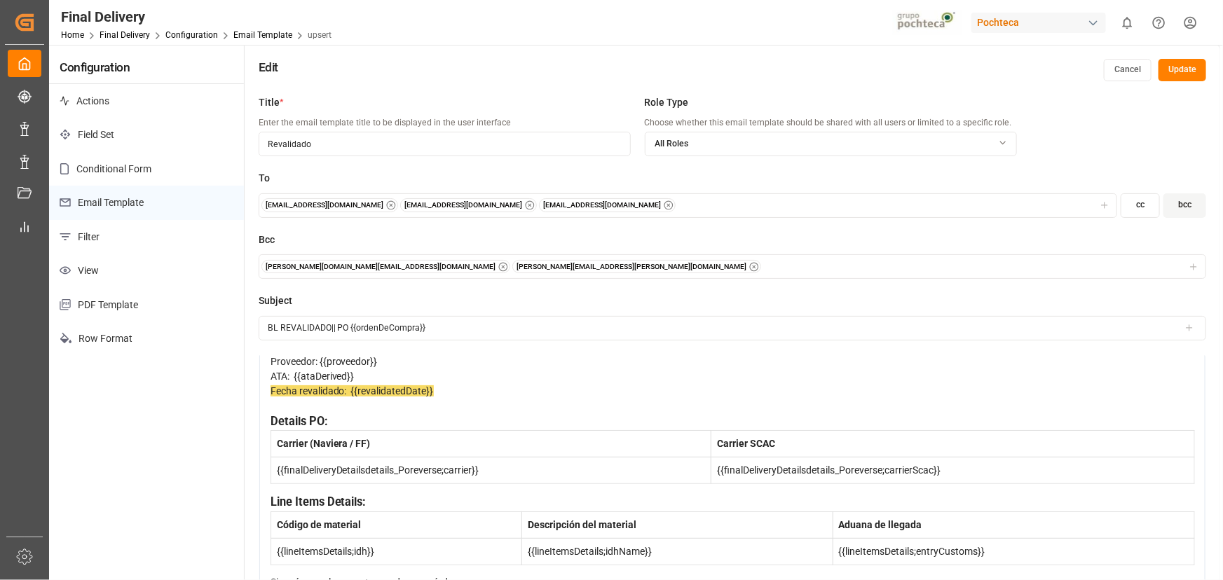
scroll to position [191, 0]
click at [402, 413] on div "Details PO:" at bounding box center [732, 422] width 924 height 18
click at [281, 466] on div "Estimado Cliente: Se confirma revalidación del BL del siguiente embarque PO {{o…" at bounding box center [732, 447] width 924 height 373
click at [266, 475] on div "Estimado Cliente: Se confirma revalidación del BL del siguiente embarque PO {{o…" at bounding box center [732, 448] width 946 height 394
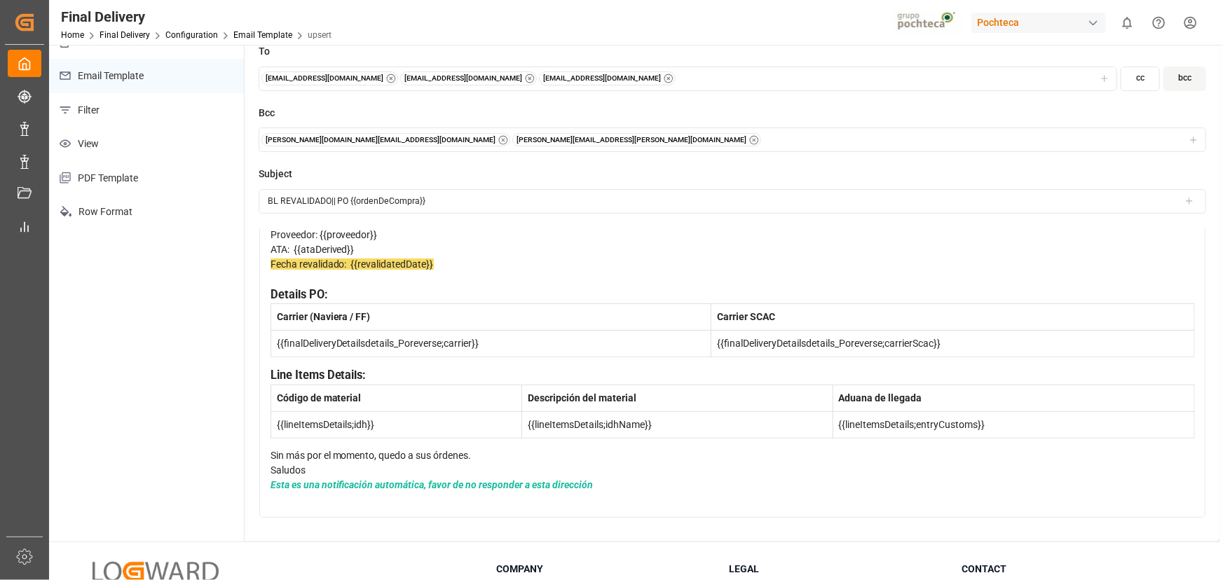
click at [270, 369] on span "Line Items Details:" at bounding box center [318, 375] width 96 height 13
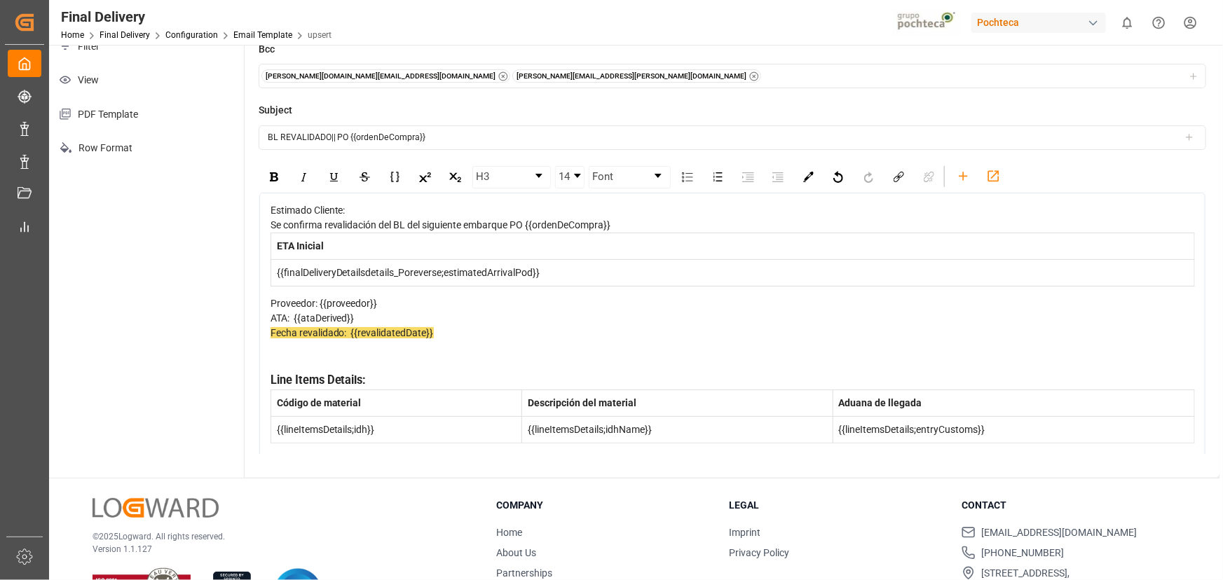
scroll to position [0, 0]
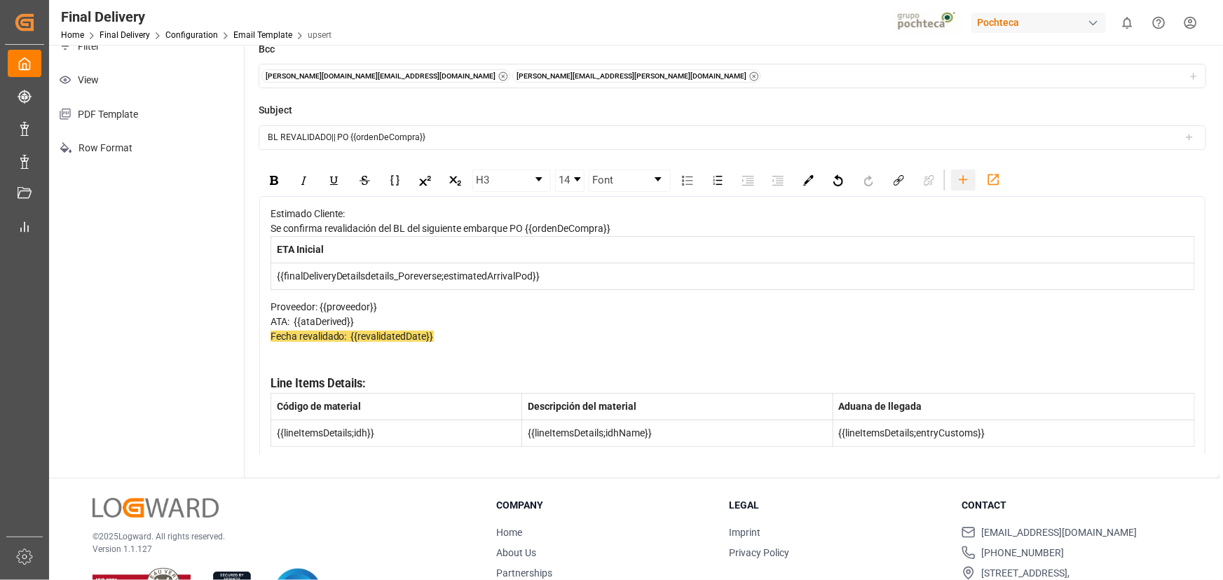
click at [968, 186] on icon "rdw-toolbar" at bounding box center [963, 179] width 15 height 15
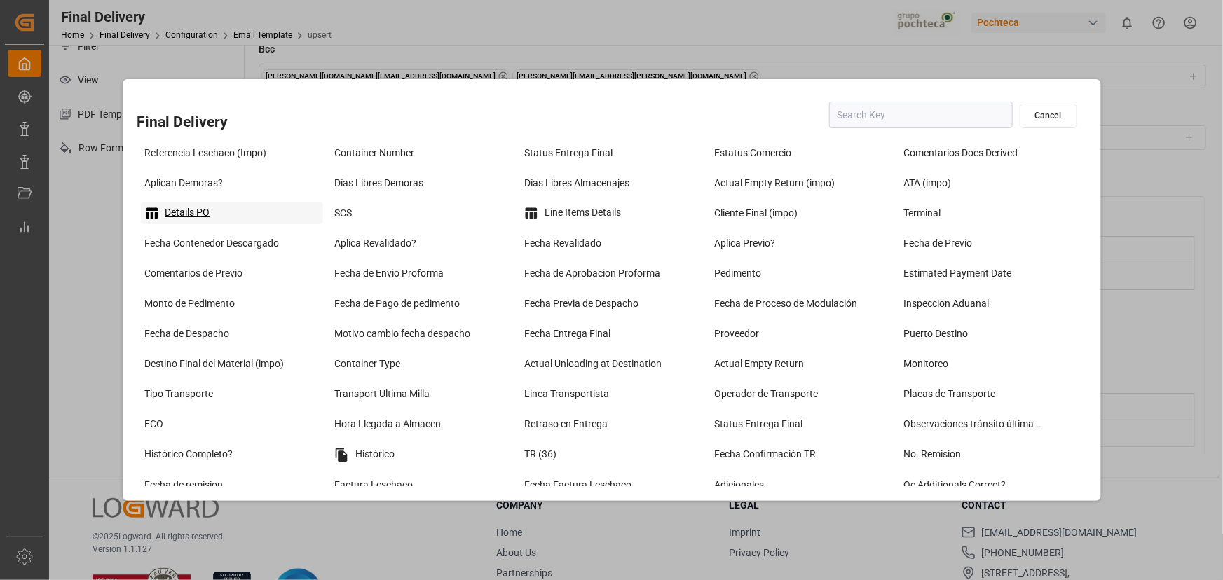
click at [210, 217] on div "Details PO" at bounding box center [232, 213] width 183 height 22
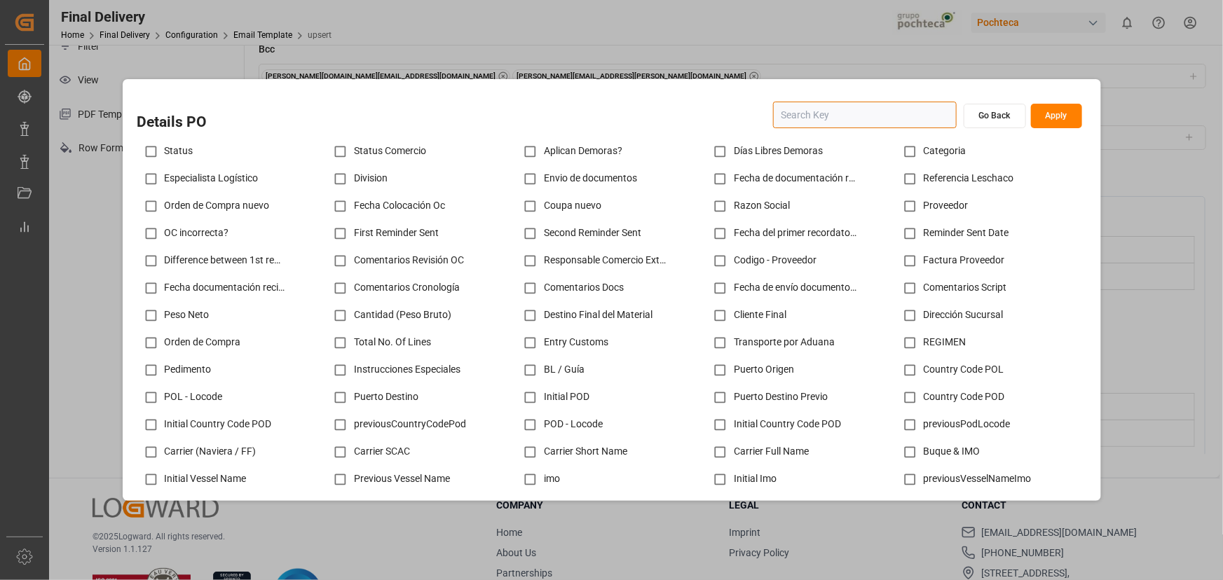
click at [789, 114] on input "text" at bounding box center [865, 115] width 184 height 27
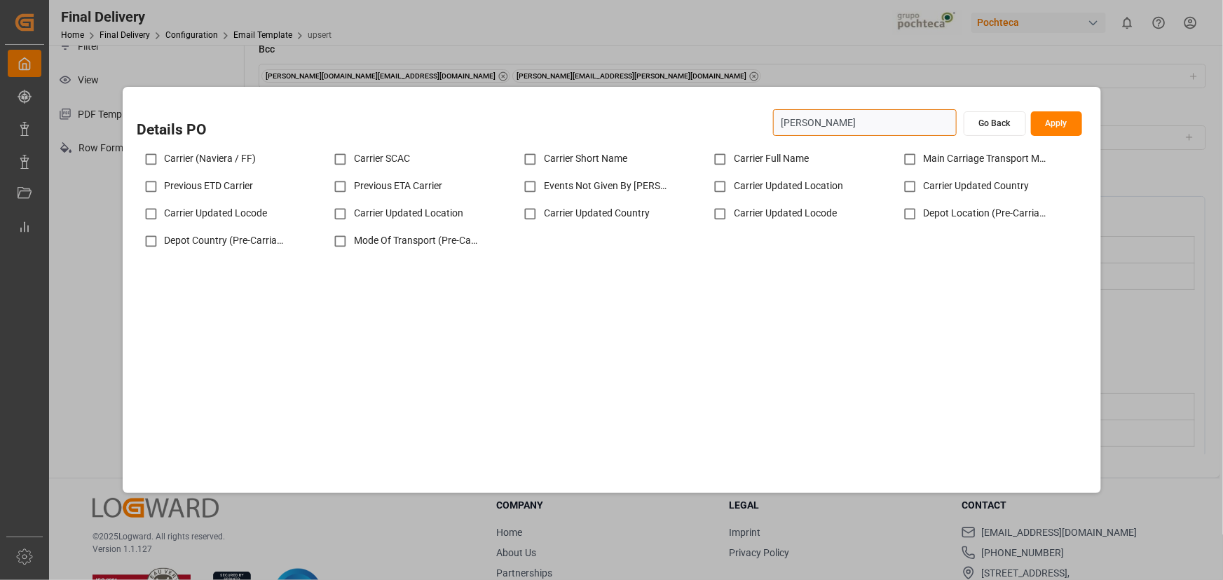
type input "CARR"
click at [151, 160] on input "checkbox" at bounding box center [150, 159] width 27 height 27
checkbox input "true"
click at [1054, 130] on button "Apply" at bounding box center [1056, 123] width 51 height 25
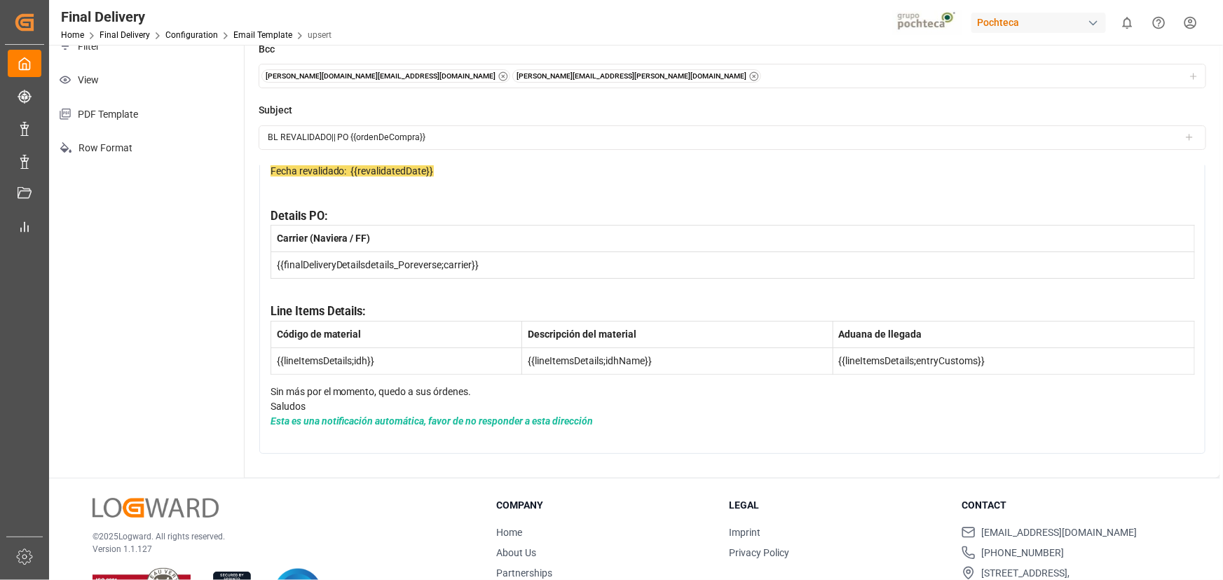
scroll to position [238, 0]
click at [266, 350] on div "Estimado Cliente: Se confirma revalidación del BL del siguiente embarque PO {{o…" at bounding box center [732, 242] width 946 height 423
click at [273, 386] on span "Sin más por el momento, quedo a sus órdenes." at bounding box center [370, 391] width 201 height 11
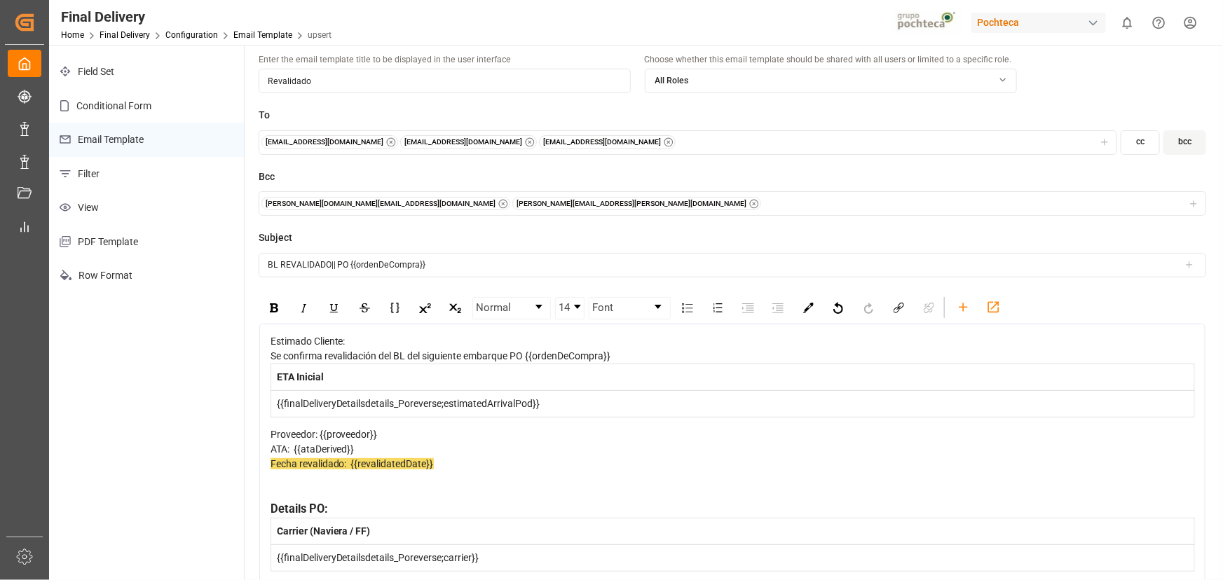
scroll to position [0, 0]
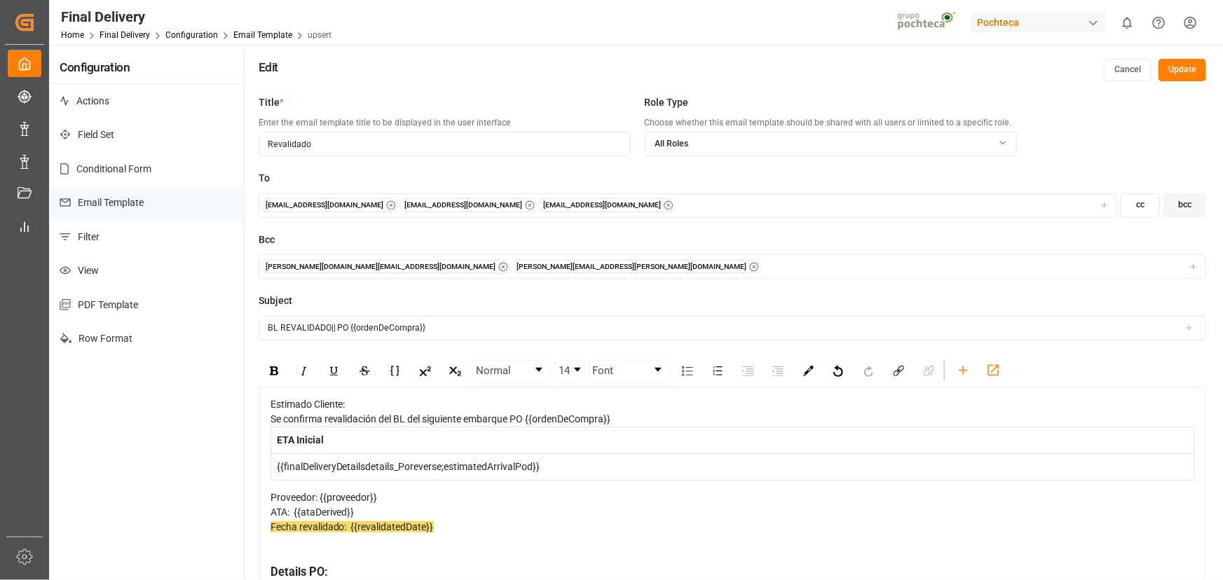
click at [1169, 64] on button "Update" at bounding box center [1182, 70] width 48 height 22
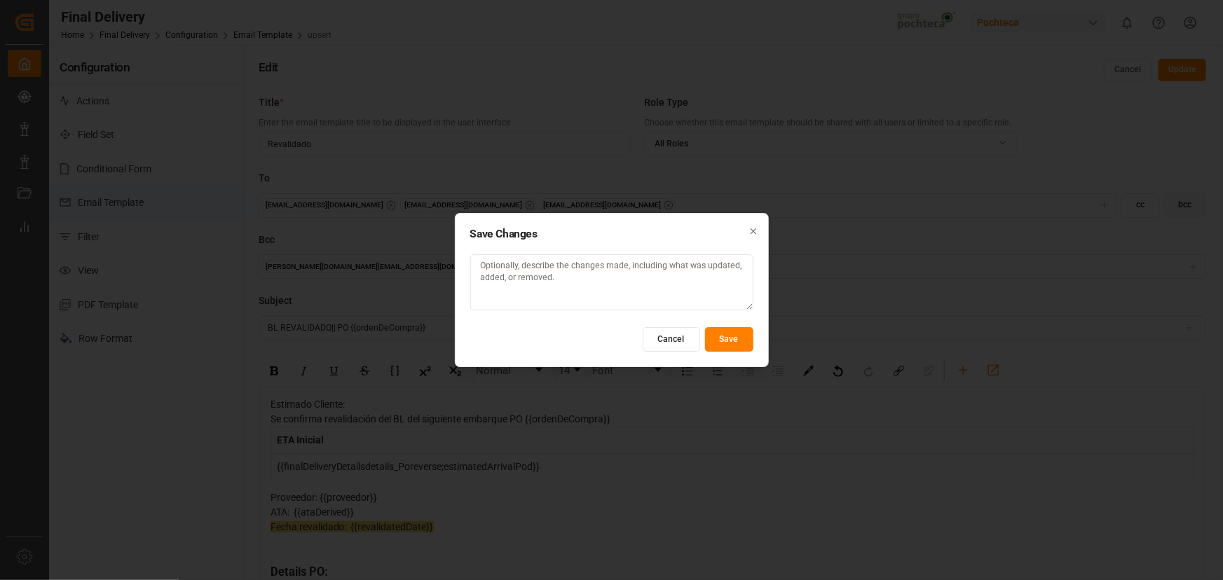
click at [715, 342] on button "Save" at bounding box center [729, 339] width 48 height 25
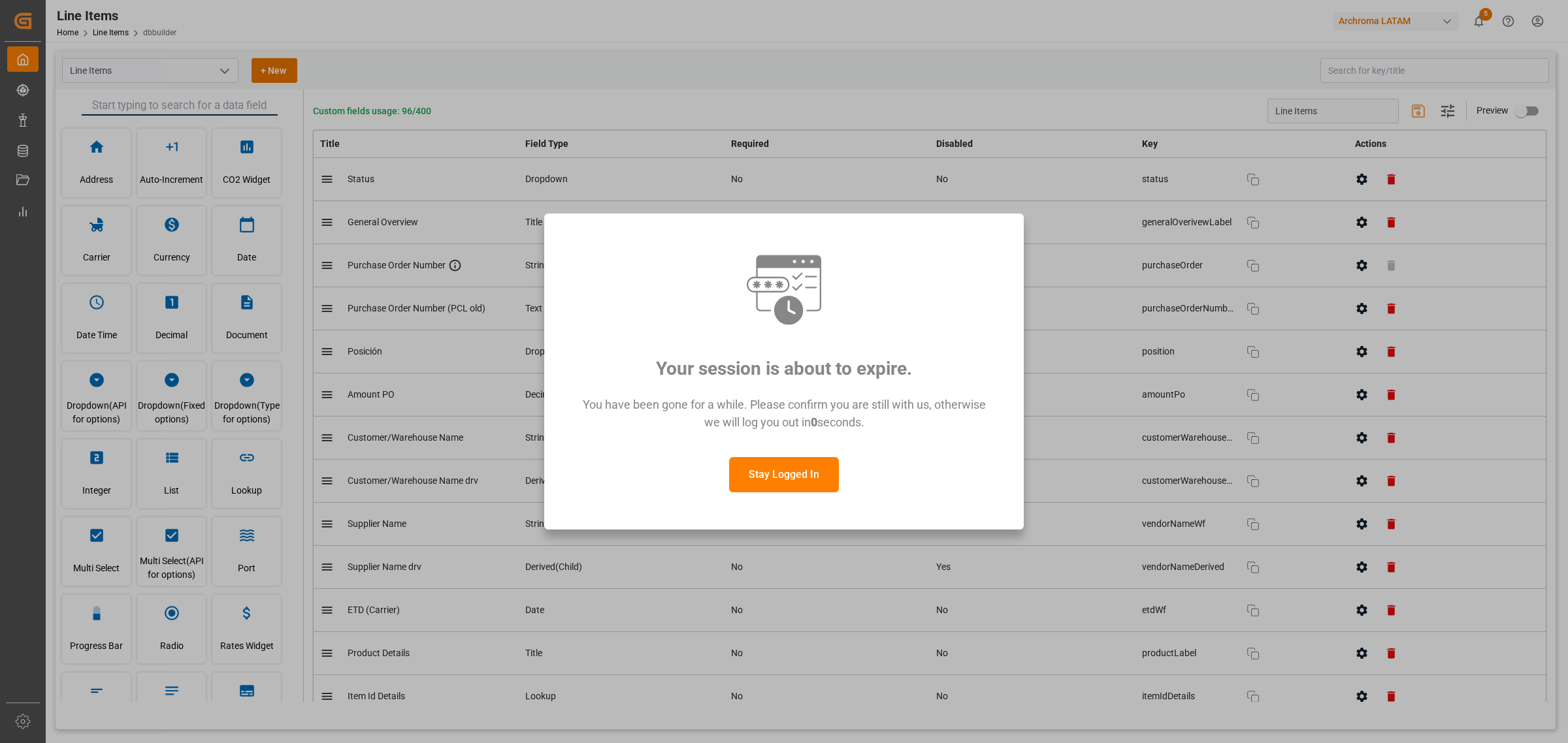
scroll to position [1633, 0]
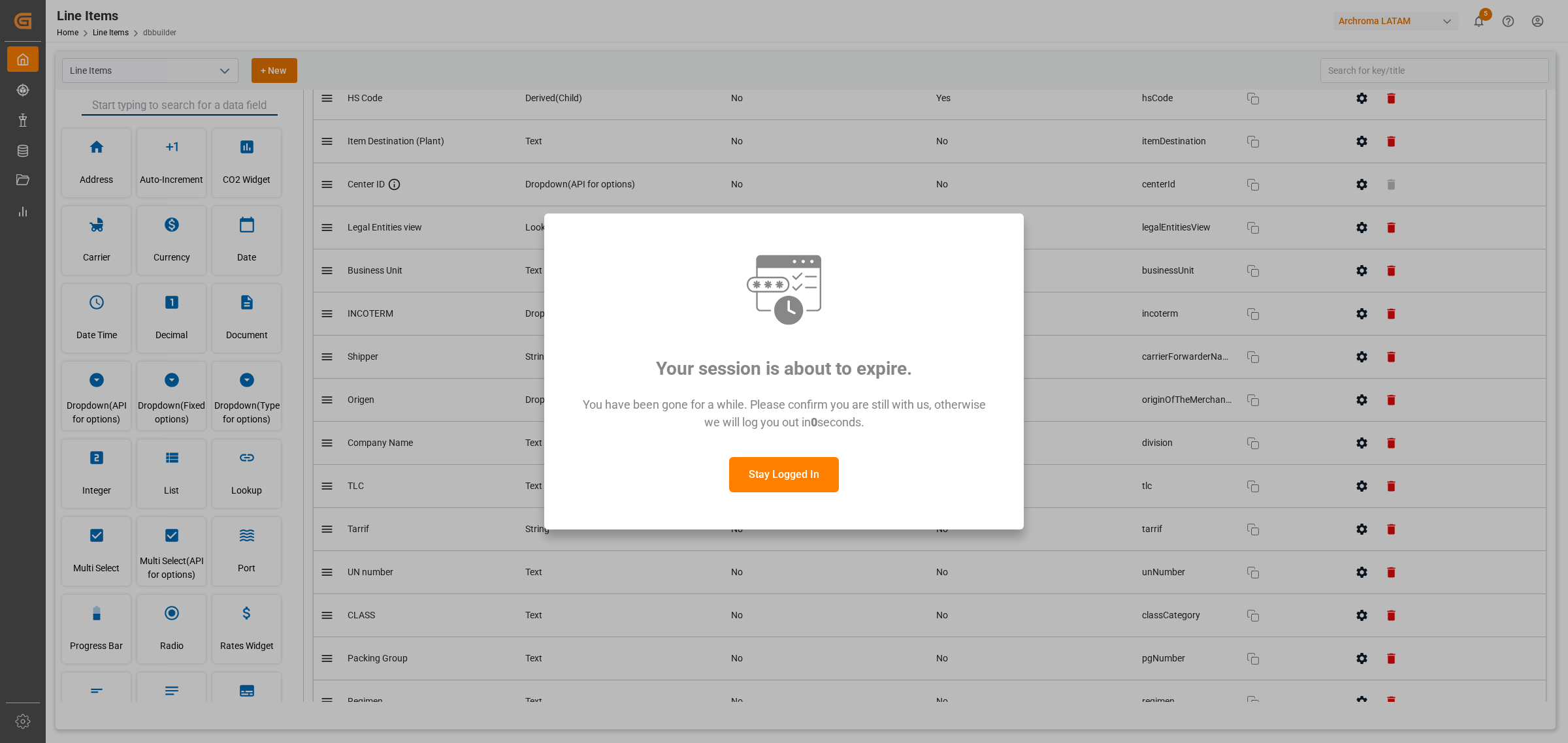
click at [798, 467] on button "Stay Logged In" at bounding box center [784, 475] width 110 height 35
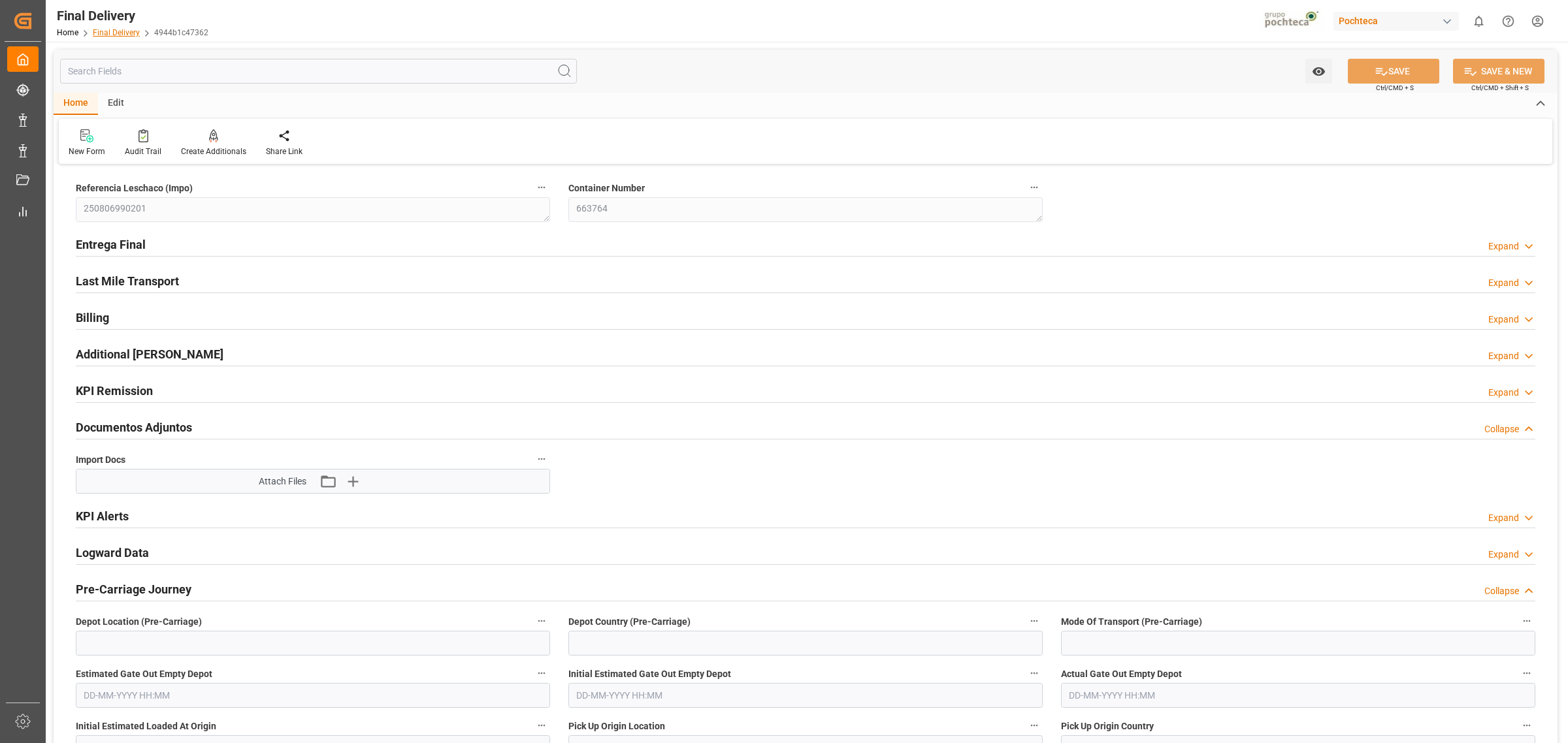
click at [121, 36] on link "Final Delivery" at bounding box center [117, 33] width 47 height 9
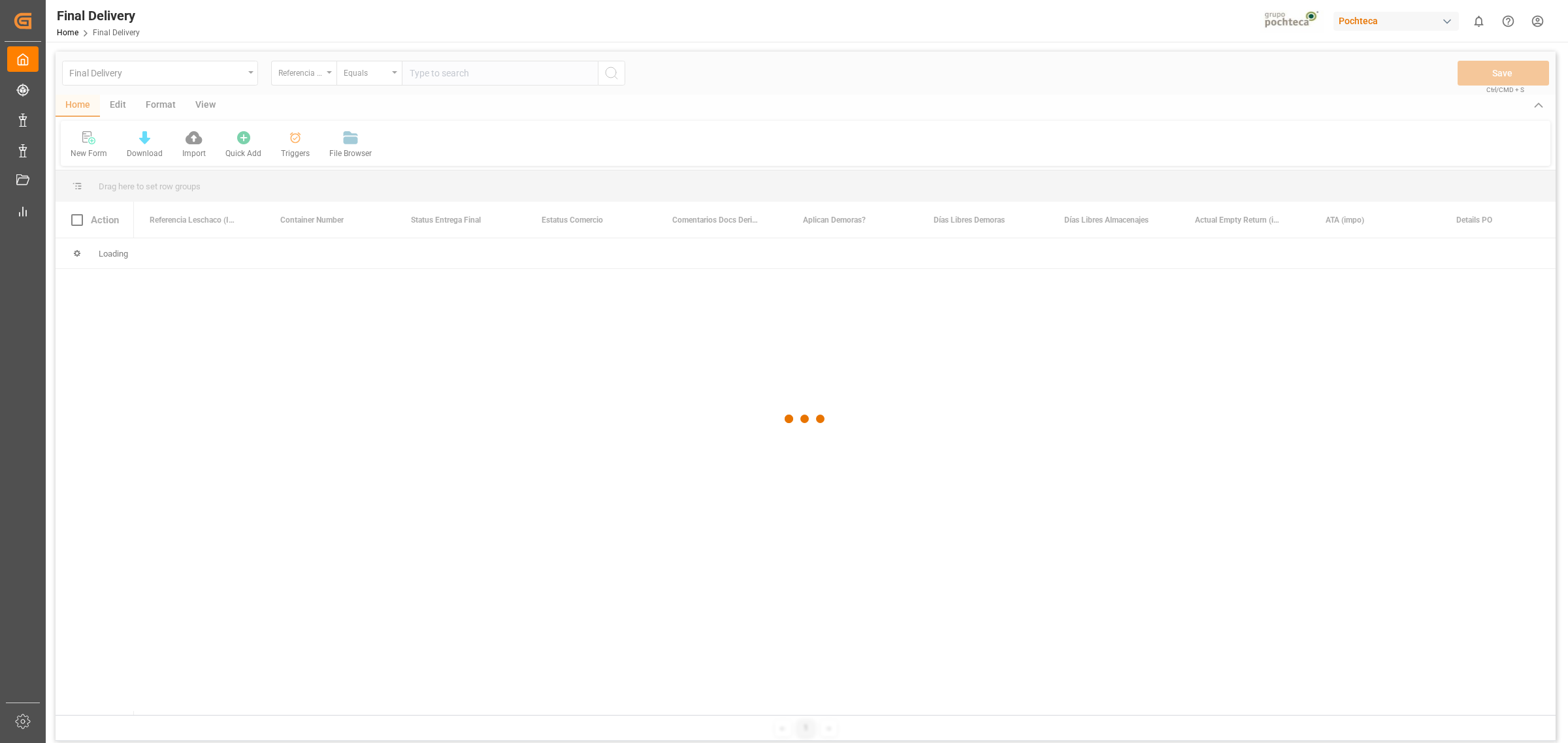
click at [128, 109] on div at bounding box center [805, 419] width 1500 height 736
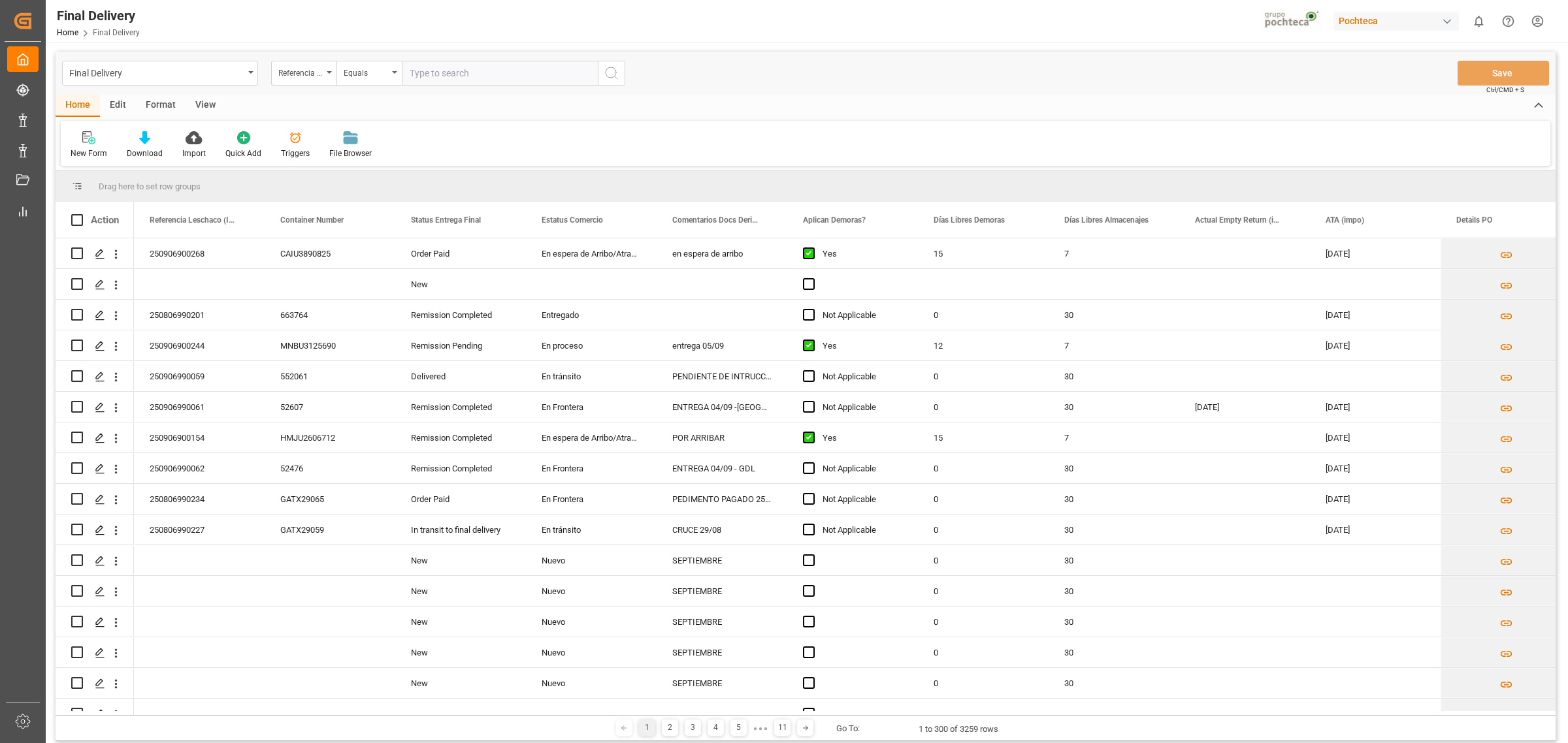
click at [119, 102] on div "Edit" at bounding box center [117, 106] width 36 height 22
click at [282, 148] on div "Configuration" at bounding box center [273, 153] width 49 height 12
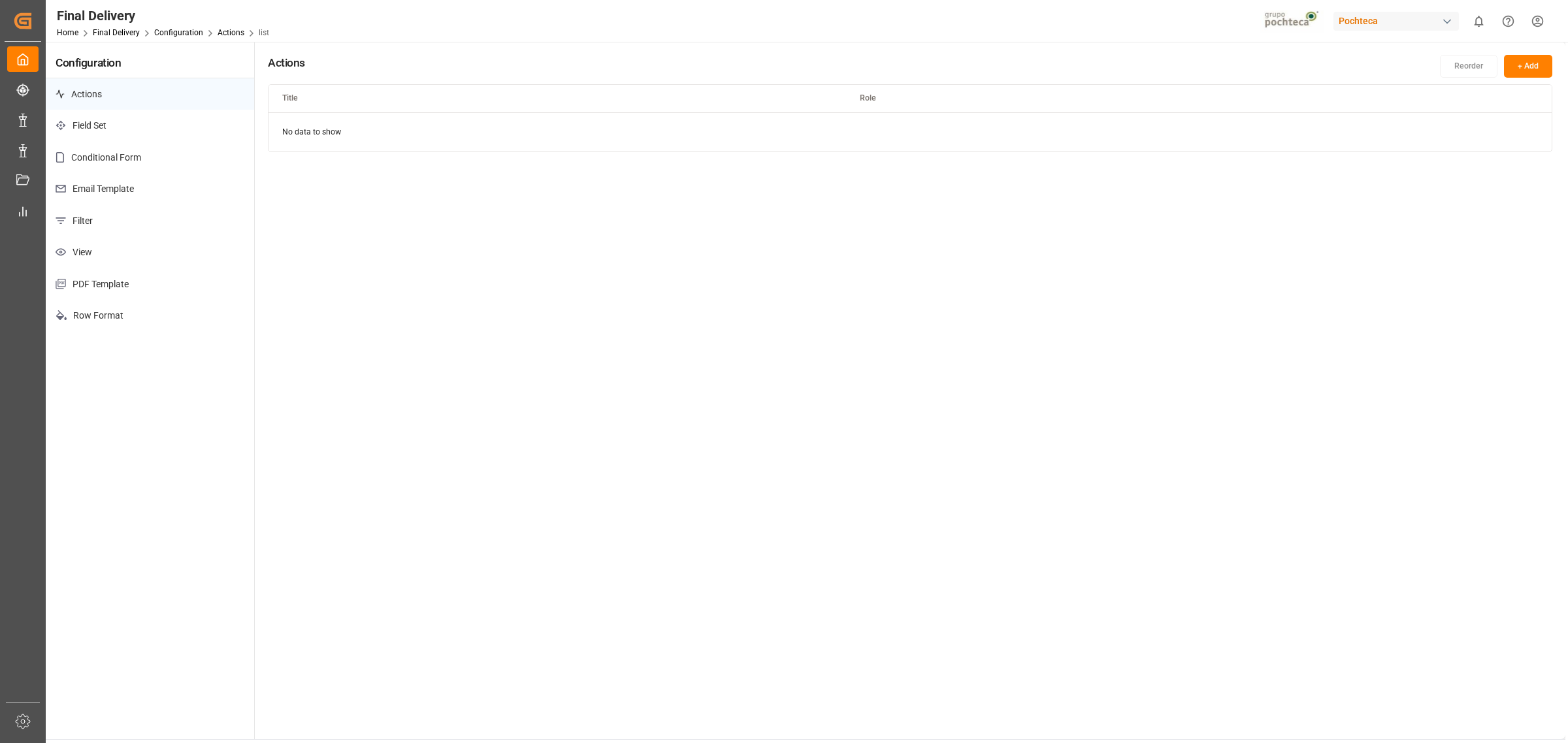
click at [172, 193] on p "Email Template" at bounding box center [150, 189] width 209 height 32
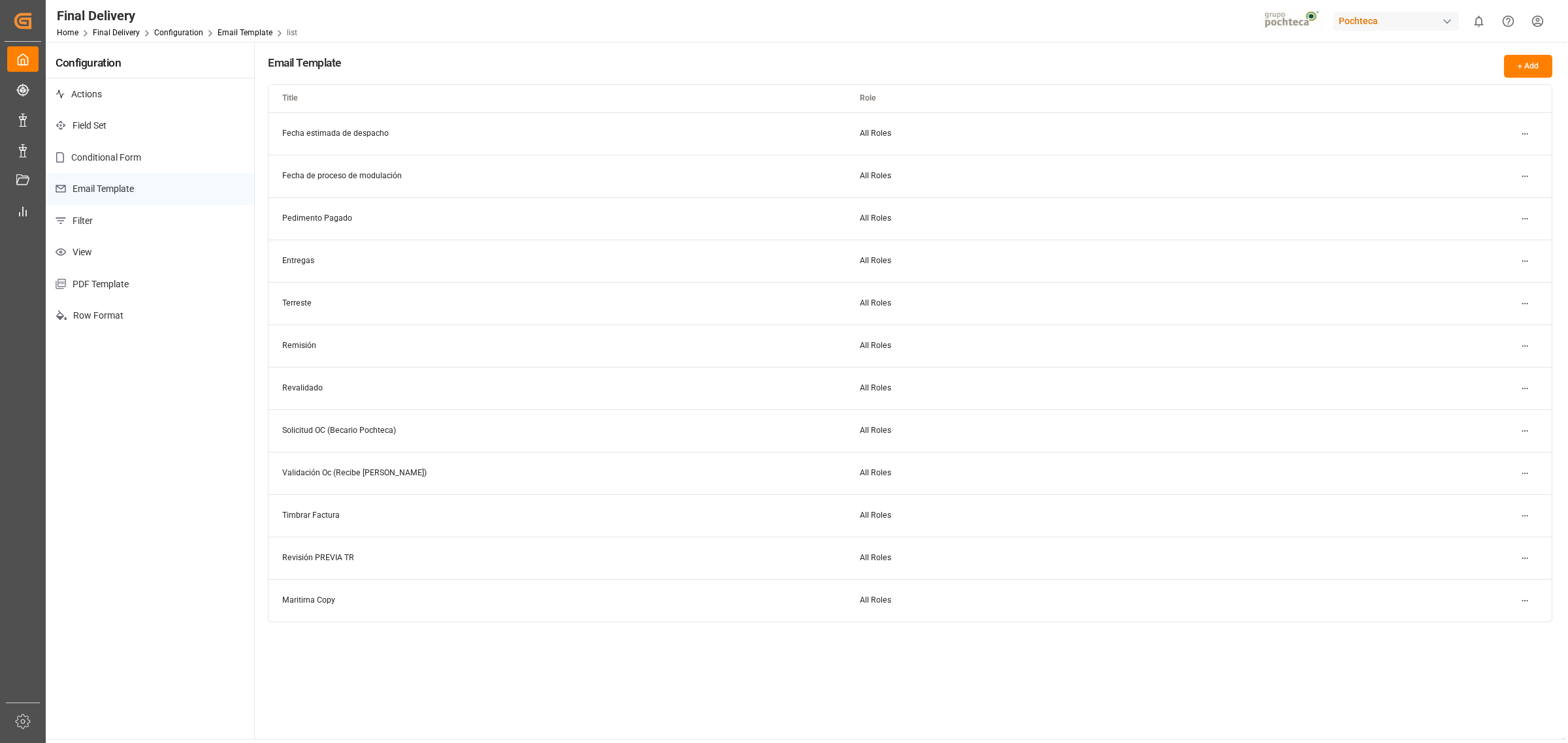
click at [1393, 654] on div "Email Template + Add Title Role Fecha estimada de despacho All Roles Fecha de p…" at bounding box center [910, 391] width 1311 height 697
click at [575, 670] on div "Email Template + Add Title Role Fecha estimada de despacho All Roles Fecha de p…" at bounding box center [910, 391] width 1311 height 697
click at [1526, 266] on html "Created by potrace 1.15, written by Peter Selinger 2001-2017 Created by potrace…" at bounding box center [784, 371] width 1568 height 743
click at [1505, 302] on small "Duplicate" at bounding box center [1489, 306] width 34 height 7
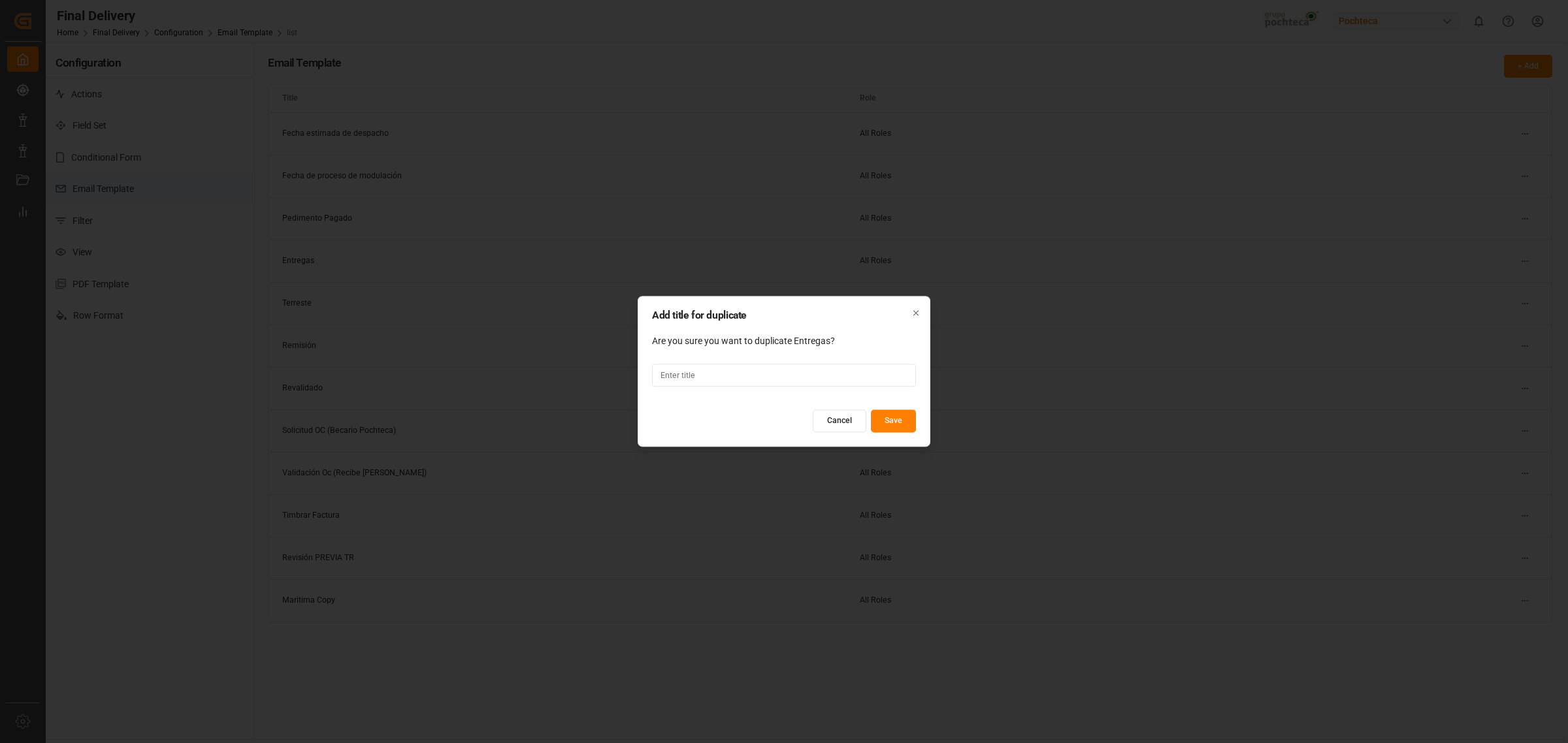
click at [772, 379] on input at bounding box center [783, 376] width 264 height 23
type input "Estimada de Entrega"
click at [879, 418] on button "Save" at bounding box center [893, 421] width 45 height 23
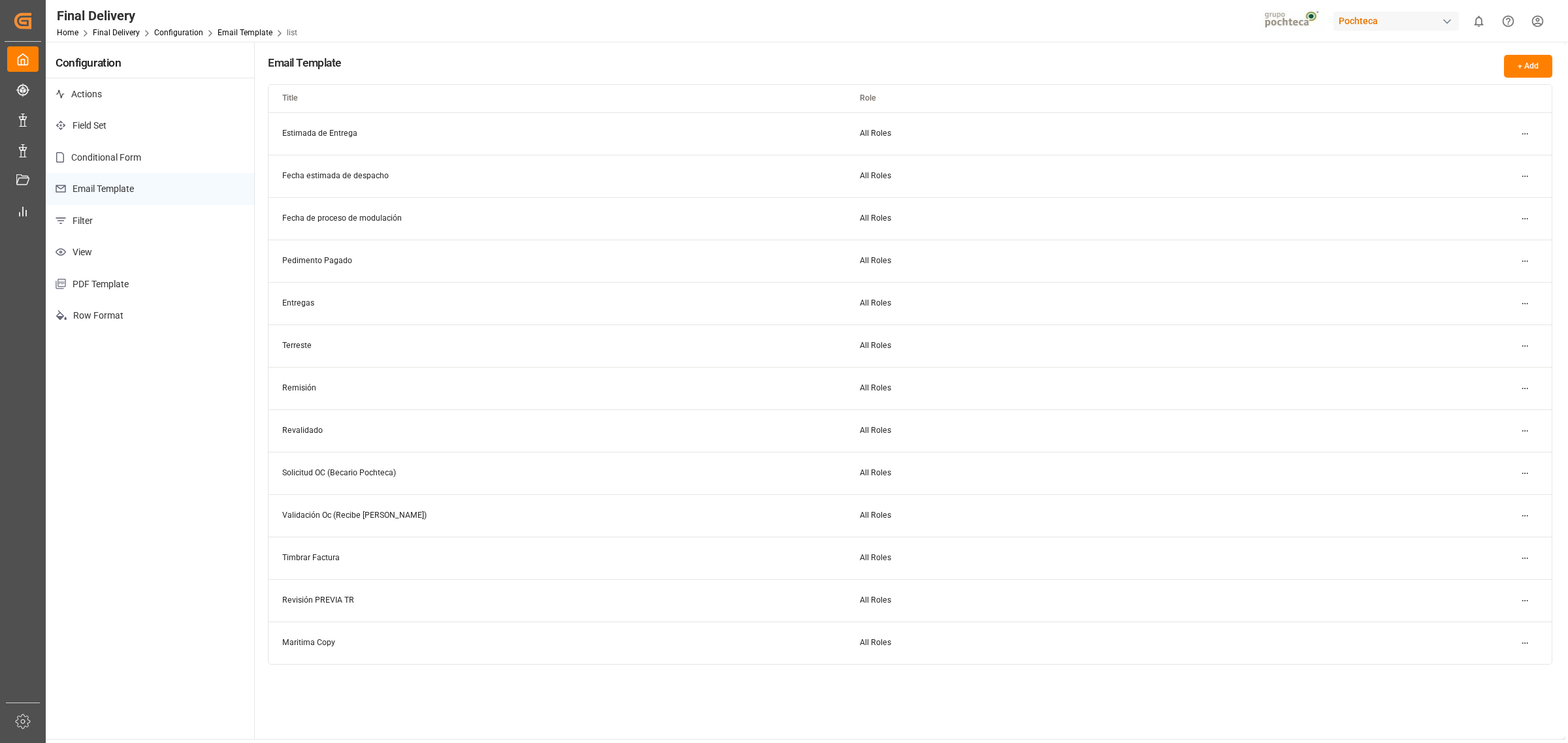
click at [243, 508] on div "Configuration Actions Field Set Conditional Form Email Template Filter View PDF…" at bounding box center [150, 391] width 209 height 697
click at [203, 449] on div "Configuration Actions Field Set Conditional Form Email Template Filter View PDF…" at bounding box center [150, 391] width 209 height 697
click at [204, 441] on div "Configuration Actions Field Set Conditional Form Email Template Filter View PDF…" at bounding box center [150, 391] width 209 height 697
click at [200, 428] on div "Configuration Actions Field Set Conditional Form Email Template Filter View PDF…" at bounding box center [150, 391] width 209 height 697
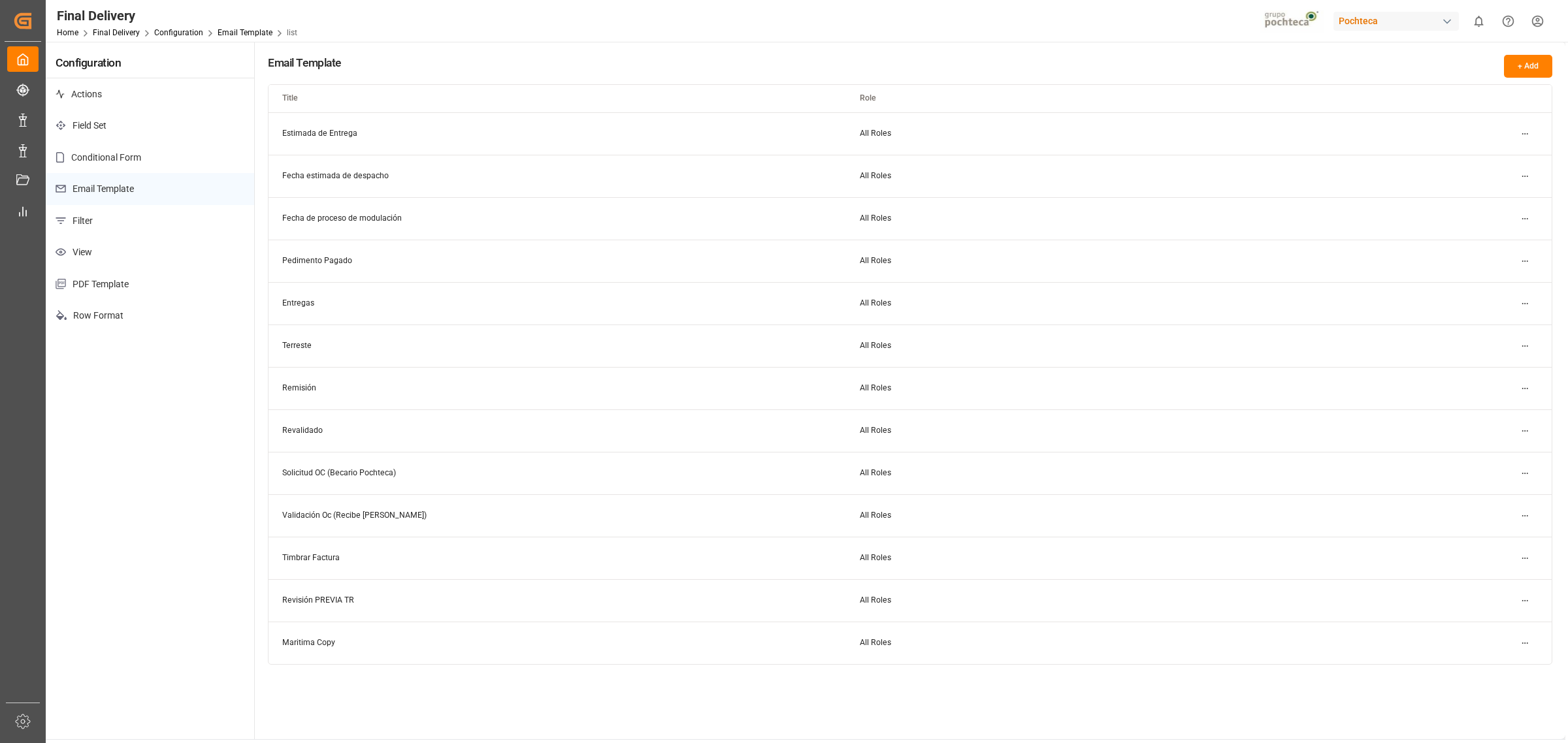
click at [200, 428] on div "Configuration Actions Field Set Conditional Form Email Template Filter View PDF…" at bounding box center [150, 391] width 209 height 697
click at [202, 406] on div "Configuration Actions Field Set Conditional Form Email Template Filter View PDF…" at bounding box center [150, 391] width 209 height 697
click at [217, 435] on div "Configuration Actions Field Set Conditional Form Email Template Filter View PDF…" at bounding box center [150, 391] width 209 height 697
click at [217, 421] on div "Configuration Actions Field Set Conditional Form Email Template Filter View PDF…" at bounding box center [150, 391] width 209 height 697
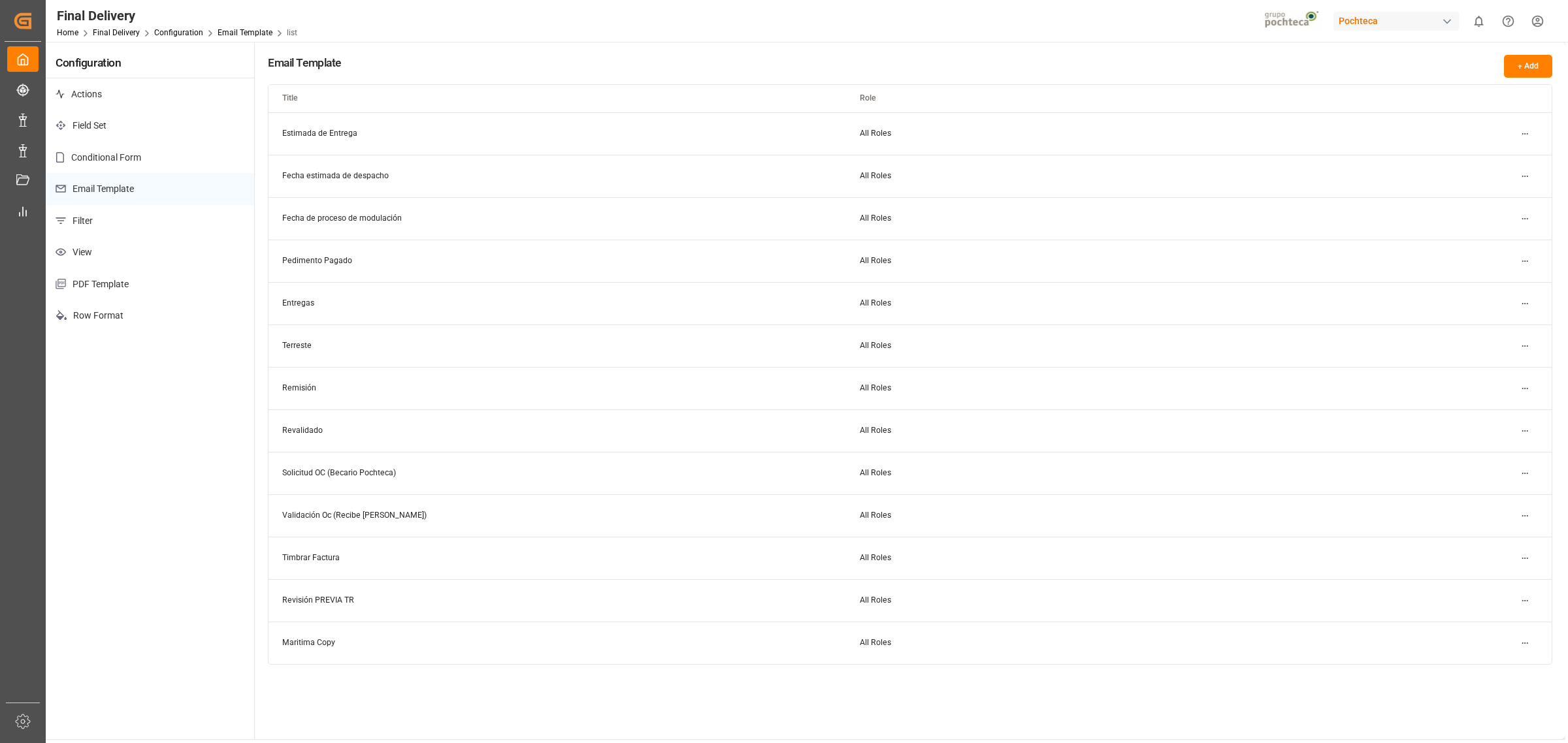
click at [850, 11] on div "Final Delivery Home Final Delivery Configuration Email Template list Pochteca 0…" at bounding box center [802, 21] width 1532 height 42
click at [889, 72] on div "Email Template + Add" at bounding box center [910, 66] width 1285 height 23
click at [925, 44] on div "Email Template + Add Title Role Estimada de Entrega All Roles Fecha estimada de…" at bounding box center [910, 391] width 1311 height 697
click at [766, 24] on div "Final Delivery Home Final Delivery Configuration Email Template list Pochteca 0…" at bounding box center [802, 21] width 1532 height 42
click at [763, 37] on div "Final Delivery Home Final Delivery Configuration Email Template list Pochteca 0…" at bounding box center [802, 21] width 1532 height 42
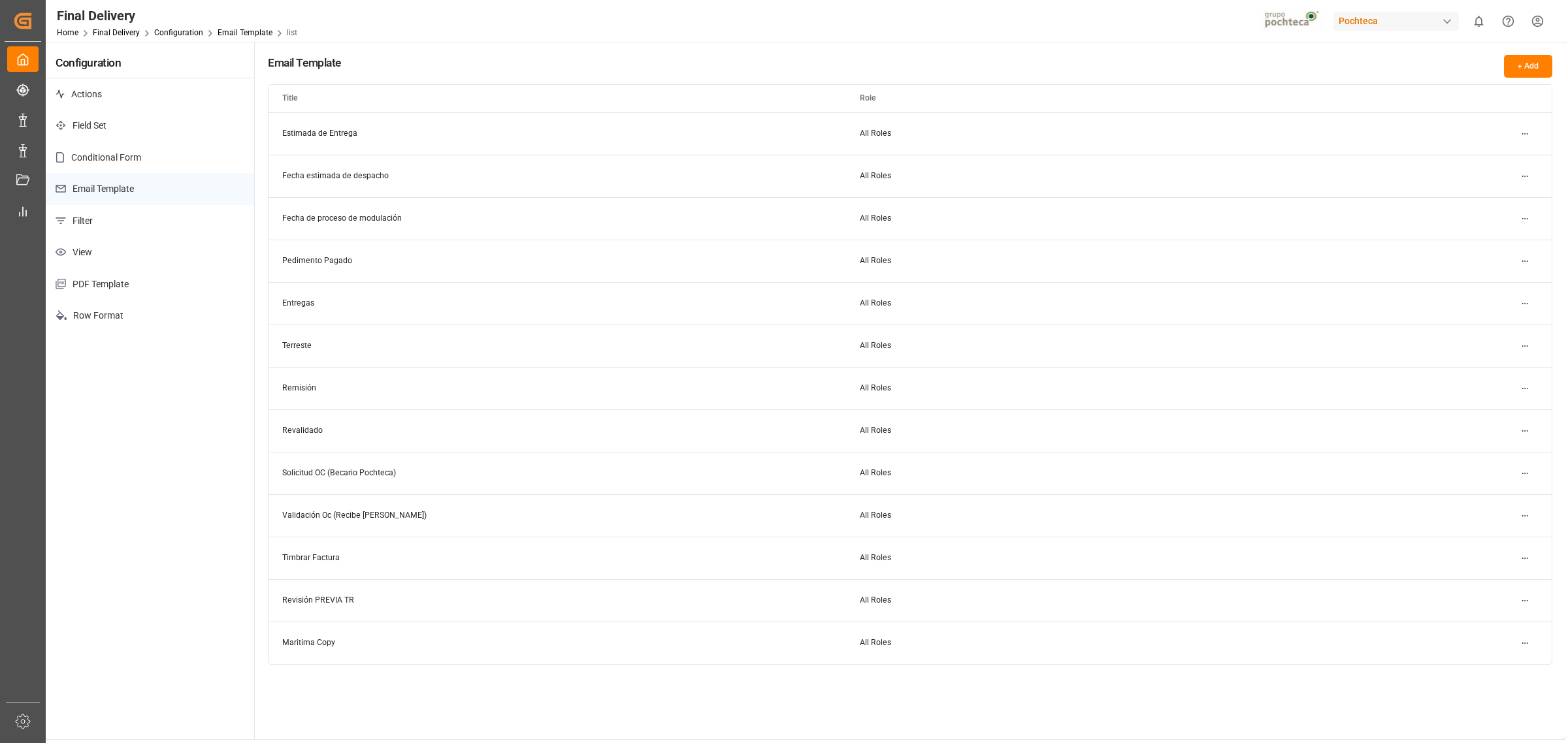
click at [761, 45] on div "Email Template + Add Title Role Estimada de Entrega All Roles Fecha estimada de…" at bounding box center [910, 391] width 1311 height 697
click at [558, 17] on div "Final Delivery Home Final Delivery Configuration Email Template list Pochteca 0…" at bounding box center [802, 21] width 1532 height 42
click at [569, 70] on div "Email Template + Add" at bounding box center [910, 66] width 1285 height 23
click at [1423, 701] on div "Email Template + Add Title Role Estimada de Entrega All Roles Fecha estimada de…" at bounding box center [910, 391] width 1311 height 697
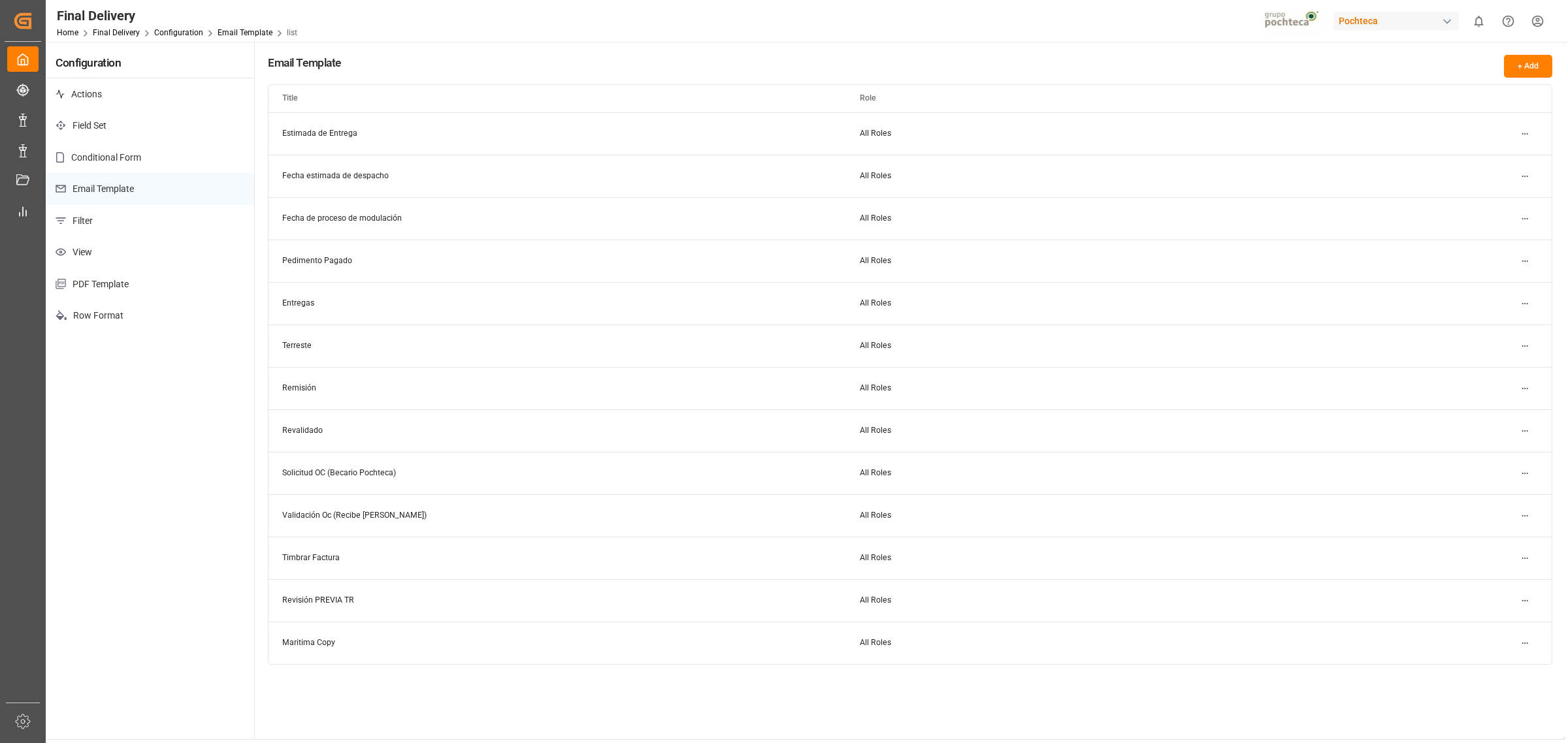
click at [1531, 141] on html "Created by potrace 1.15, written by Peter Selinger 2001-2017 Created by potrace…" at bounding box center [784, 371] width 1568 height 743
click at [1506, 162] on div "Edit" at bounding box center [1501, 160] width 67 height 19
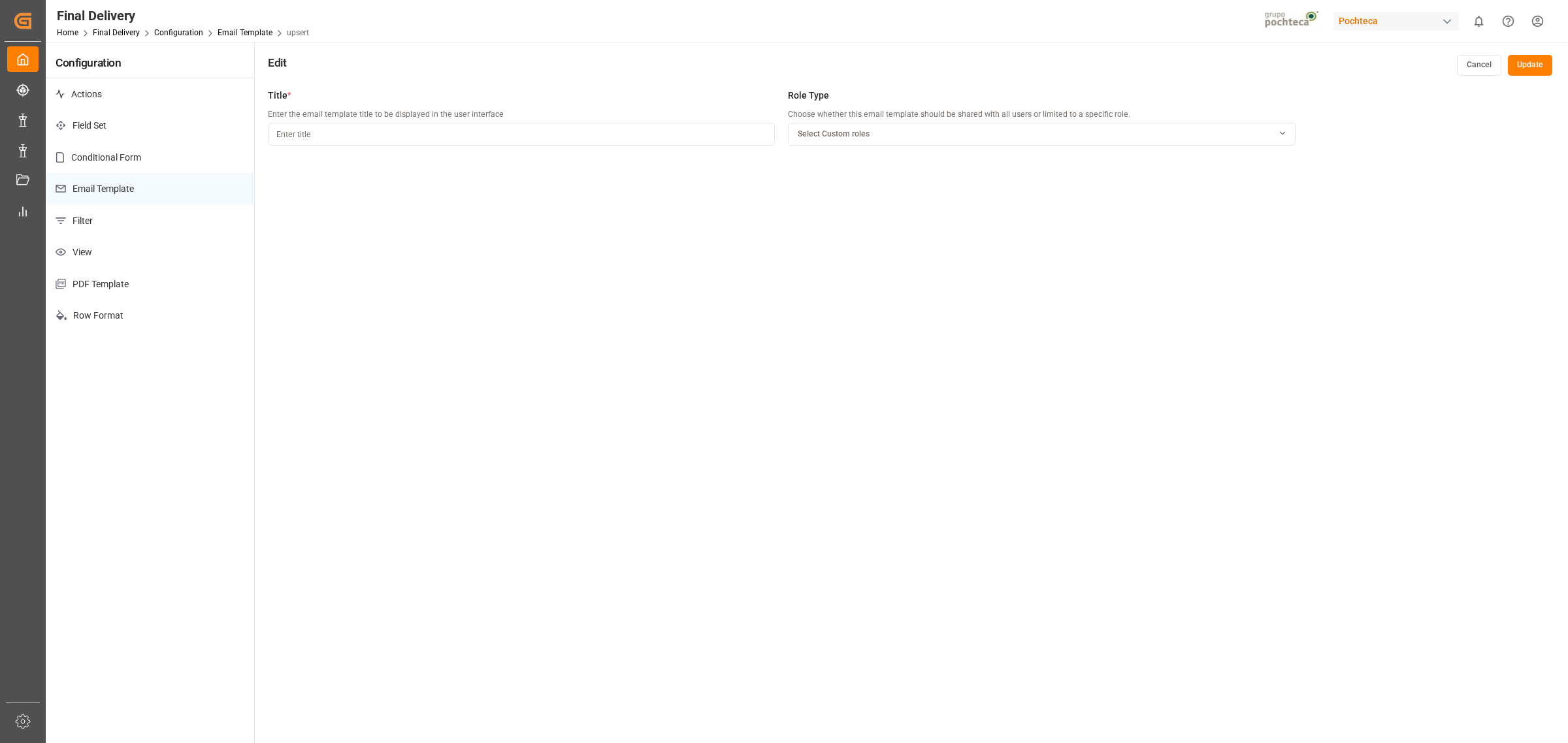
type input "Estimada de Entrega"
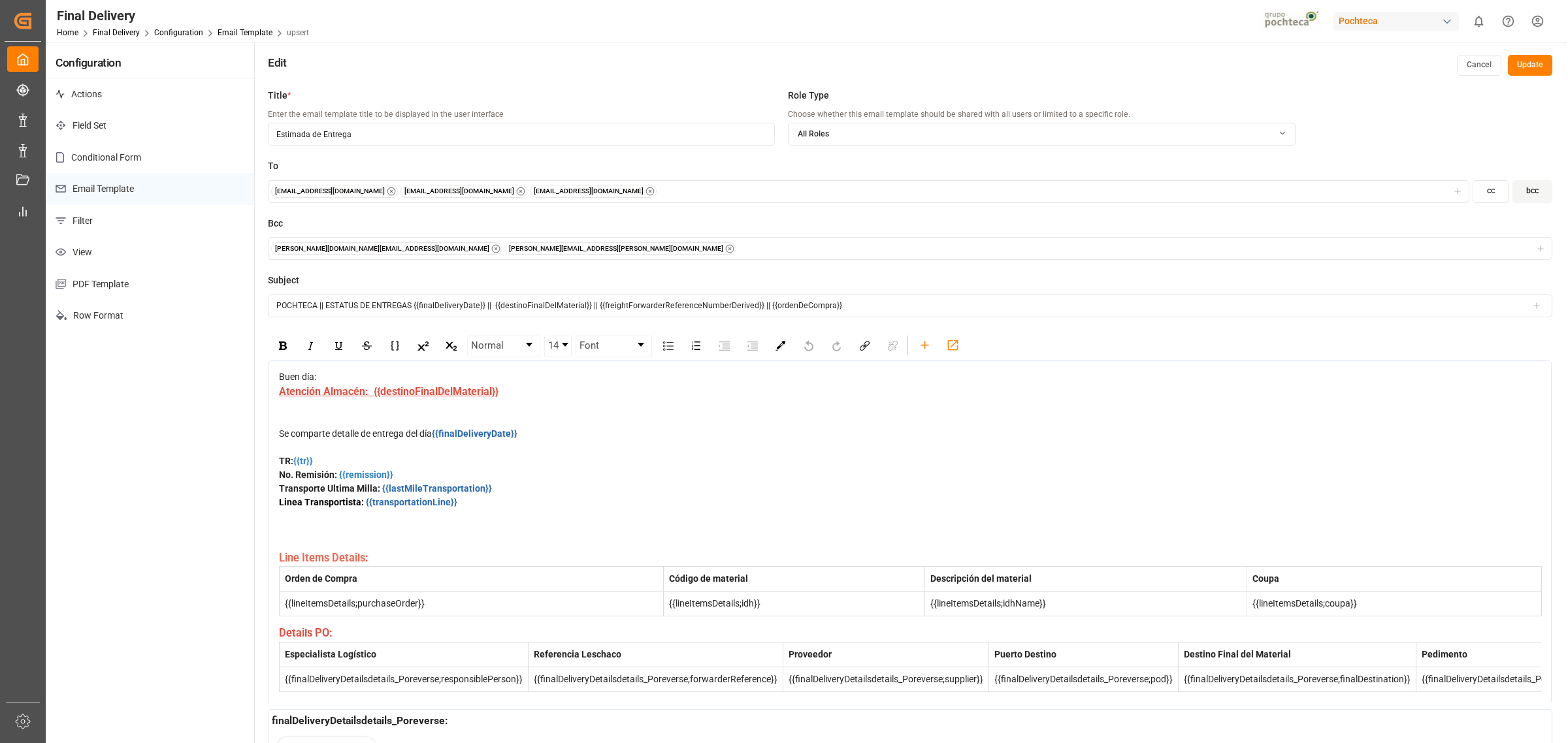
click at [357, 306] on input "POCHTECA || ESTATUS DE ENTREGAS {{finalDeliveryDate}} || {{destinoFinalDelMater…" at bounding box center [910, 306] width 1285 height 23
click at [371, 306] on input "POCHTECA || ESTATUS DE ENTREGAS {{finalDeliveryDate}} || {{destinoFinalDelMater…" at bounding box center [910, 306] width 1285 height 23
click at [602, 427] on div "Atención Almacén: {{destinoFinalDelMaterial}}" at bounding box center [910, 406] width 1263 height 43
click at [733, 482] on div "No. Remisión: {{remission}}" at bounding box center [910, 475] width 1263 height 14
click at [798, 468] on div "Se comparte detalle de entrega del día {{finalDeliveryDate}} TR: {{tr}}" at bounding box center [910, 447] width 1263 height 41
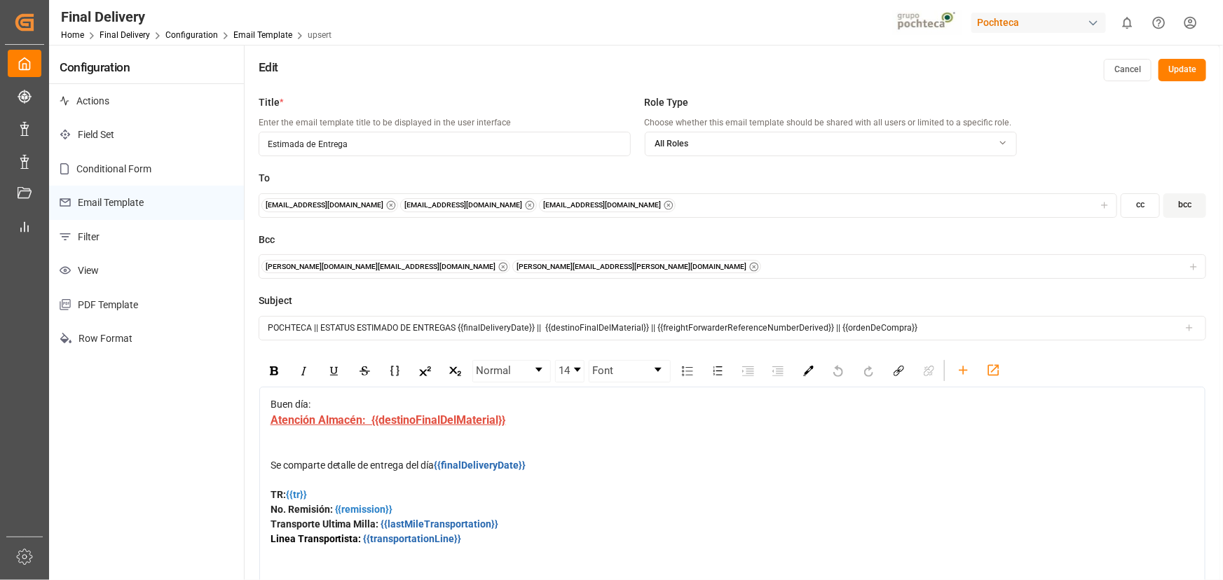
drag, startPoint x: 1680, startPoint y: 0, endPoint x: 185, endPoint y: 437, distance: 1558.0
click at [185, 437] on div "Configuration Actions Field Set Conditional Form Email Template Filter View PDF…" at bounding box center [147, 357] width 196 height 624
click at [398, 325] on input "POCHTECA || ESTATUS ESTIMADO DE ENTREGAS {{finalDeliveryDate}} || {{destinoFina…" at bounding box center [732, 328] width 947 height 25
click at [336, 327] on input "POCHTECA || ESTATUS ESTIMADA DE ENTREGAS {{finalDeliveryDate}} || {{destinoFina…" at bounding box center [732, 328] width 947 height 25
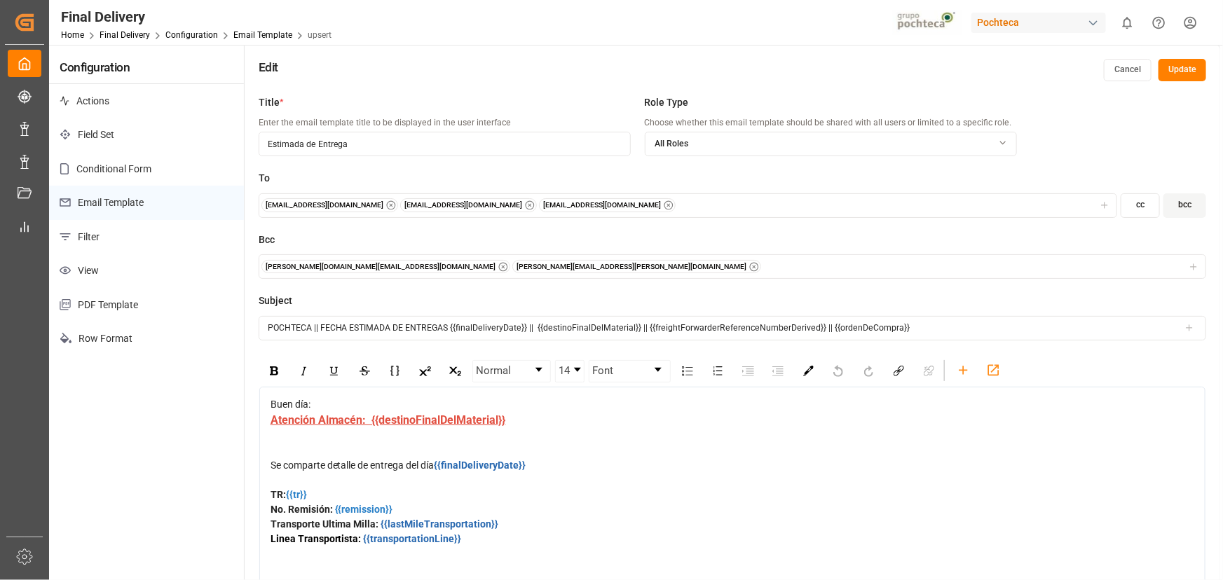
click at [447, 327] on input "POCHTECA || FECHA ESTIMADA DE ENTREGAS {{finalDeliveryDate}} || {{destinoFinalD…" at bounding box center [732, 328] width 947 height 25
click at [650, 457] on div "Atención Almacén: {{destinoFinalDelMaterial}}" at bounding box center [732, 435] width 924 height 46
drag, startPoint x: 523, startPoint y: 329, endPoint x: 968, endPoint y: 280, distance: 447.7
click at [968, 280] on div "To comercio4@pochteca.net comercio5@pochteca.net comercio6@pochteca.net cc bcc …" at bounding box center [732, 444] width 947 height 546
click at [300, 412] on div "Buen día:" at bounding box center [732, 404] width 924 height 15
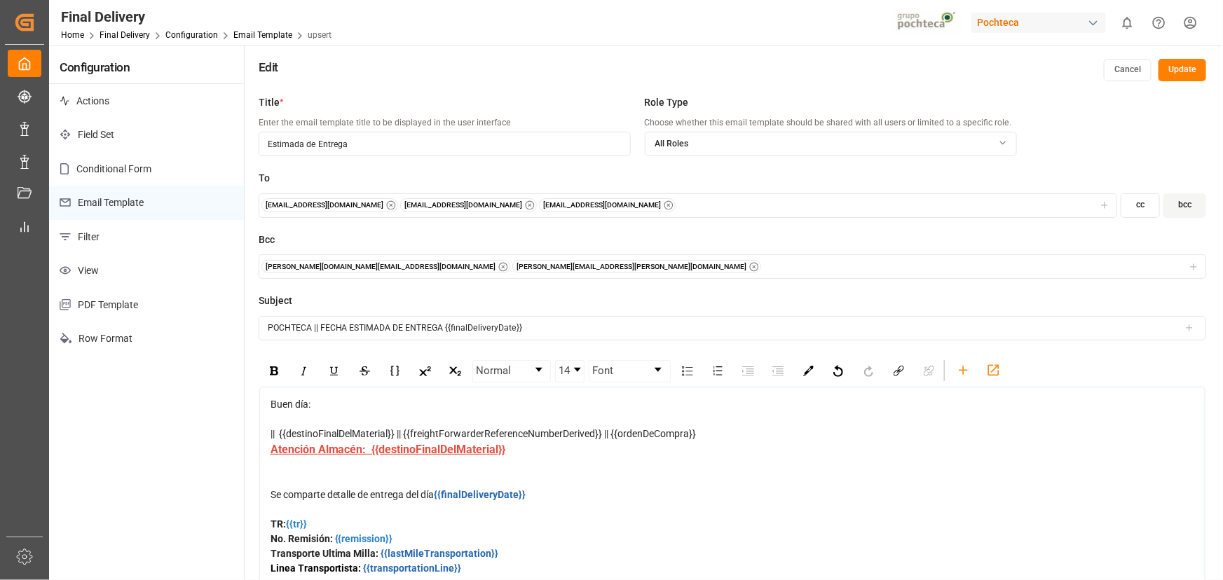
click at [580, 331] on input "POCHTECA || FECHA ESTIMADA DE ENTREGA {{finalDeliveryDate}}" at bounding box center [732, 328] width 947 height 25
click at [497, 329] on input "POCHTECA || FECHA ESTIMADA DE ENTREGA" at bounding box center [732, 328] width 947 height 25
click at [1185, 329] on icon at bounding box center [1189, 328] width 10 height 10
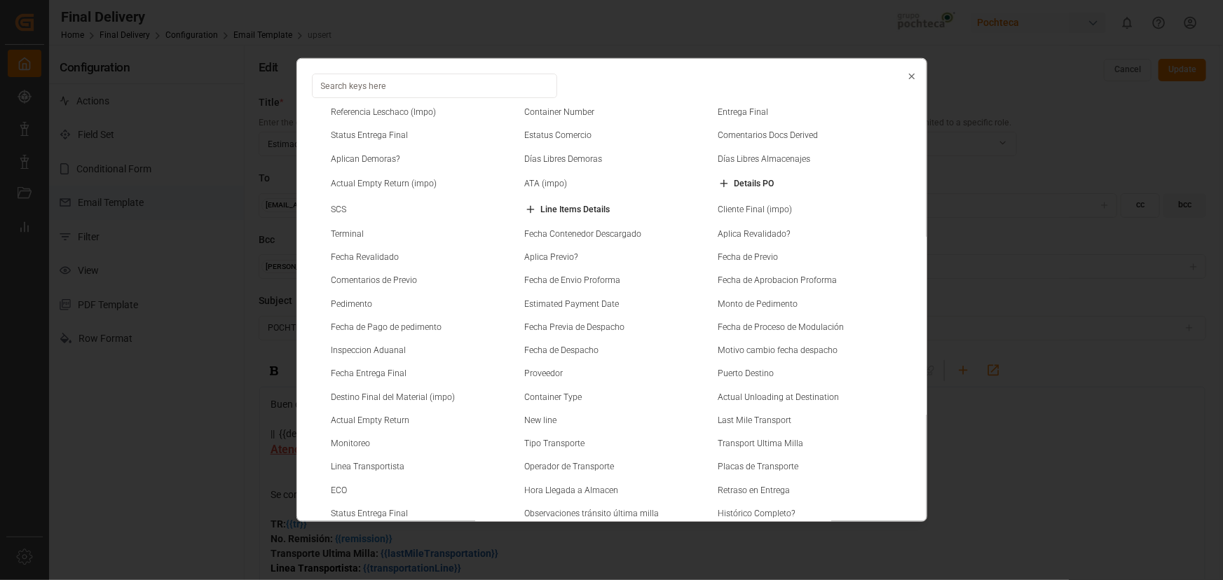
click at [411, 90] on input at bounding box center [434, 86] width 245 height 25
click at [909, 74] on icon "button" at bounding box center [911, 76] width 5 height 5
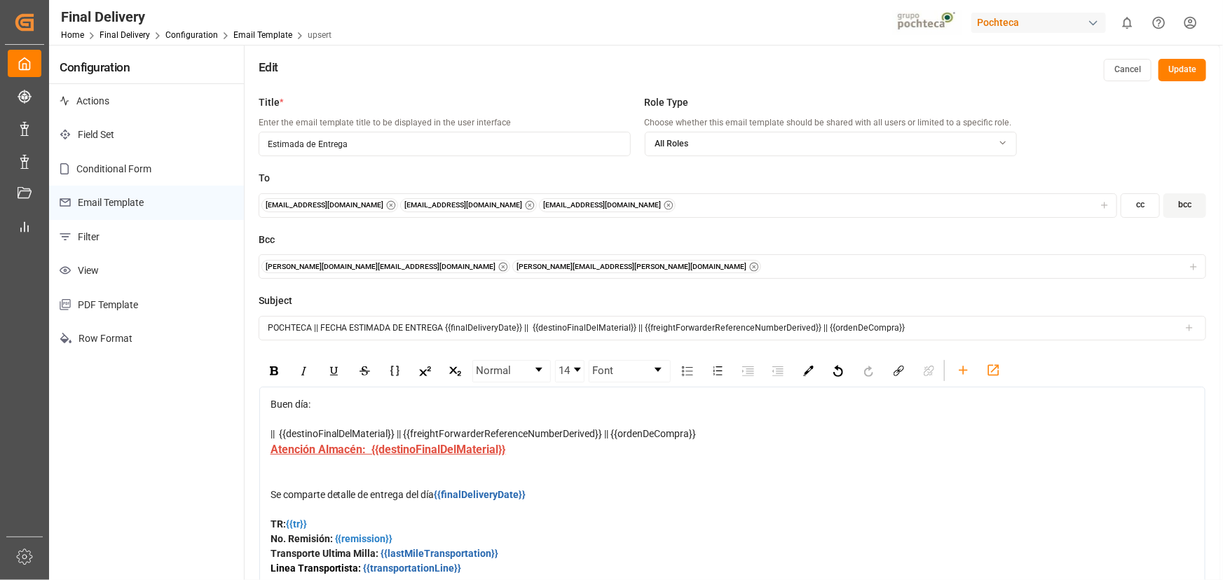
click at [939, 320] on input "POCHTECA || FECHA ESTIMADA DE ENTREGA {{finalDeliveryDate}} || {{destinoFinalDe…" at bounding box center [732, 328] width 947 height 25
click at [1067, 369] on div "Normal 14 Font" at bounding box center [732, 371] width 946 height 31
click at [1028, 324] on input "POCHTECA || FECHA ESTIMADA DE ENTREGA {{finalDeliveryDate}} || {{destinoFinalDe…" at bounding box center [732, 328] width 947 height 25
click at [1031, 320] on input "POCHTECA || FECHA ESTIMADA DE ENTREGA {{finalDeliveryDate}} || {{destinoFinalDe…" at bounding box center [732, 328] width 947 height 25
click at [993, 331] on input "POCHTECA || FECHA ESTIMADA DE ENTREGA {{finalDeliveryDate}} || {{destinoFinalDe…" at bounding box center [732, 328] width 947 height 25
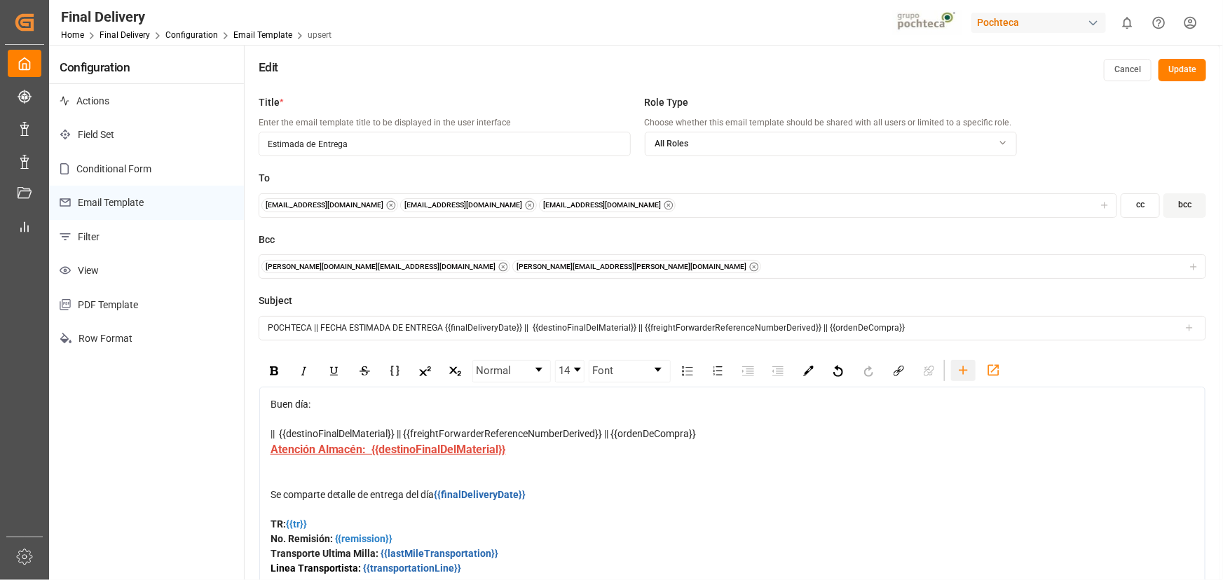
click at [962, 369] on icon "rdw-toolbar" at bounding box center [963, 370] width 8 height 8
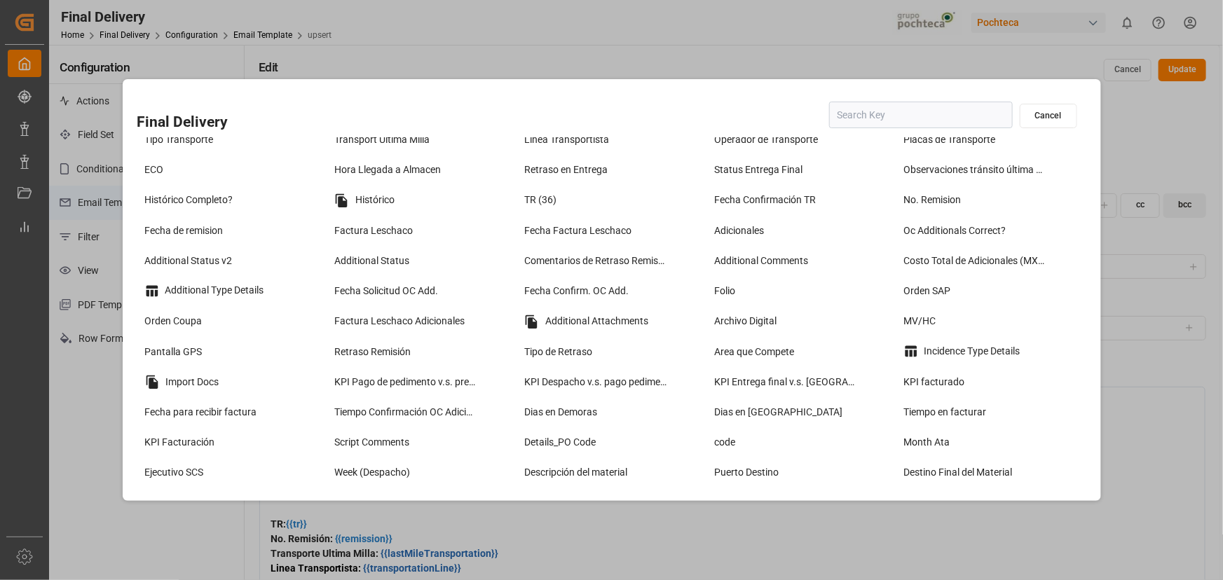
scroll to position [63, 0]
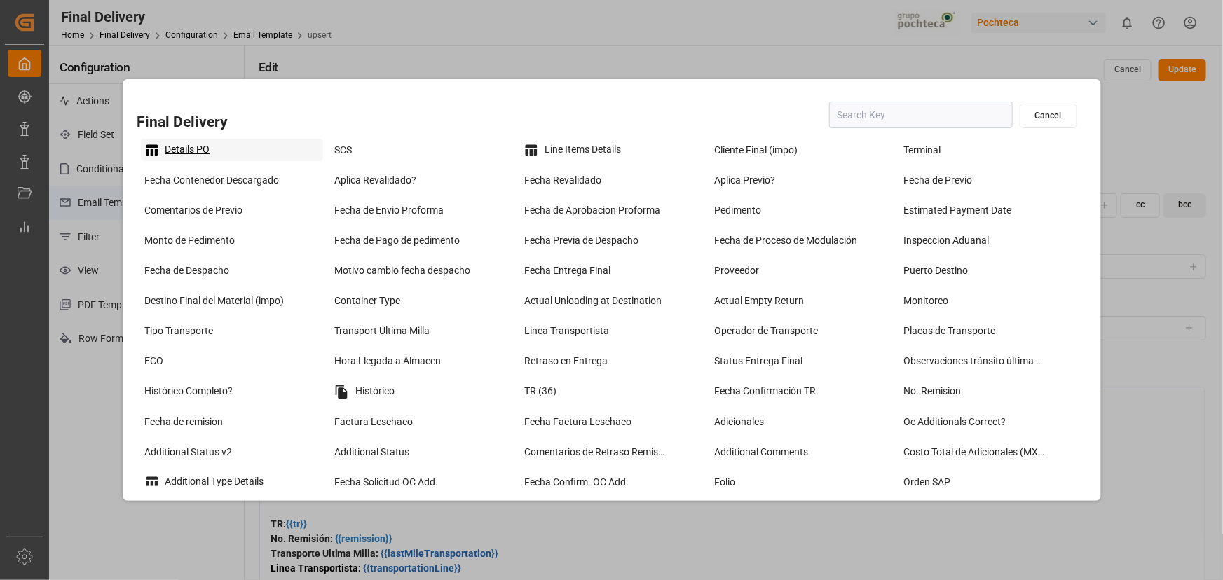
click at [193, 156] on div "Details PO" at bounding box center [232, 150] width 183 height 22
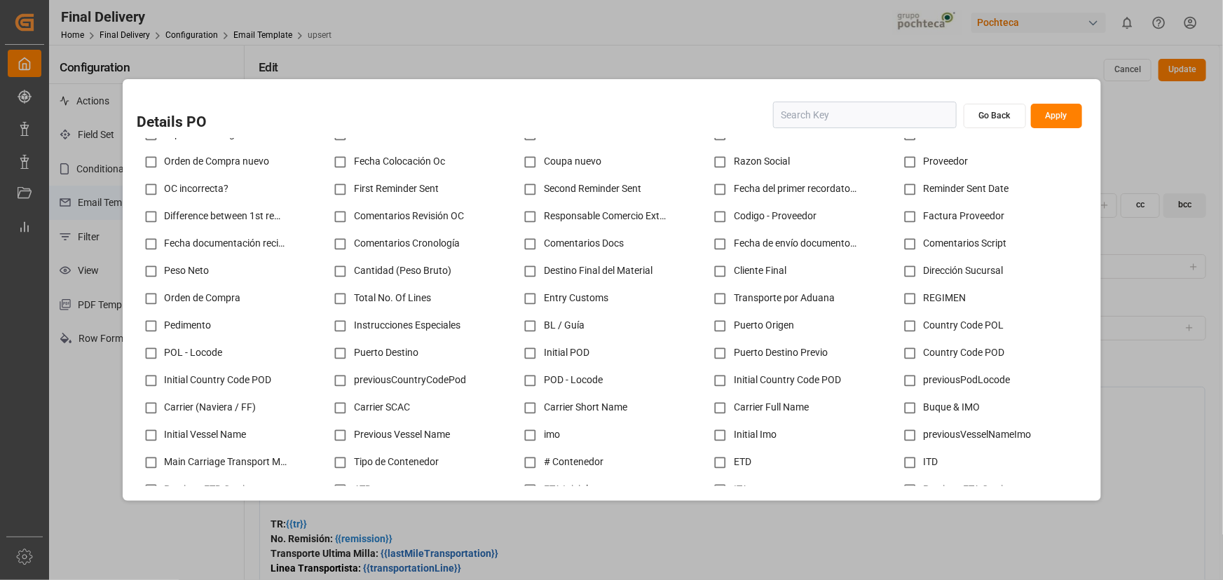
scroll to position [0, 0]
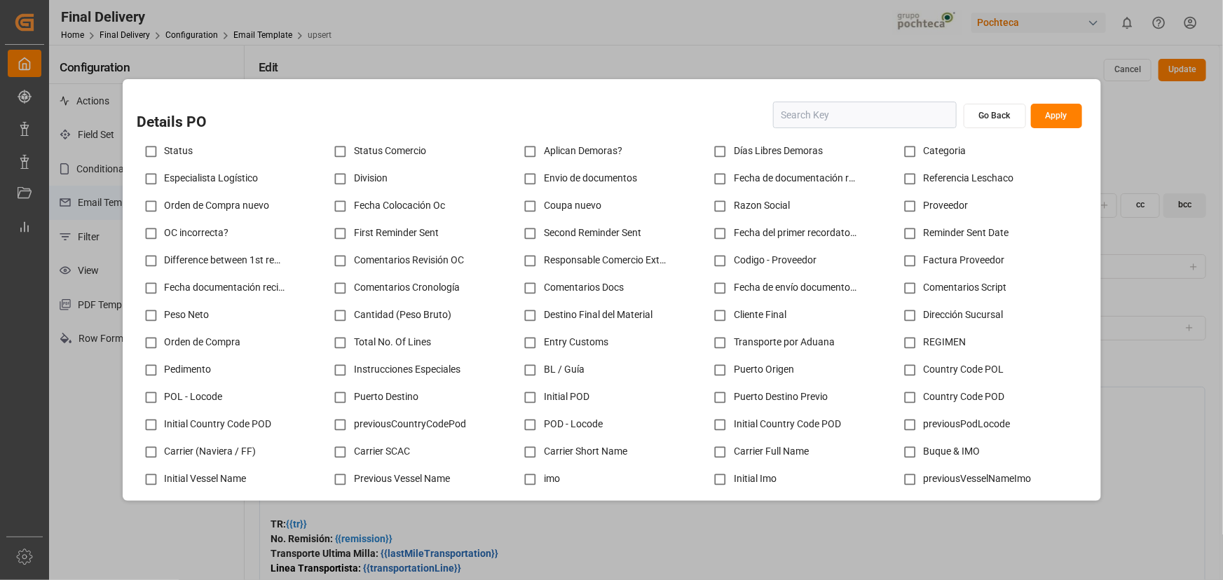
click at [1016, 118] on button "Go Back" at bounding box center [995, 116] width 62 height 25
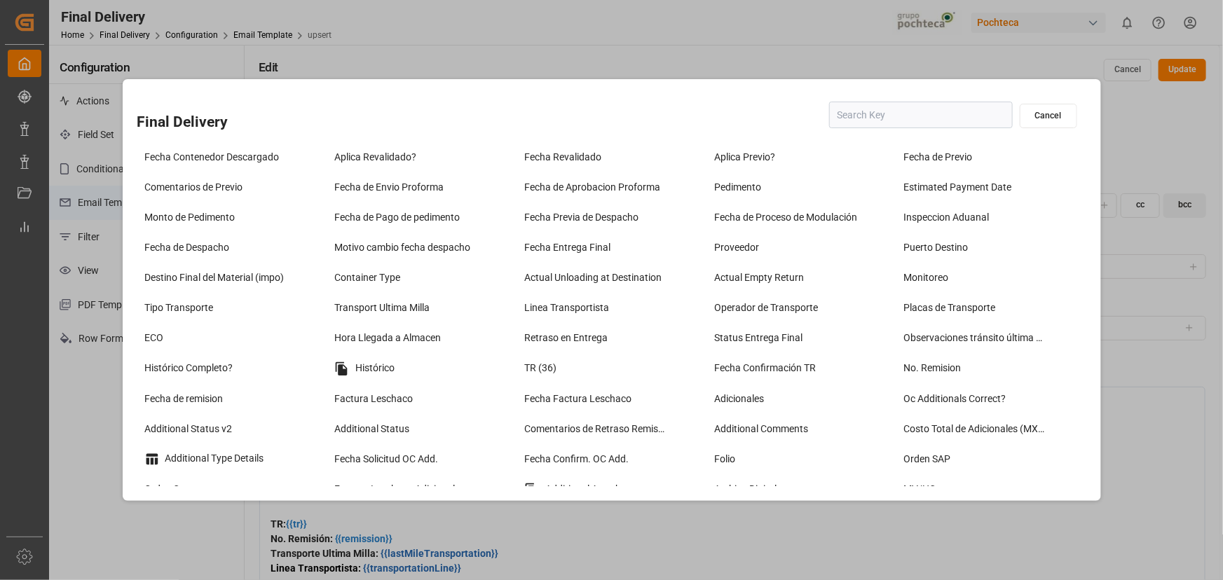
scroll to position [191, 0]
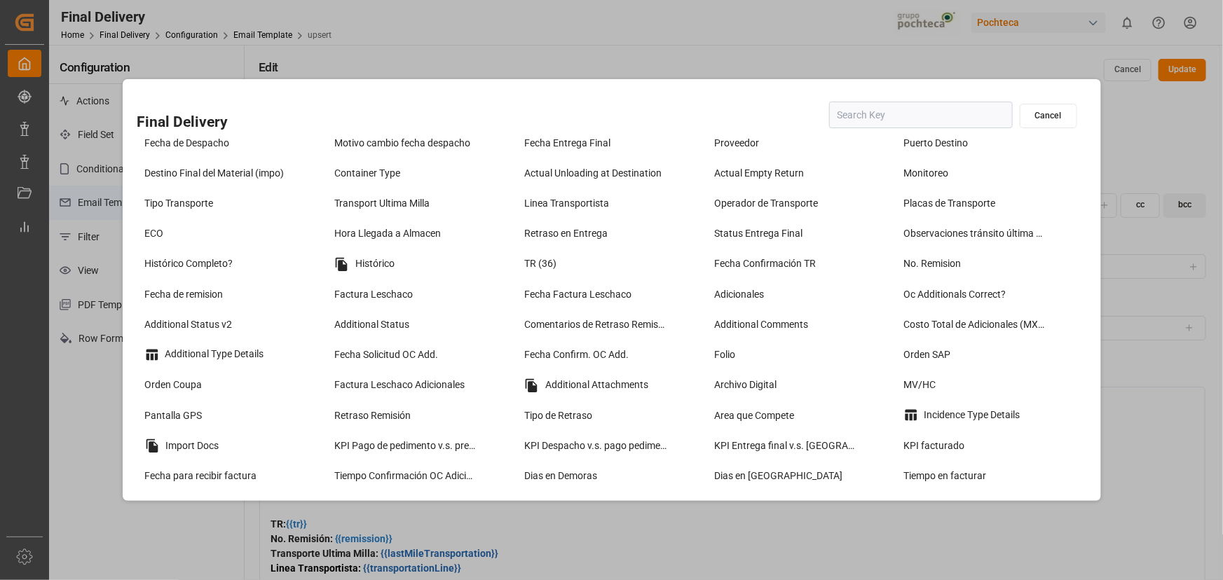
click at [1021, 114] on button "Cancel" at bounding box center [1048, 116] width 57 height 25
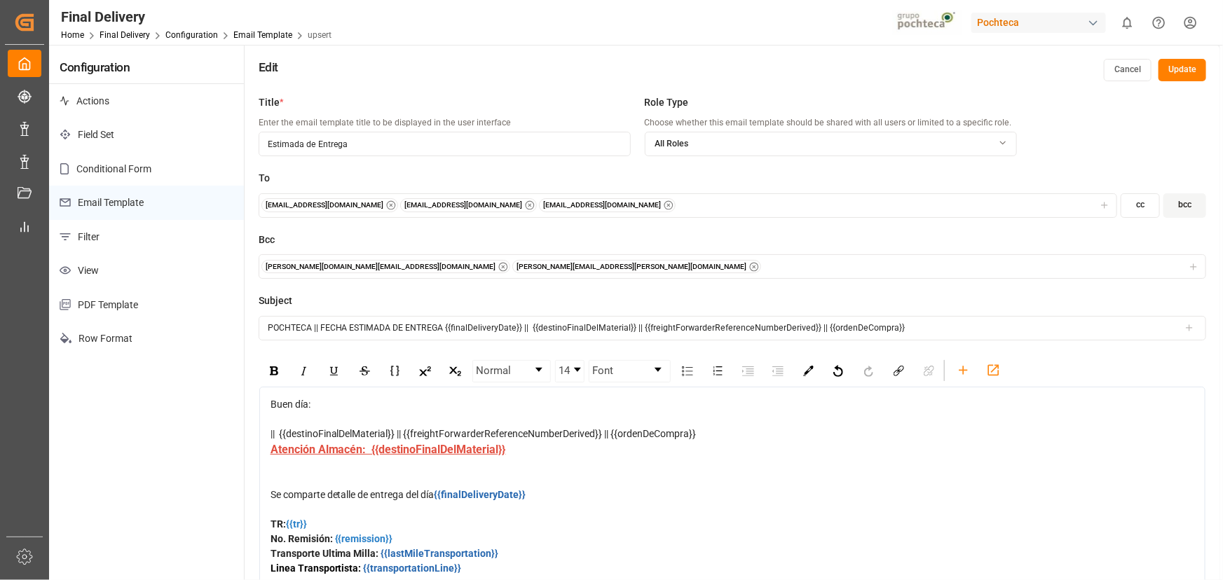
scroll to position [63, 0]
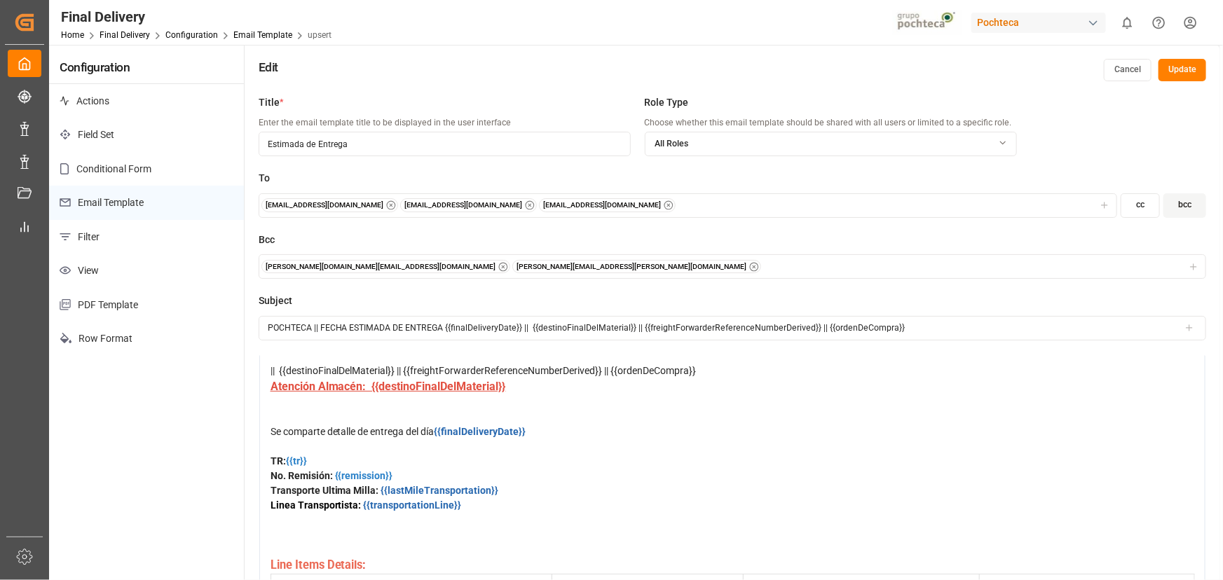
type input "POCHTECA || FECHA ESTIMADA DE ENTREGA {{finalDeliveryDate}} || {{destinoFinalDe…"
click at [406, 477] on div "No. Remisión: {{remission}}" at bounding box center [732, 476] width 924 height 15
drag, startPoint x: 406, startPoint y: 477, endPoint x: 266, endPoint y: 458, distance: 141.5
click at [266, 458] on div "Buen día: || {{destinoFinalDelMaterial}} || {{freightForwarderReferenceNumberDe…" at bounding box center [732, 534] width 946 height 420
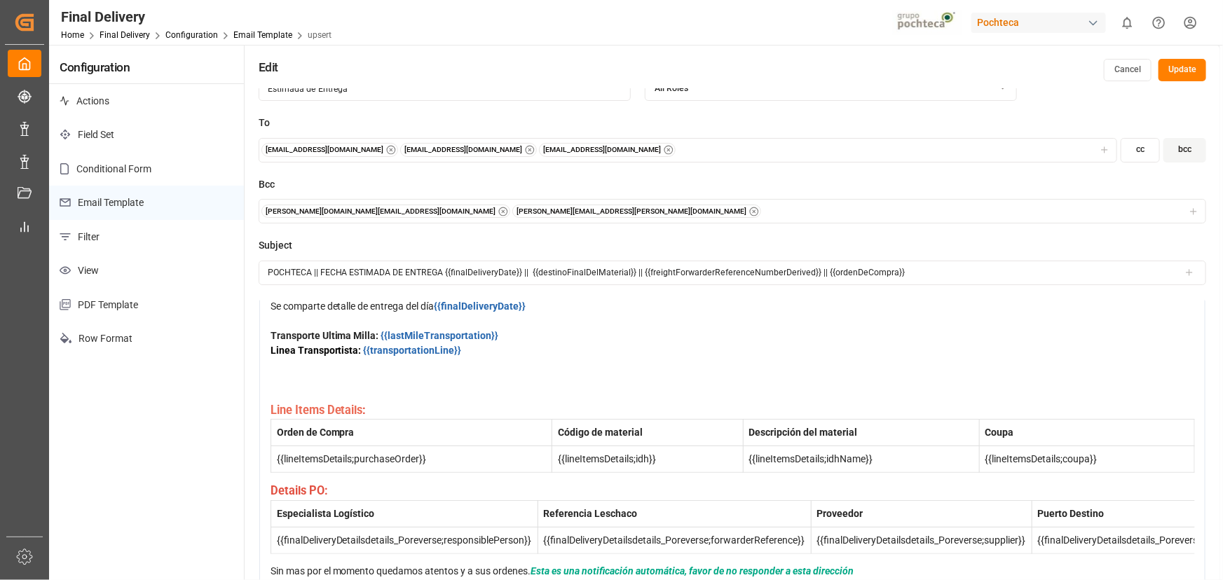
scroll to position [0, 0]
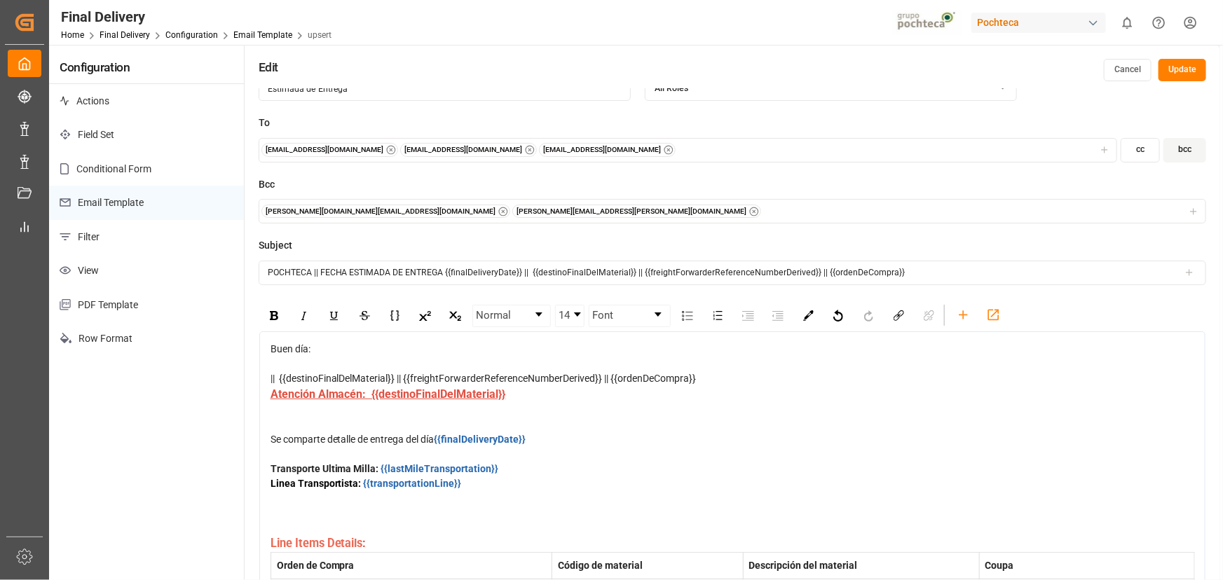
click at [296, 359] on div "Buen día: || {{destinoFinalDelMaterial}} || {{freightForwarderReferenceNumberDe…" at bounding box center [732, 364] width 924 height 44
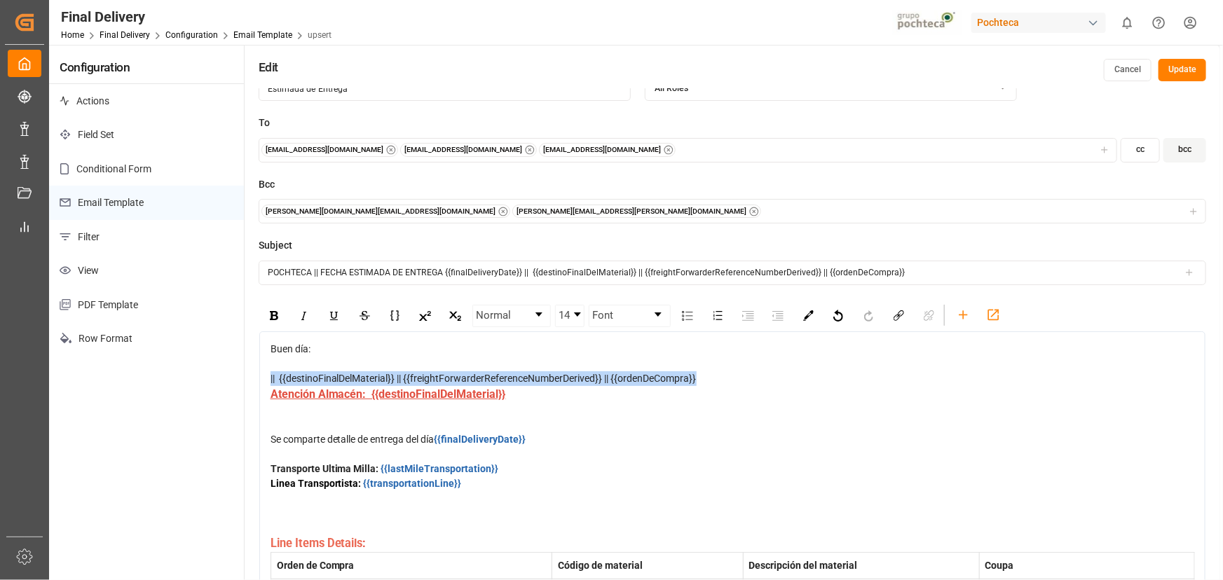
drag, startPoint x: 748, startPoint y: 383, endPoint x: 259, endPoint y: 381, distance: 489.8
click at [259, 381] on div "Buen día: || {{destinoFinalDelMaterial}} || {{freightForwarderReferenceNumberDe…" at bounding box center [732, 526] width 946 height 391
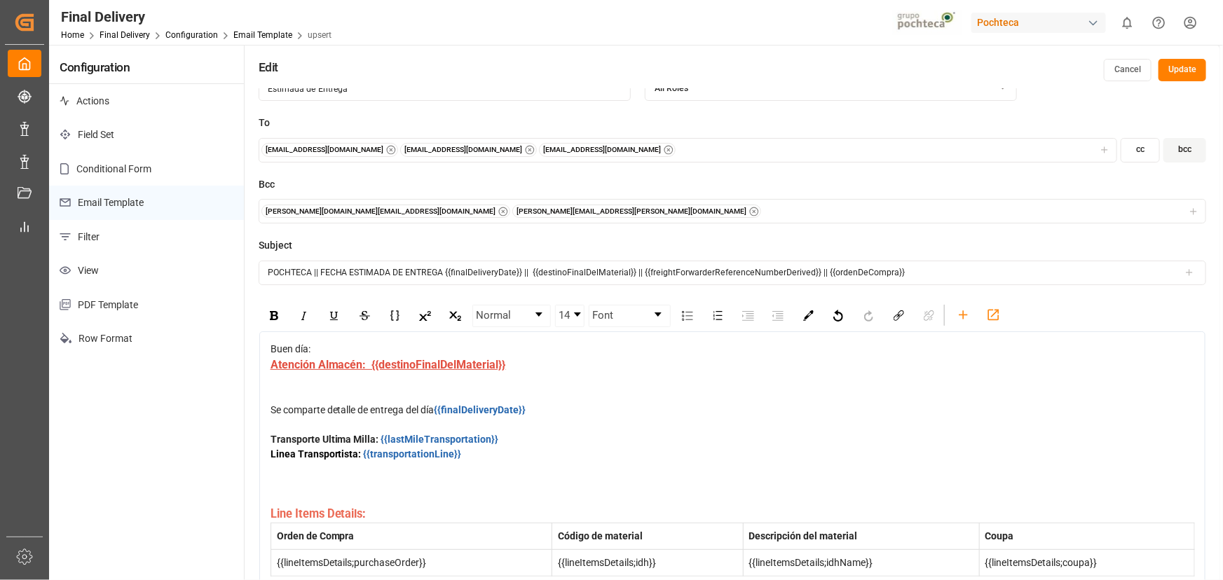
click at [373, 416] on span "Se comparte detalle de entrega del día" at bounding box center [352, 409] width 164 height 11
click at [417, 403] on div "Atención Almacén: {{destinoFinalDelMaterial}}" at bounding box center [732, 380] width 924 height 46
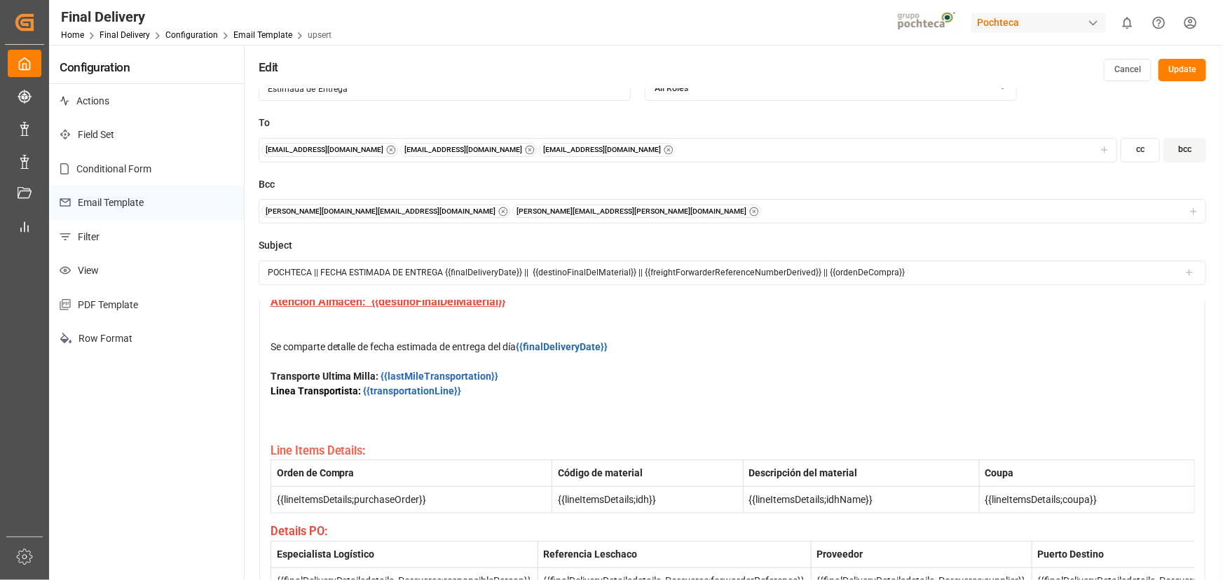
scroll to position [127, 0]
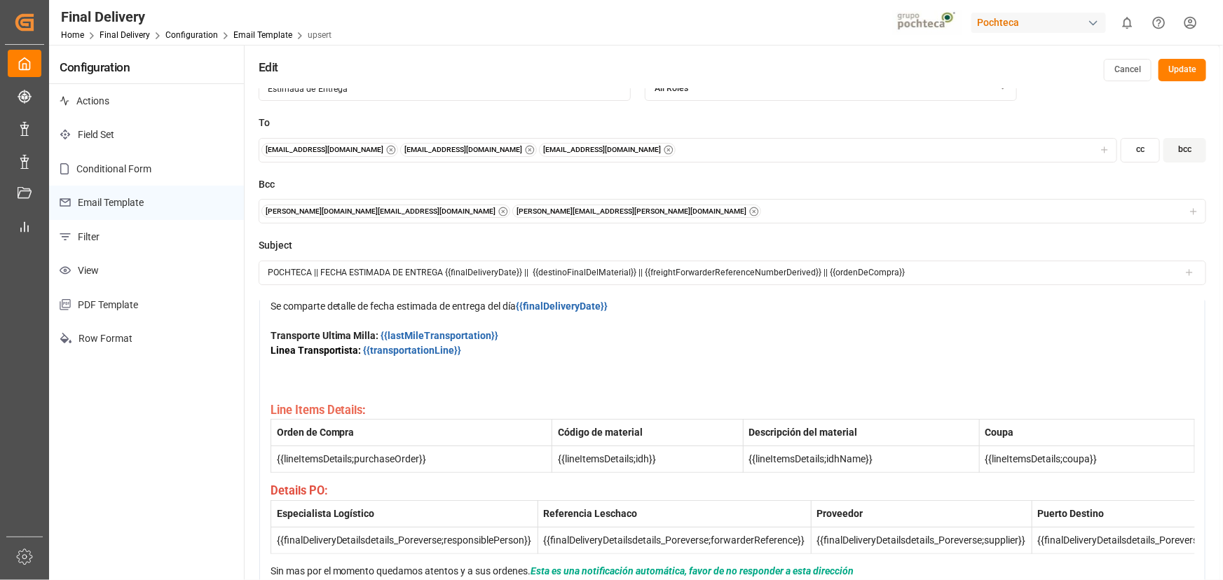
click at [338, 383] on div "Linea Transportista: {{transportationLine}}" at bounding box center [732, 372] width 924 height 59
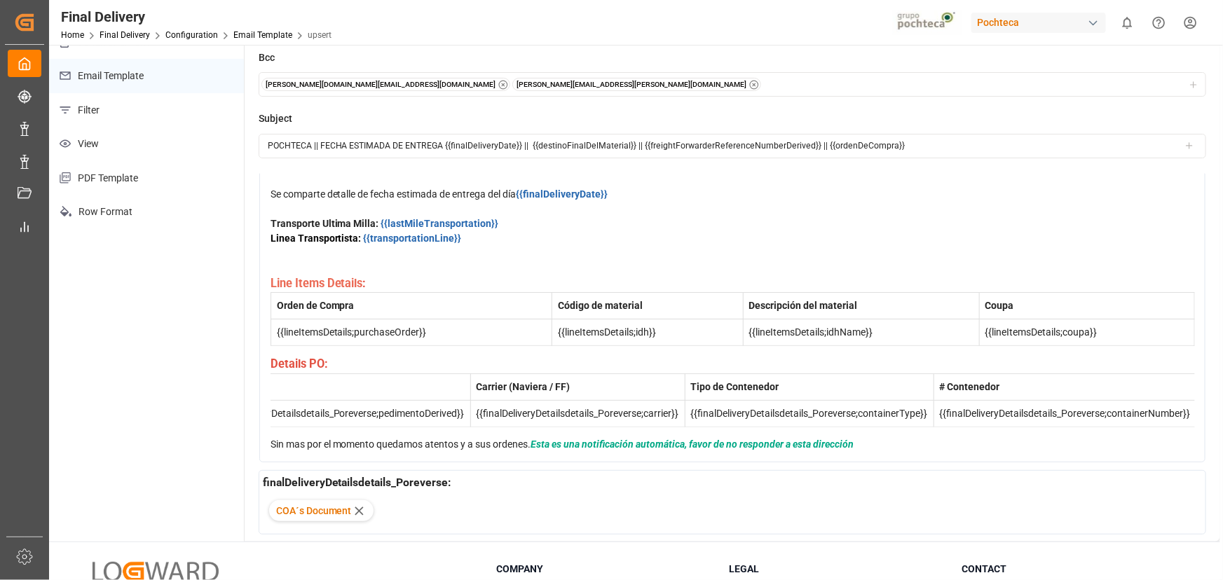
scroll to position [0, 1294]
drag, startPoint x: 869, startPoint y: 383, endPoint x: 830, endPoint y: 393, distance: 39.9
click at [830, 393] on div "Buen día: Atención Almacén: {{destinoFinalDelMaterial}} Se comparte detalle de …" at bounding box center [732, 289] width 924 height 326
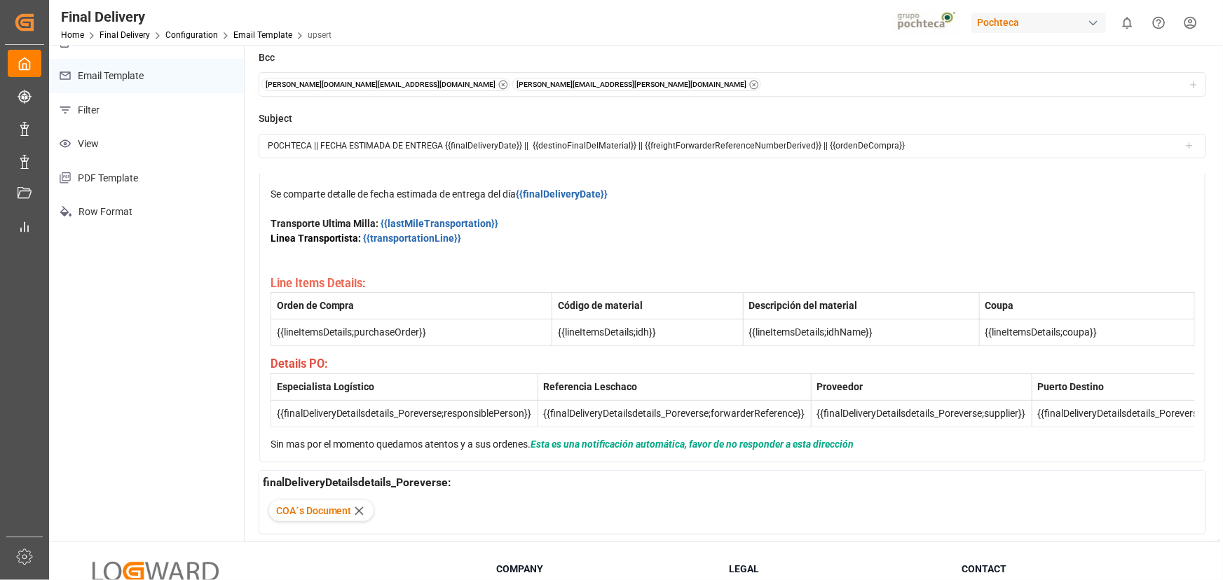
click at [366, 356] on div "Details PO:" at bounding box center [732, 365] width 924 height 18
click at [273, 390] on div "Buen día: Atención Almacén: {{destinoFinalDelMaterial}} Se comparte detalle de …" at bounding box center [732, 289] width 924 height 326
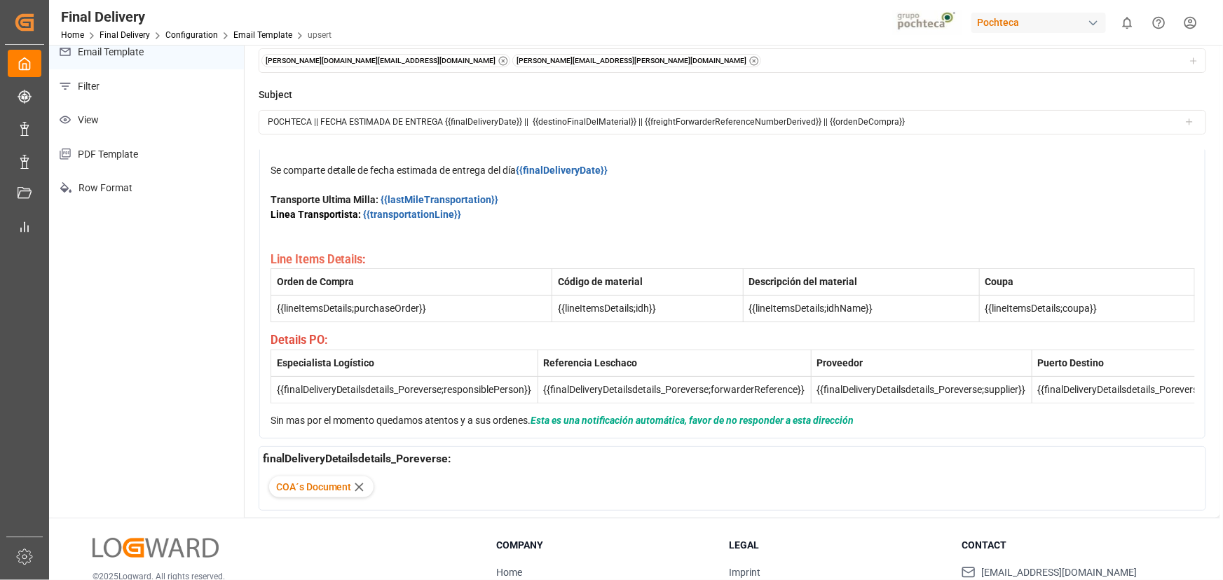
scroll to position [153, 0]
click at [266, 374] on div "Buen día: Atención Almacén: {{destinoFinalDelMaterial}} Se comparte detalle de …" at bounding box center [732, 263] width 946 height 347
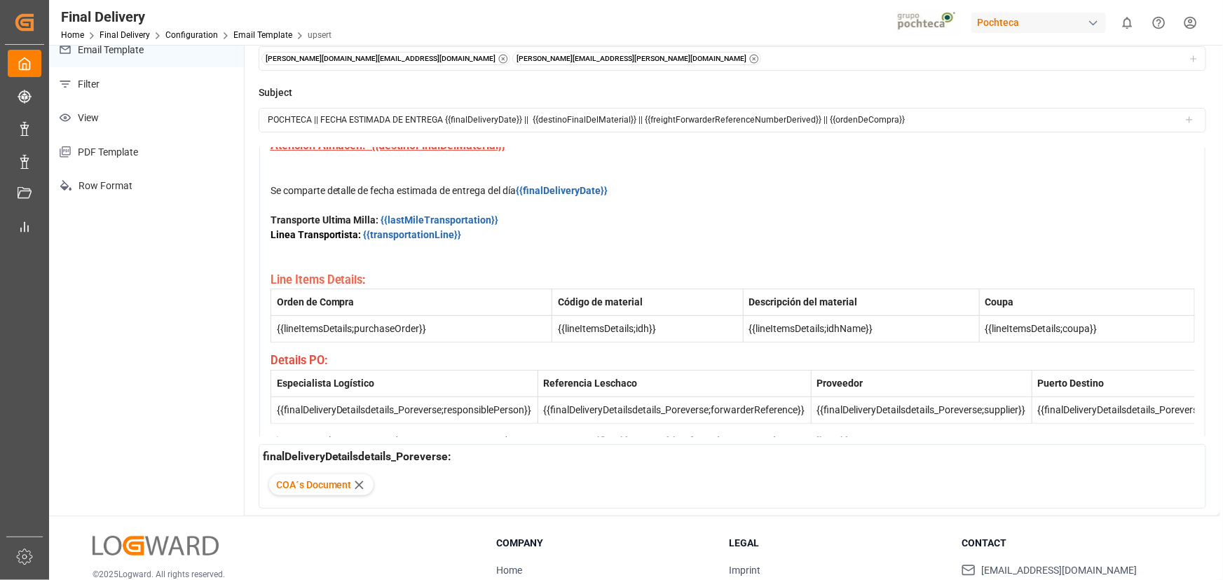
scroll to position [166, 0]
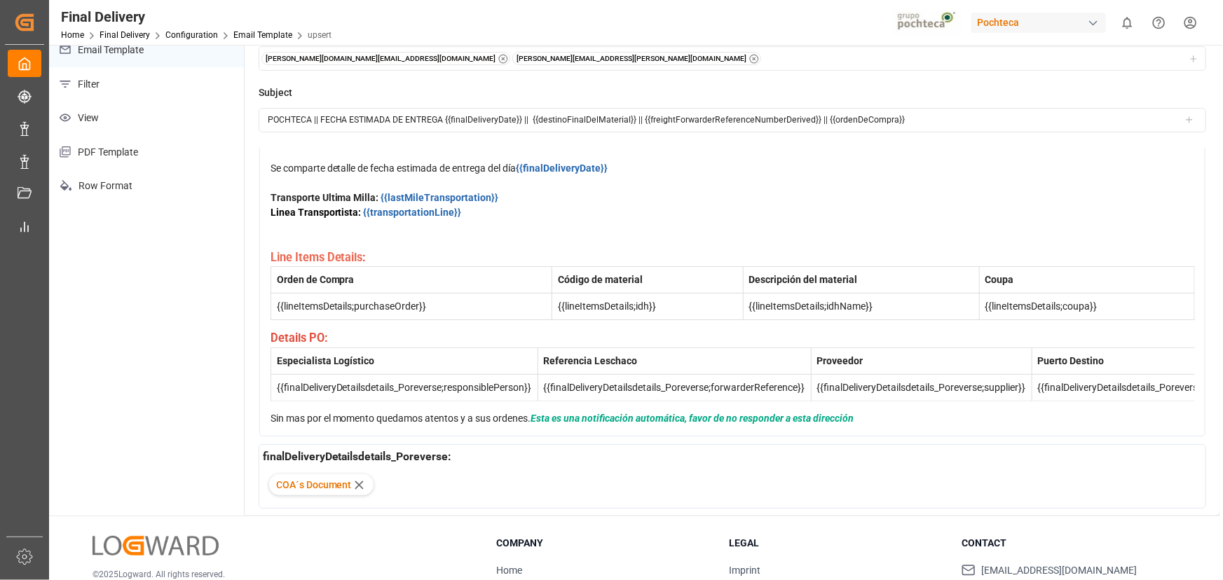
click at [270, 413] on span "Sin mas por el momento quedamos atentos y a sus ordenes." at bounding box center [400, 418] width 261 height 11
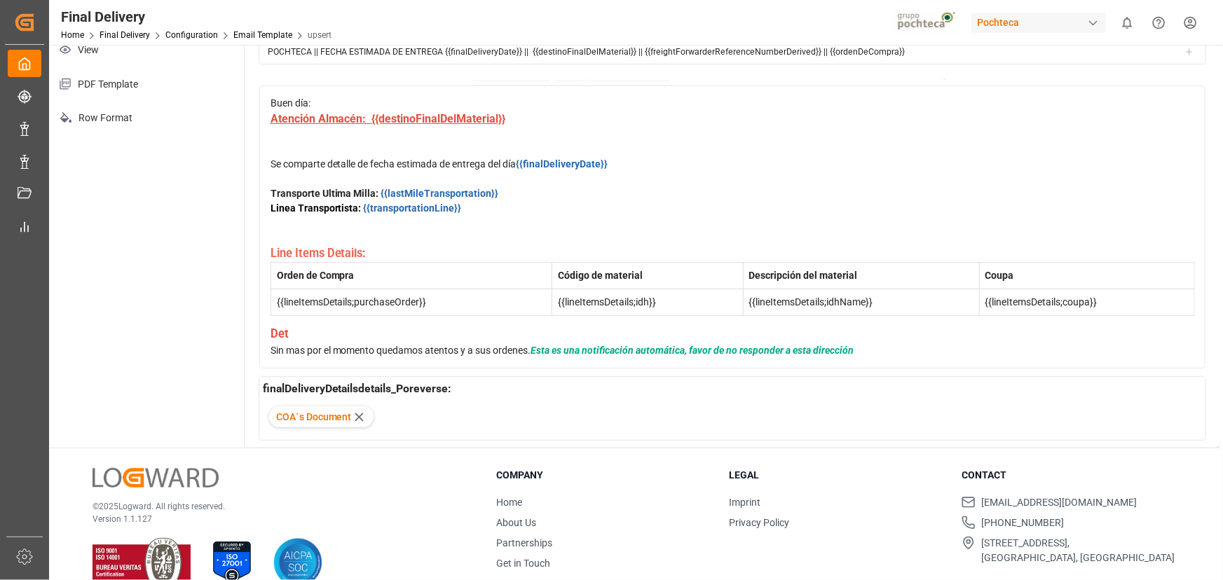
scroll to position [153, 0]
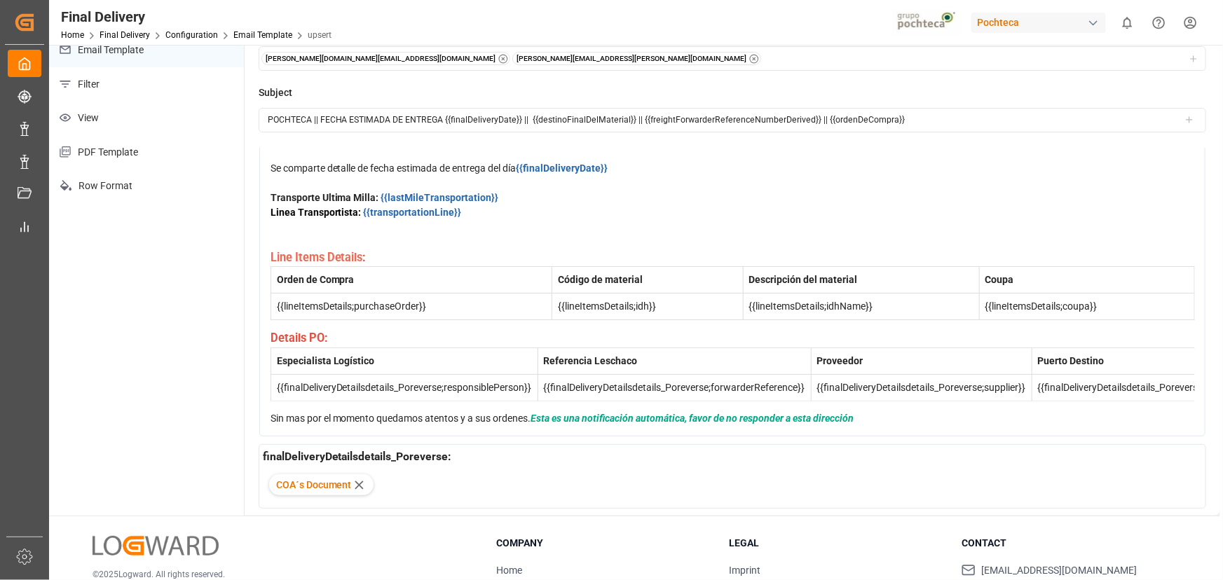
click at [313, 411] on div "Sin mas por el momento quedamos atentos y a sus ordenes. Esta es una notificaci…" at bounding box center [732, 418] width 924 height 15
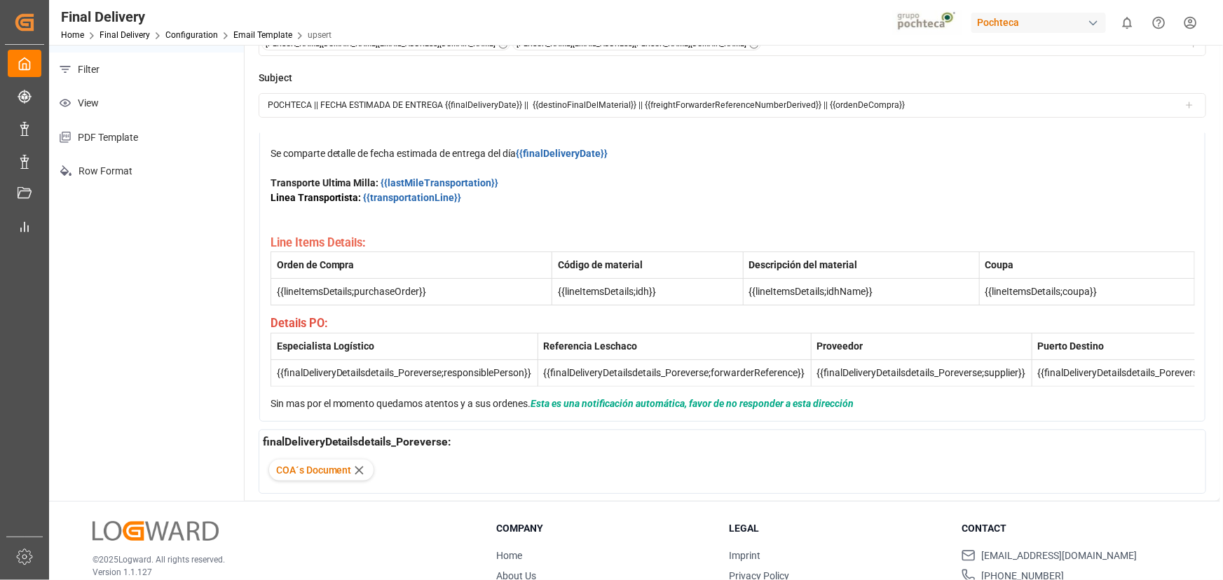
click at [270, 398] on span "Sin mas por el momento quedamos atentos y a sus ordenes." at bounding box center [400, 403] width 261 height 11
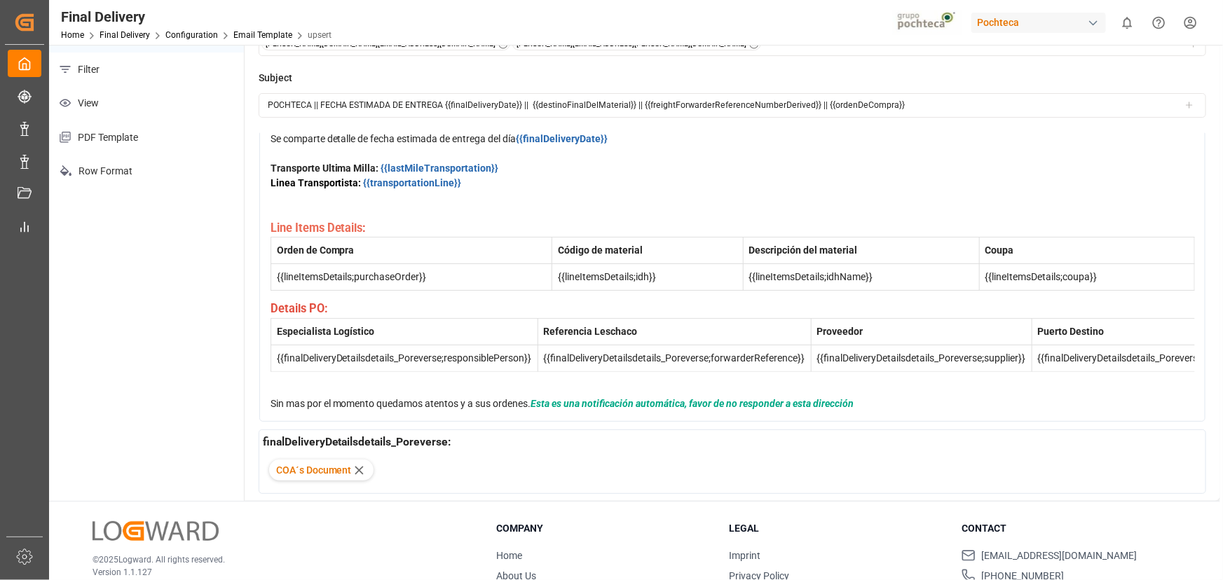
scroll to position [166, 0]
click at [294, 345] on div "Buen día: Atención Almacén: {{destinoFinalDelMaterial}} Se comparte detalle de …" at bounding box center [732, 241] width 924 height 341
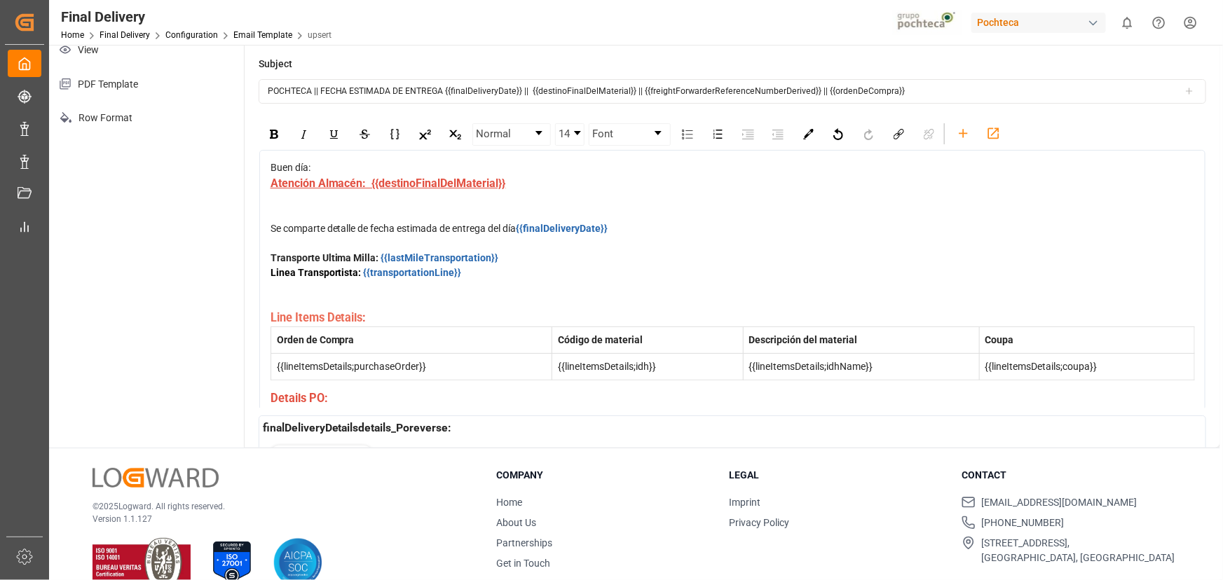
scroll to position [0, 0]
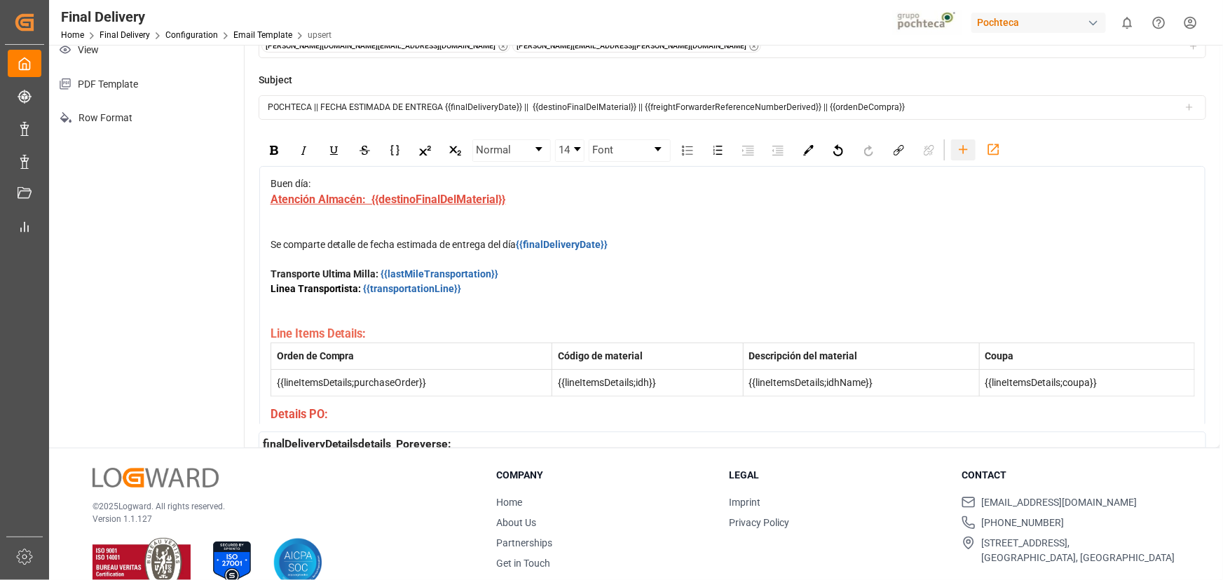
click at [953, 155] on div "rdw-toolbar" at bounding box center [963, 149] width 25 height 21
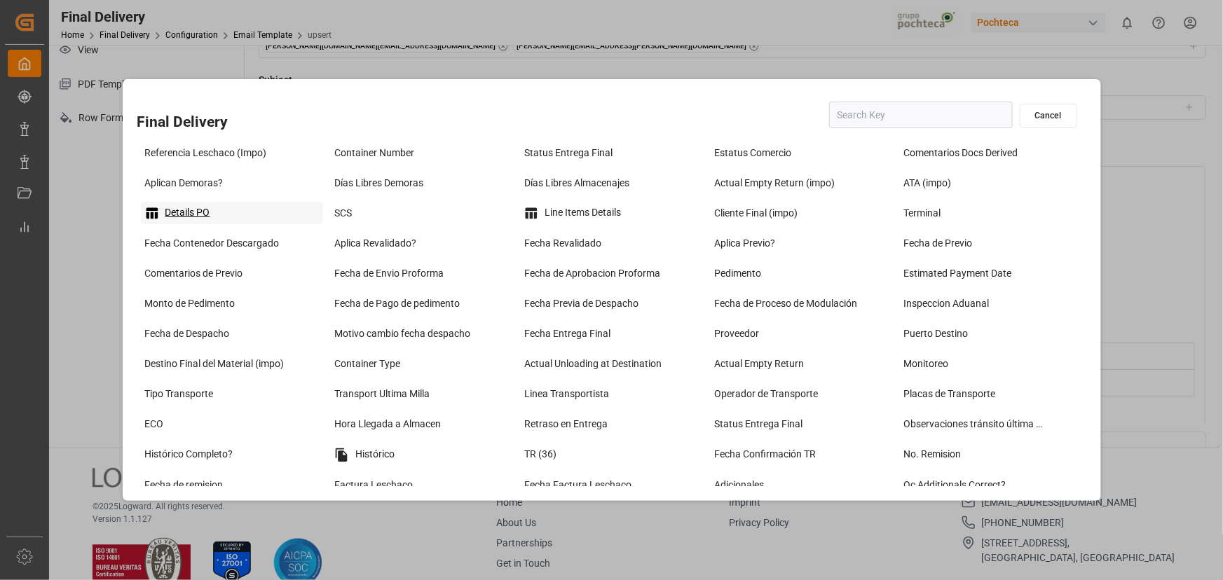
click at [208, 218] on div "Details PO" at bounding box center [232, 213] width 183 height 22
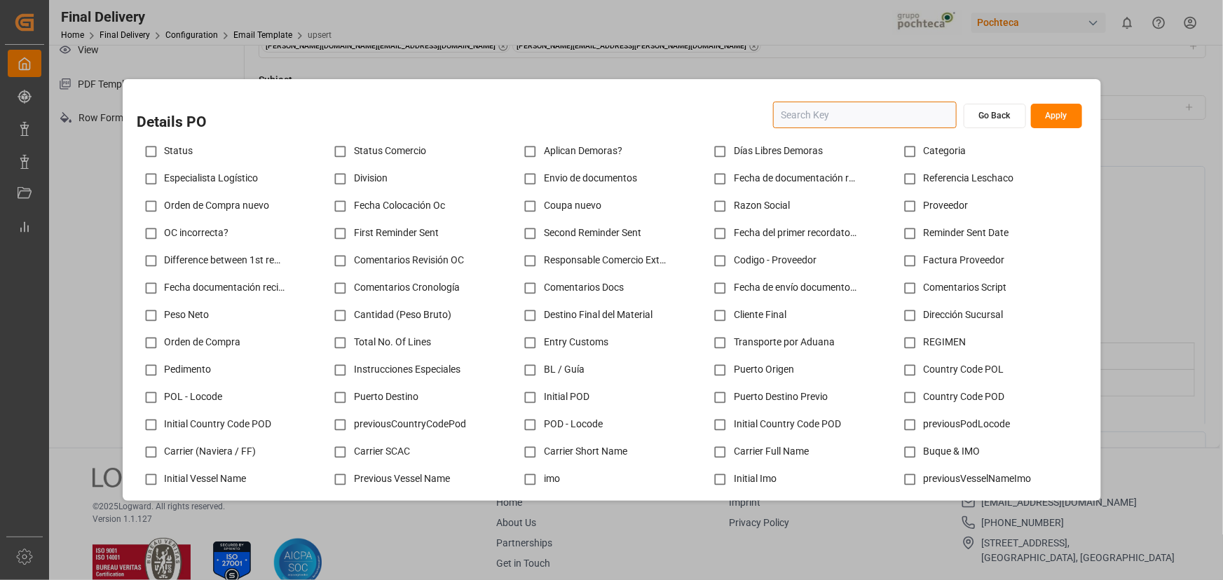
click at [822, 107] on input "text" at bounding box center [865, 115] width 184 height 27
click at [822, 112] on input "text" at bounding box center [865, 115] width 184 height 27
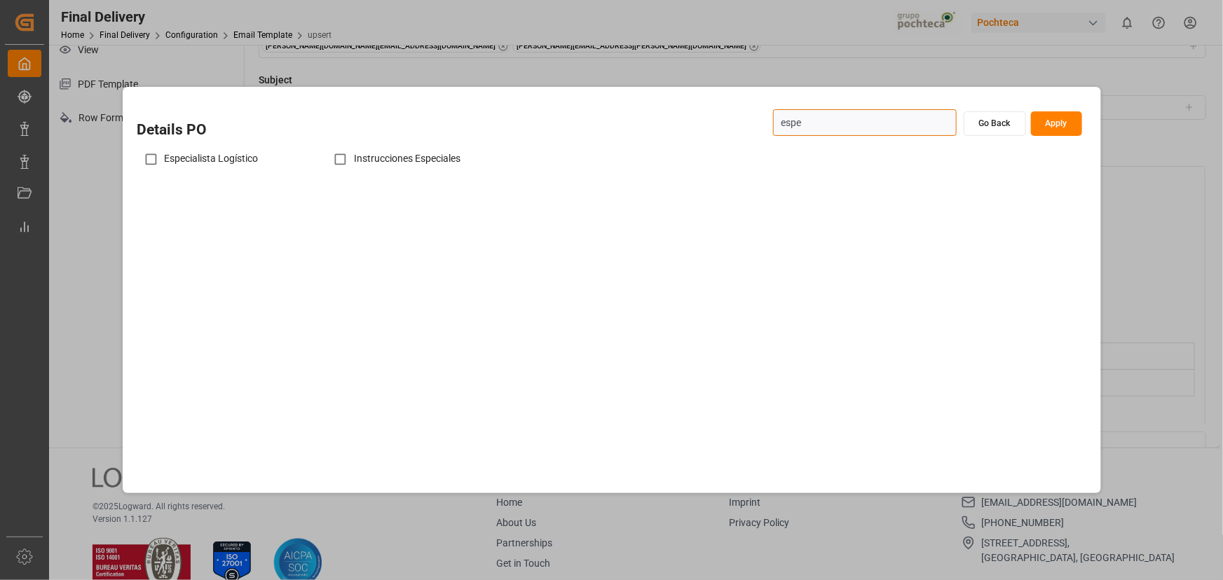
click at [248, 153] on div "Especialista Logístico" at bounding box center [232, 159] width 190 height 27
click at [233, 163] on div "Especialista Logístico" at bounding box center [232, 159] width 190 height 27
type input "espe"
click at [156, 160] on input "checkbox" at bounding box center [150, 159] width 27 height 27
checkbox input "true"
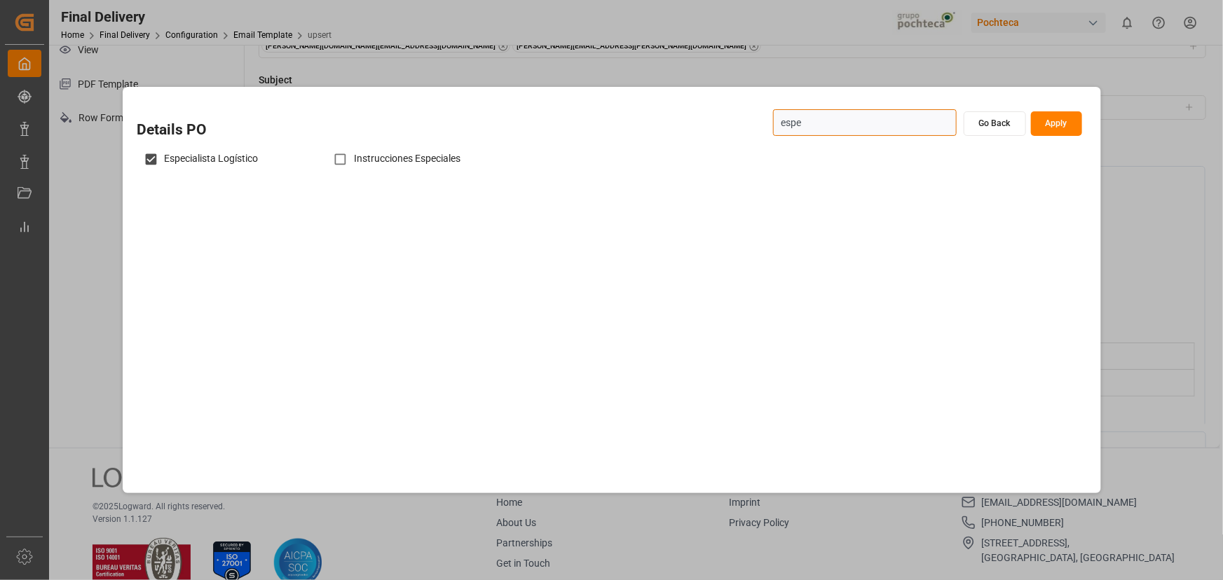
click at [834, 112] on input "espe" at bounding box center [865, 122] width 184 height 27
click at [837, 119] on input "espe" at bounding box center [865, 122] width 184 height 27
click at [240, 163] on div "Referencia Leschaco" at bounding box center [232, 159] width 190 height 27
click at [205, 163] on div "Referencia Leschaco" at bounding box center [232, 159] width 190 height 27
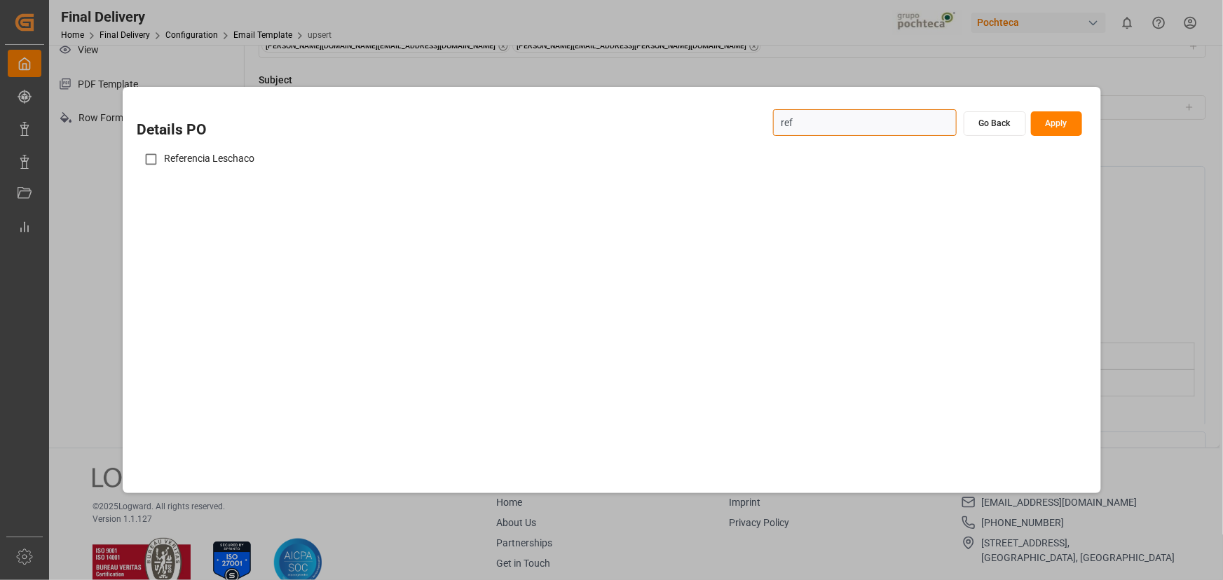
click at [205, 163] on div "Referencia Leschaco" at bounding box center [232, 159] width 190 height 27
type input "ref"
click at [153, 159] on input "checkbox" at bounding box center [150, 159] width 27 height 27
checkbox input "true"
click at [818, 120] on input "ref" at bounding box center [865, 122] width 184 height 27
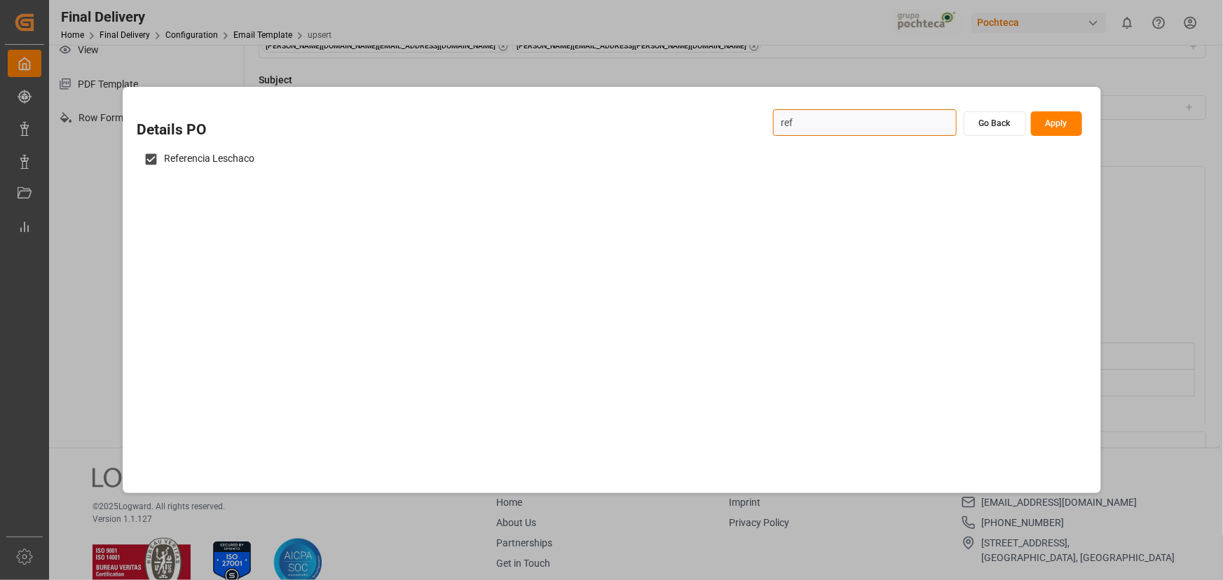
click at [818, 120] on input "ref" at bounding box center [865, 122] width 184 height 27
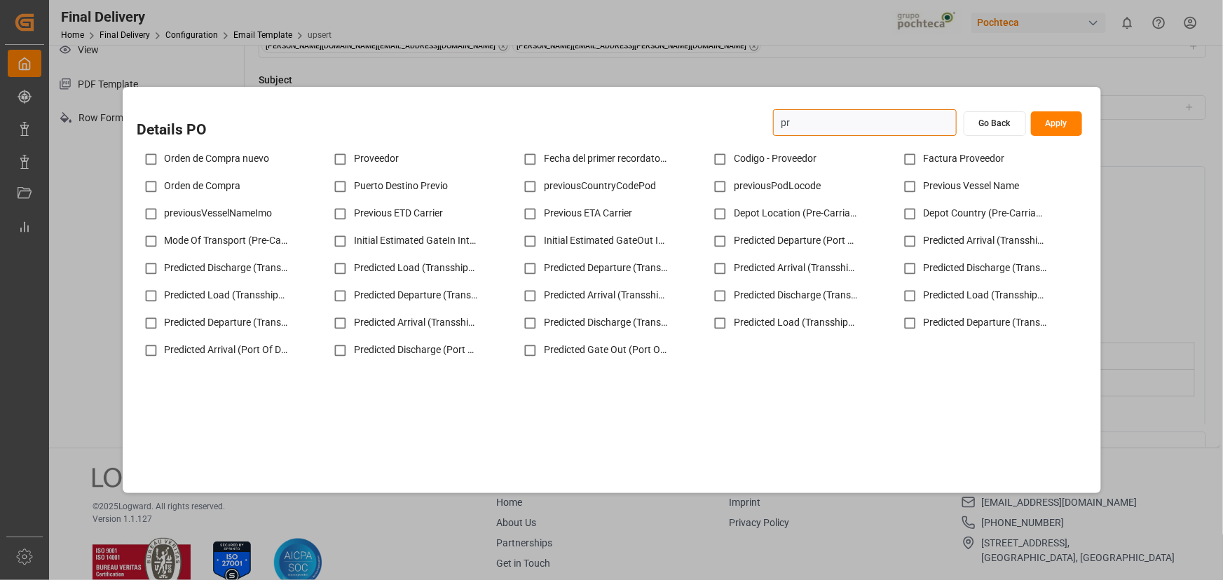
type input "pr"
click at [346, 162] on input "checkbox" at bounding box center [340, 159] width 27 height 27
checkbox input "true"
click at [797, 125] on input "pr" at bounding box center [865, 122] width 184 height 27
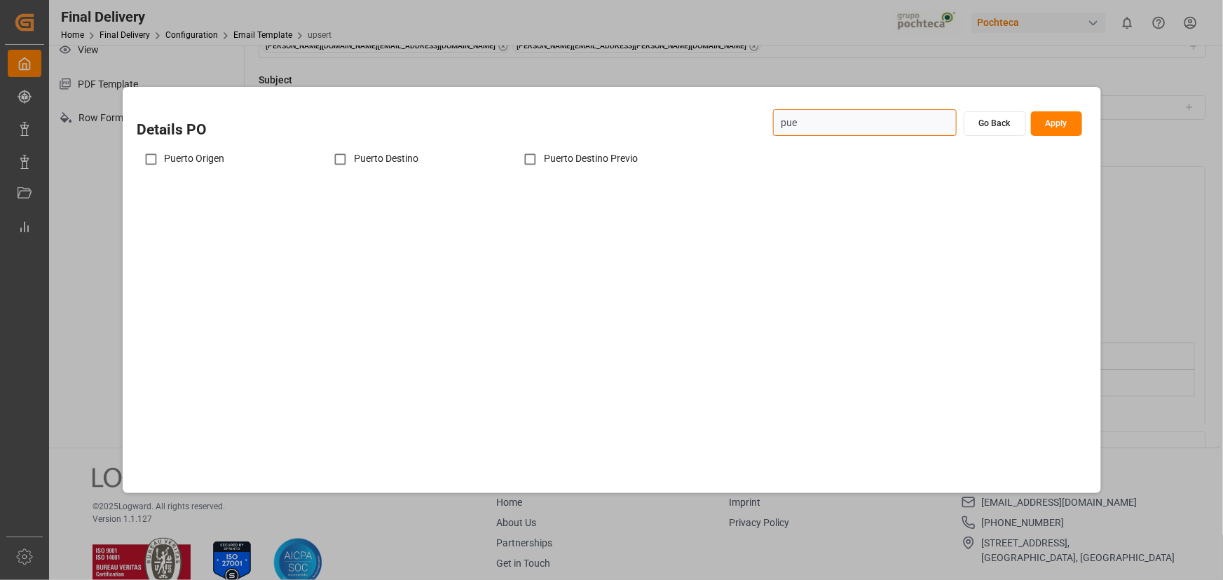
type input "pue"
click at [347, 160] on input "checkbox" at bounding box center [340, 159] width 27 height 27
checkbox input "true"
click at [823, 129] on input "pue" at bounding box center [865, 122] width 184 height 27
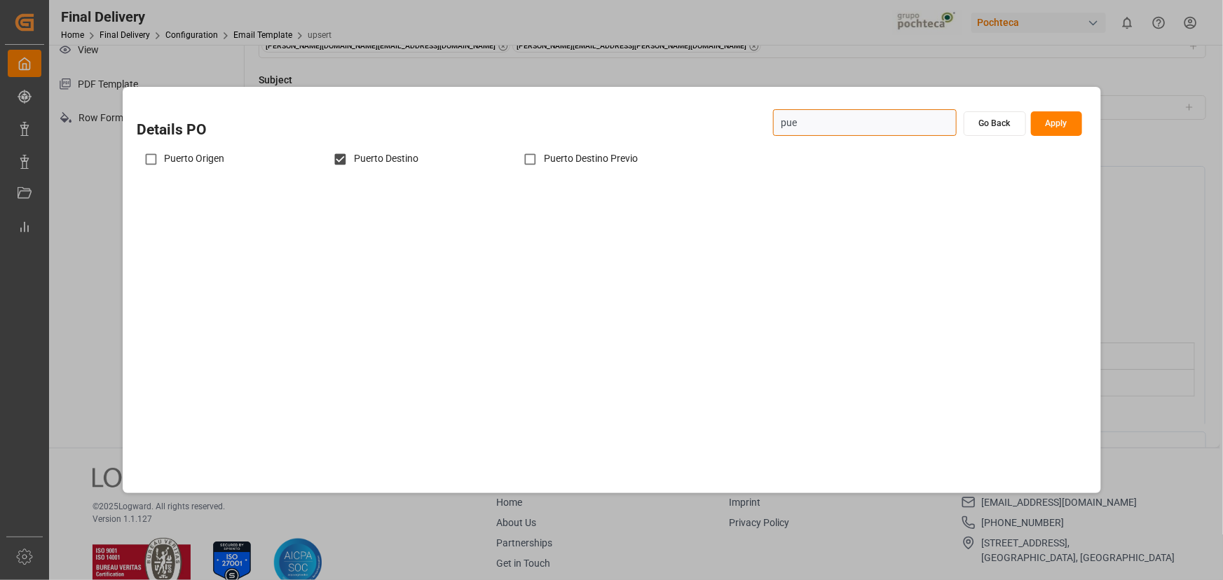
click at [823, 129] on input "pue" at bounding box center [865, 122] width 184 height 27
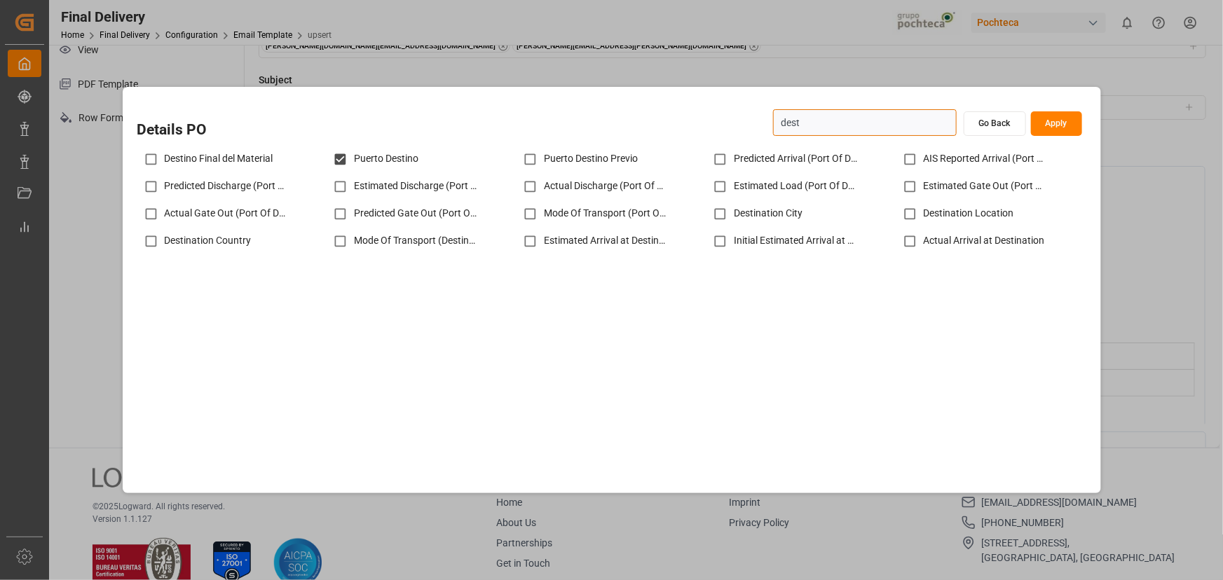
type input "dest"
click at [153, 164] on input "checkbox" at bounding box center [150, 159] width 27 height 27
checkbox input "true"
click at [793, 119] on input "dest" at bounding box center [865, 122] width 184 height 27
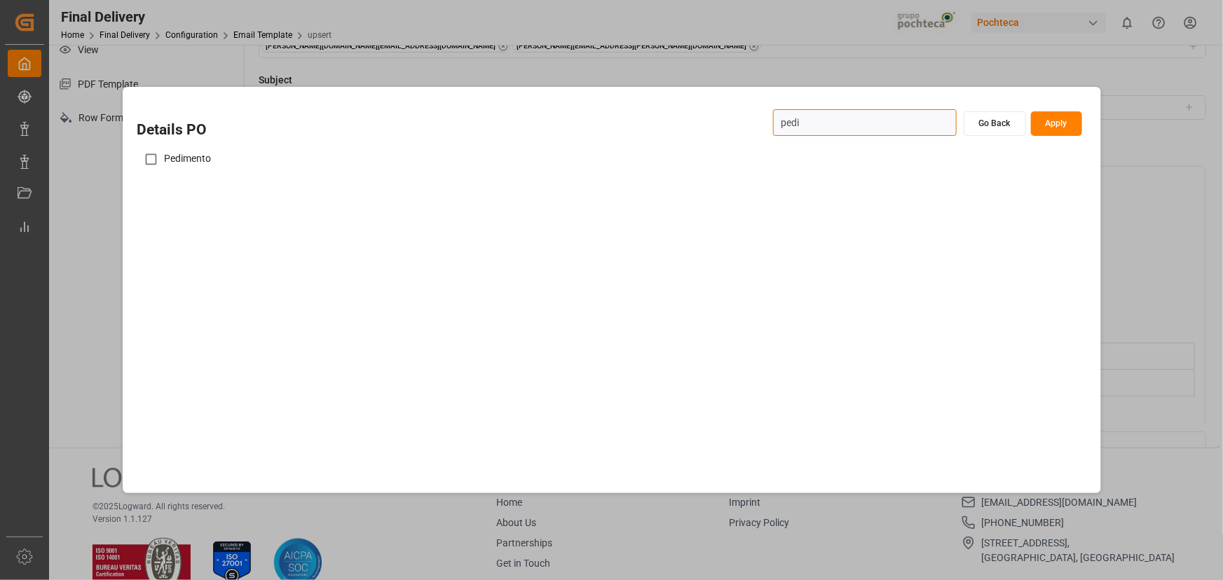
type input "pedi"
click at [144, 162] on input "checkbox" at bounding box center [150, 159] width 27 height 27
checkbox input "true"
click at [787, 123] on input "pedi" at bounding box center [865, 122] width 184 height 27
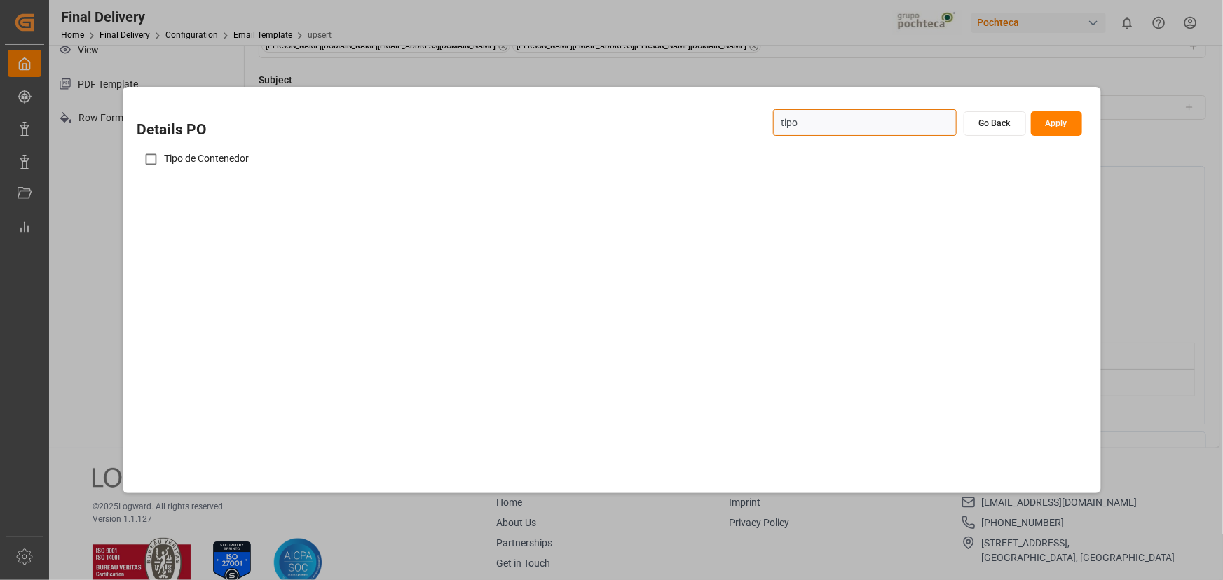
type input "tipo"
click at [146, 158] on input "checkbox" at bounding box center [150, 159] width 27 height 27
checkbox input "true"
click at [804, 130] on input "tipo" at bounding box center [865, 122] width 184 height 27
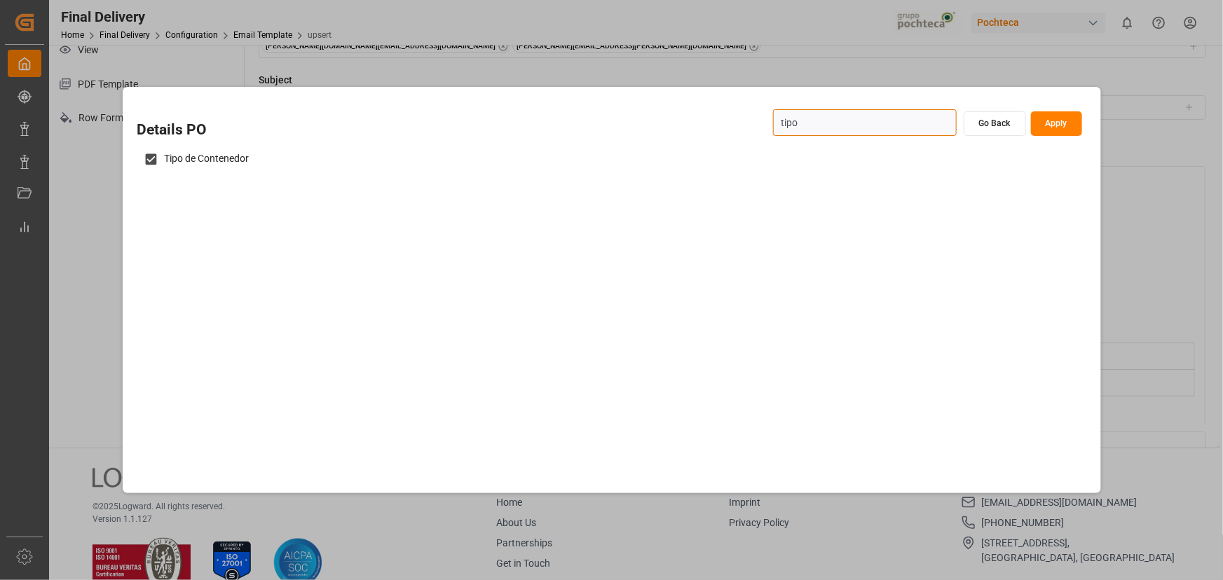
click at [804, 130] on input "tipo" at bounding box center [865, 122] width 184 height 27
type input "#"
click at [157, 160] on input "checkbox" at bounding box center [150, 159] width 27 height 27
checkbox input "true"
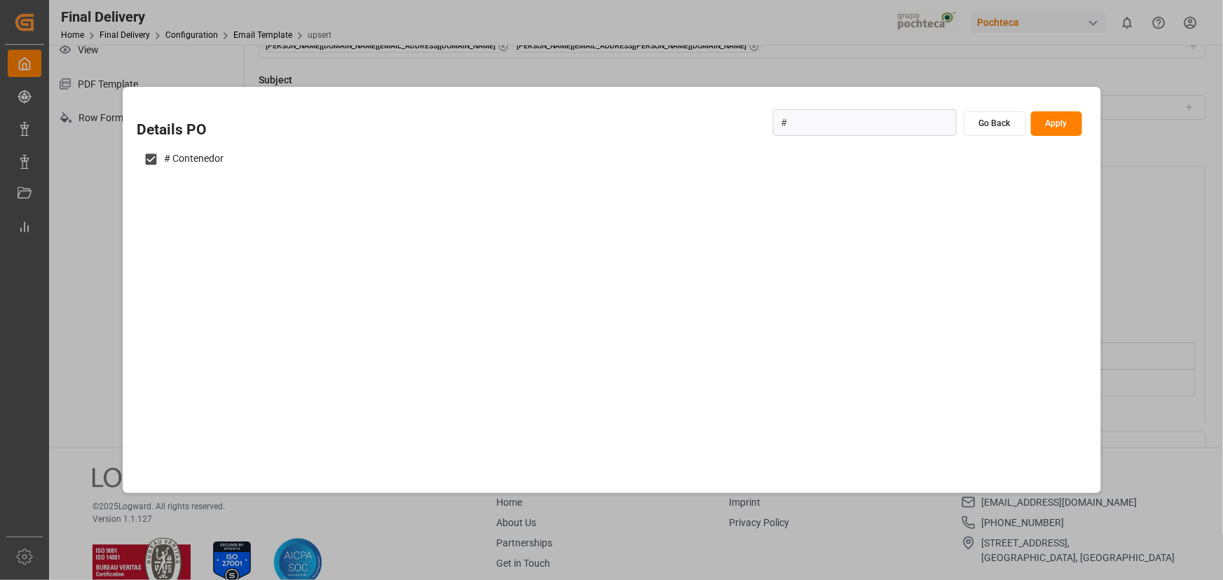
click at [1075, 126] on button "Apply" at bounding box center [1056, 123] width 51 height 25
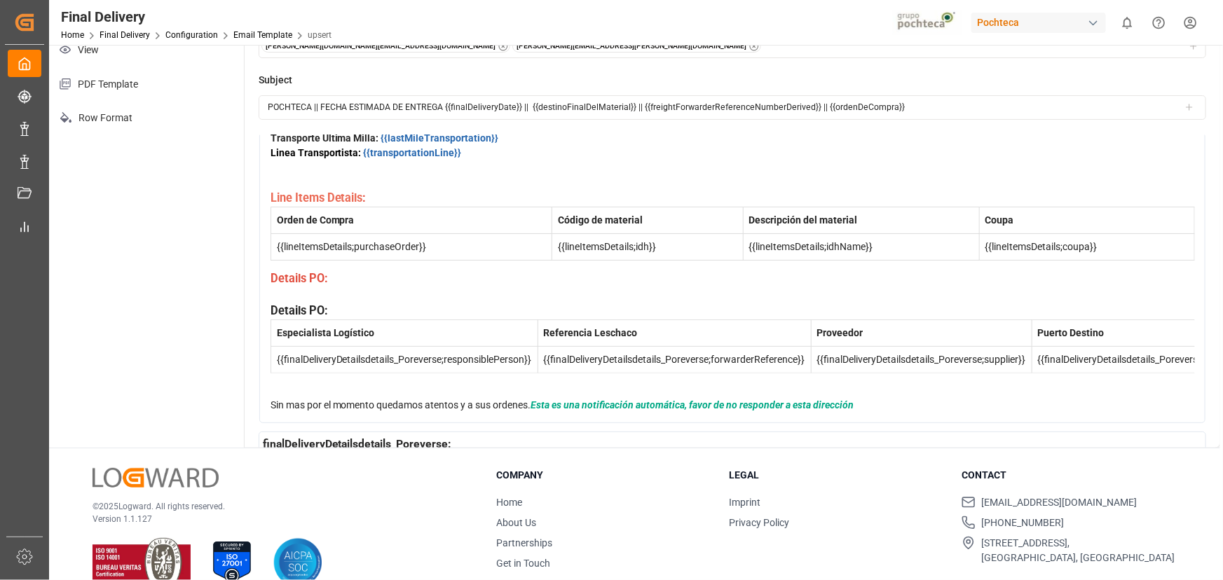
scroll to position [191, 0]
click at [332, 303] on div "Details PO:" at bounding box center [732, 312] width 924 height 18
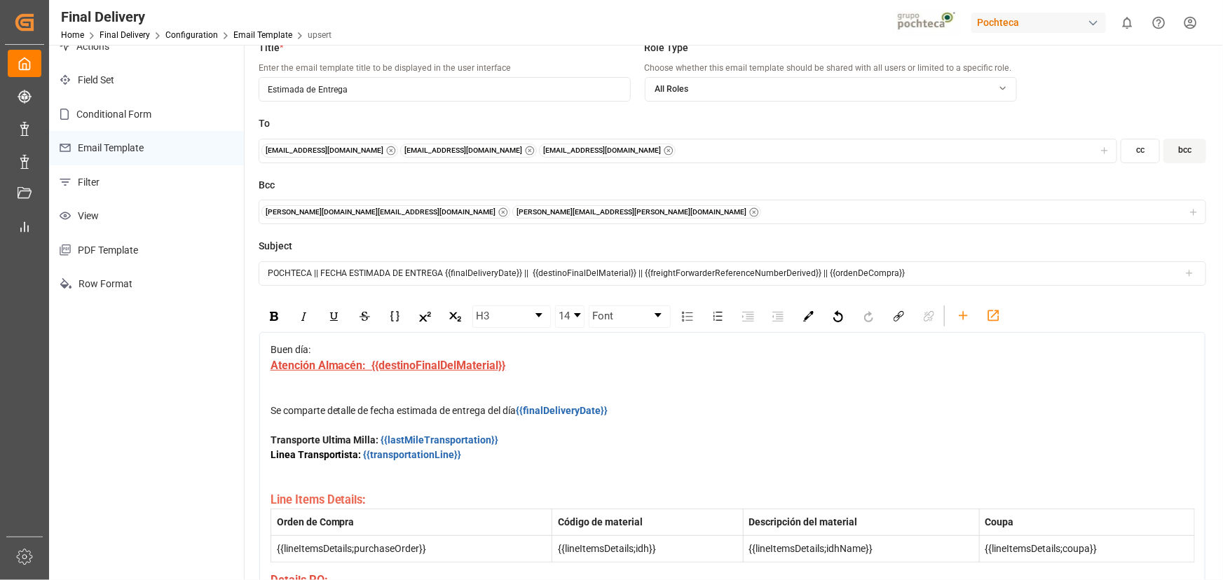
scroll to position [0, 0]
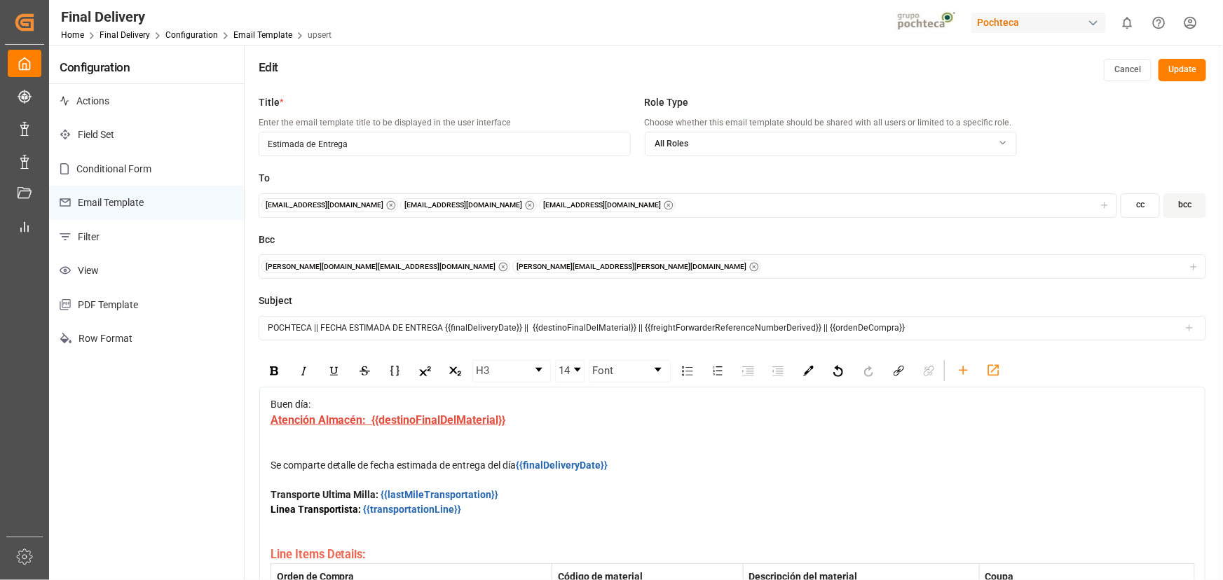
click at [1180, 76] on button "Update" at bounding box center [1182, 70] width 48 height 22
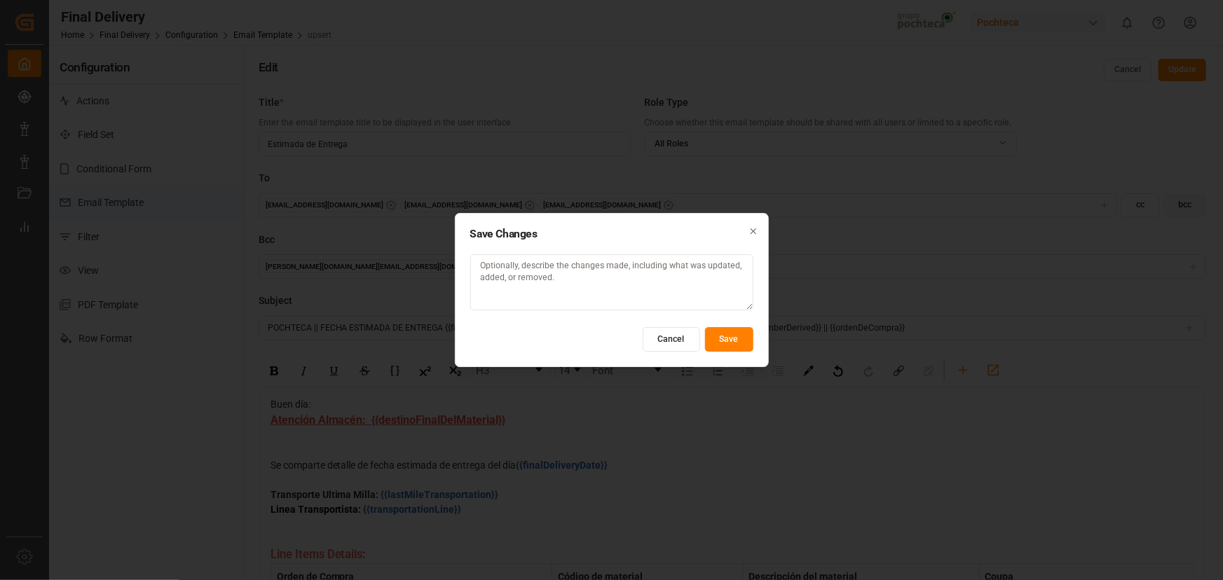
click at [731, 335] on button "Save" at bounding box center [729, 339] width 48 height 25
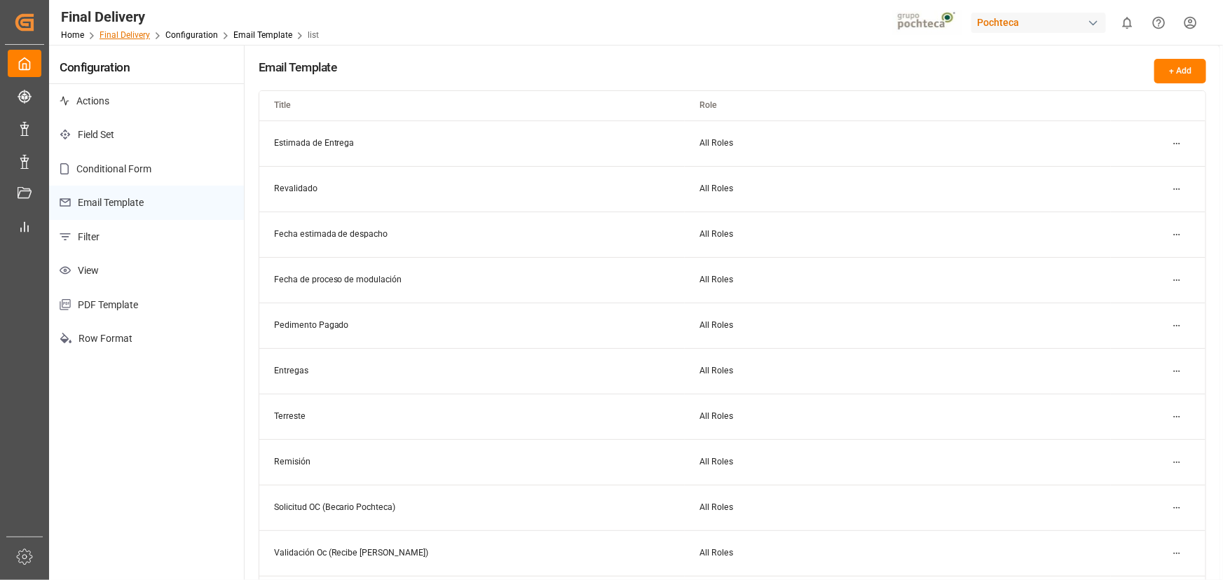
click at [135, 36] on link "Final Delivery" at bounding box center [125, 35] width 50 height 10
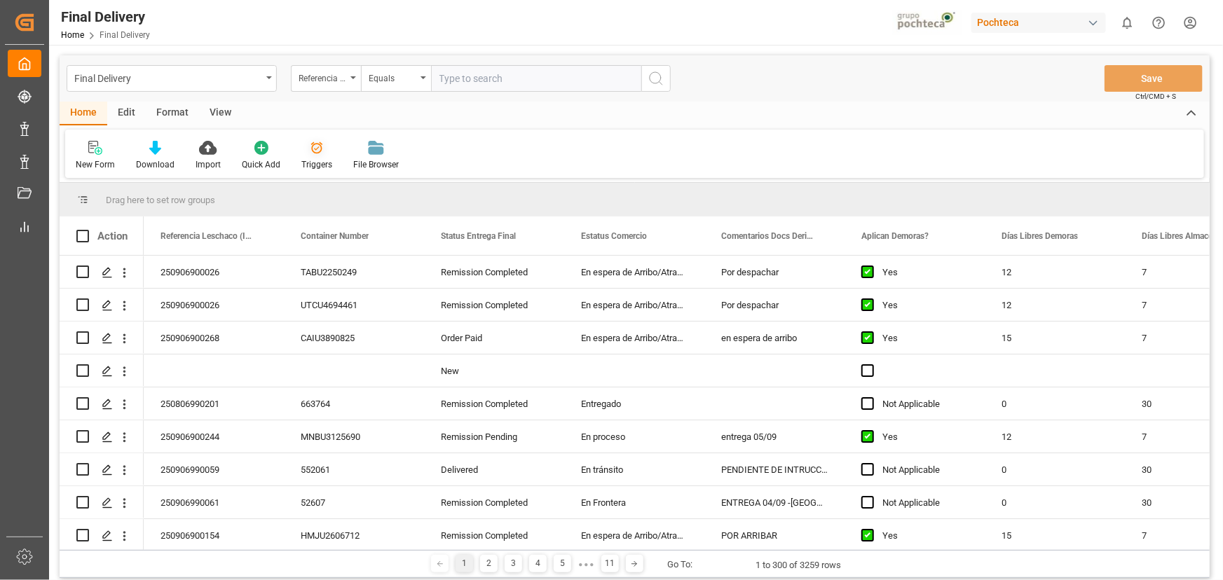
click at [315, 156] on div "Triggers" at bounding box center [317, 155] width 52 height 31
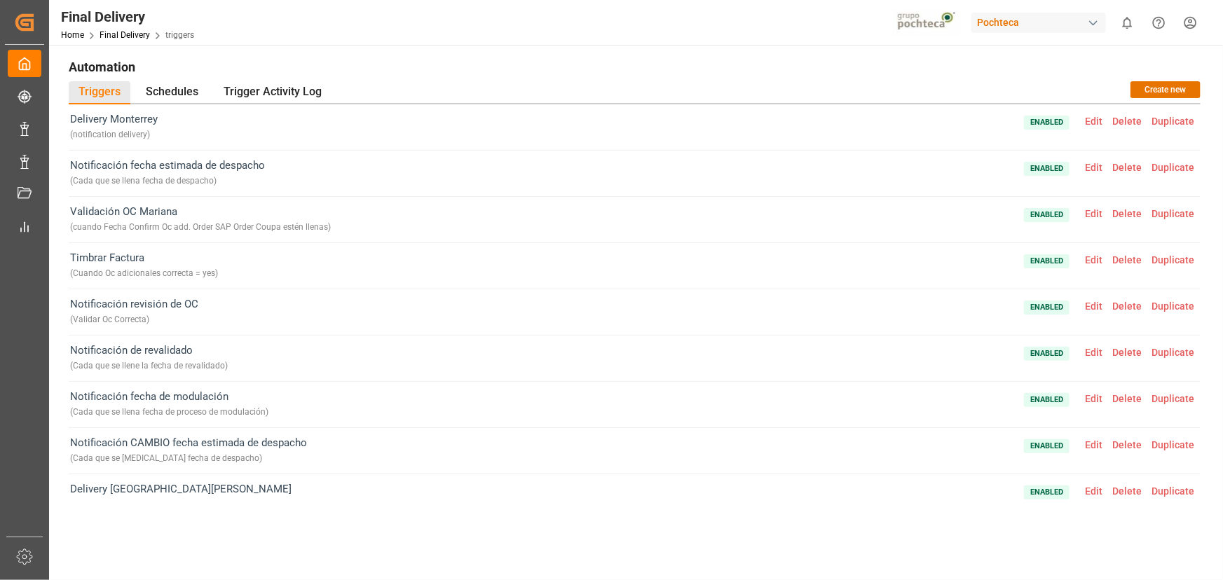
click at [1171, 118] on span "Duplicate" at bounding box center [1172, 121] width 53 height 11
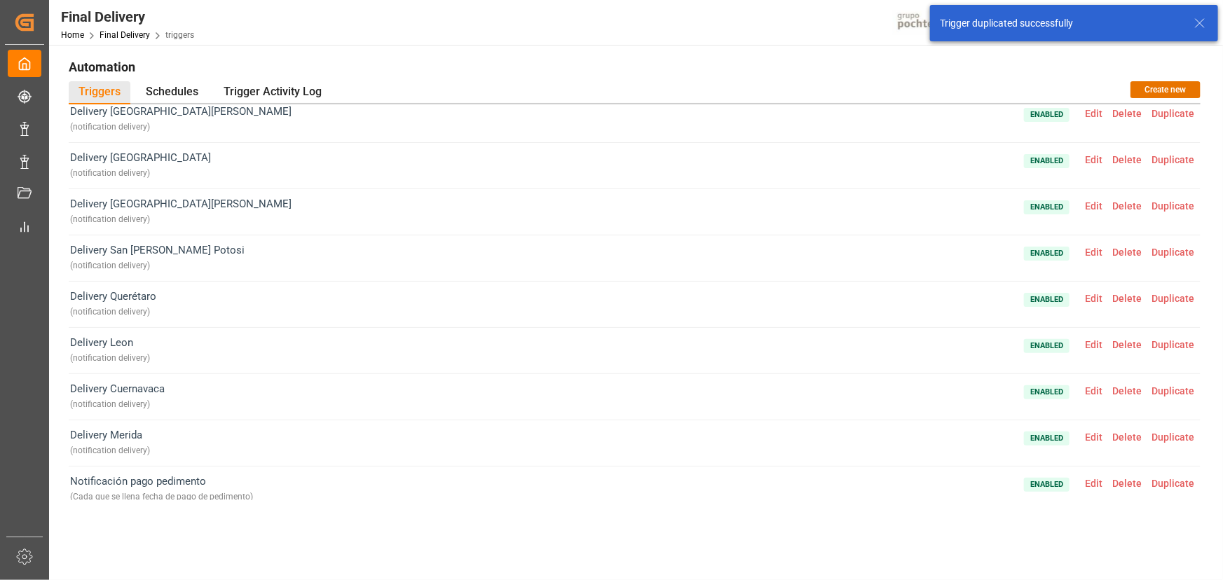
scroll to position [481, 0]
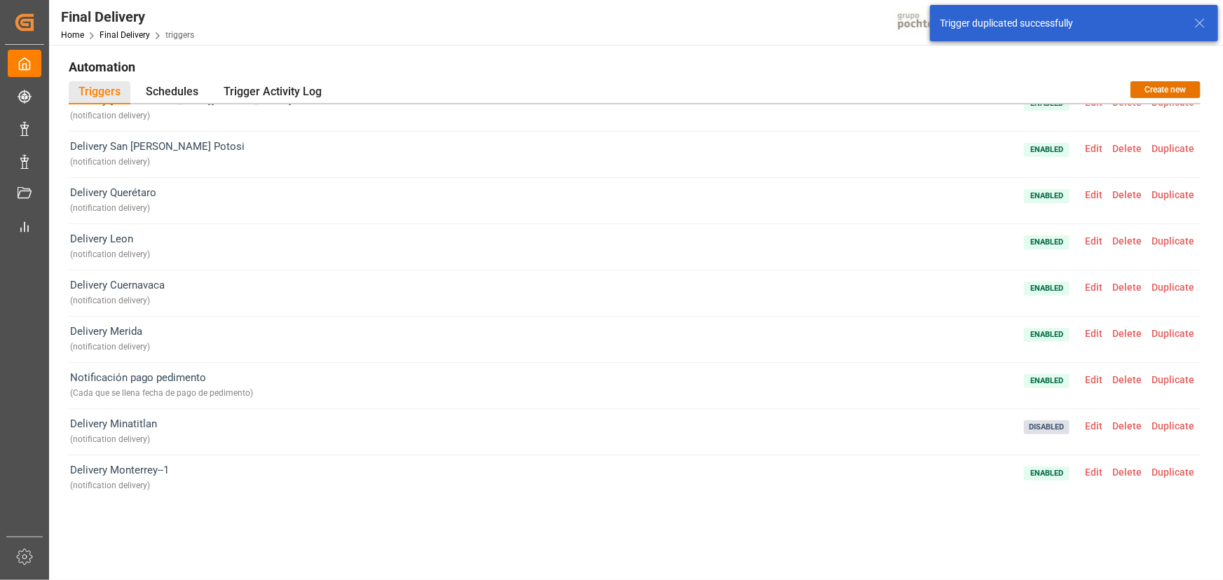
click at [1099, 471] on span "Edit" at bounding box center [1093, 472] width 27 height 11
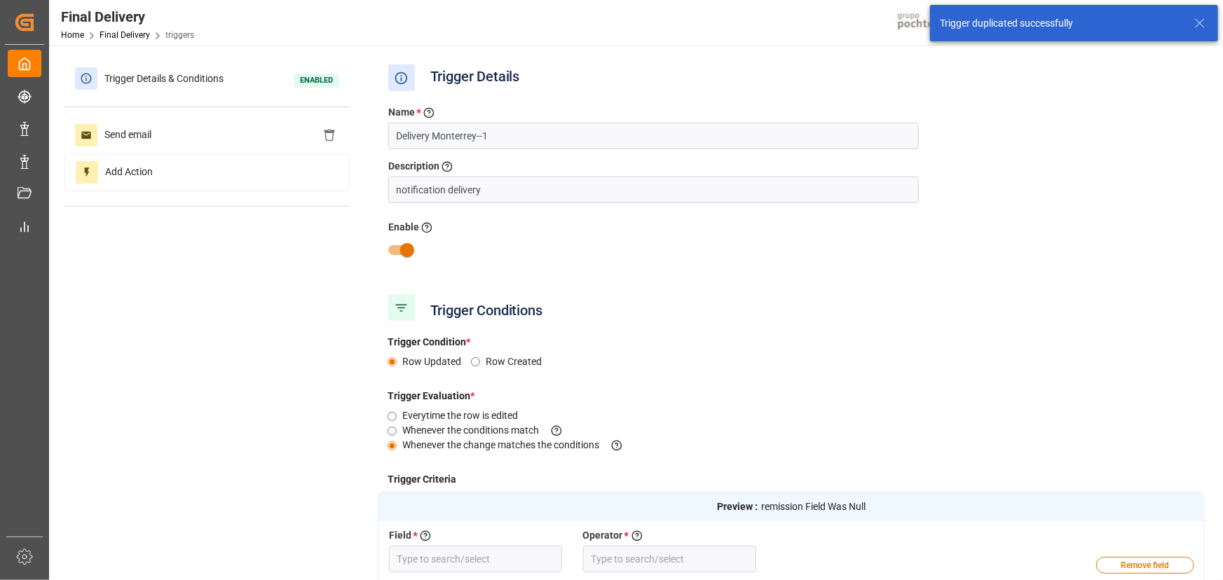
type input "No. Remision"
type input "Field Was Null"
type input "Destino Final del Material (impo)"
type input "Equal"
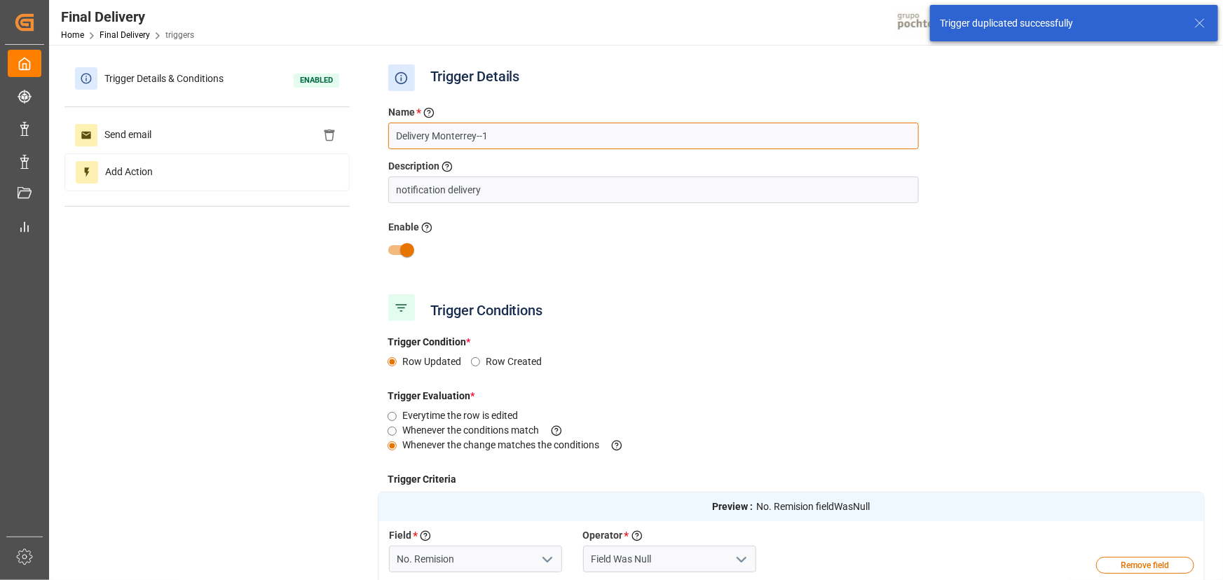
click at [433, 134] on input "Delivery Monterrey--1" at bounding box center [653, 136] width 530 height 27
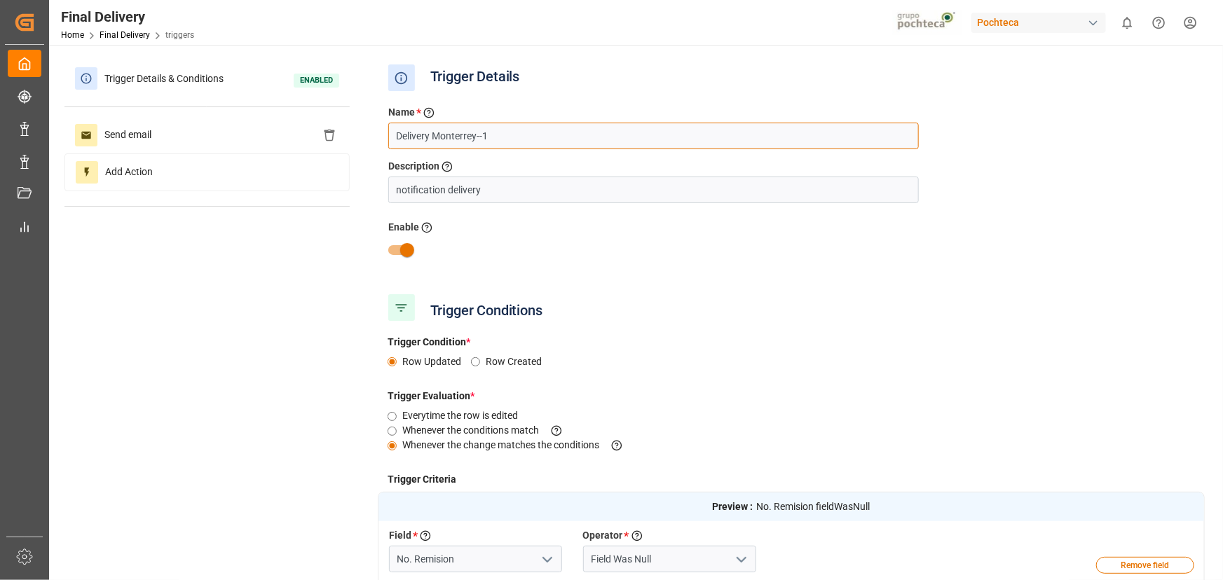
click at [578, 147] on input "Delivery Monterrey--1" at bounding box center [653, 136] width 530 height 27
click at [434, 140] on input "Delivery Monterrey" at bounding box center [653, 136] width 530 height 27
type input "Estimated Delivery Monterrey"
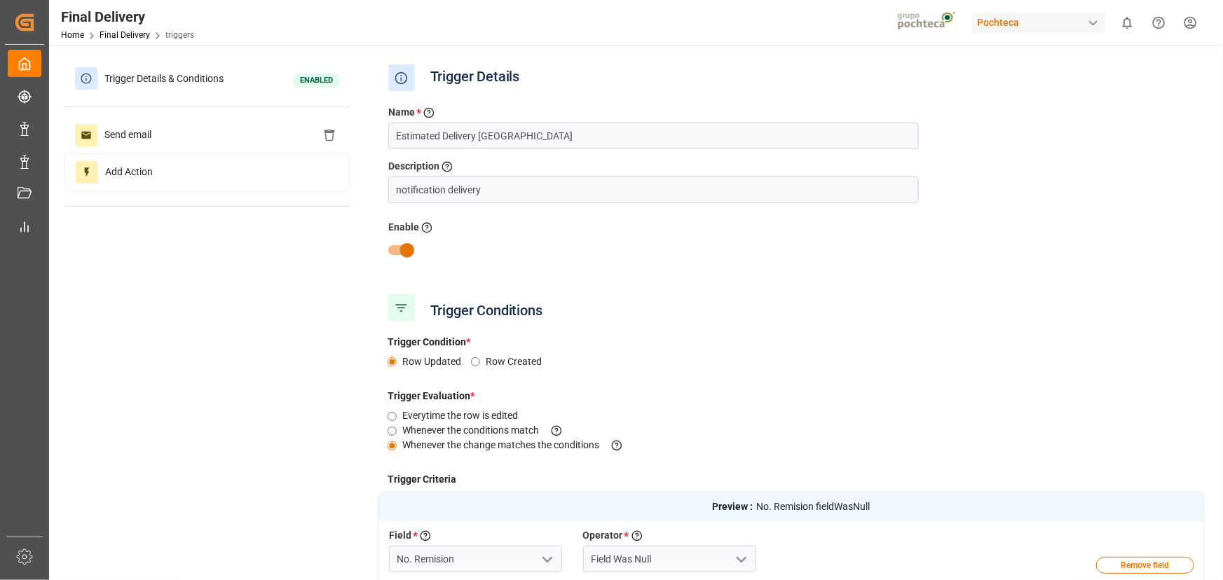
click at [402, 250] on input "checkbox" at bounding box center [407, 250] width 80 height 27
checkbox input "false"
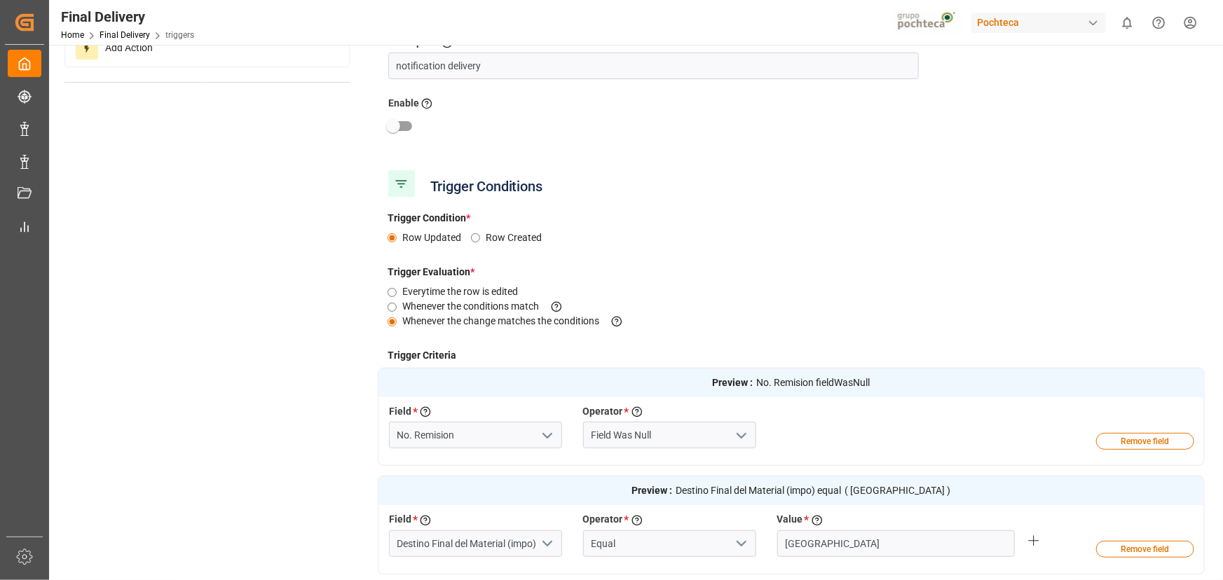
scroll to position [127, 0]
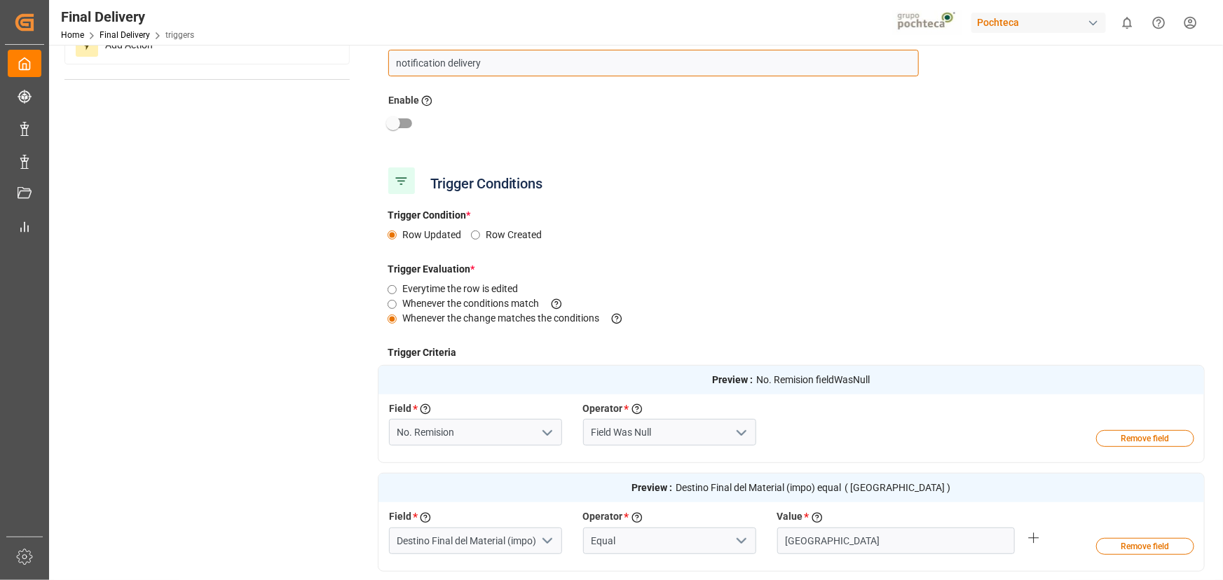
click at [446, 66] on input "notification delivery" at bounding box center [653, 63] width 530 height 27
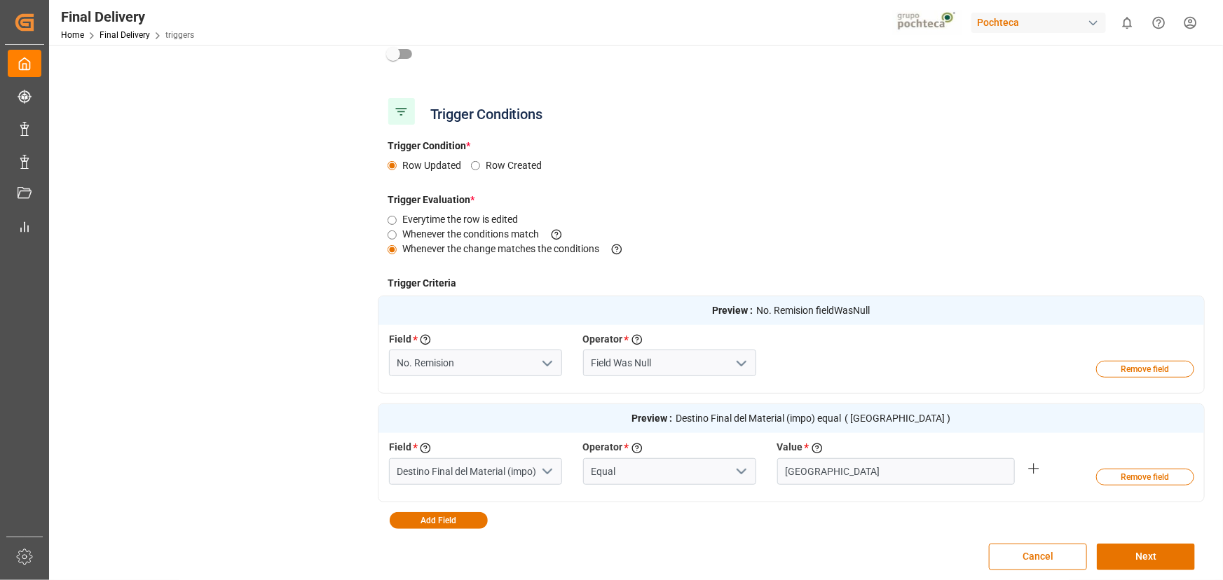
scroll to position [318, 0]
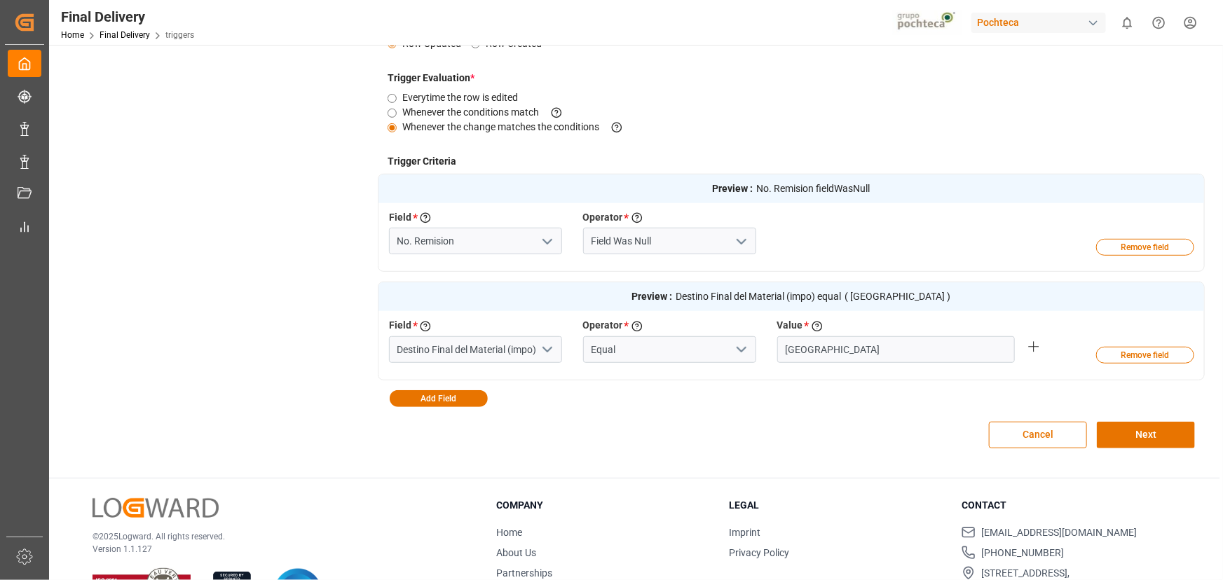
type input "notification estimated delivery"
click at [475, 235] on input "No. Remision" at bounding box center [475, 241] width 173 height 27
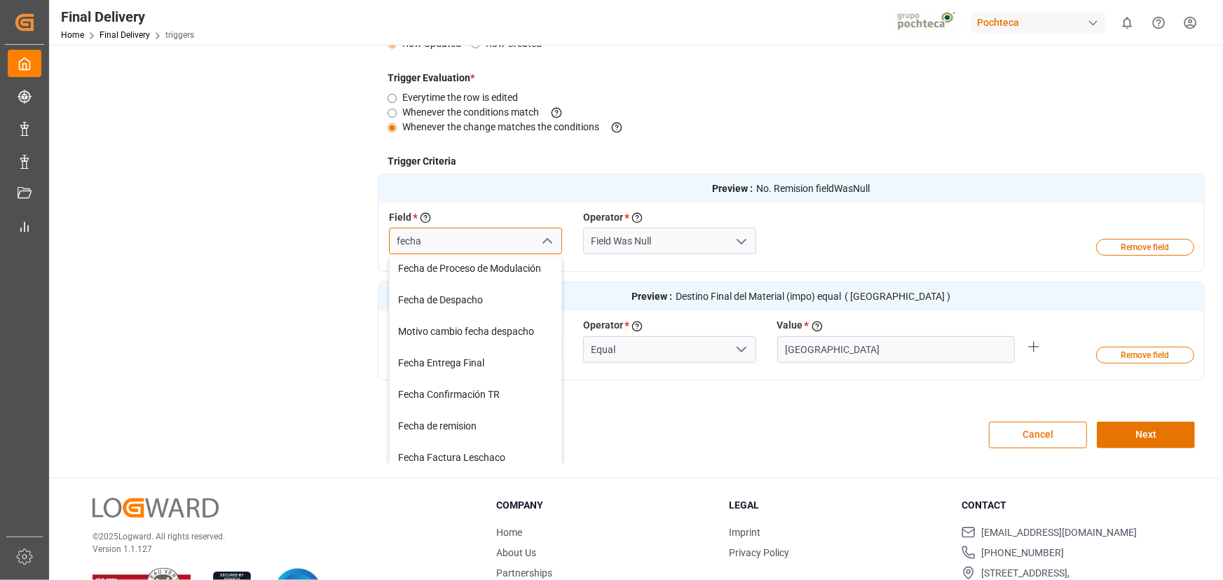
scroll to position [254, 0]
click at [468, 334] on div "Fecha Entrega Final" at bounding box center [476, 333] width 172 height 32
type input "Fecha Entrega Final"
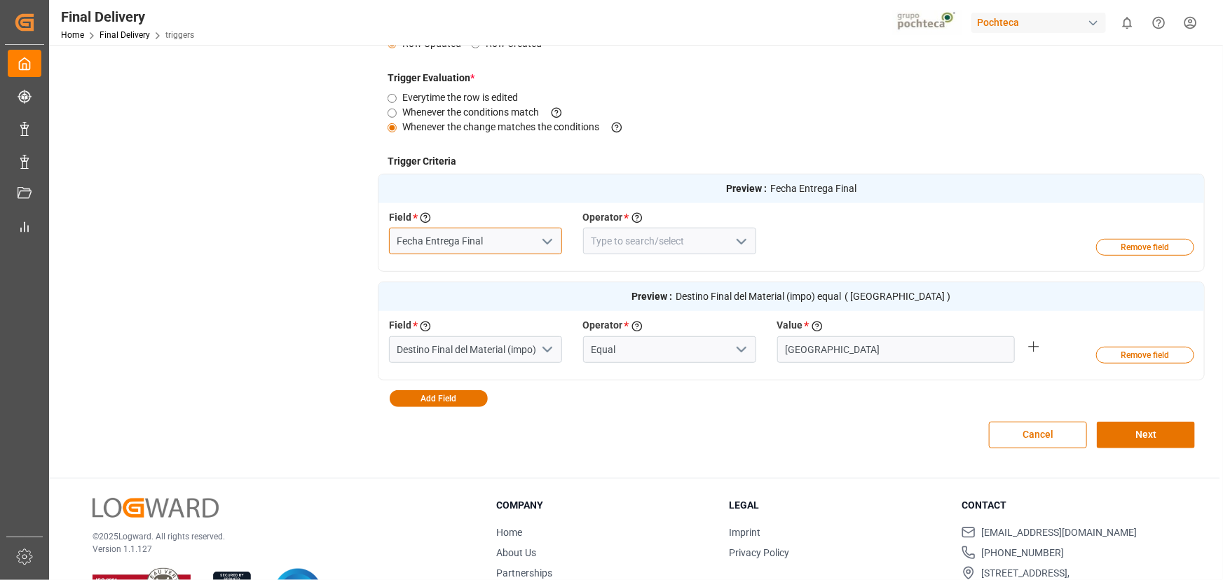
type input "Fecha Entrega Final"
click at [748, 235] on icon "open menu" at bounding box center [741, 241] width 17 height 17
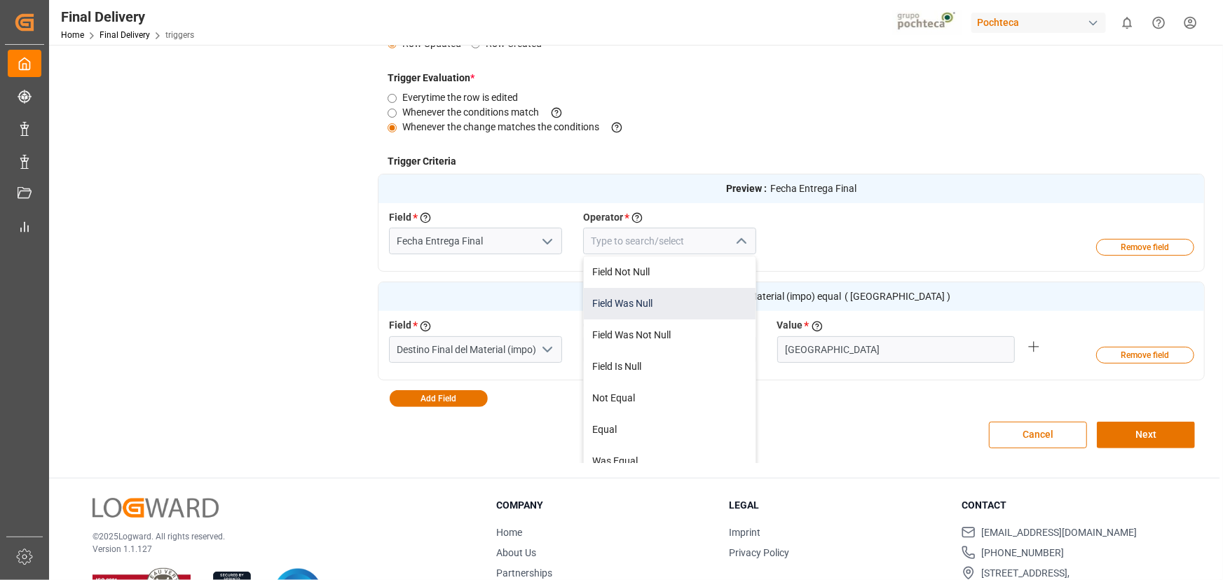
click at [669, 291] on div "Field Was Null" at bounding box center [670, 304] width 172 height 32
type input "Field Was Null"
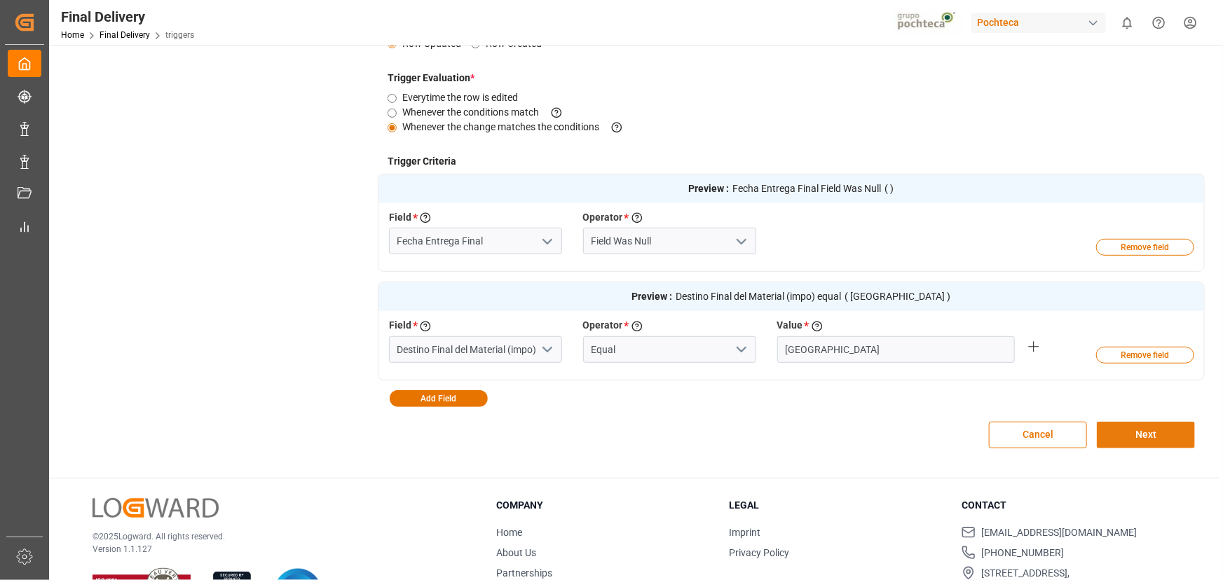
click at [1174, 437] on button "Next" at bounding box center [1146, 435] width 98 height 27
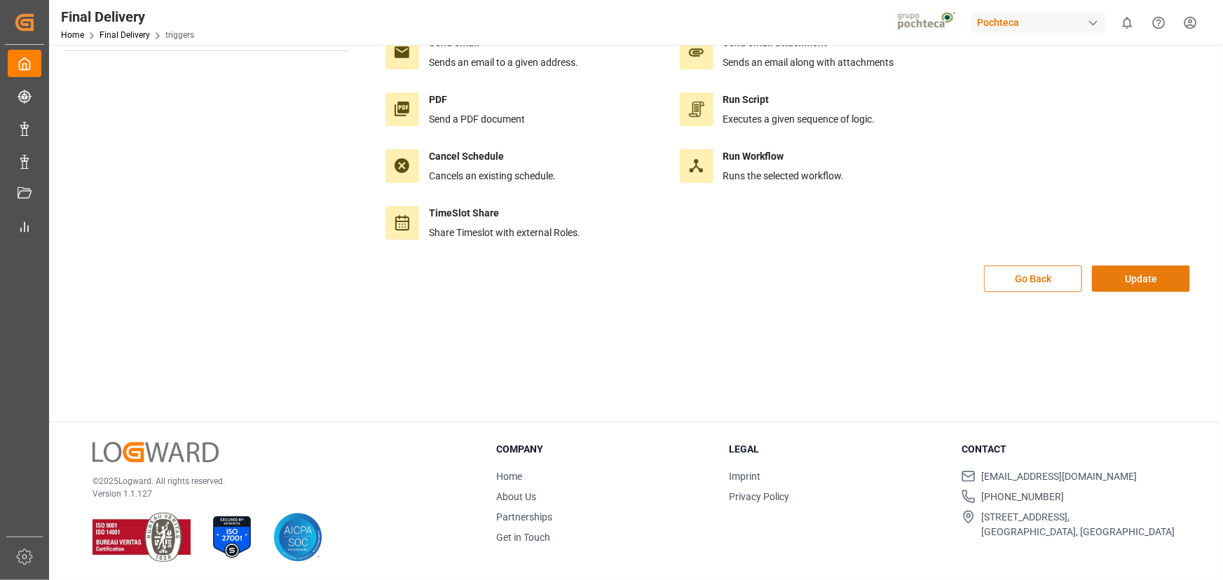
click at [1142, 278] on button "Update" at bounding box center [1141, 279] width 98 height 27
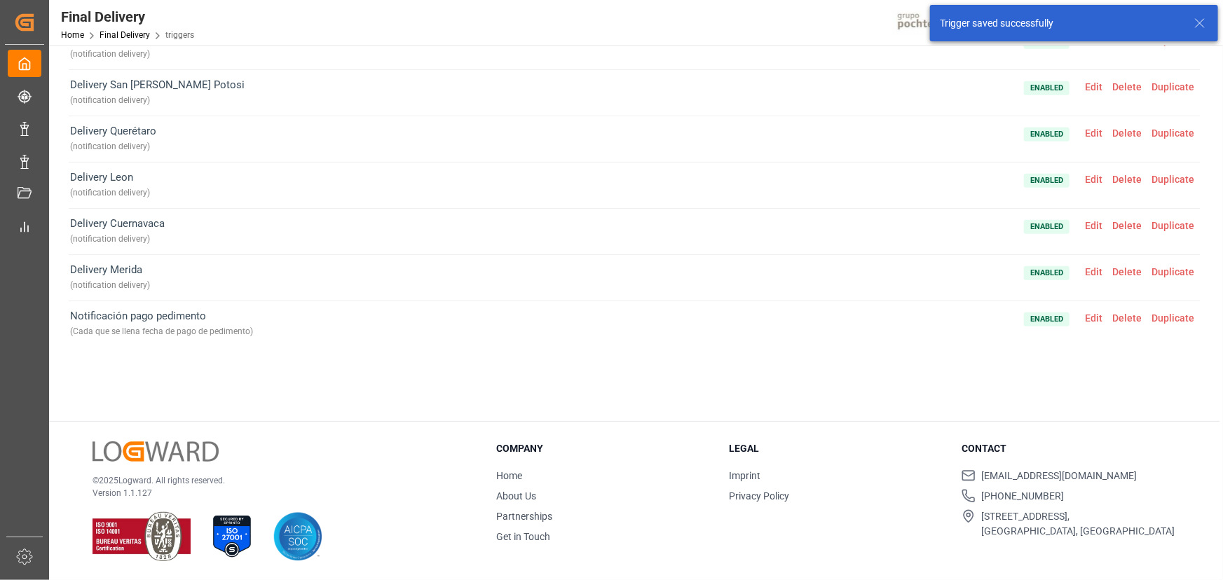
scroll to position [481, 0]
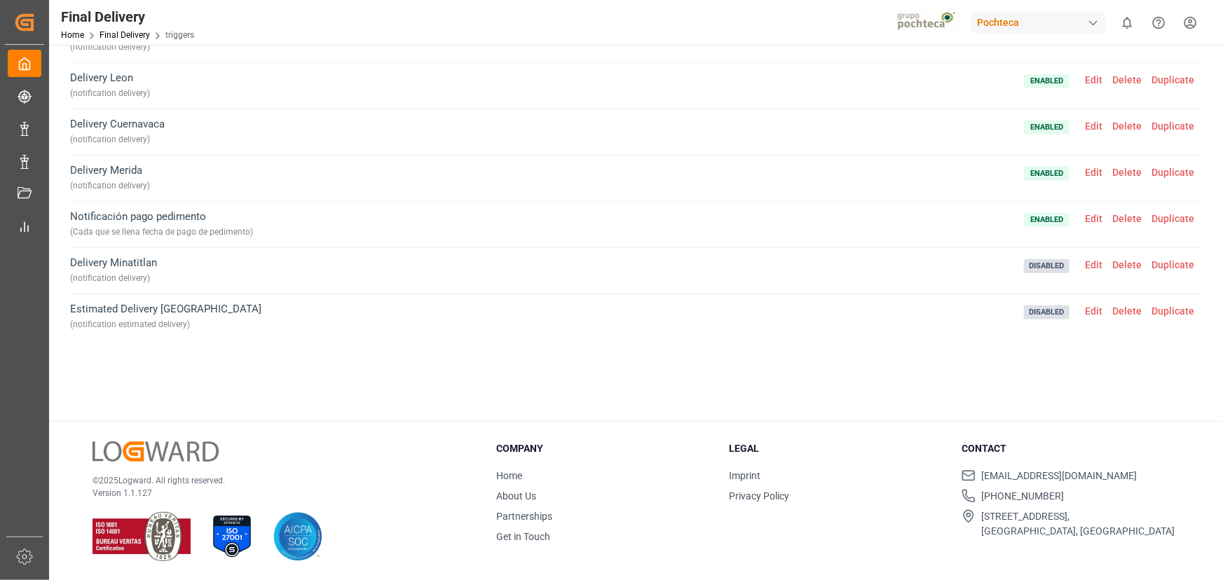
click at [1093, 310] on span "Edit" at bounding box center [1093, 311] width 27 height 11
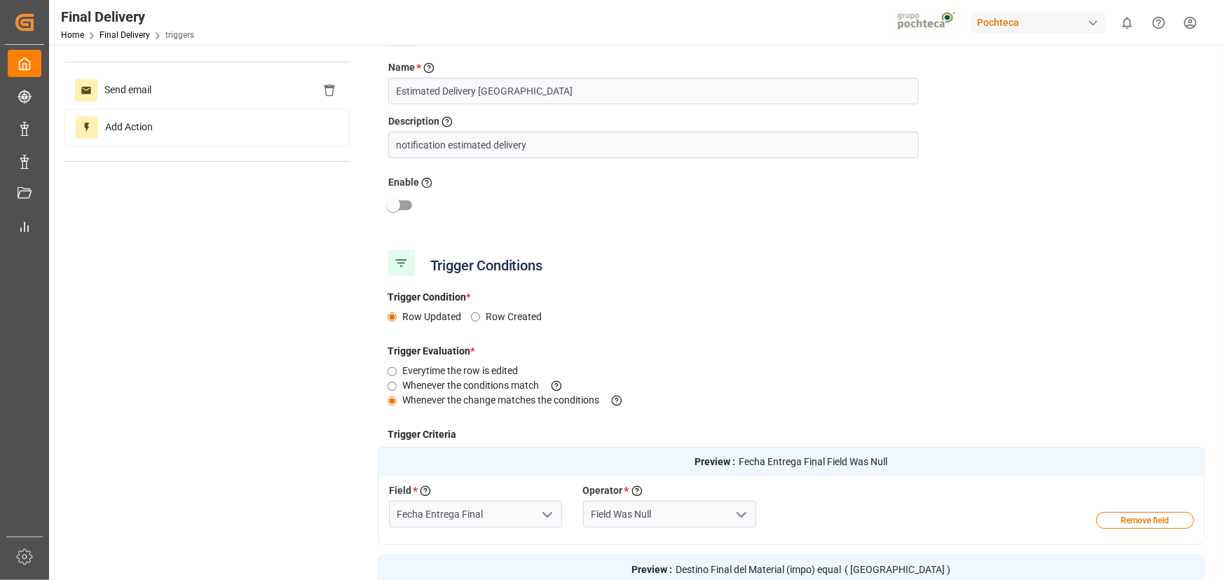
scroll to position [0, 0]
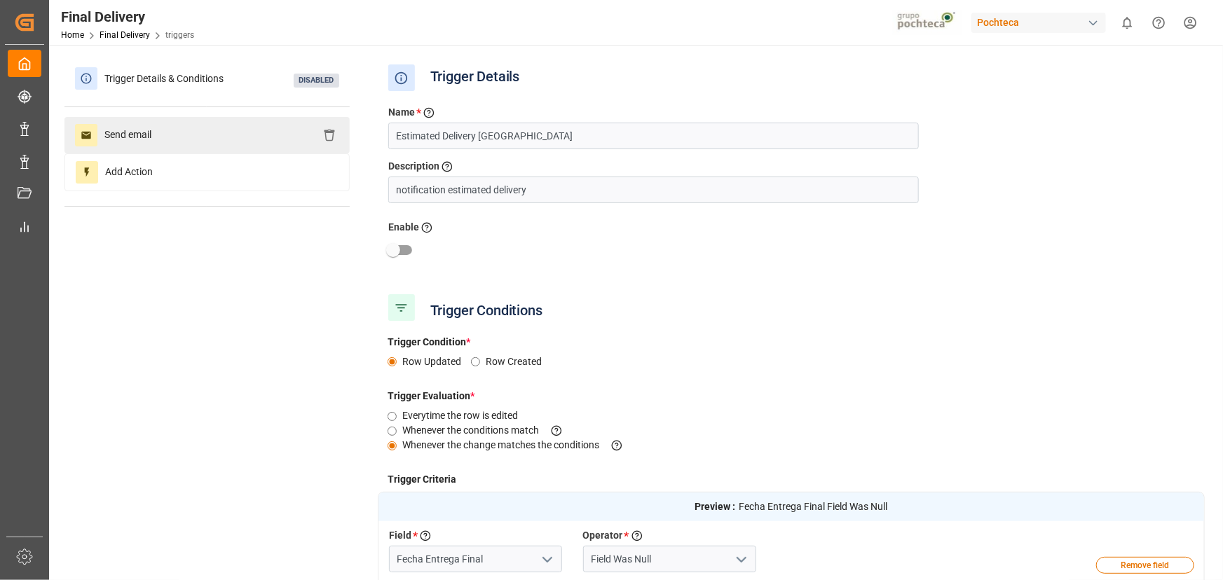
click at [245, 135] on div "Send email" at bounding box center [206, 135] width 285 height 36
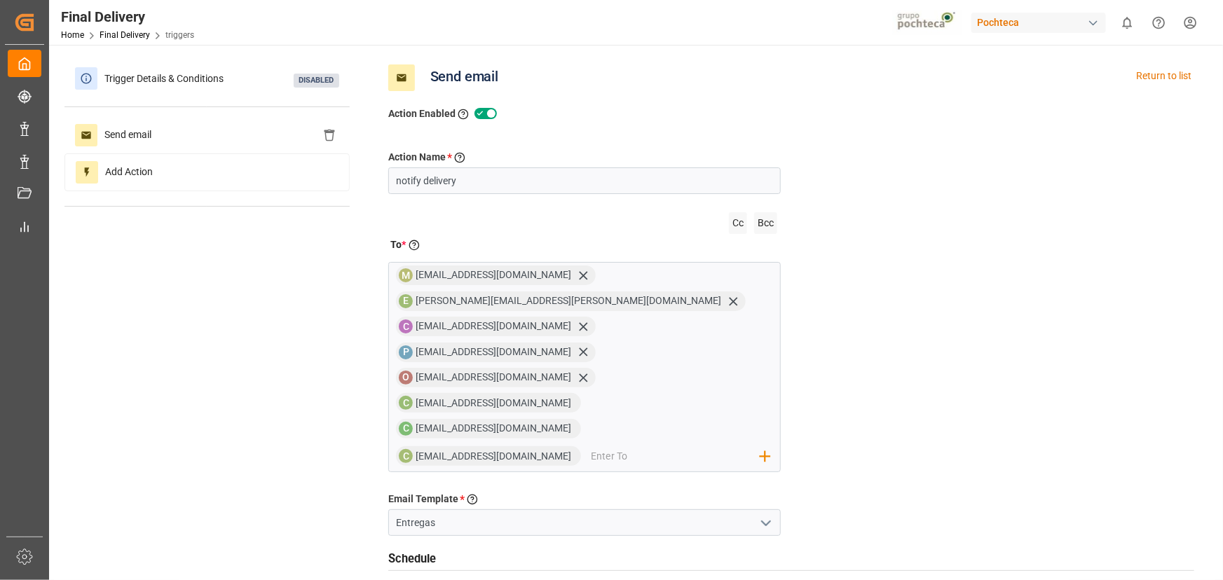
click at [998, 384] on div "Action Name * Give a name to the action being created notify delivery Cc Bcc To…" at bounding box center [791, 463] width 827 height 683
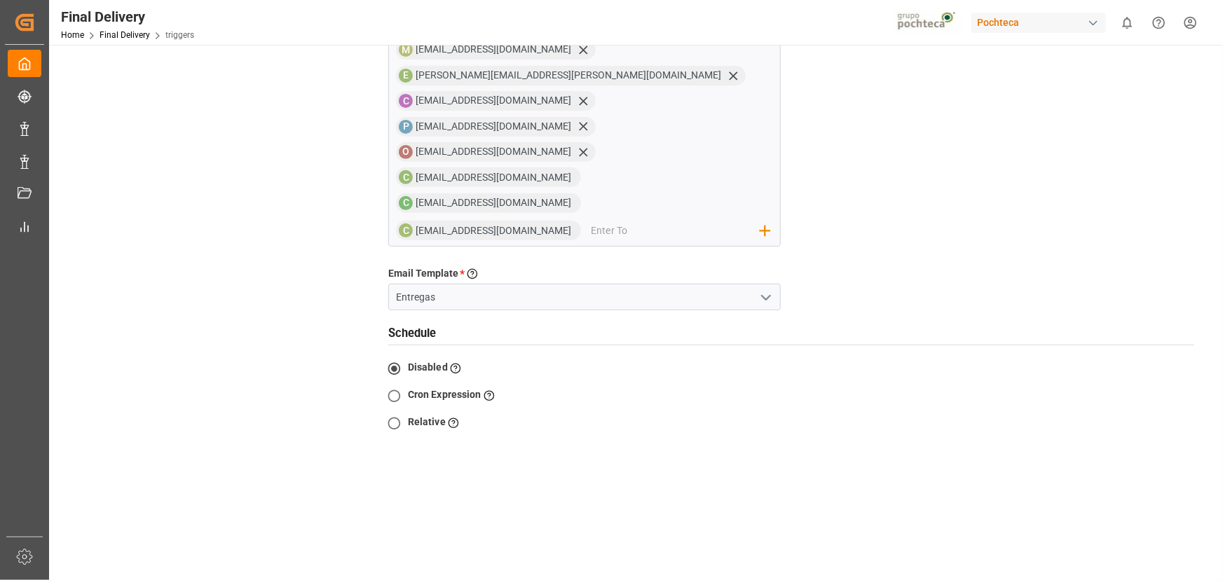
scroll to position [378, 0]
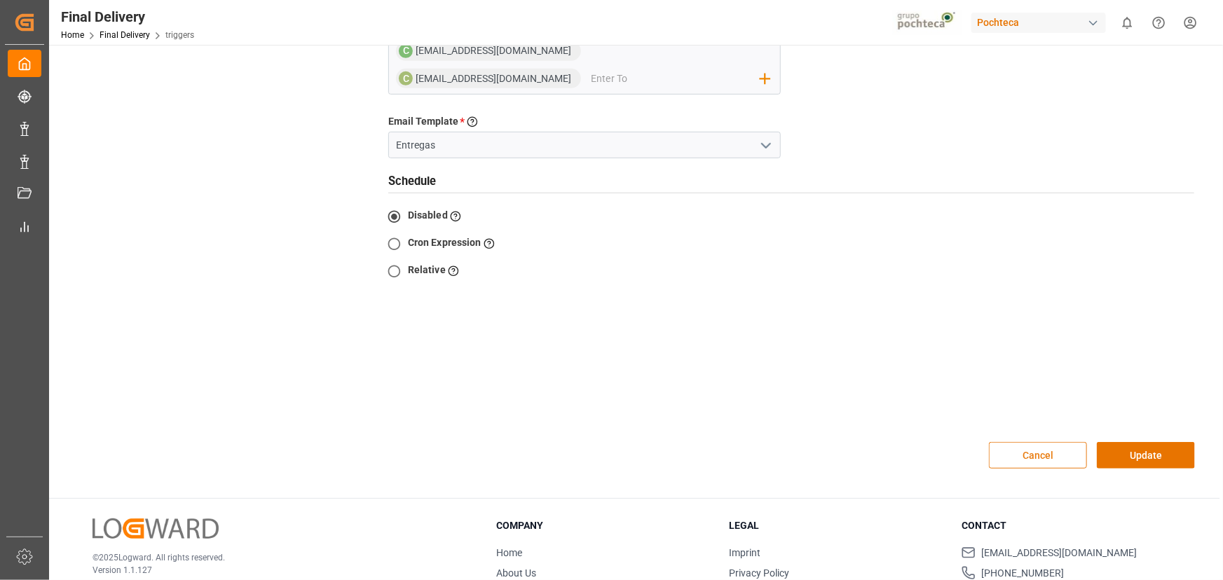
click at [1067, 442] on button "Cancel" at bounding box center [1038, 455] width 98 height 27
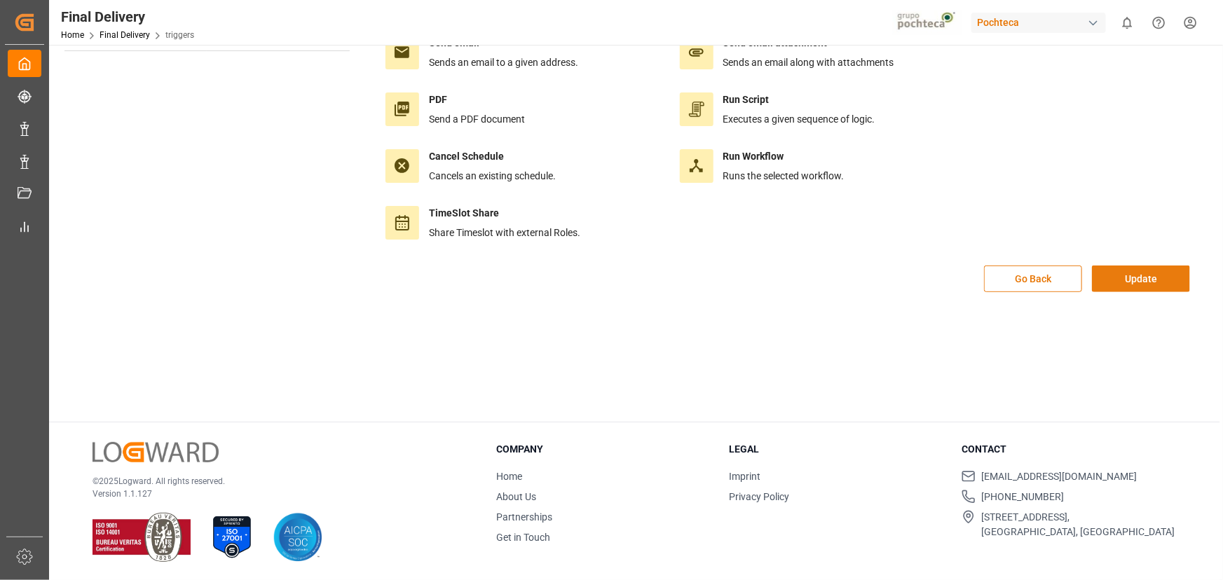
click at [1128, 275] on button "Update" at bounding box center [1141, 279] width 98 height 27
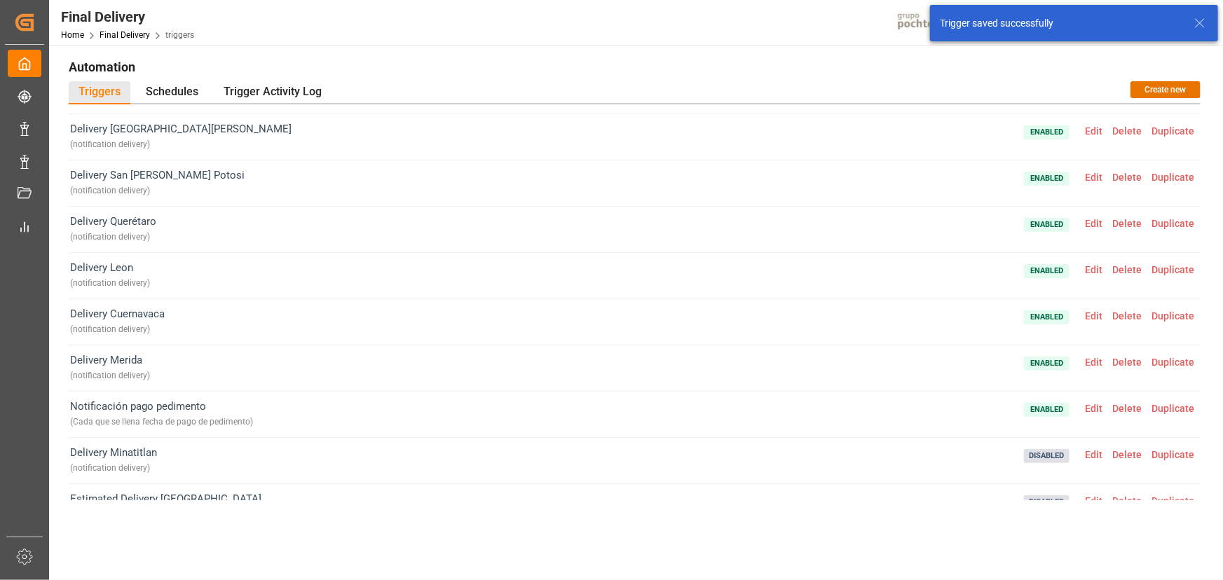
scroll to position [481, 0]
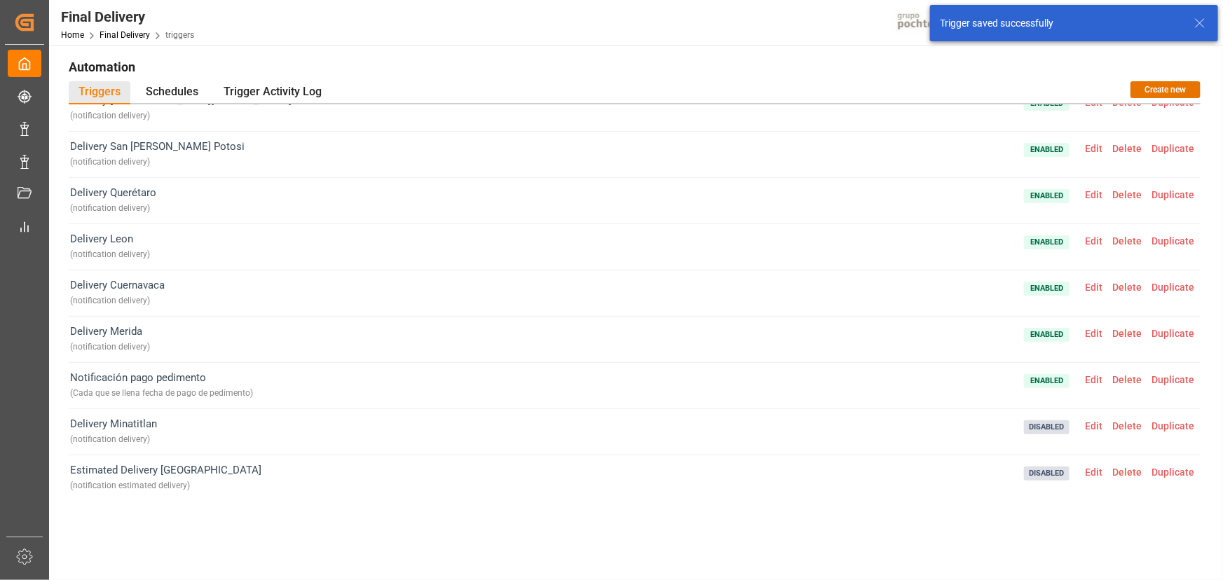
click at [932, 534] on div "Delivery Monterrey ( notification delivery ) Enabled Edit Delete Duplicate Noti…" at bounding box center [635, 331] width 1132 height 454
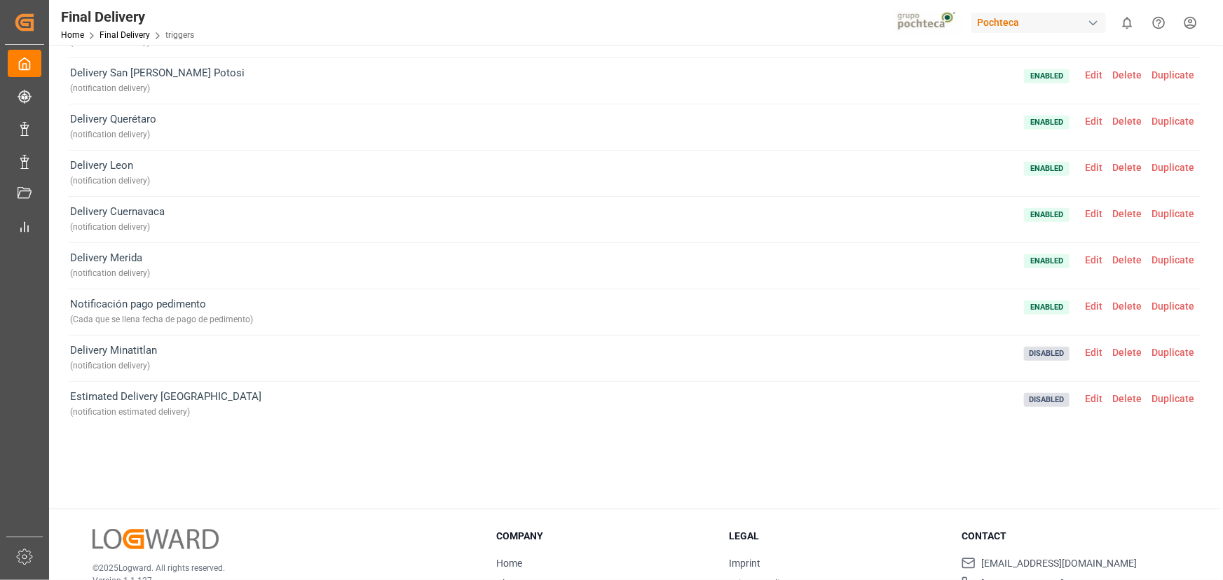
scroll to position [161, 0]
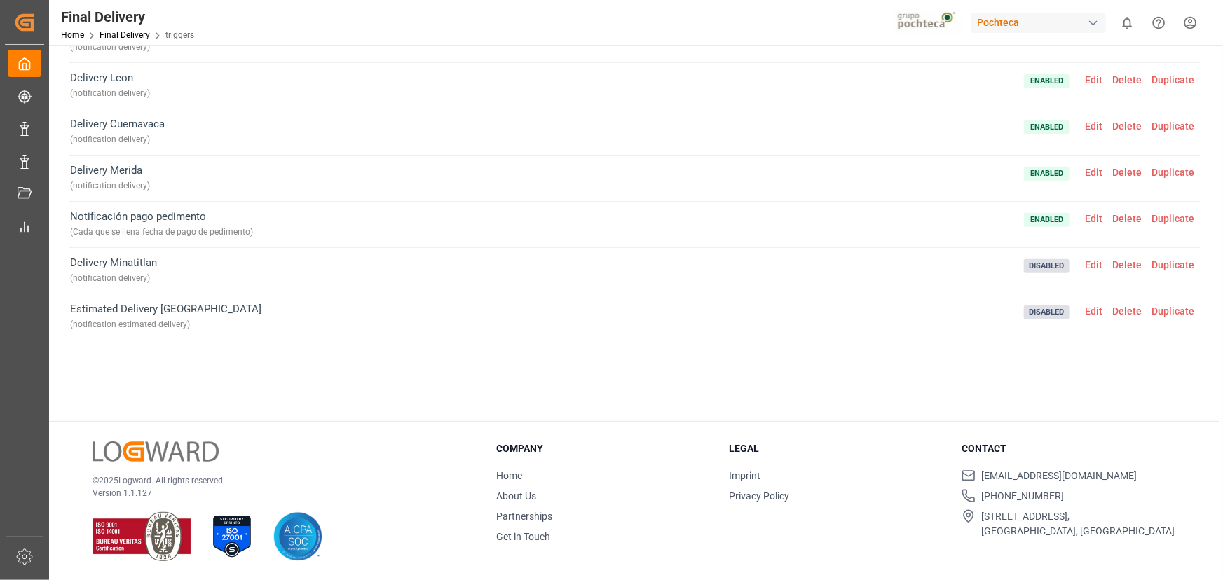
click at [813, 372] on div "Delivery Monterrey ( notification delivery ) Enabled Edit Delete Duplicate Noti…" at bounding box center [635, 170] width 1132 height 454
click at [509, 387] on div "Delivery Monterrey ( notification delivery ) Enabled Edit Delete Duplicate Noti…" at bounding box center [635, 170] width 1132 height 454
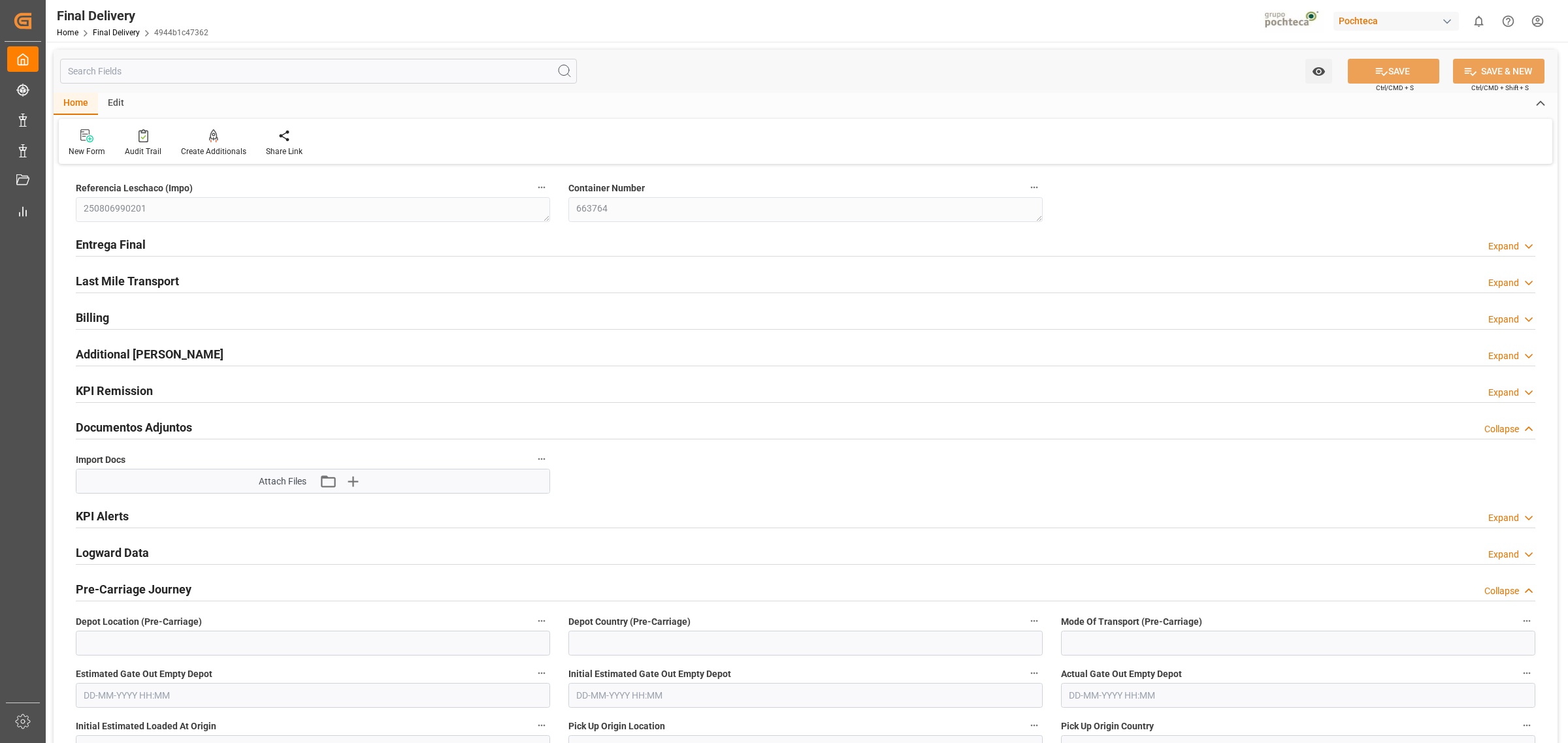
click at [128, 25] on div "Home Final Delivery 4944b1c47362" at bounding box center [132, 32] width 152 height 14
click at [112, 25] on div "Home Final Delivery 4944b1c47362" at bounding box center [132, 32] width 152 height 14
click at [109, 33] on link "Final Delivery" at bounding box center [117, 33] width 47 height 9
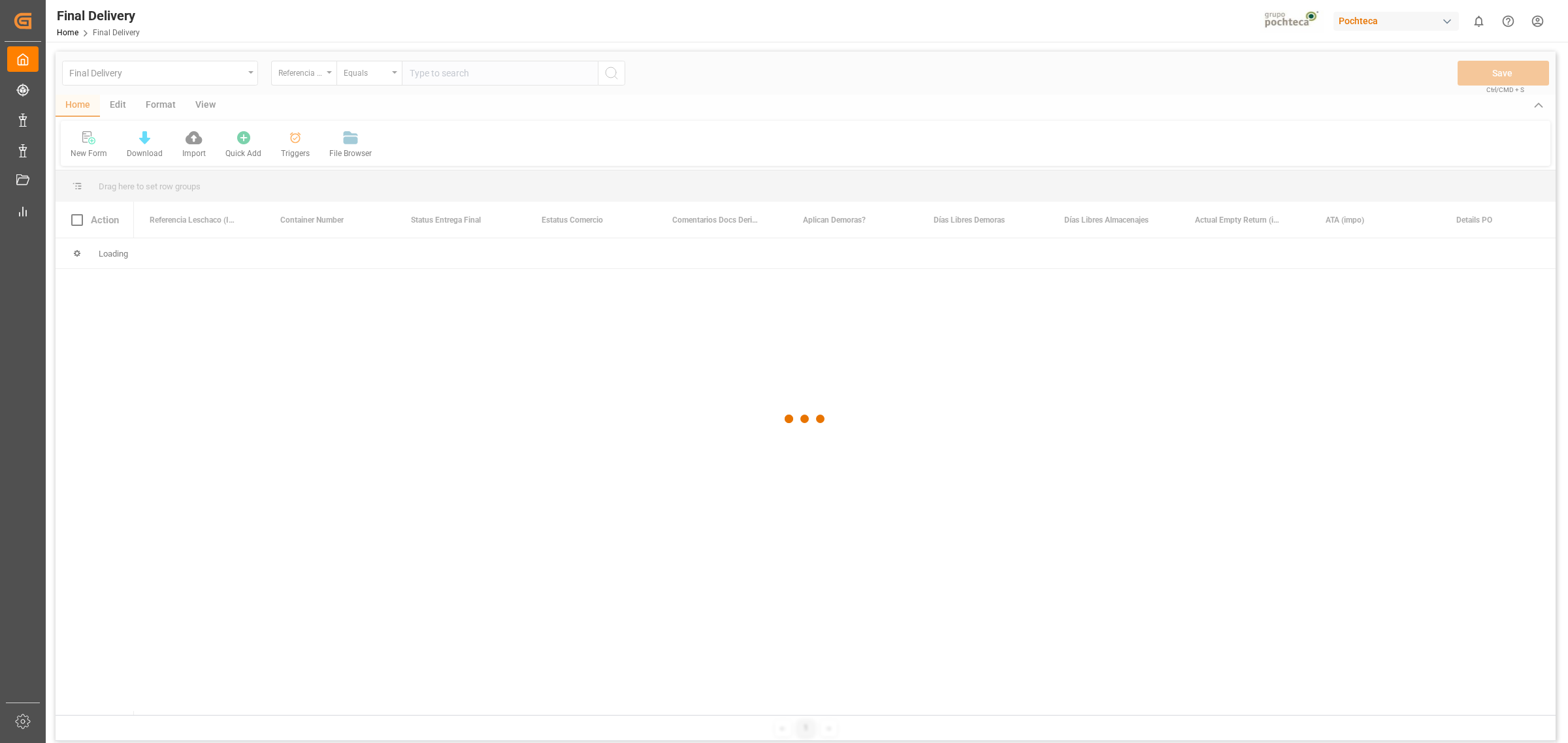
click at [321, 78] on div at bounding box center [805, 419] width 1500 height 736
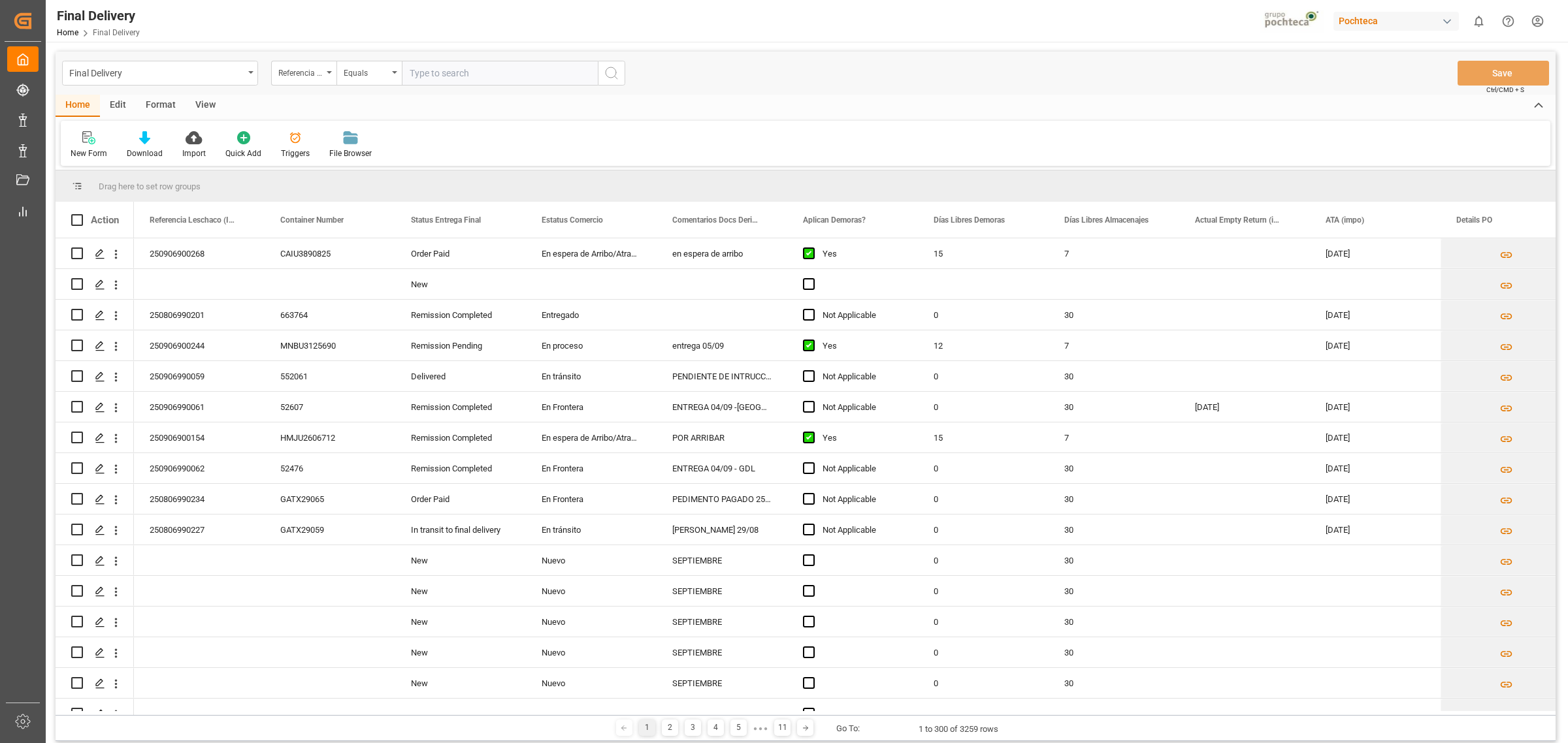
click at [321, 78] on div "Referencia Leschaco (Impo)" at bounding box center [301, 72] width 45 height 15
type input "ORDE"
click at [347, 246] on div "Orden de compra" at bounding box center [369, 242] width 195 height 27
click at [413, 71] on input "text" at bounding box center [500, 73] width 196 height 25
paste input "5000305618"
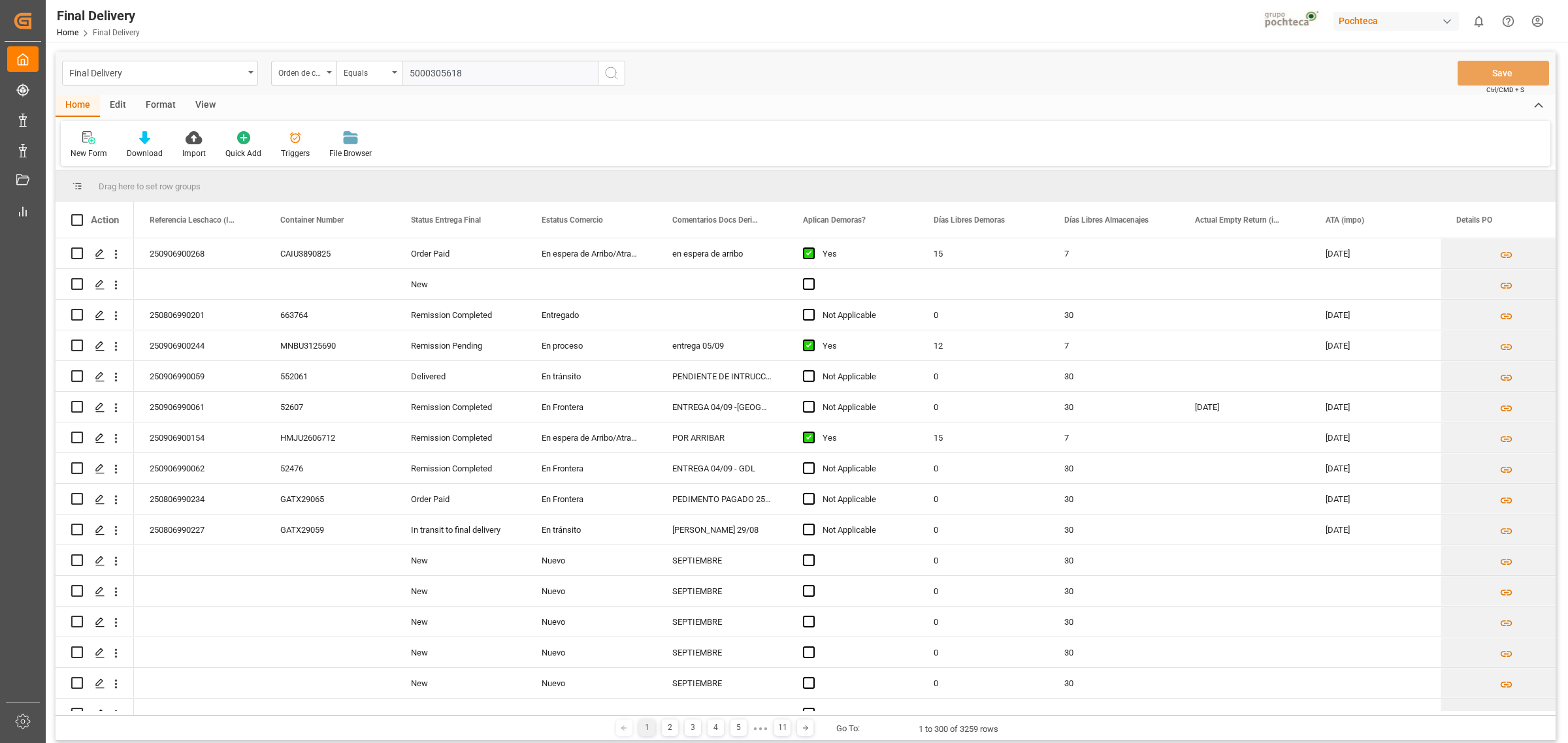
type input "5000305618"
click at [621, 73] on button "search button" at bounding box center [611, 73] width 27 height 25
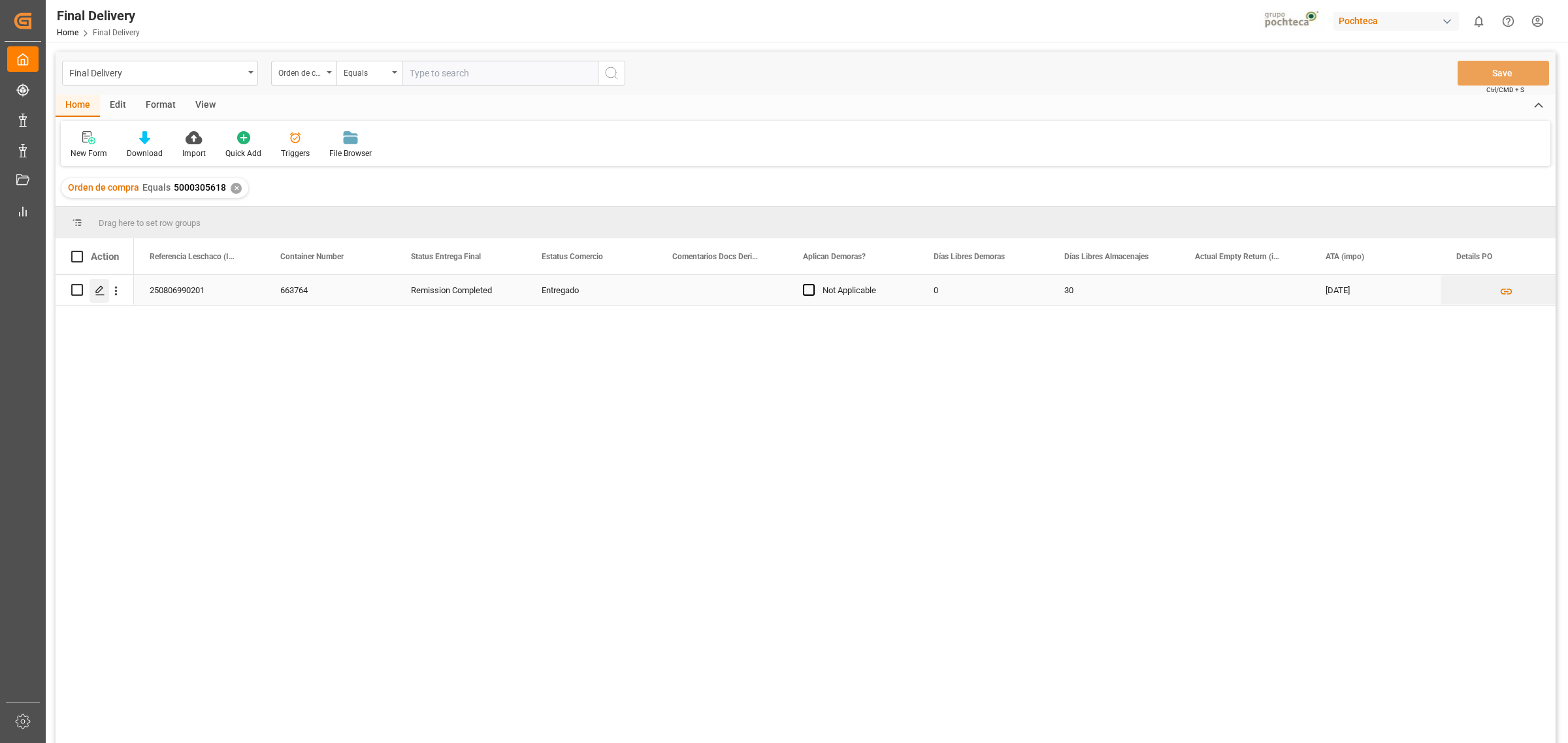
click at [105, 298] on div "Press SPACE to select this row." at bounding box center [99, 291] width 20 height 24
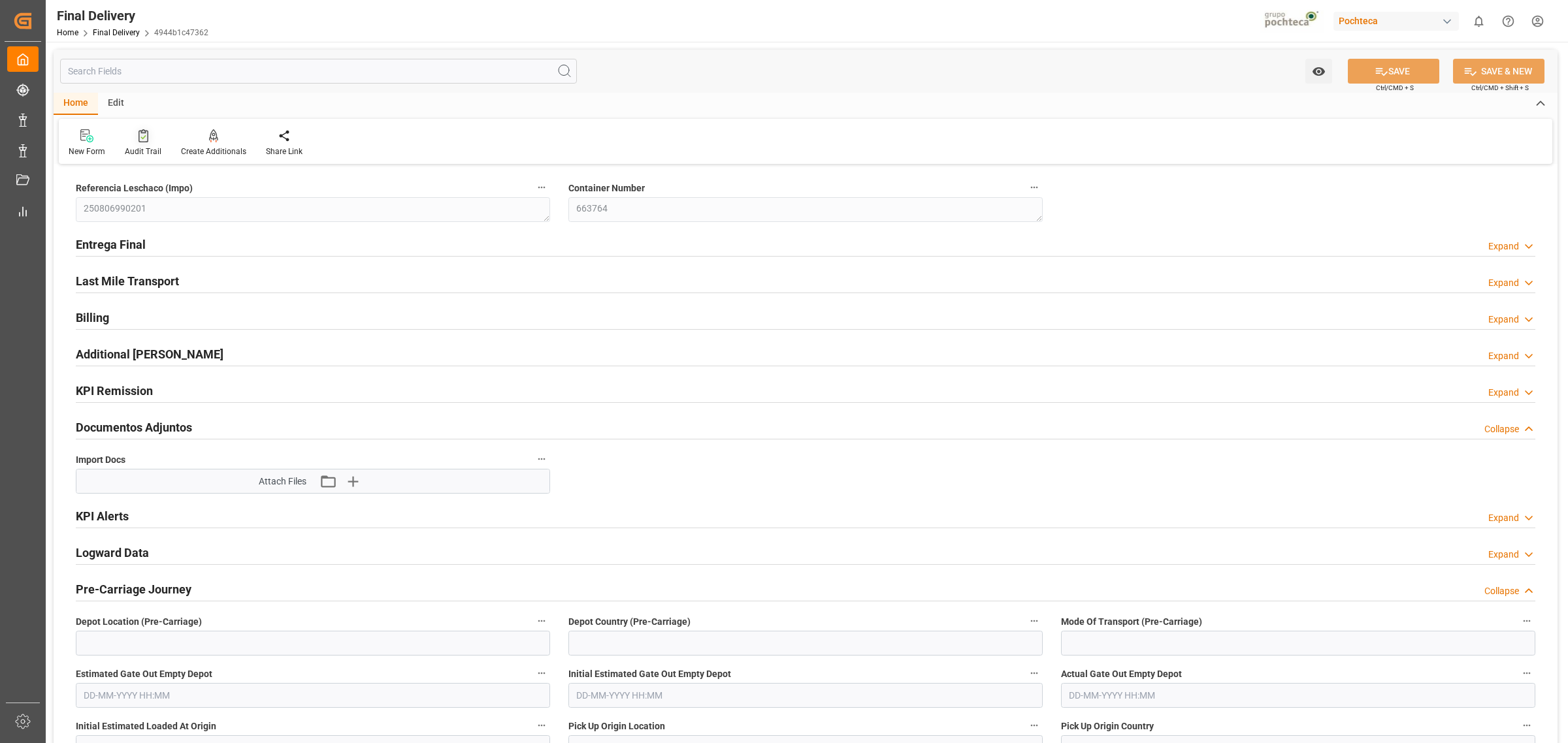
click at [139, 132] on icon at bounding box center [144, 136] width 10 height 13
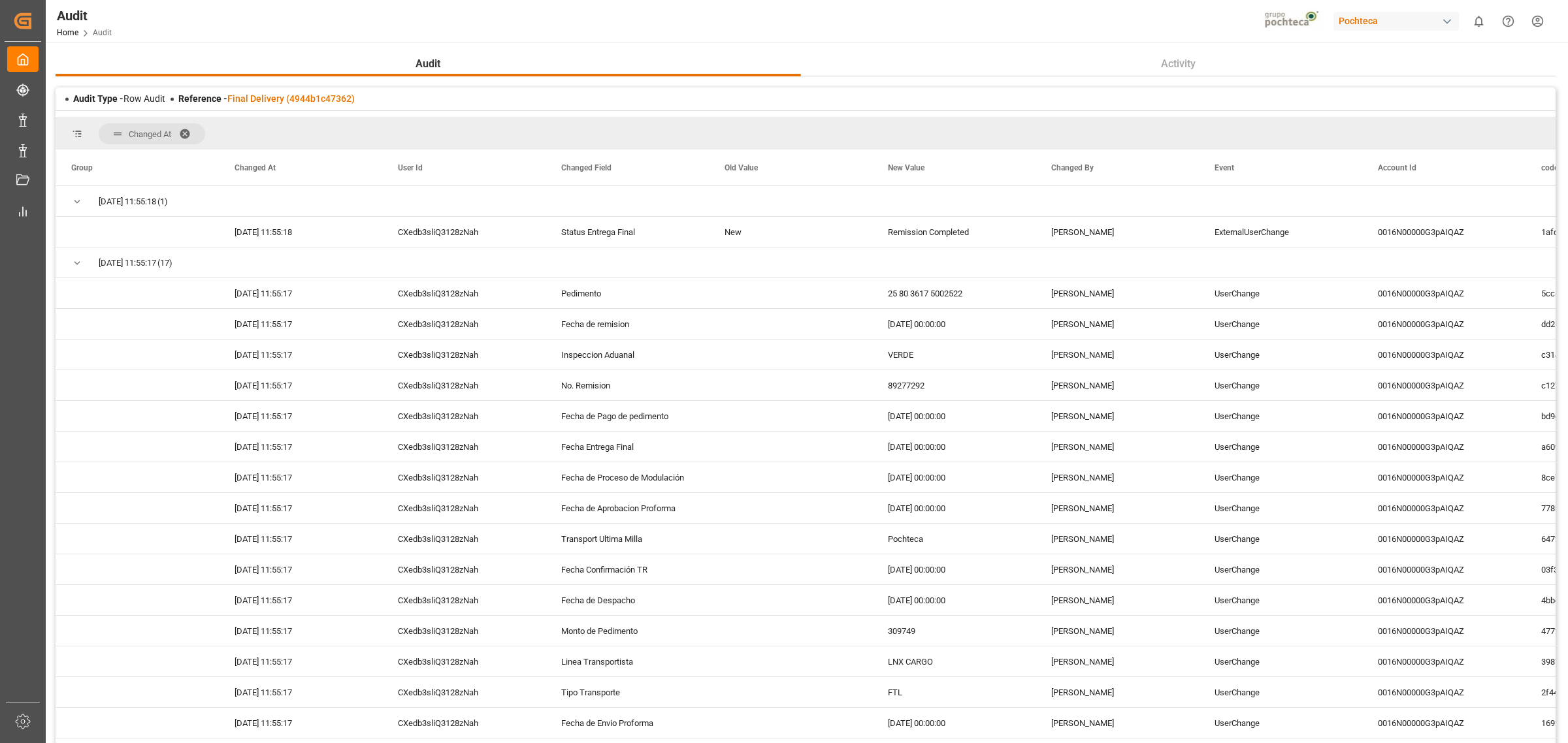
click at [182, 132] on span at bounding box center [189, 133] width 21 height 12
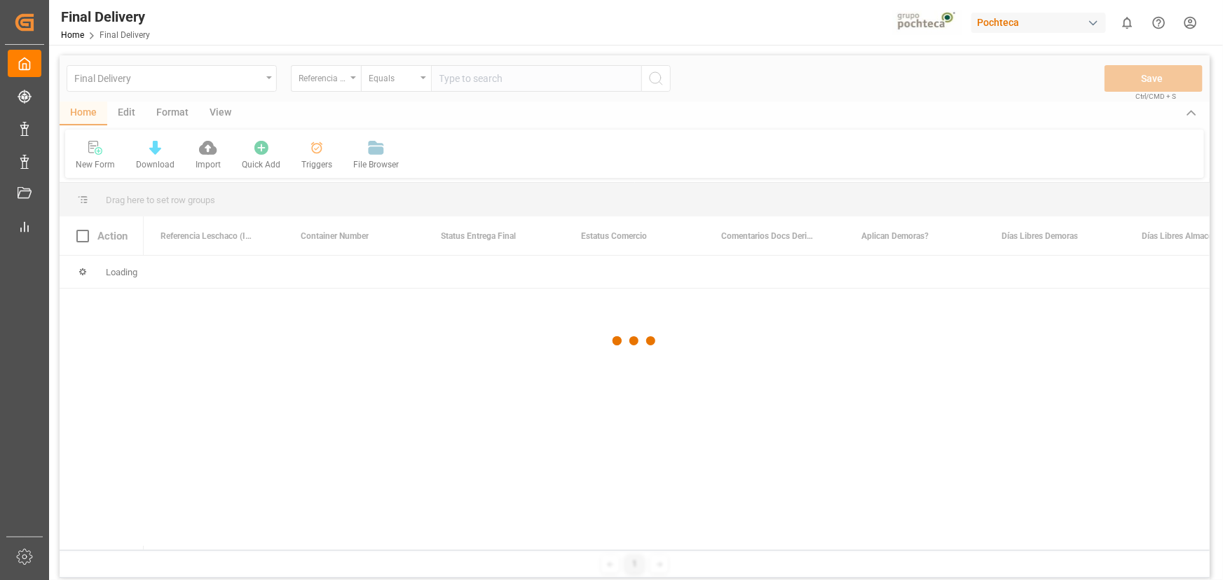
click at [301, 168] on div at bounding box center [635, 341] width 1150 height 572
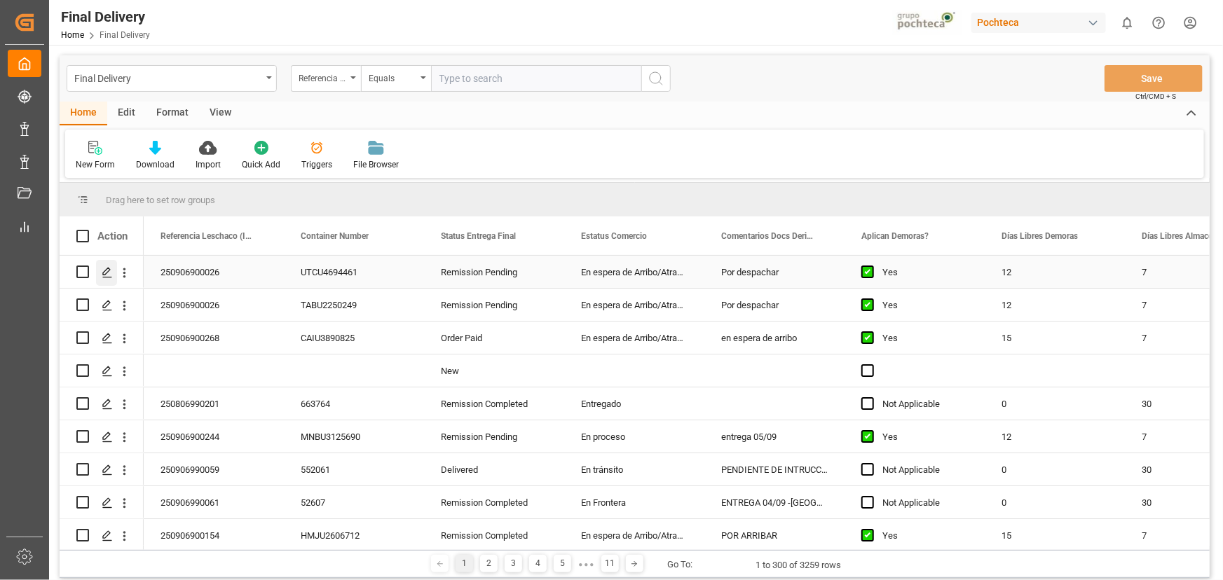
click at [105, 273] on icon "Press SPACE to select this row." at bounding box center [107, 272] width 11 height 11
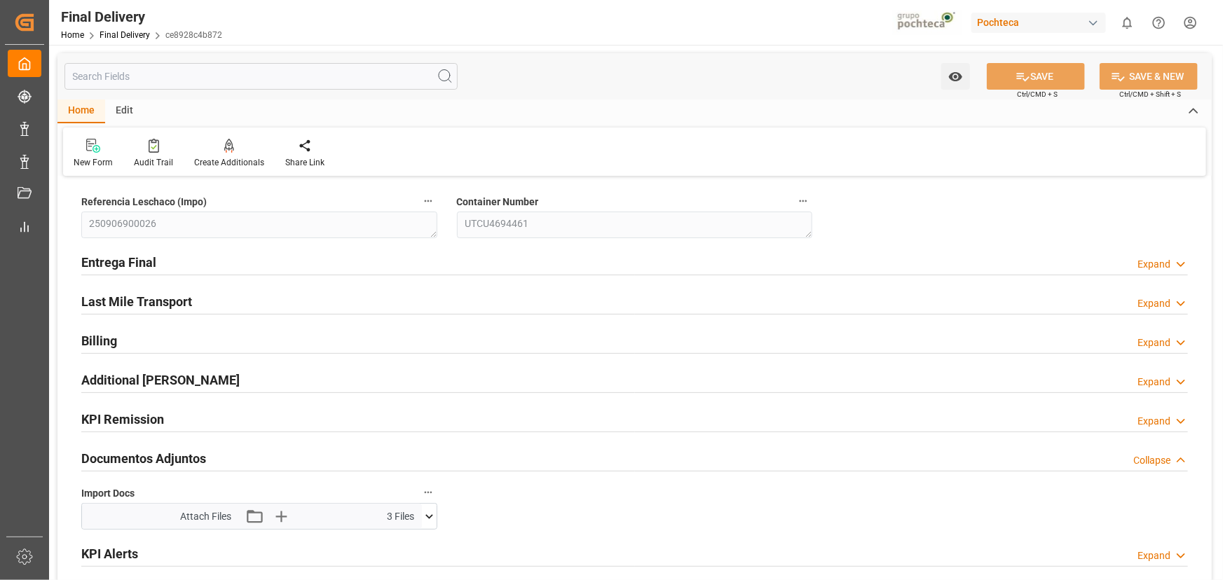
type input "12"
type input "7"
type input "60178"
type input "[DATE]"
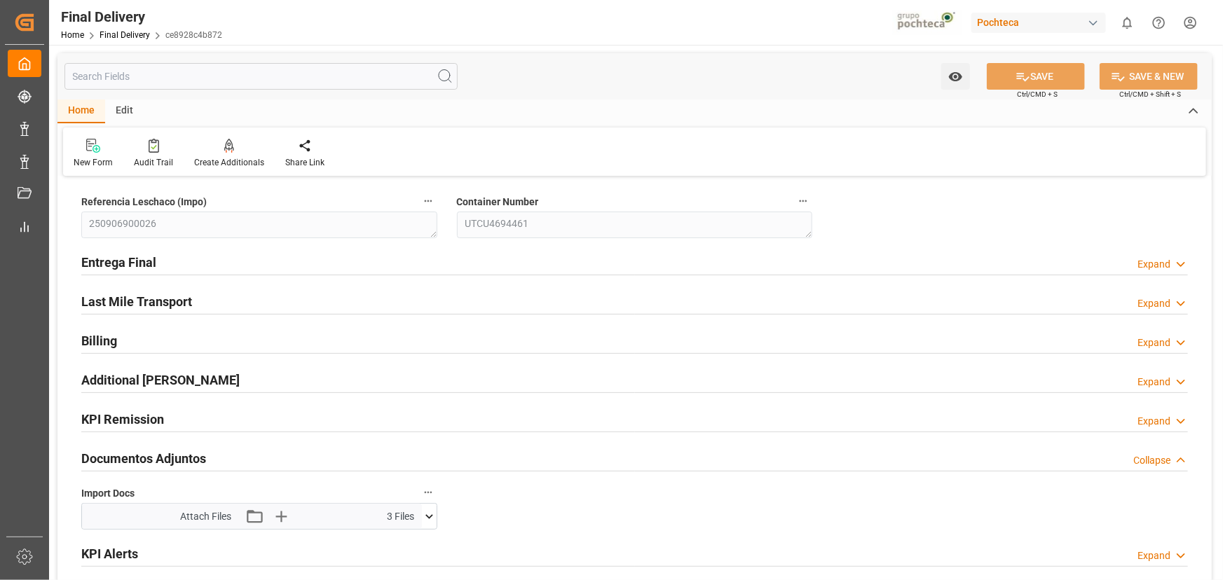
type input "[DATE] 00:00"
type input "[DATE]"
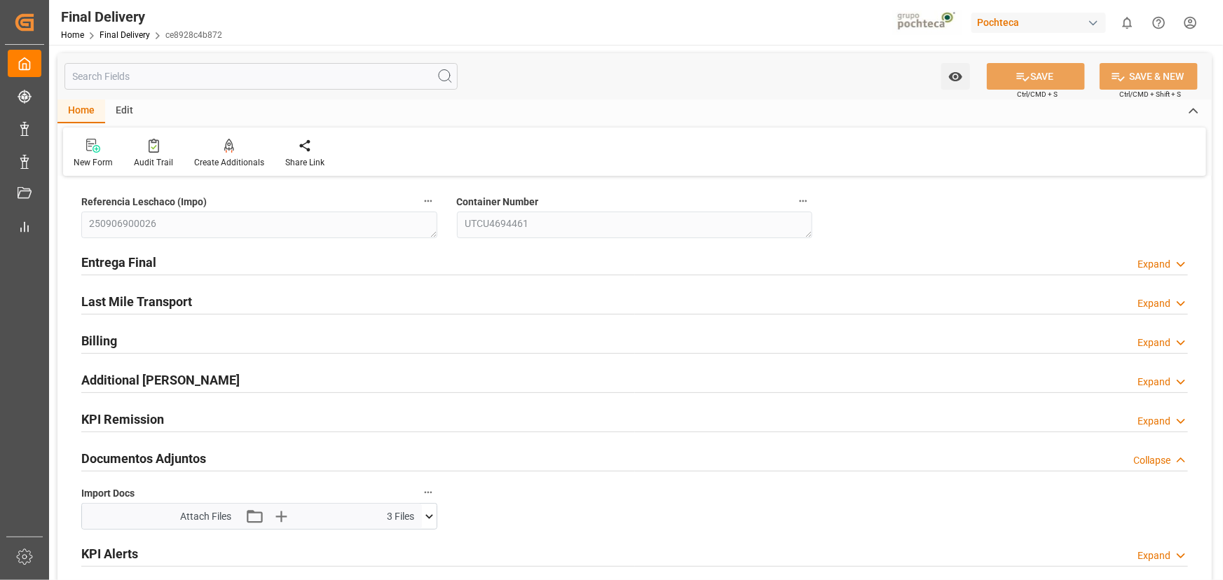
type input "[DATE]"
click at [830, 271] on div "Entrega Final Expand" at bounding box center [634, 261] width 1106 height 27
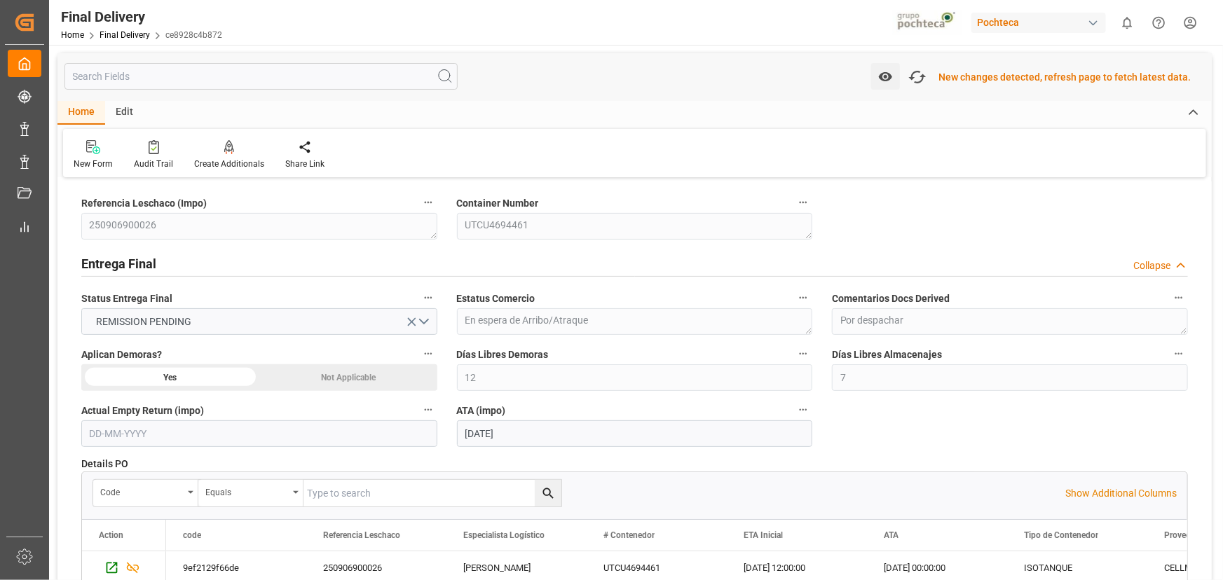
click at [121, 114] on div "Edit" at bounding box center [124, 113] width 39 height 24
click at [97, 116] on div "Home" at bounding box center [81, 113] width 48 height 24
click at [298, 146] on icon at bounding box center [305, 147] width 14 height 14
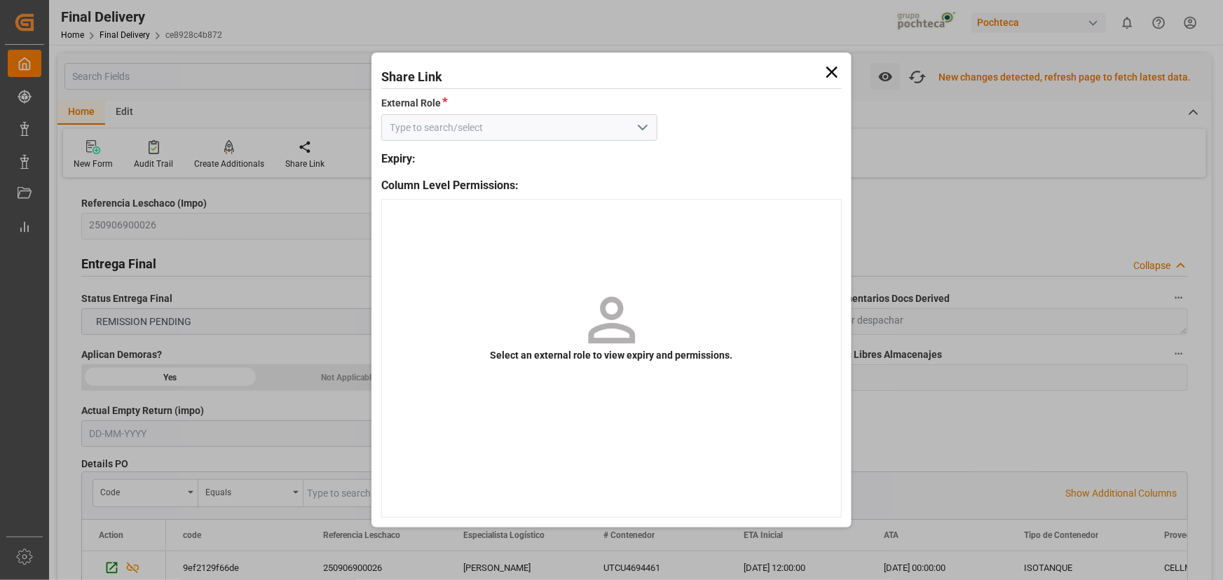
click at [639, 121] on icon "open menu" at bounding box center [642, 127] width 17 height 17
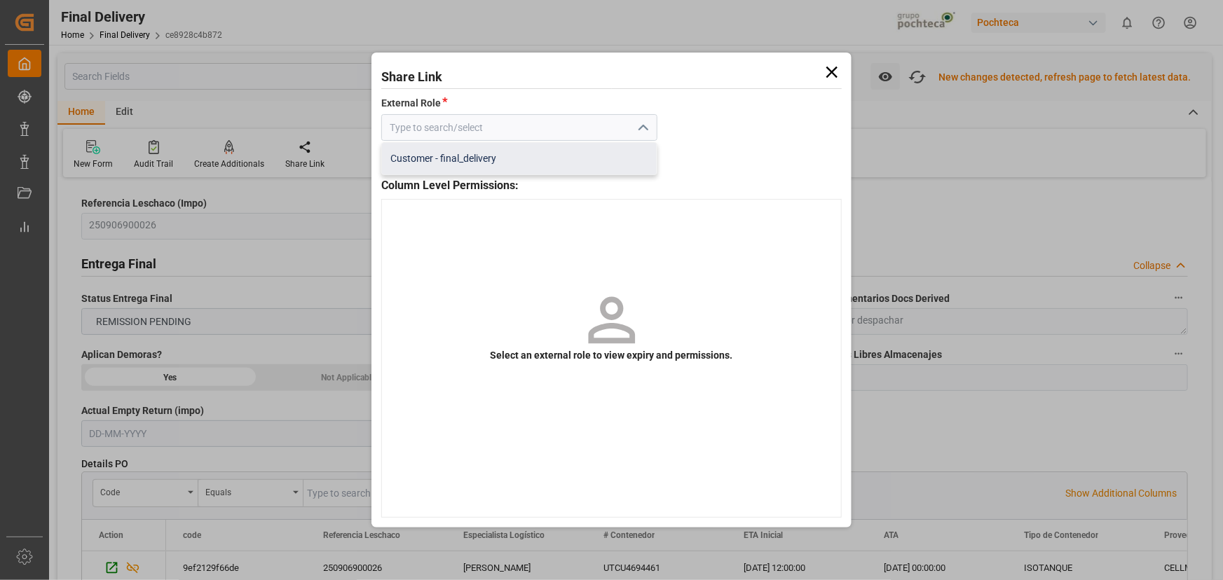
click at [584, 160] on div "Customer - final_delivery" at bounding box center [519, 159] width 275 height 32
type input "Customer - final_delivery"
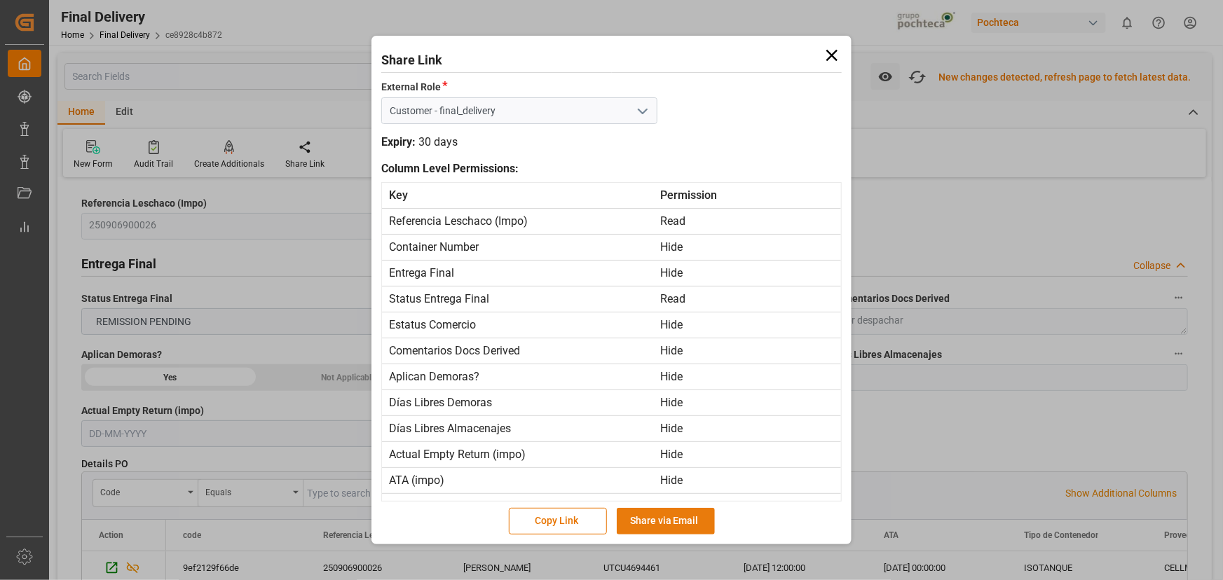
click at [681, 528] on button "Share via Email" at bounding box center [666, 521] width 98 height 27
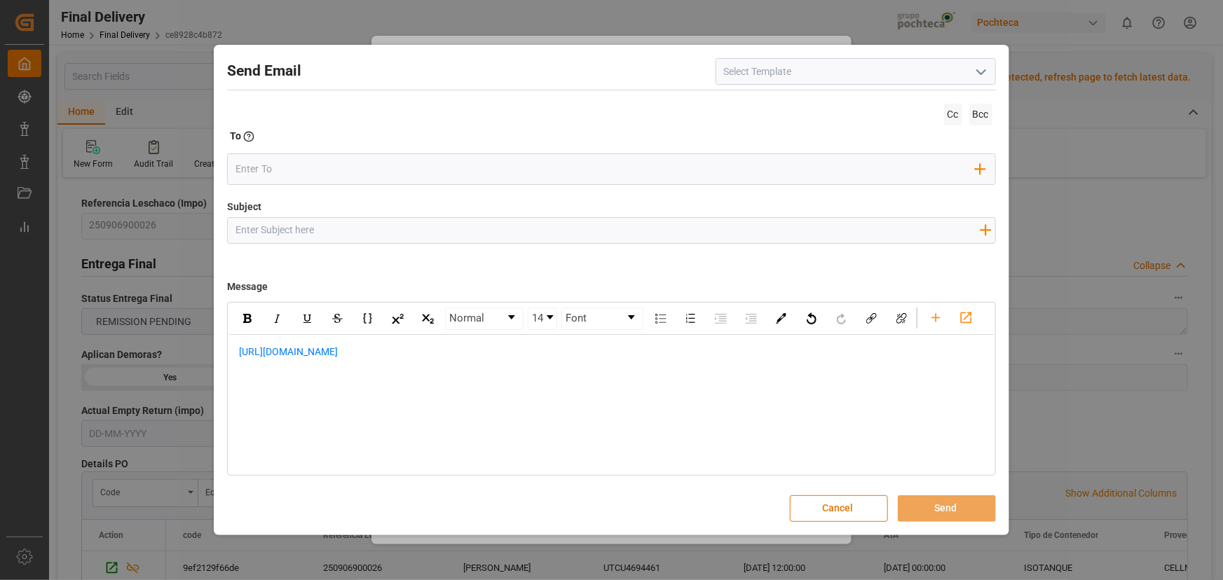
click at [980, 64] on icon "open menu" at bounding box center [981, 72] width 17 height 17
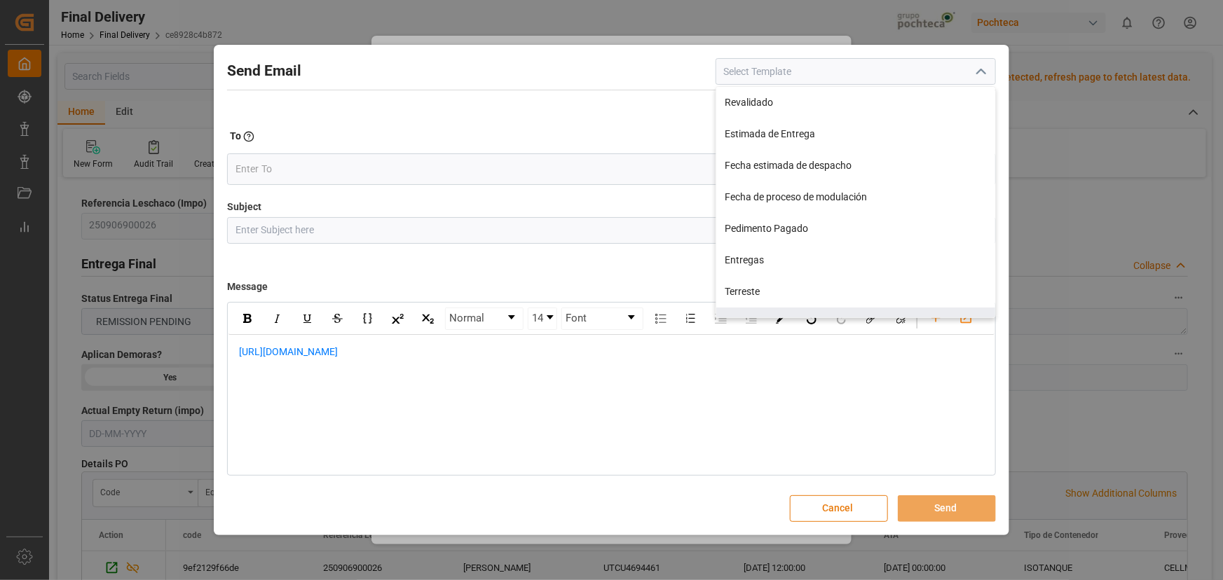
click at [879, 502] on button "Cancel" at bounding box center [839, 508] width 98 height 27
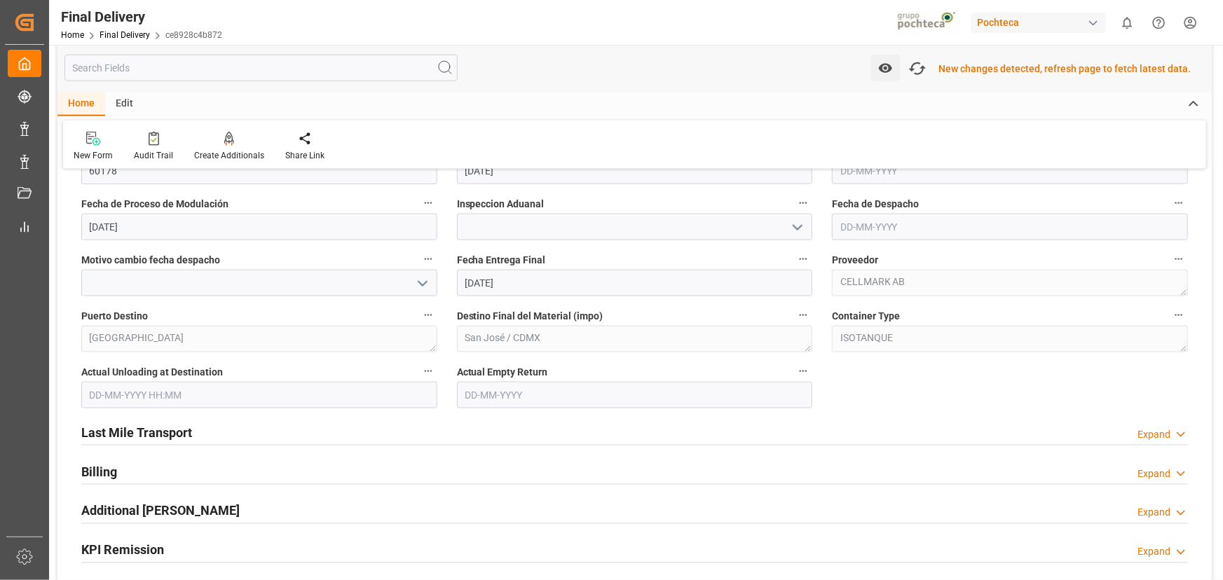
scroll to position [1146, 0]
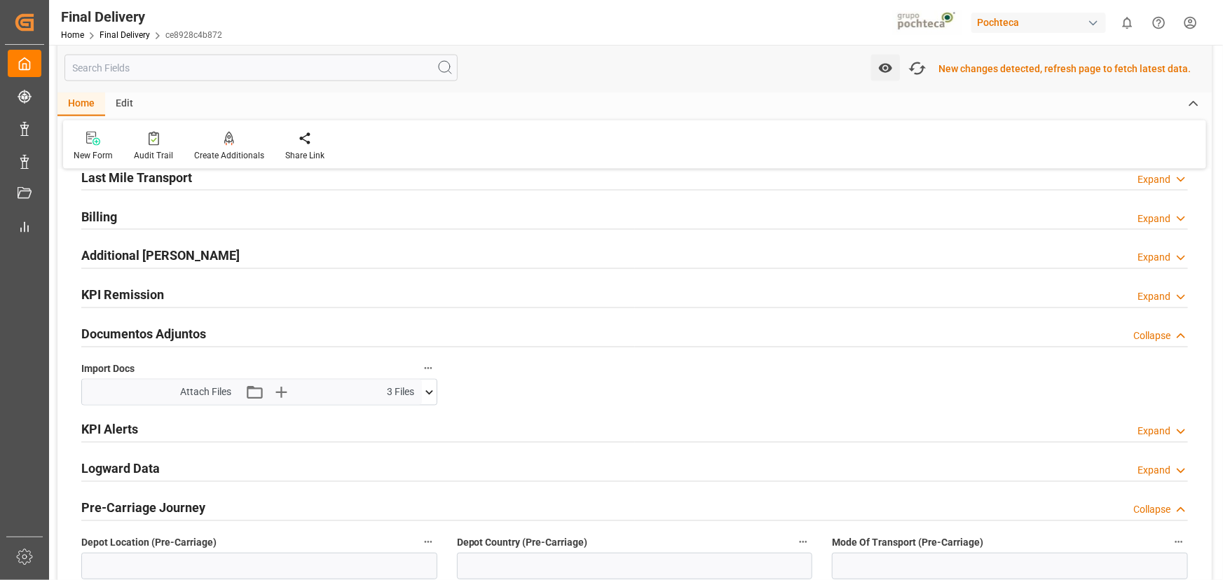
click at [759, 182] on div "Last Mile Transport Expand" at bounding box center [634, 176] width 1106 height 27
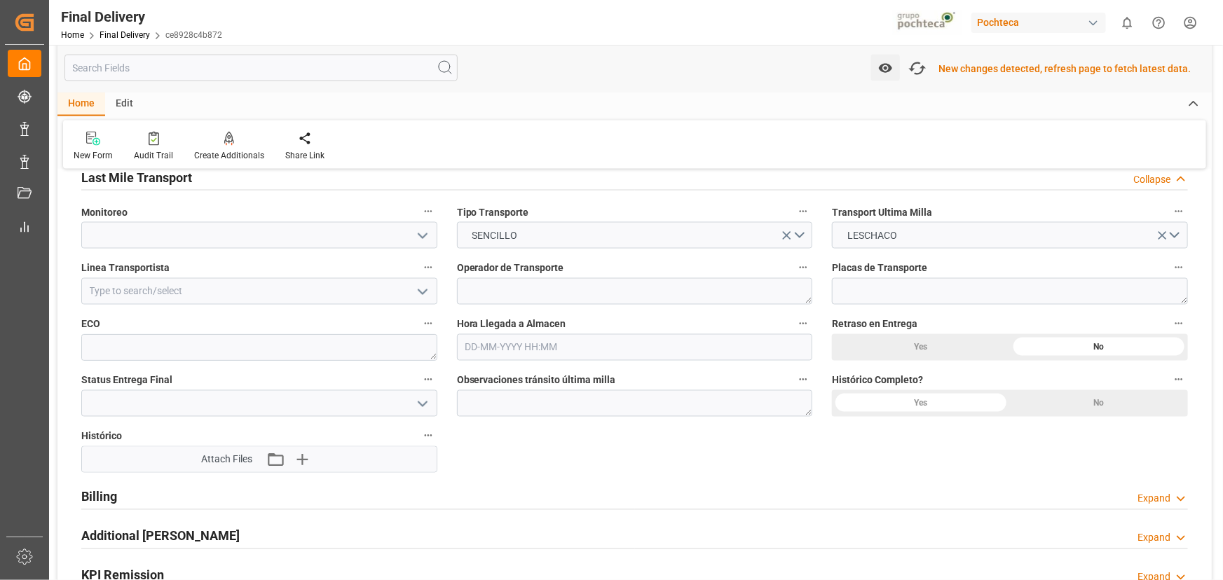
click at [423, 404] on icon "open menu" at bounding box center [422, 404] width 17 height 17
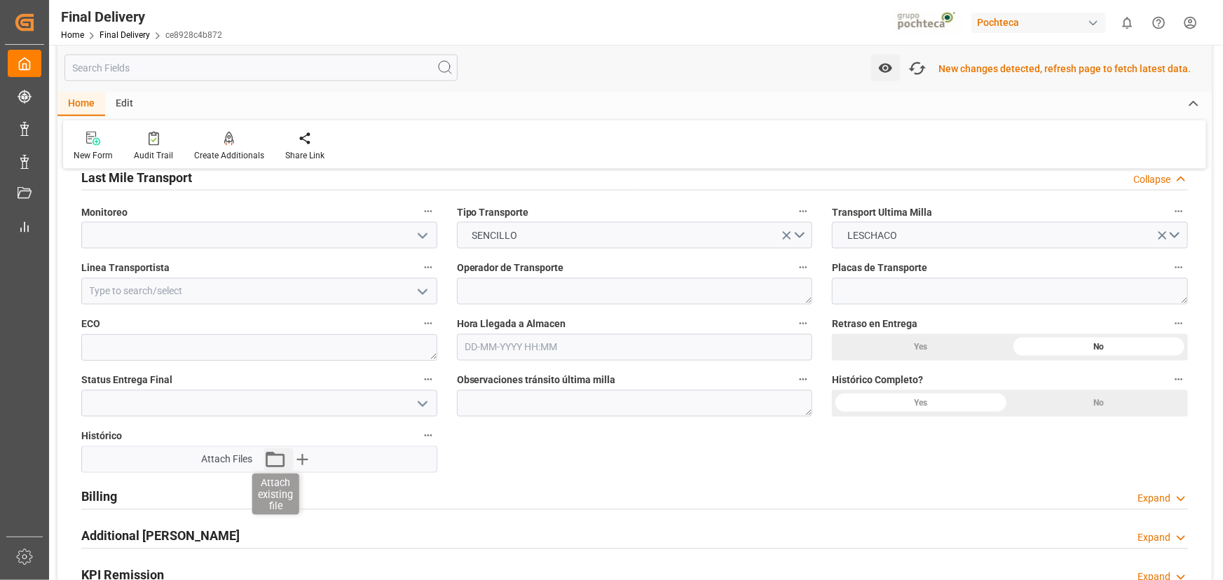
click at [281, 457] on icon "button" at bounding box center [274, 459] width 22 height 22
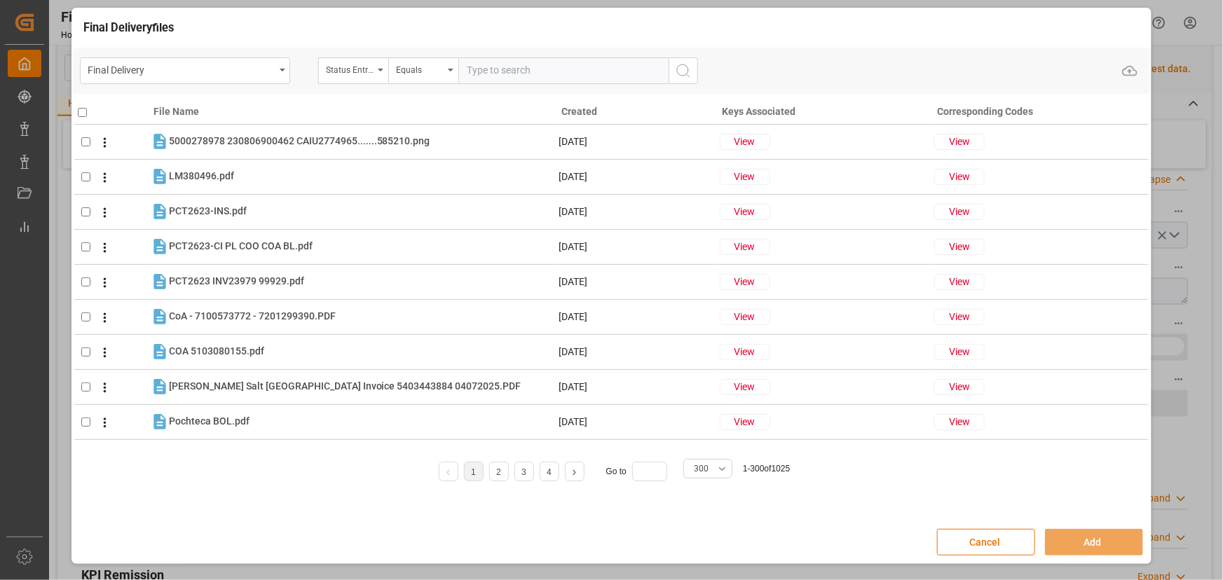
click at [1004, 540] on button "Cancel" at bounding box center [986, 542] width 98 height 27
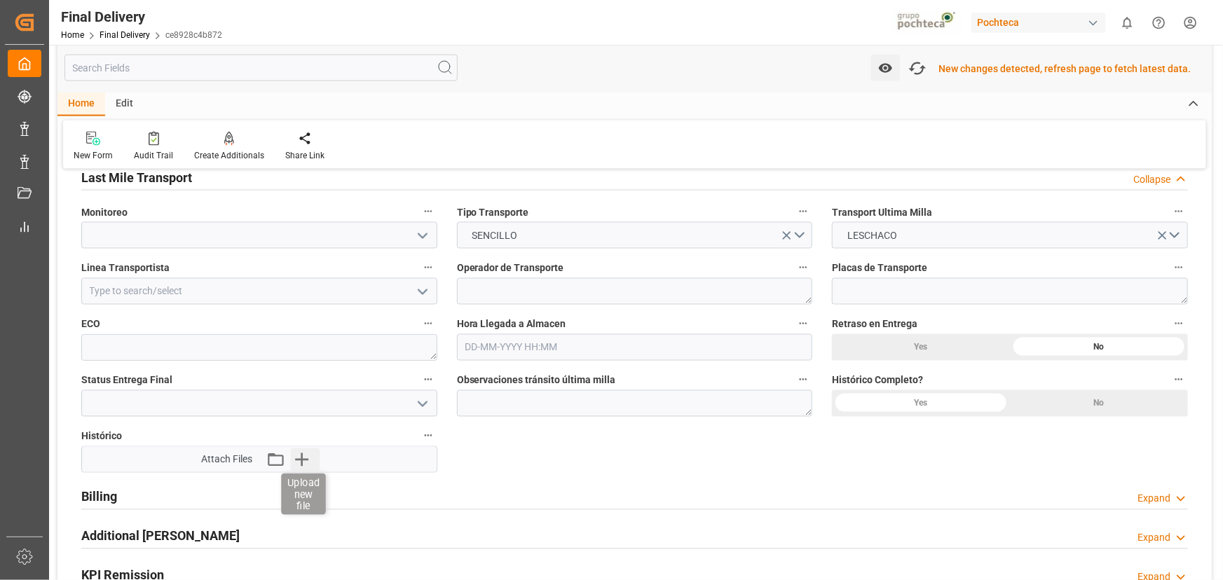
click at [306, 454] on icon "button" at bounding box center [301, 459] width 22 height 22
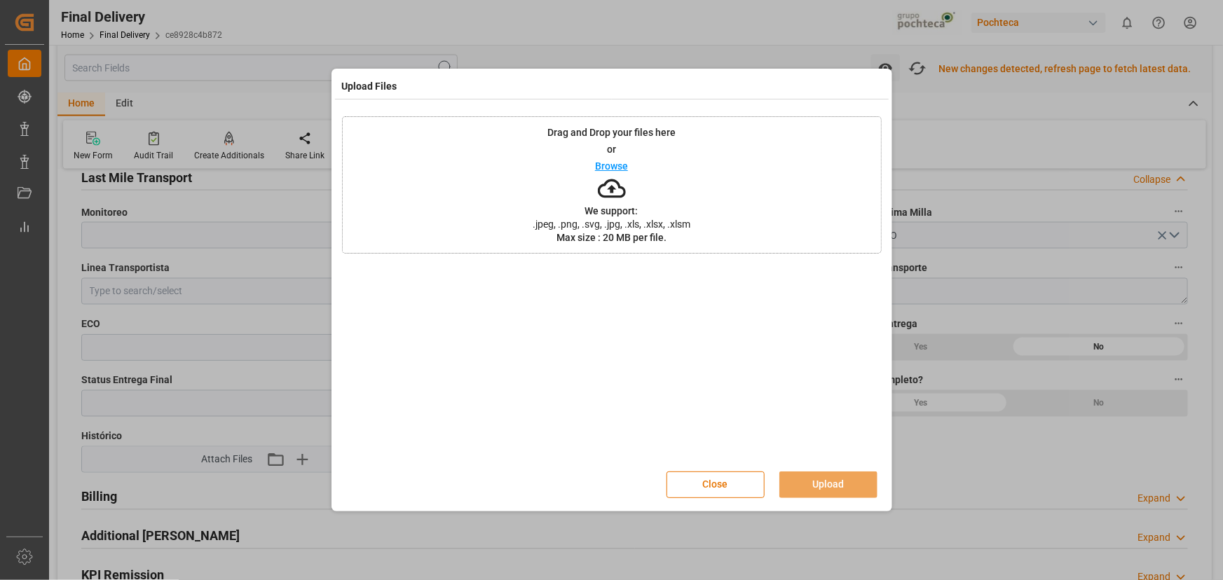
click at [657, 203] on div "Drag and Drop your files here or Browse We support: .jpeg, .png, .svg, .jpg, .x…" at bounding box center [612, 184] width 540 height 137
click at [855, 486] on button "Upload" at bounding box center [828, 485] width 98 height 27
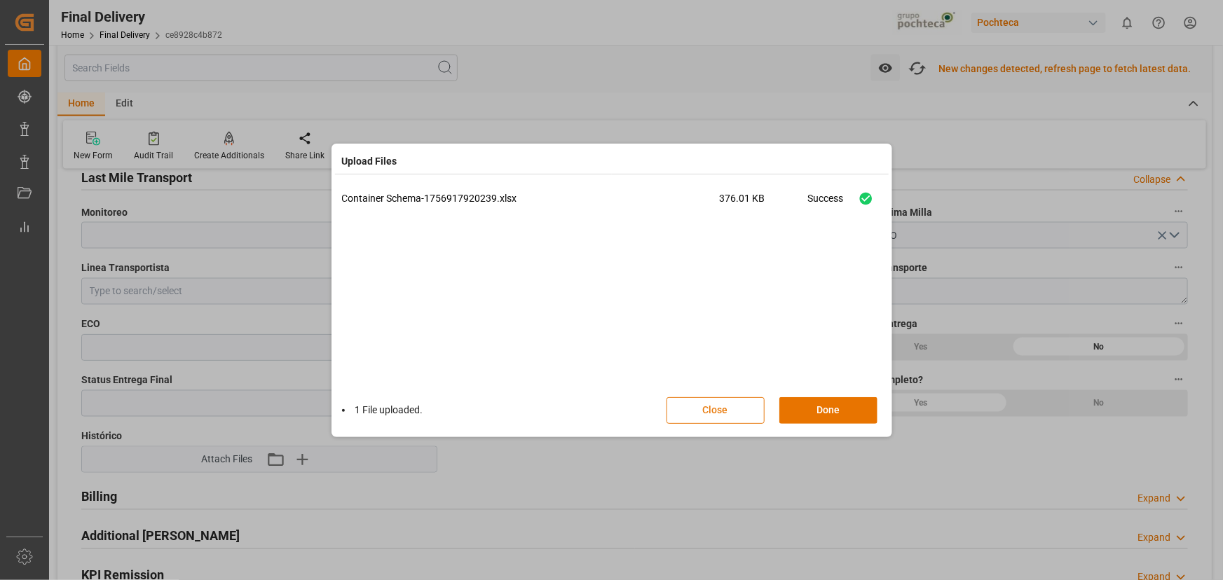
click at [747, 408] on button "Close" at bounding box center [715, 410] width 98 height 27
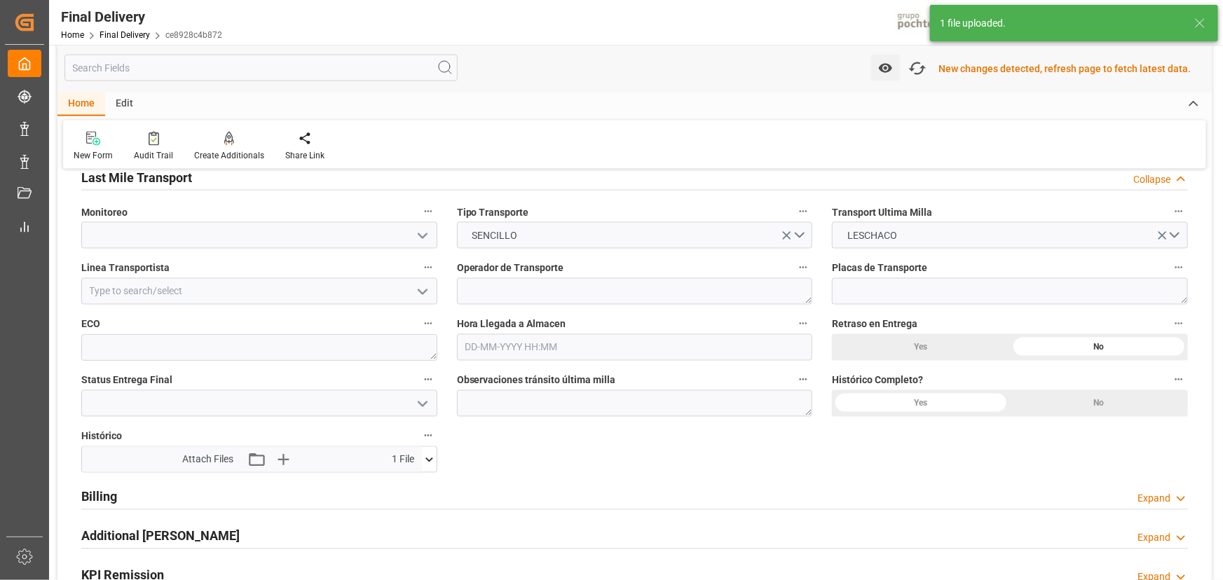
click at [430, 454] on icon at bounding box center [429, 460] width 15 height 15
click at [401, 486] on icon at bounding box center [406, 486] width 15 height 15
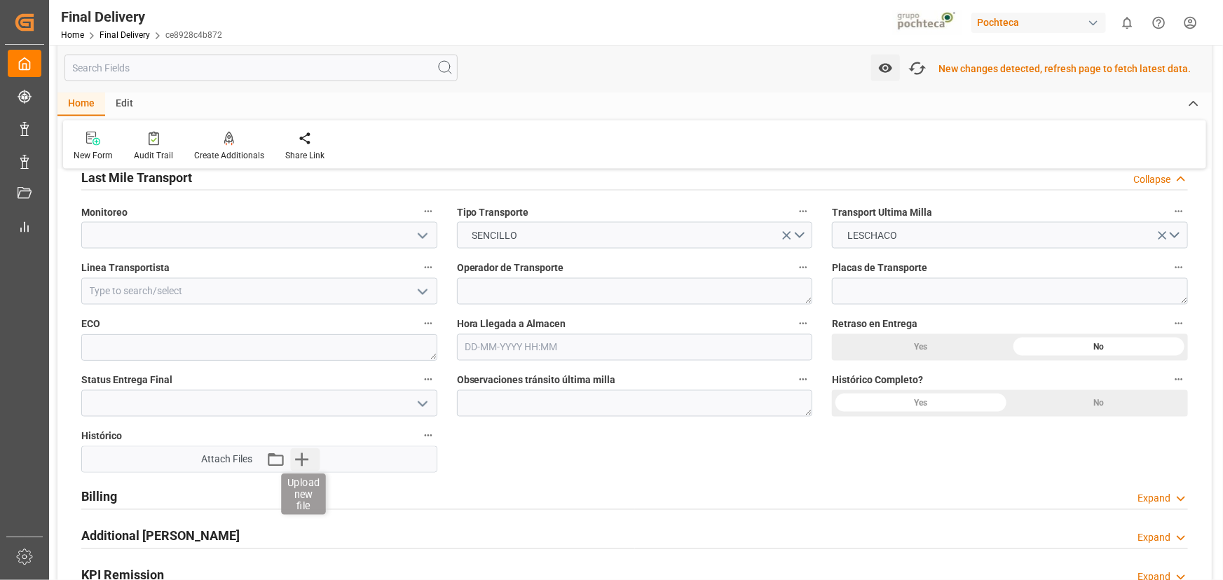
click at [312, 460] on icon "button" at bounding box center [301, 459] width 22 height 22
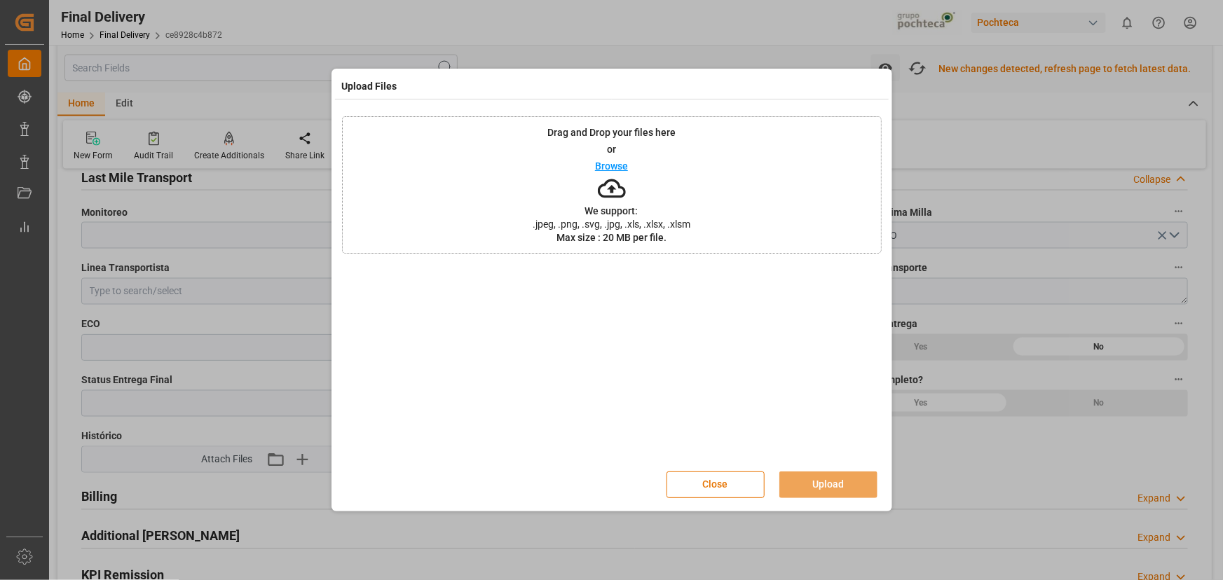
click at [533, 167] on div "Drag and Drop your files here or Browse We support: .jpeg, .png, .svg, .jpg, .x…" at bounding box center [612, 184] width 540 height 137
click at [734, 492] on button "Close" at bounding box center [715, 485] width 98 height 27
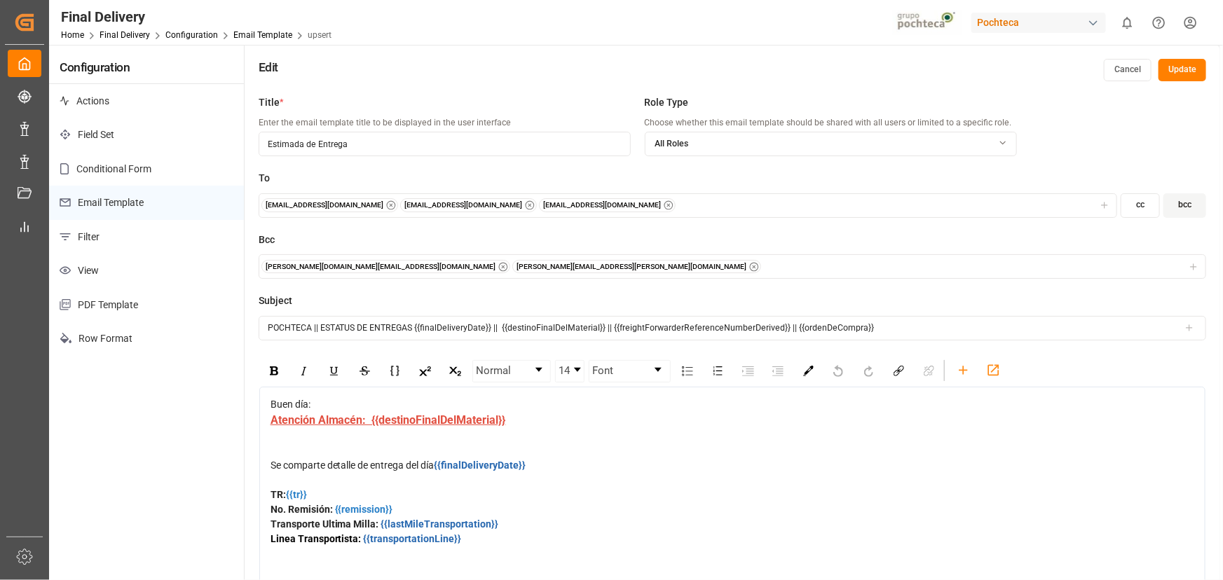
click at [1130, 67] on button "Cancel" at bounding box center [1128, 70] width 48 height 22
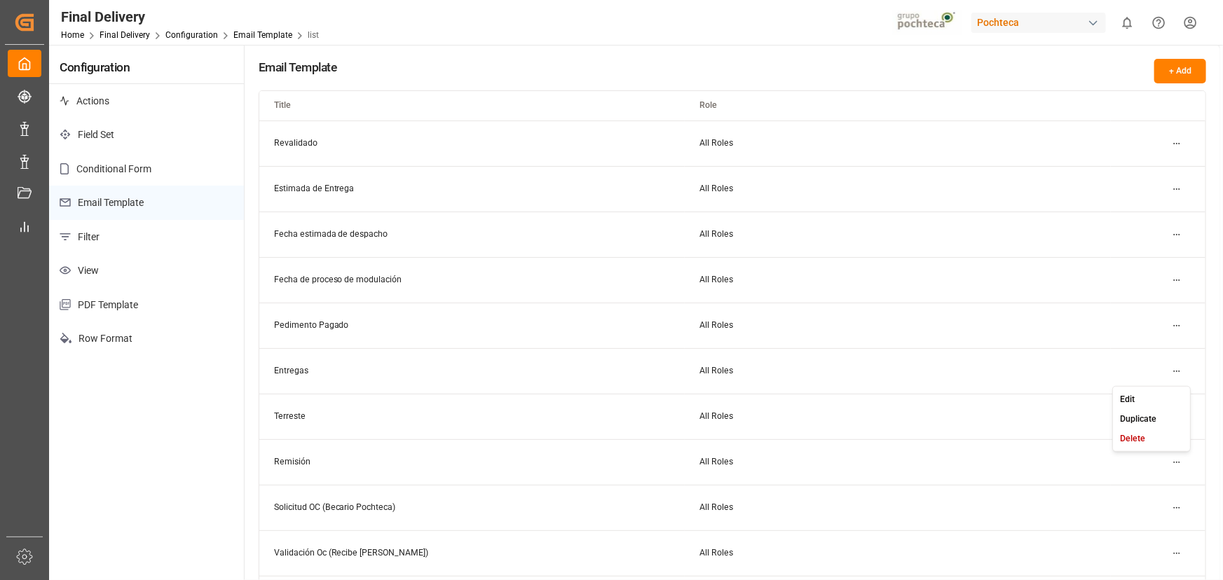
click at [1175, 364] on html "Created by potrace 1.15, written by [PERSON_NAME] [DATE]-[DATE] Created by potr…" at bounding box center [611, 290] width 1223 height 580
click at [1156, 399] on div "Edit" at bounding box center [1152, 399] width 72 height 20
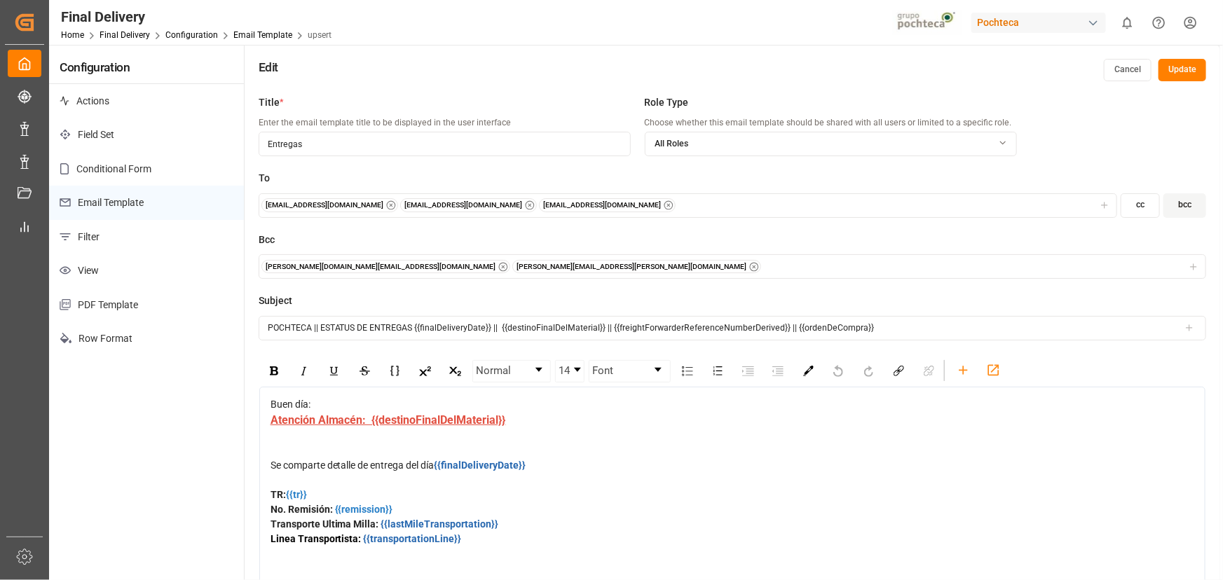
click at [477, 329] on input "POCHTECA || ESTATUS DE ENTREGAS {{finalDeliveryDate}} || {{destinoFinalDelMater…" at bounding box center [732, 328] width 947 height 25
